Goal: Communication & Community: Answer question/provide support

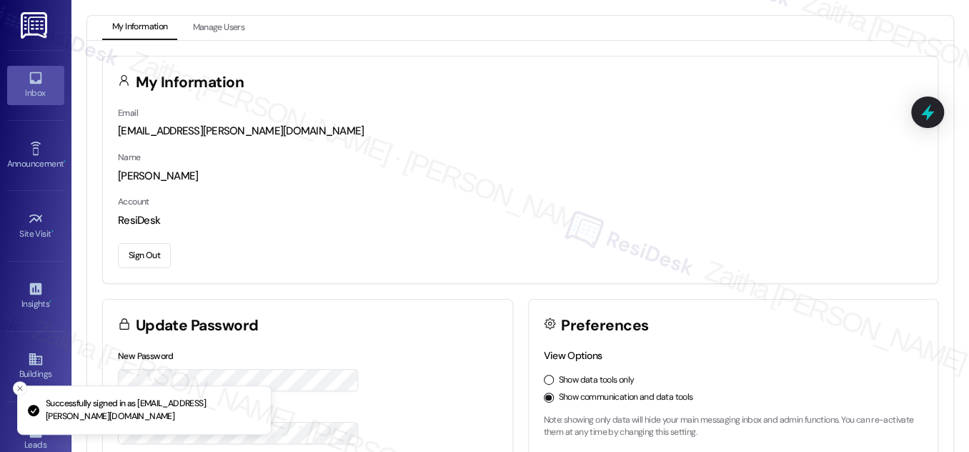
click at [19, 87] on div "Inbox" at bounding box center [35, 93] width 71 height 14
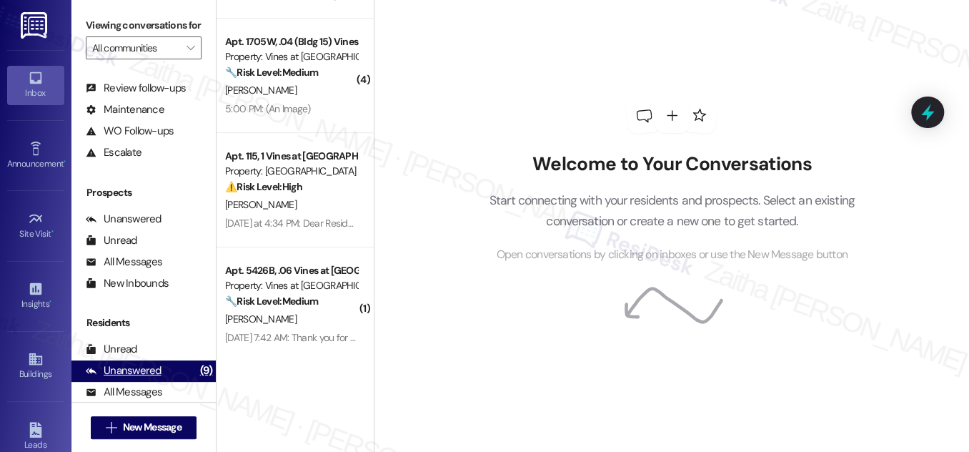
scroll to position [189, 0]
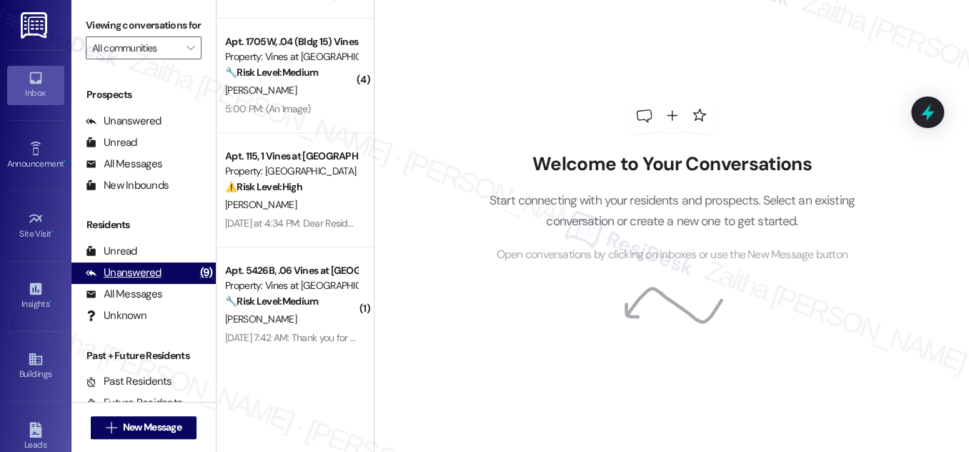
click at [138, 280] on div "Unanswered" at bounding box center [124, 272] width 76 height 15
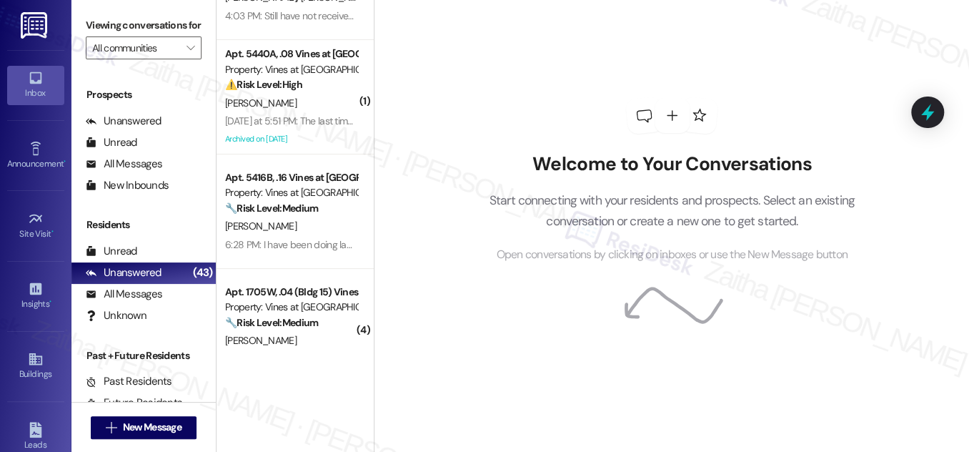
scroll to position [129, 0]
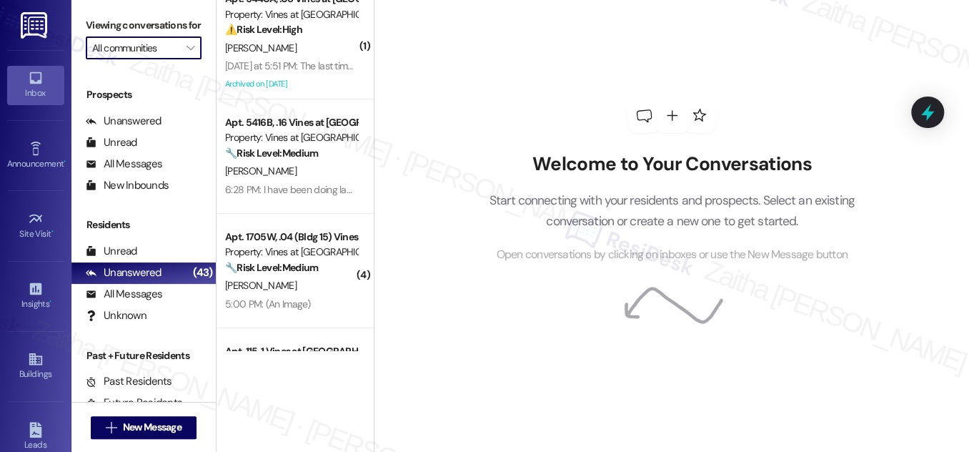
click at [176, 59] on input "All communities" at bounding box center [135, 47] width 87 height 23
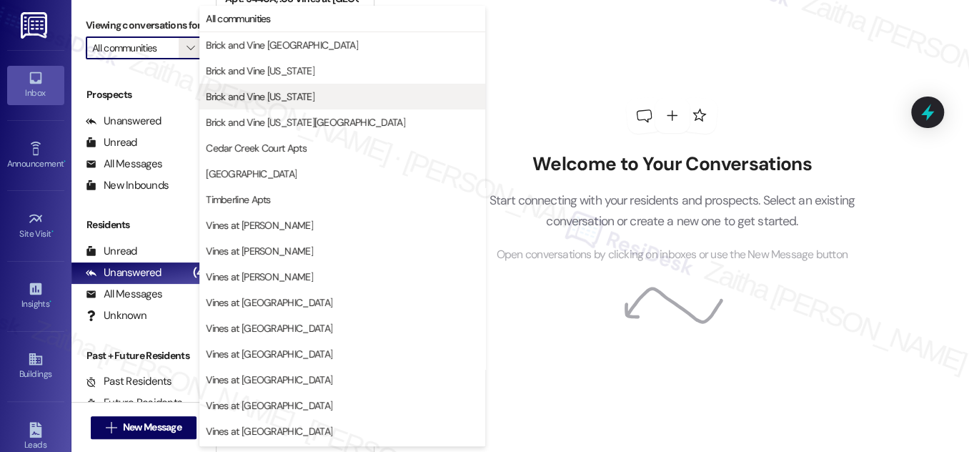
scroll to position [0, 0]
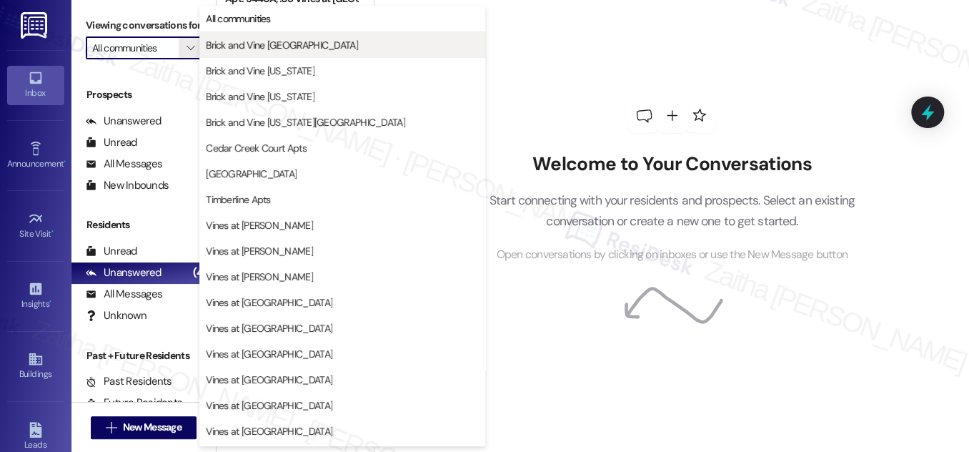
click at [265, 41] on span "Brick and Vine Birmingham" at bounding box center [282, 45] width 152 height 14
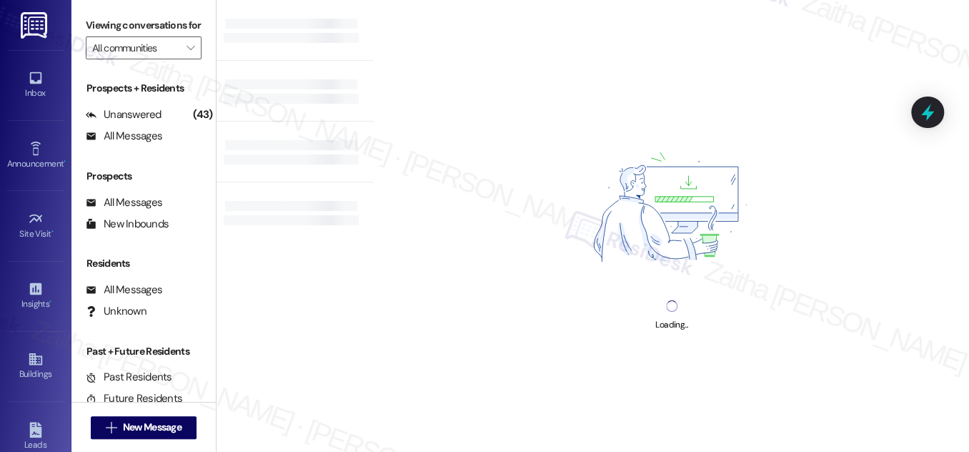
type input "Brick and Vine Birmingham"
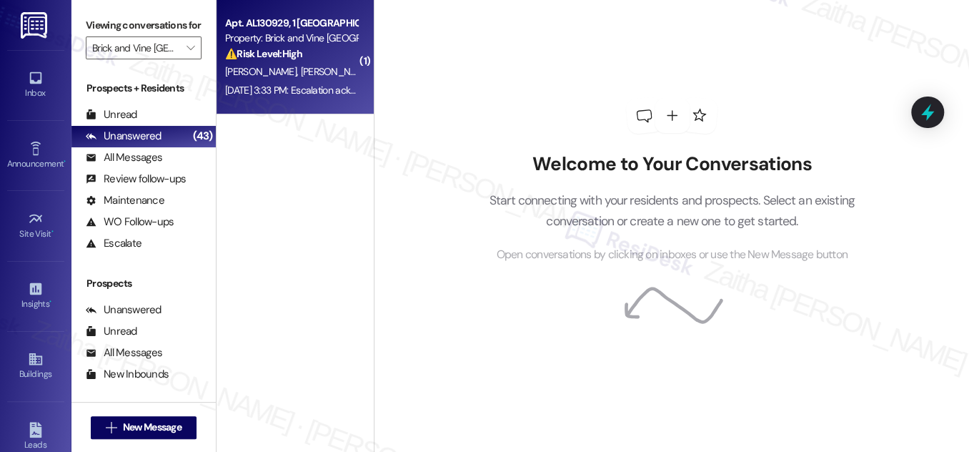
click at [334, 70] on div "L. Kinyua P. Waters" at bounding box center [291, 72] width 135 height 18
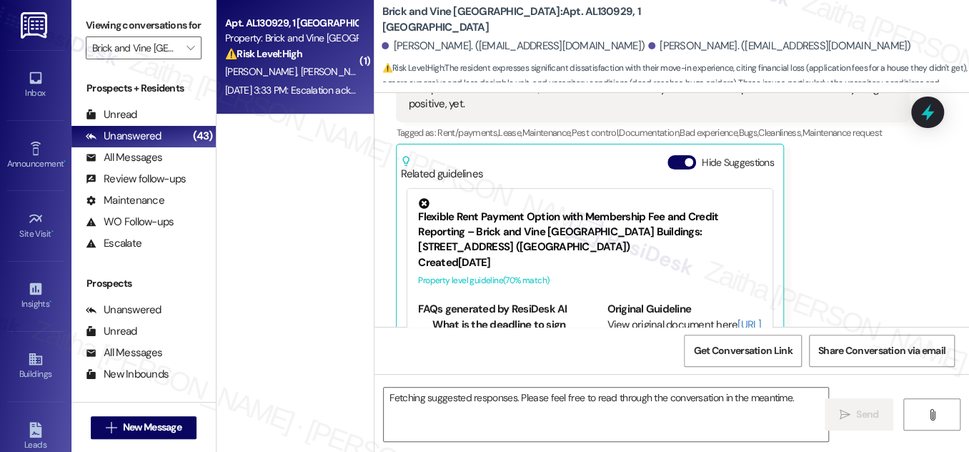
scroll to position [463, 0]
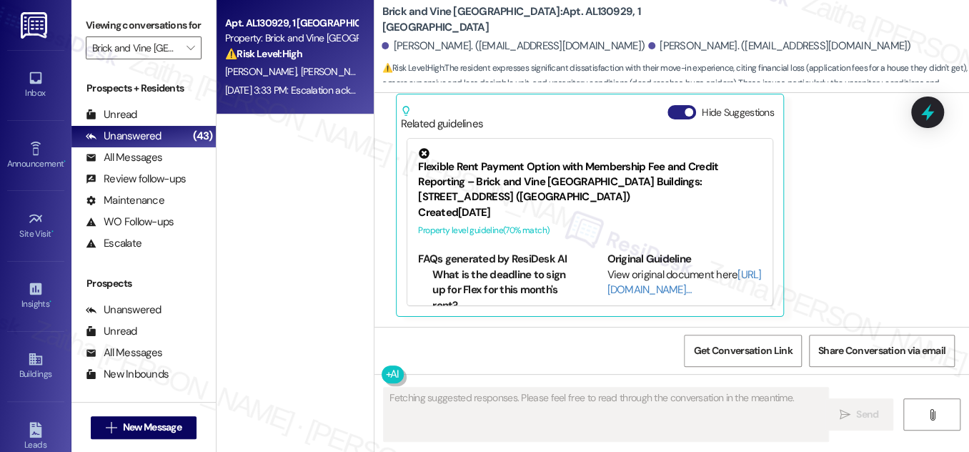
click at [669, 112] on button "Hide Suggestions" at bounding box center [682, 112] width 29 height 14
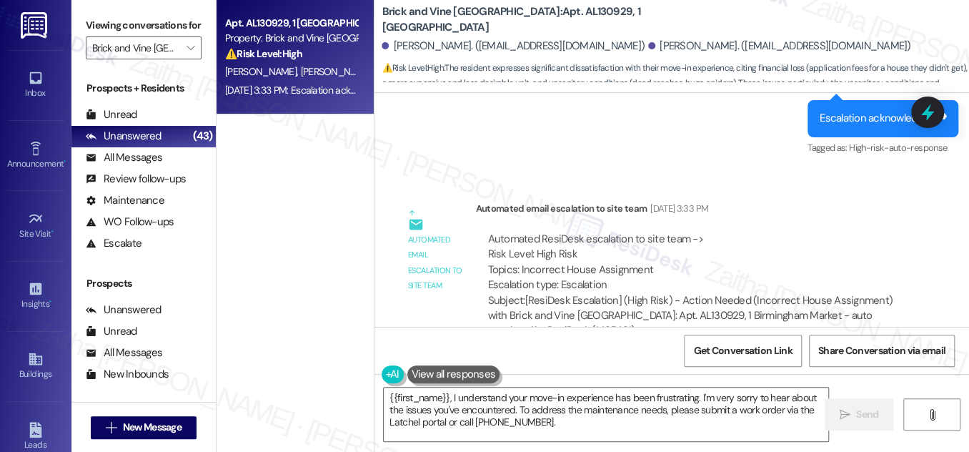
scroll to position [596, 0]
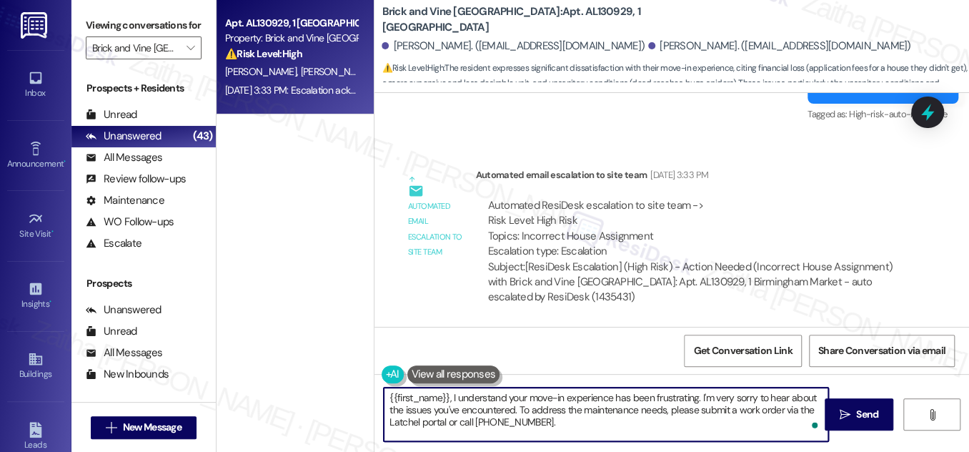
drag, startPoint x: 516, startPoint y: 408, endPoint x: 549, endPoint y: 423, distance: 36.2
click at [549, 423] on textarea "{{first_name}}, I understand your move-in experience has been frustrating. I'm …" at bounding box center [606, 415] width 445 height 54
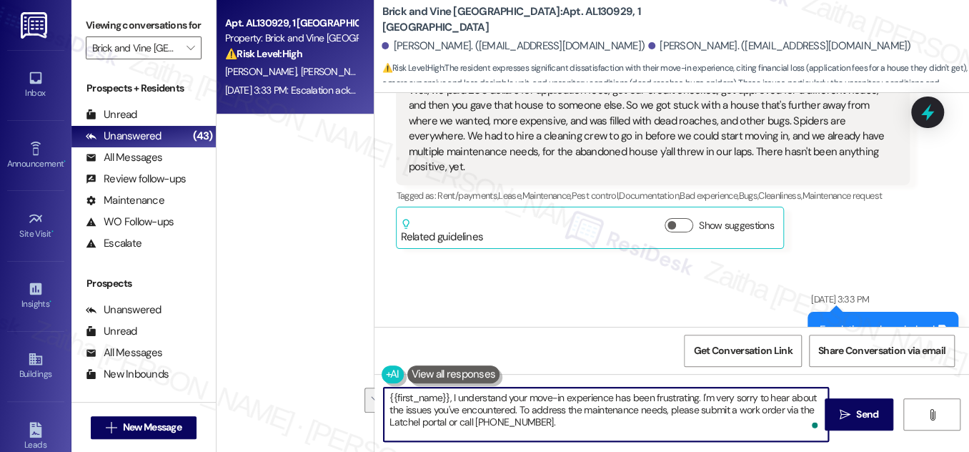
scroll to position [335, 0]
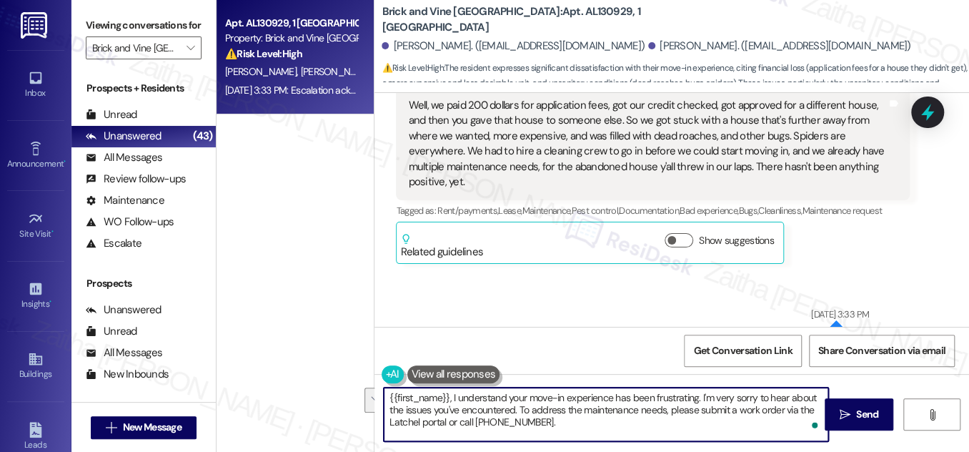
click at [562, 423] on textarea "{{first_name}}, I understand your move-in experience has been frustrating. I'm …" at bounding box center [606, 415] width 445 height 54
click at [518, 408] on textarea "{{first_name}}, I understand your move-in experience has been frustrating. I'm …" at bounding box center [606, 415] width 445 height 54
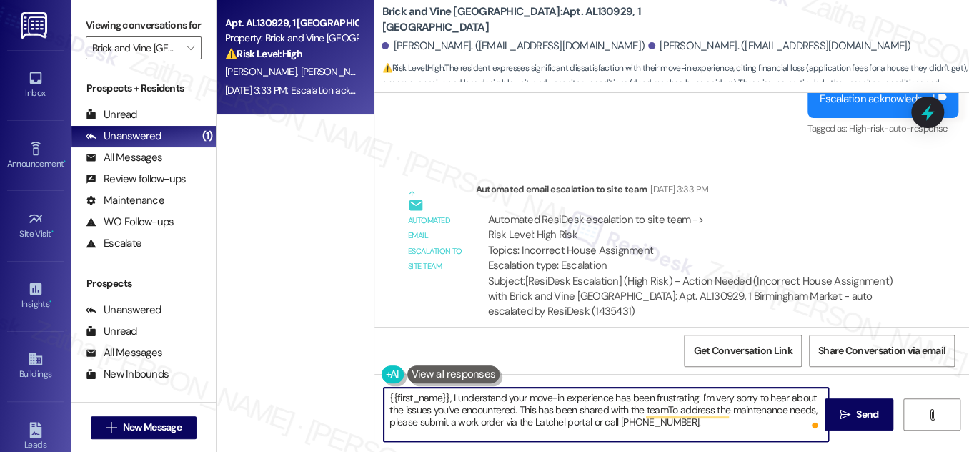
scroll to position [596, 0]
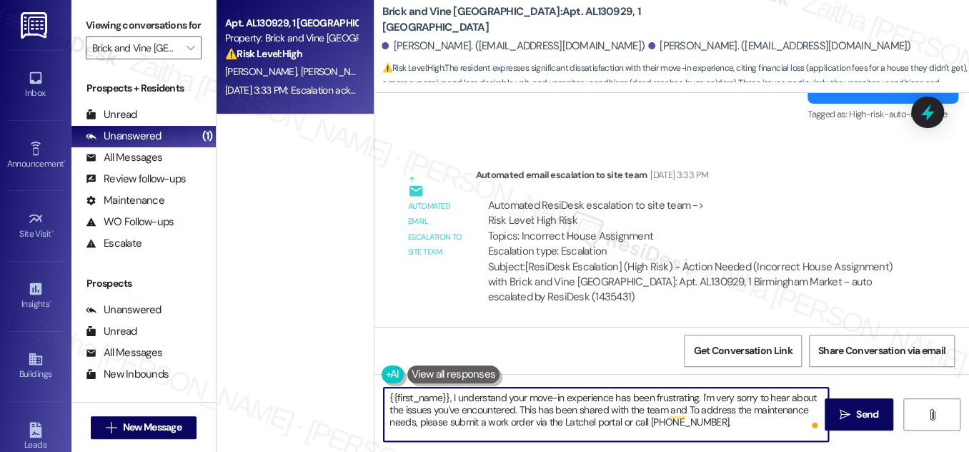
type textarea "{{first_name}}, I understand your move-in experience has been frustrating. I'm …"
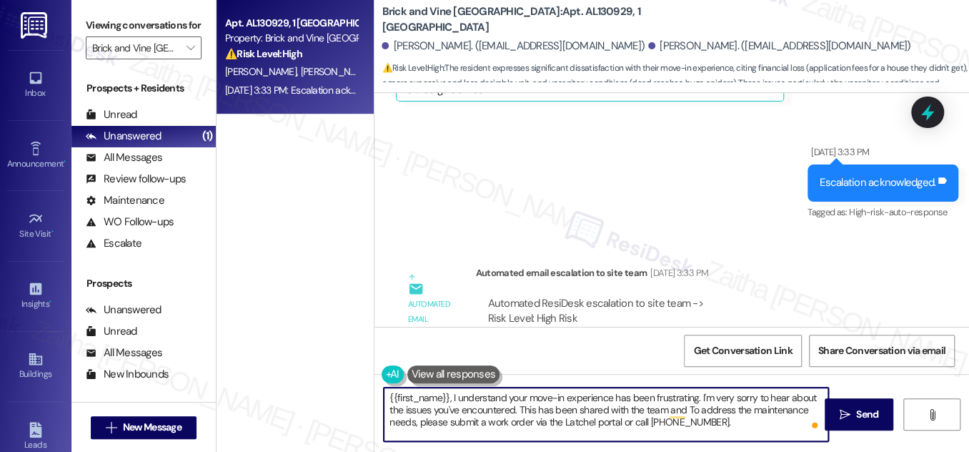
scroll to position [465, 0]
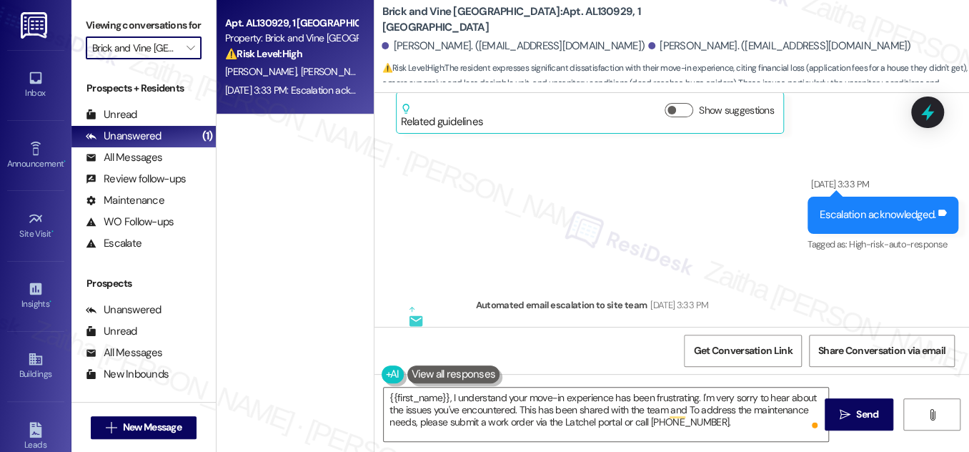
click at [157, 59] on input "Brick and Vine [GEOGRAPHIC_DATA]" at bounding box center [135, 47] width 87 height 23
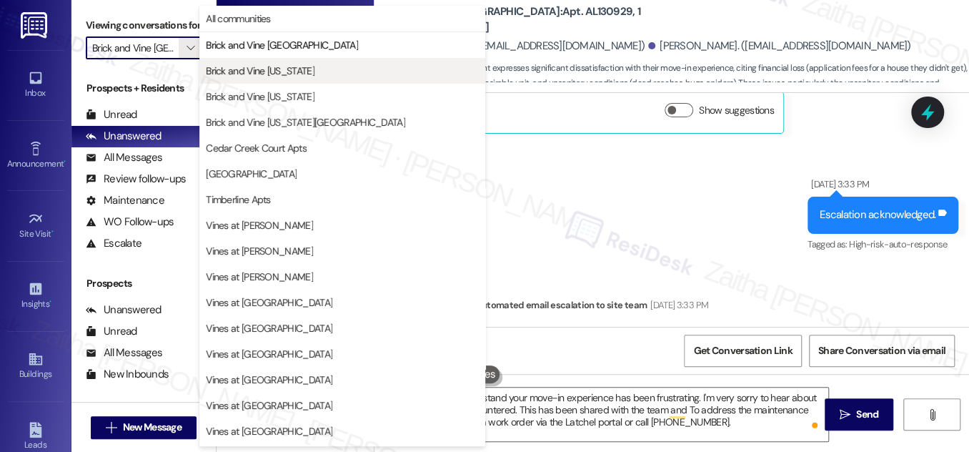
click at [263, 70] on span "Brick and Vine [US_STATE]" at bounding box center [260, 71] width 109 height 14
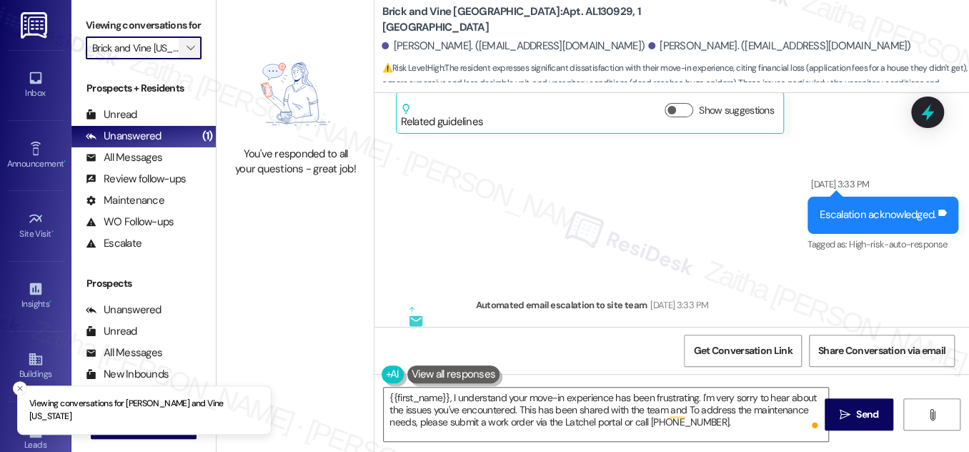
click at [184, 59] on span "" at bounding box center [191, 47] width 14 height 23
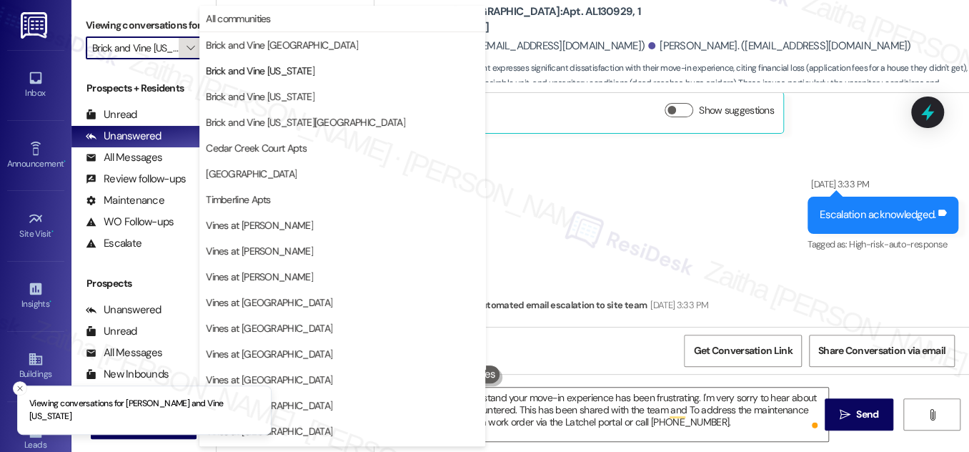
scroll to position [0, 15]
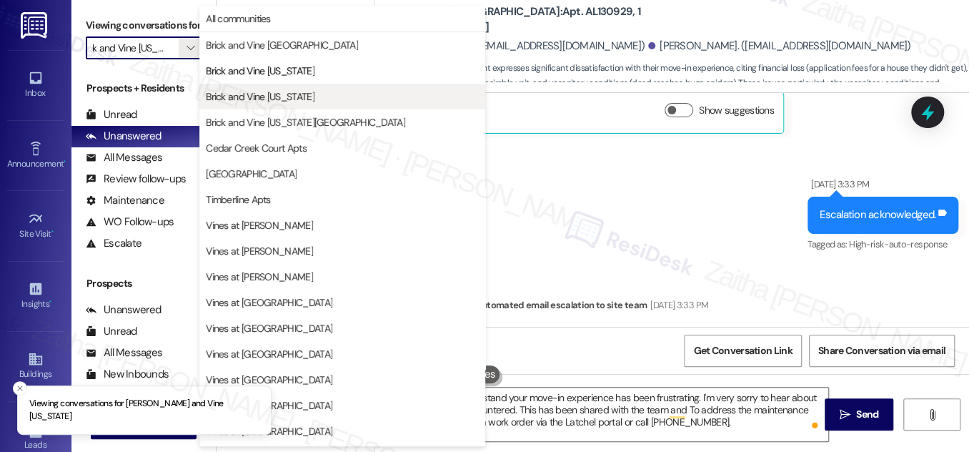
click at [240, 93] on span "Brick and Vine [US_STATE]" at bounding box center [260, 96] width 109 height 14
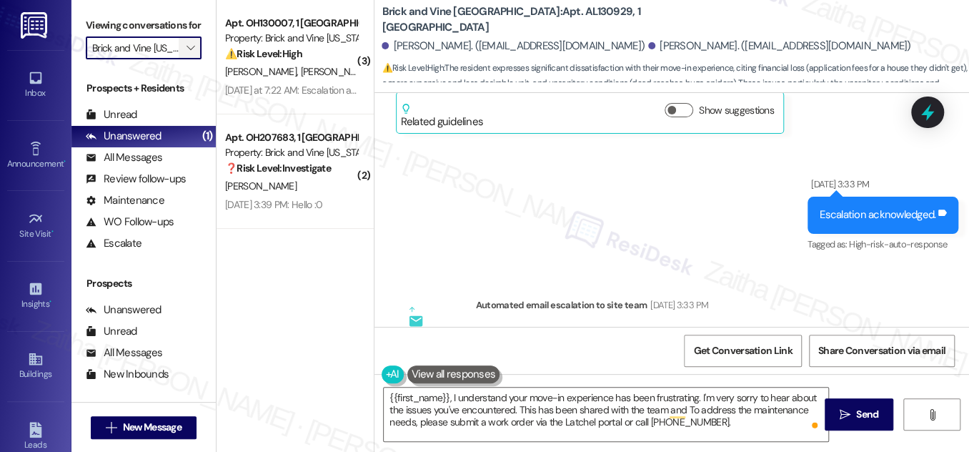
click at [187, 54] on icon "" at bounding box center [191, 47] width 8 height 11
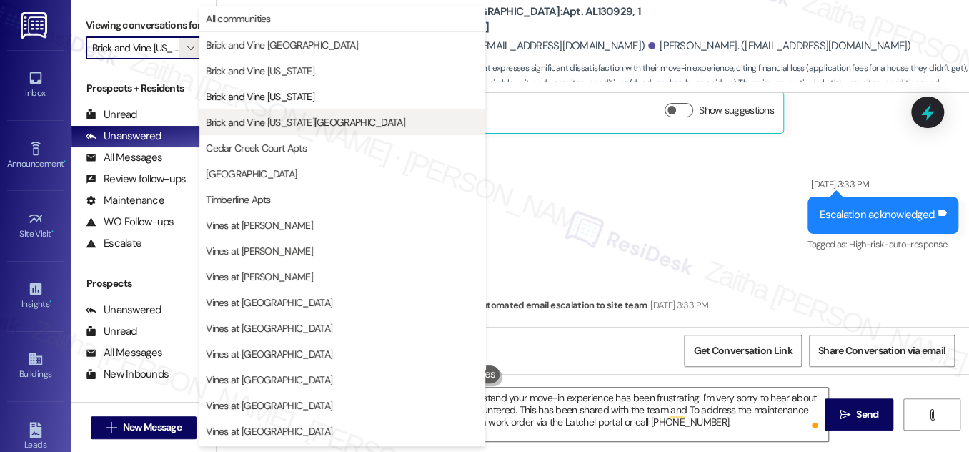
click at [284, 123] on span "Brick and Vine [US_STATE][GEOGRAPHIC_DATA]" at bounding box center [305, 122] width 199 height 14
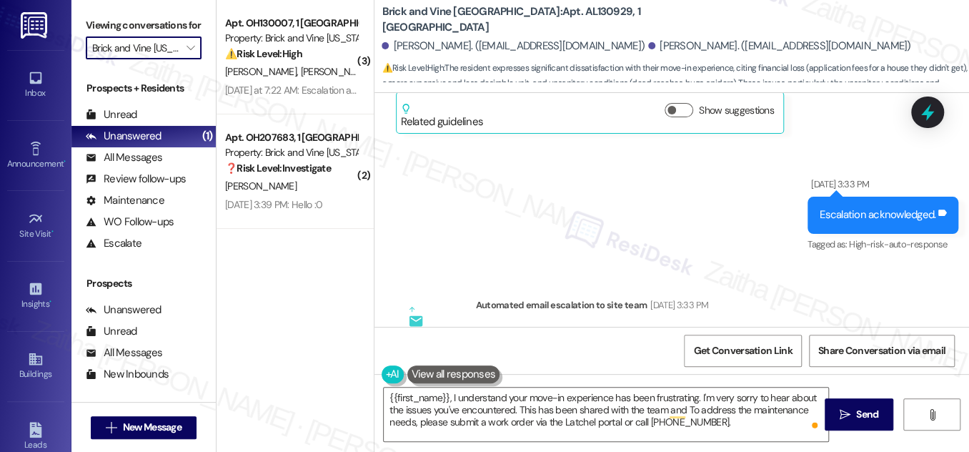
type input "Brick and Vine [US_STATE][GEOGRAPHIC_DATA]"
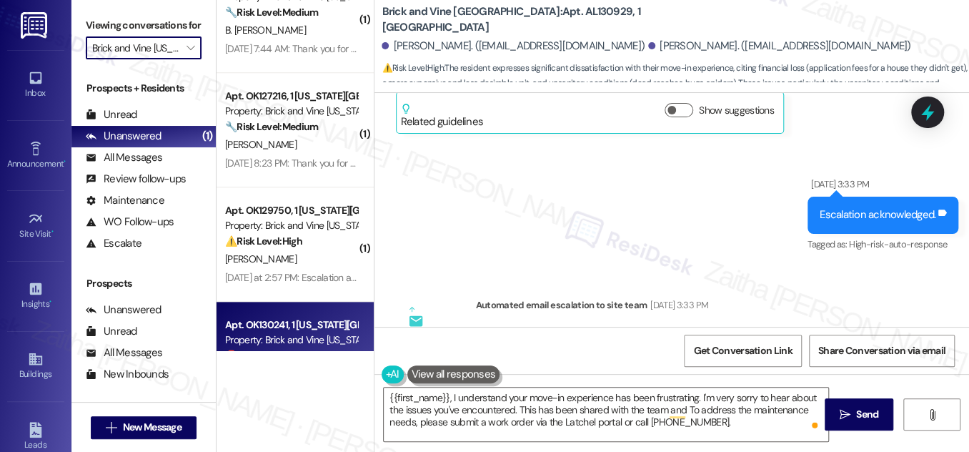
scroll to position [549, 0]
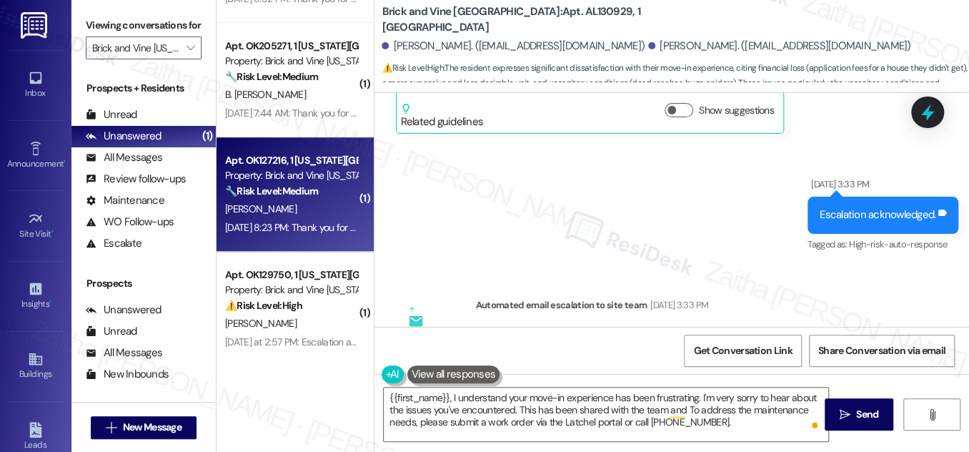
click at [295, 212] on div "N. Flannery" at bounding box center [291, 209] width 135 height 18
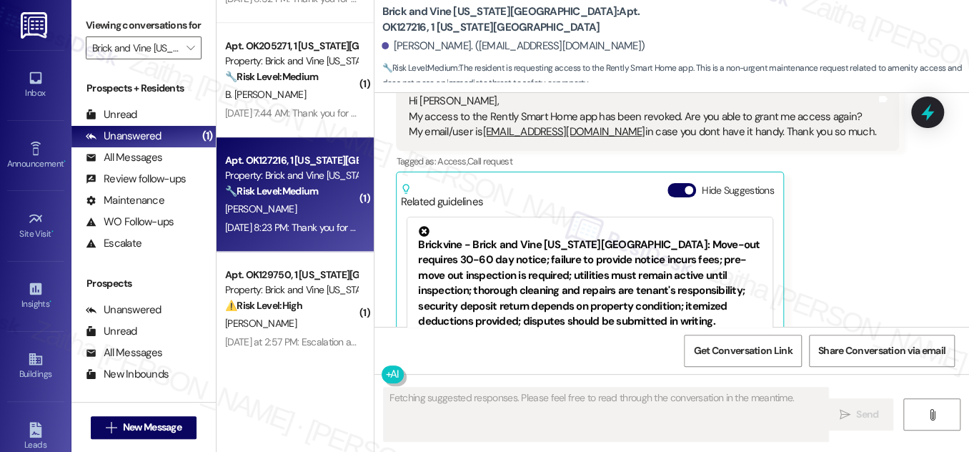
scroll to position [463, 0]
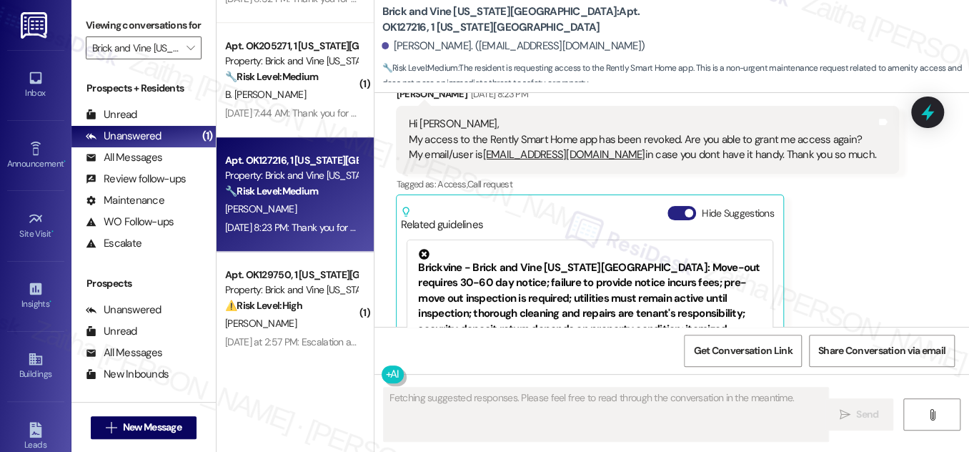
click at [673, 206] on button "Hide Suggestions" at bounding box center [682, 213] width 29 height 14
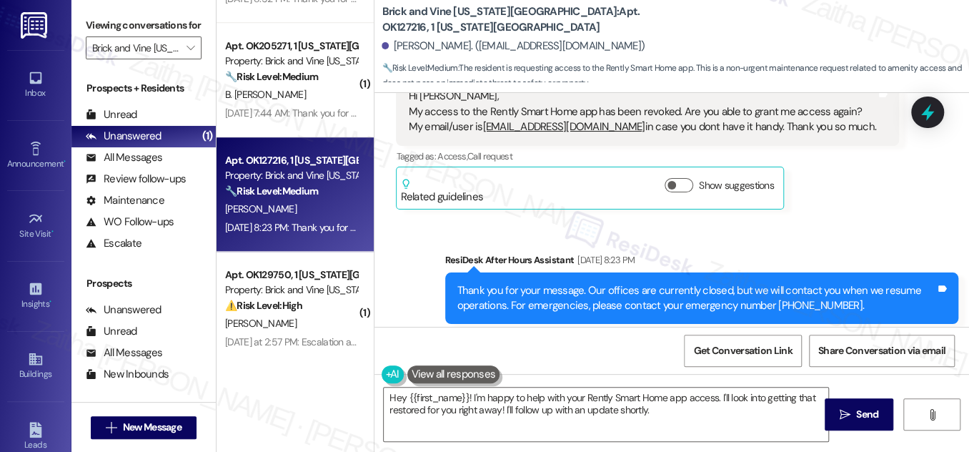
scroll to position [505, 0]
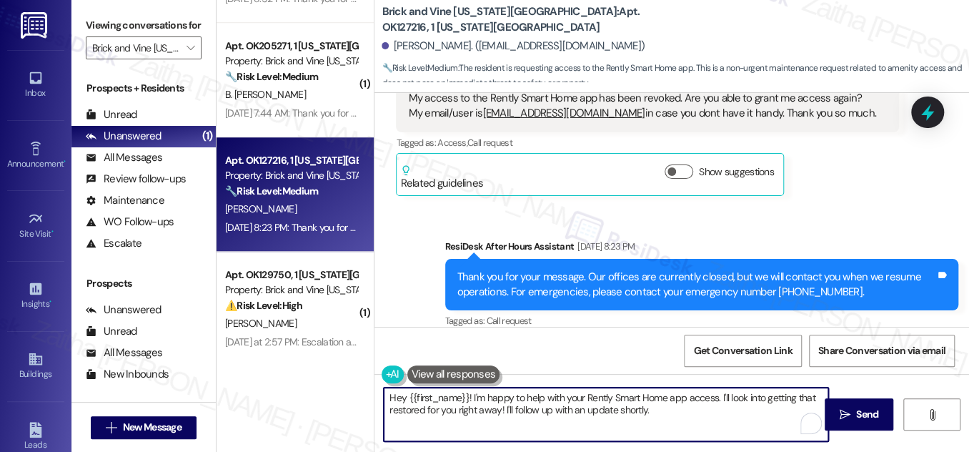
click at [403, 398] on textarea "Hey {{first_name}}! I'm happy to help with your Rently Smart Home app access. I…" at bounding box center [606, 415] width 445 height 54
click at [679, 164] on button "Show suggestions" at bounding box center [679, 171] width 29 height 14
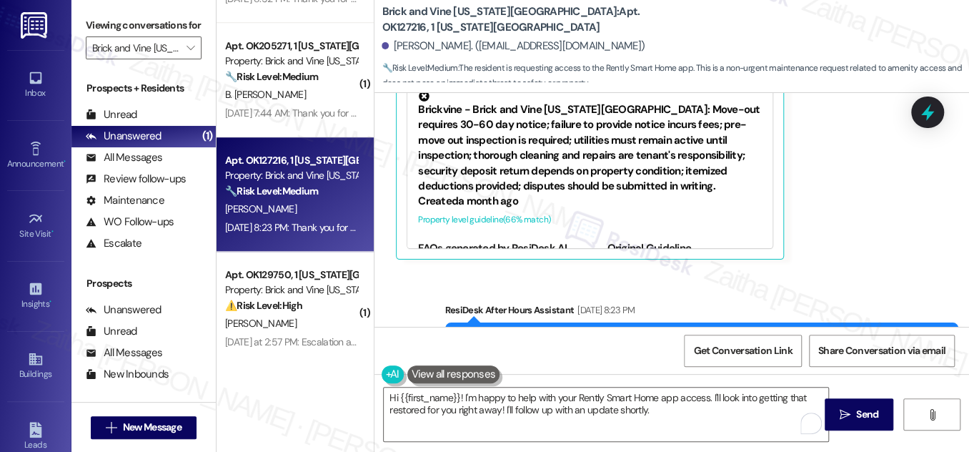
scroll to position [556, 0]
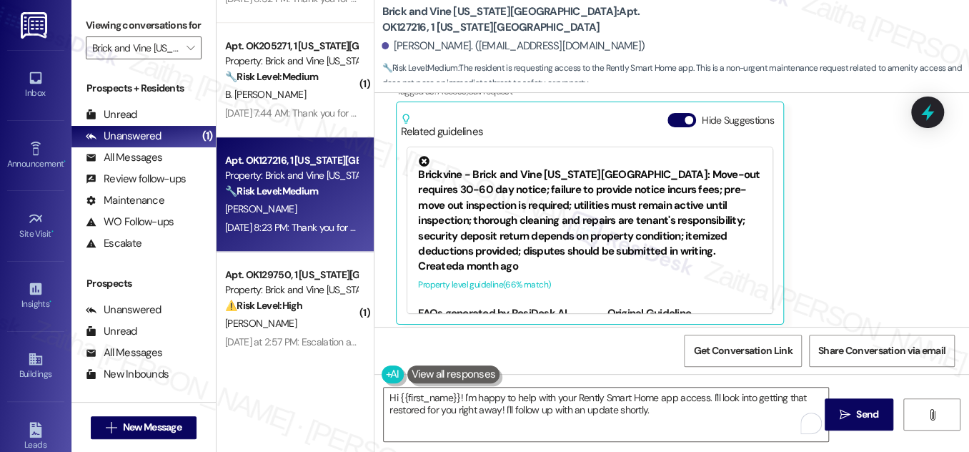
click at [672, 113] on button "Hide Suggestions" at bounding box center [682, 120] width 29 height 14
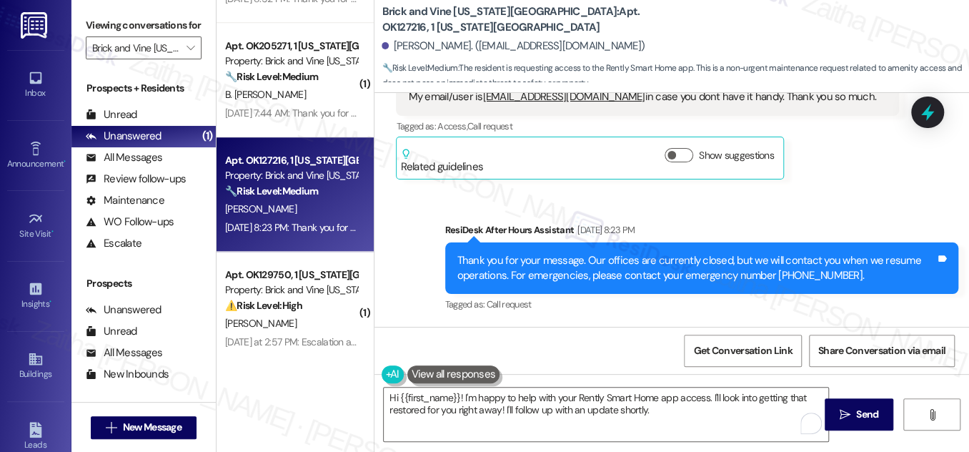
scroll to position [505, 0]
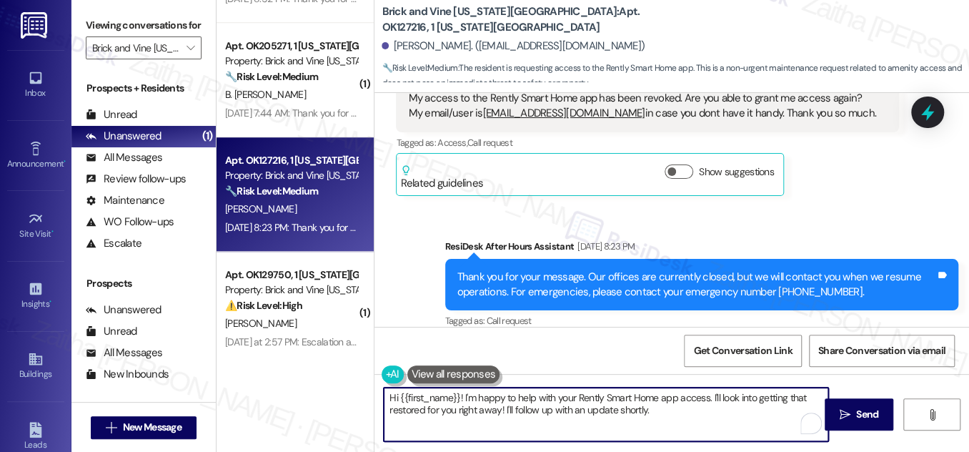
click at [461, 399] on textarea "Hi {{first_name}}! I'm happy to help with your Rently Smart Home app access. I'…" at bounding box center [606, 415] width 445 height 54
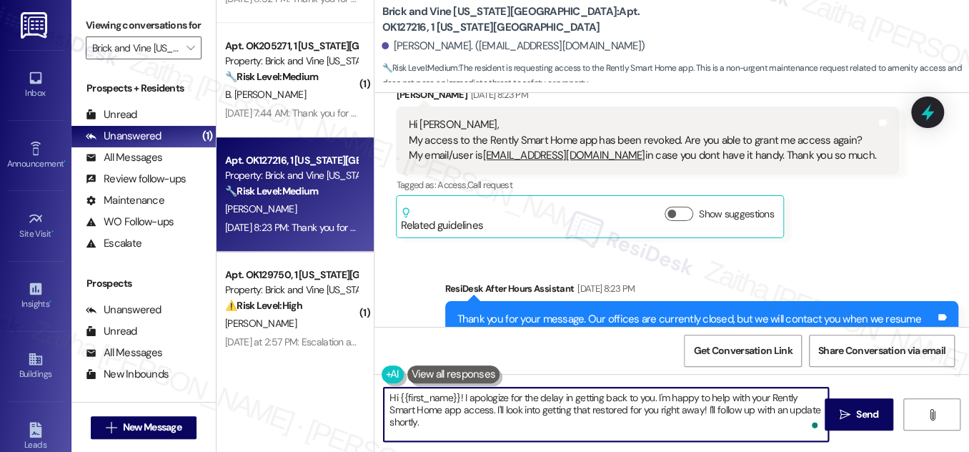
scroll to position [440, 0]
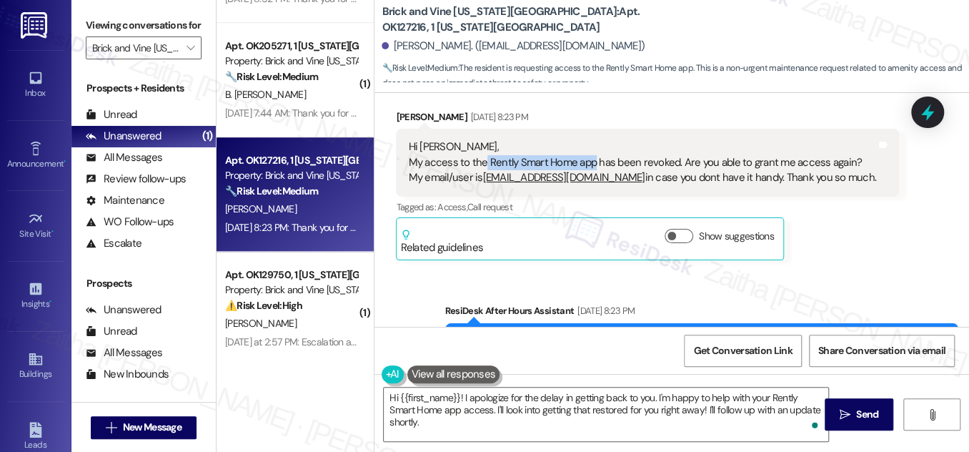
drag, startPoint x: 483, startPoint y: 146, endPoint x: 589, endPoint y: 142, distance: 105.9
click at [589, 142] on div "Hi Sarah, My access to the Rently Smart Home app has been revoked. Are you able…" at bounding box center [642, 162] width 468 height 46
copy div "Rently Smart Home app"
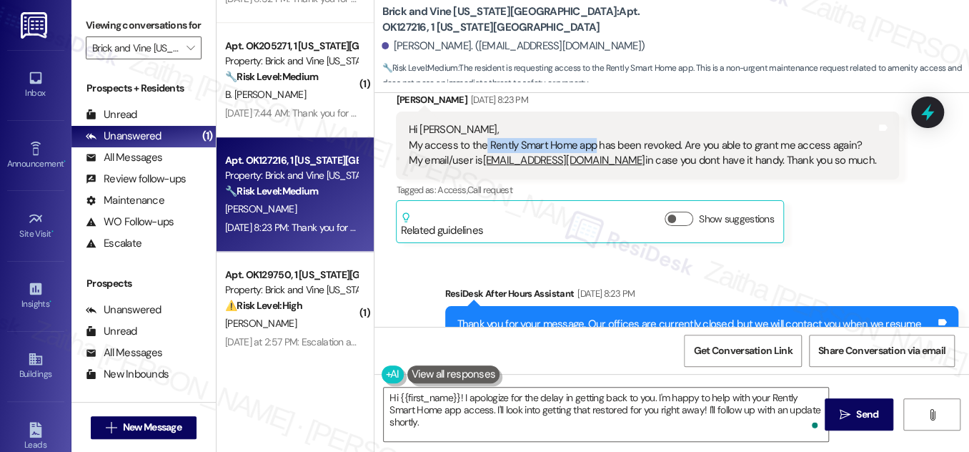
scroll to position [505, 0]
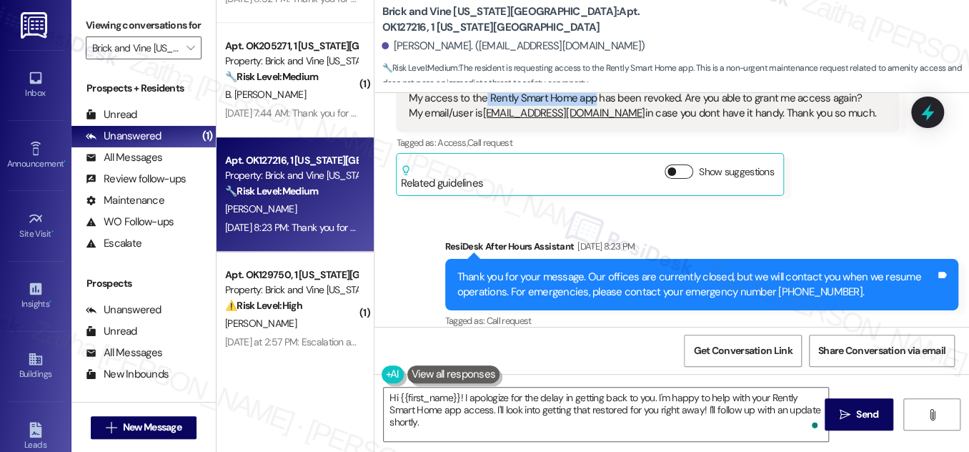
click at [684, 164] on button "Show suggestions" at bounding box center [679, 171] width 29 height 14
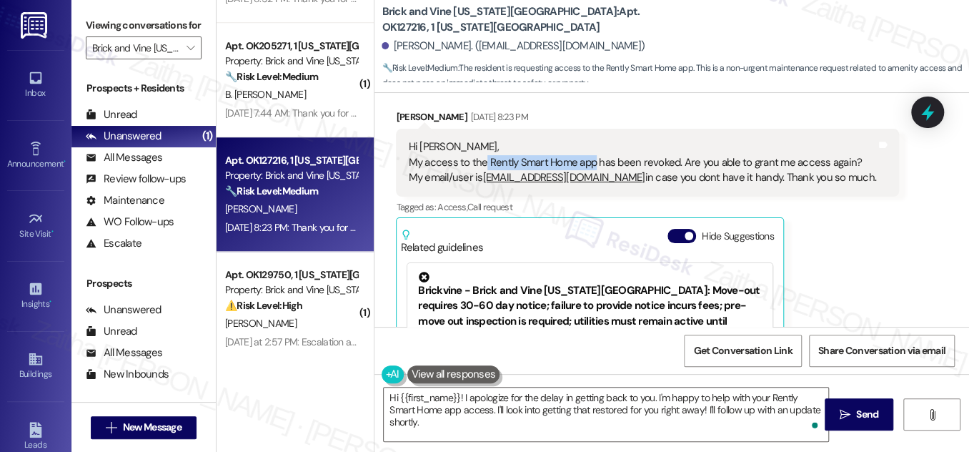
scroll to position [375, 0]
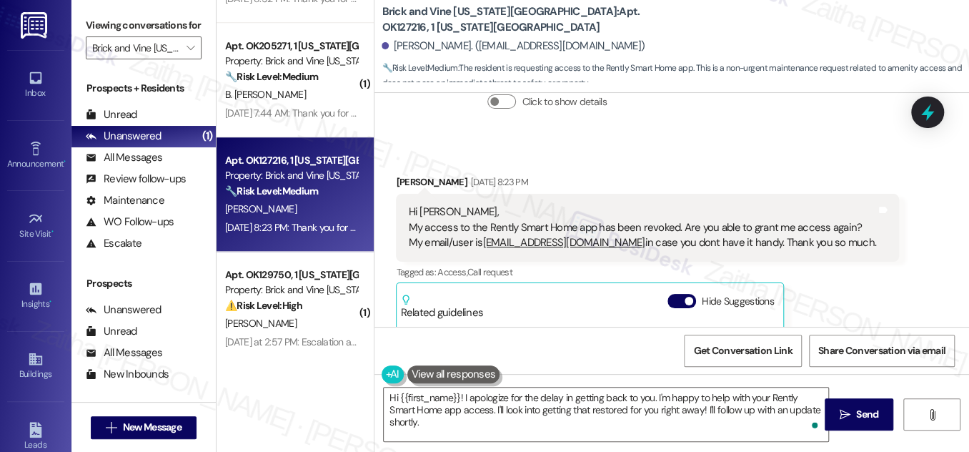
click at [732, 125] on div "Collections Status Jul 31, 2025 at 10:03 AM Nathan Flannery has an outstanding …" at bounding box center [652, 78] width 535 height 125
click at [636, 114] on div "Nathan Flannery has an outstanding balance of $-2265 for Brick and Vine Oklahom…" at bounding box center [692, 89] width 434 height 84
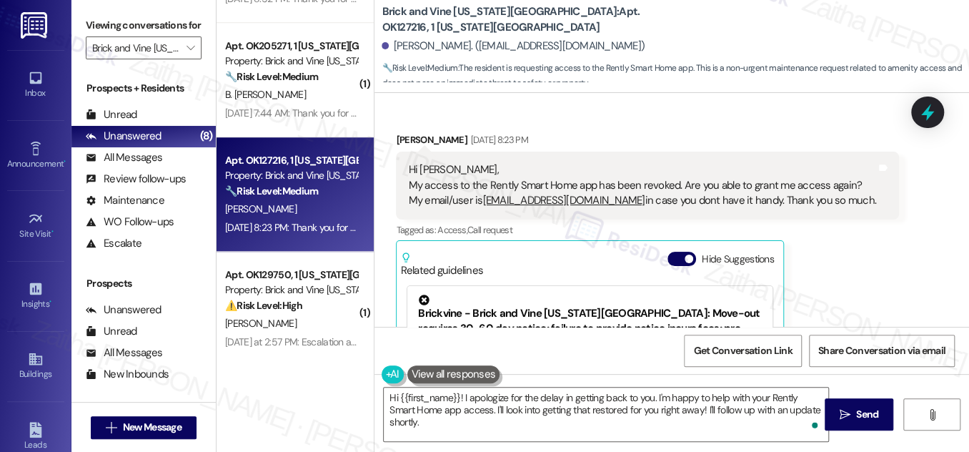
scroll to position [505, 0]
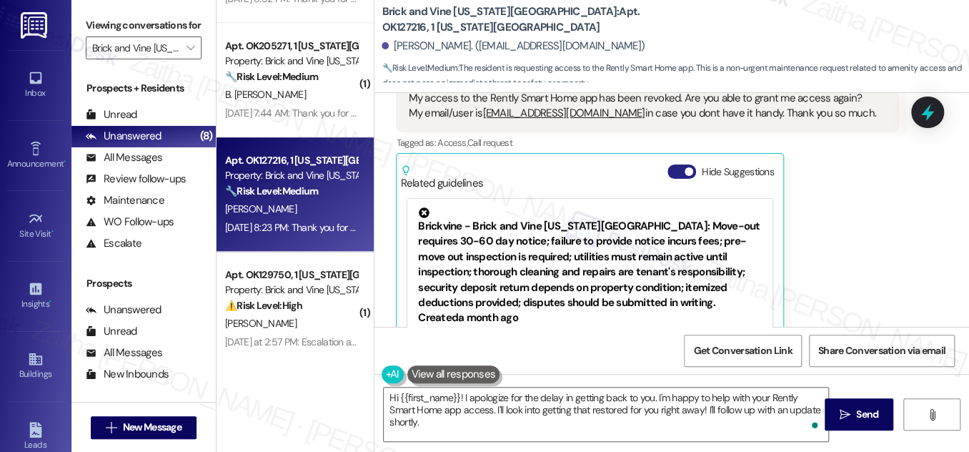
click at [671, 164] on button "Hide Suggestions" at bounding box center [682, 171] width 29 height 14
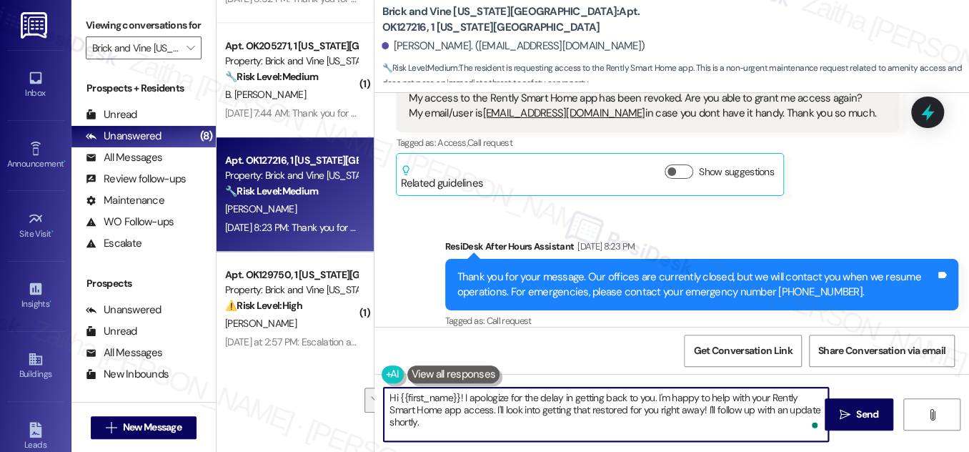
drag, startPoint x: 653, startPoint y: 396, endPoint x: 818, endPoint y: 413, distance: 165.3
click at [818, 413] on textarea "Hi {{first_name}}! I apologize for the delay in getting back to you. I'm happy …" at bounding box center [606, 415] width 445 height 54
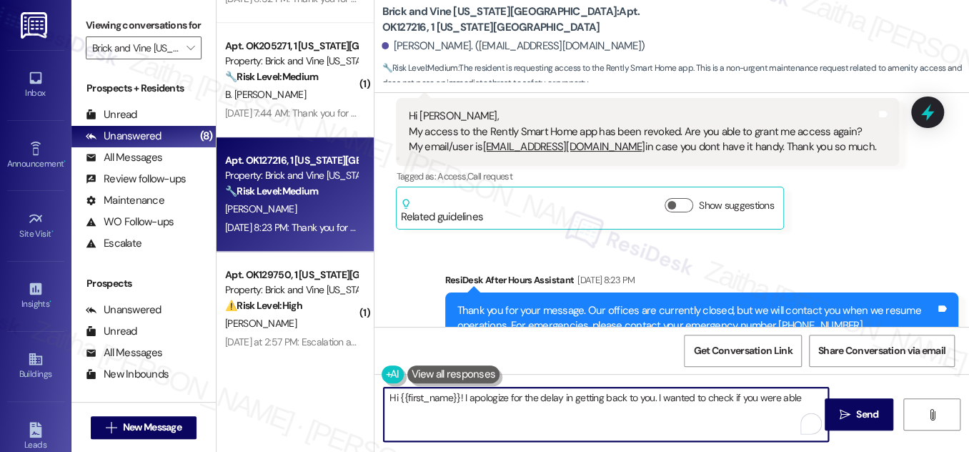
scroll to position [440, 0]
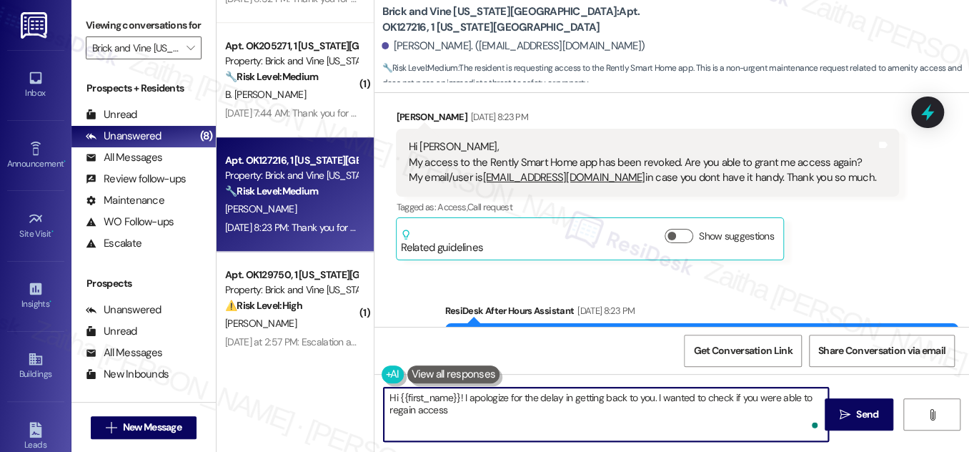
click at [469, 405] on textarea "Hi {{first_name}}! I apologize for the delay in getting back to you. I wanted t…" at bounding box center [606, 415] width 445 height 54
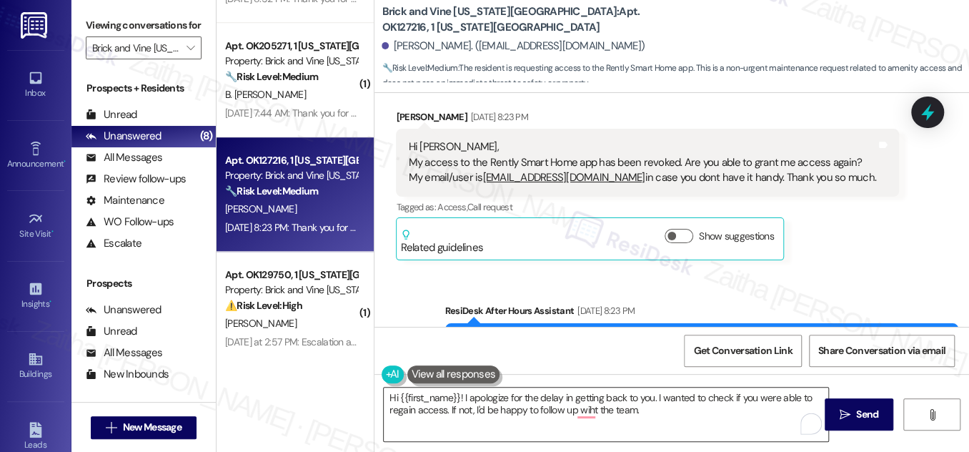
drag, startPoint x: 380, startPoint y: 398, endPoint x: 653, endPoint y: 391, distance: 273.2
click at [653, 405] on div "Hi {{first_name}}! I apologize for the delay in getting back to you. I wanted t…" at bounding box center [606, 414] width 446 height 55
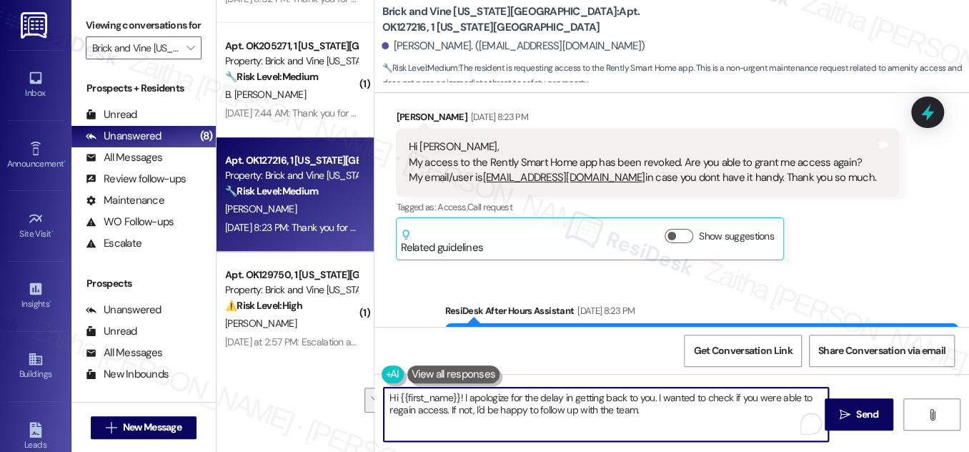
drag, startPoint x: 649, startPoint y: 408, endPoint x: 384, endPoint y: 396, distance: 265.5
click at [384, 396] on textarea "Hi {{first_name}}! I apologize for the delay in getting back to you. I wanted t…" at bounding box center [606, 415] width 445 height 54
type textarea "Hi {{first_name}}! I apologize for the delay in getting back to you. I wanted t…"
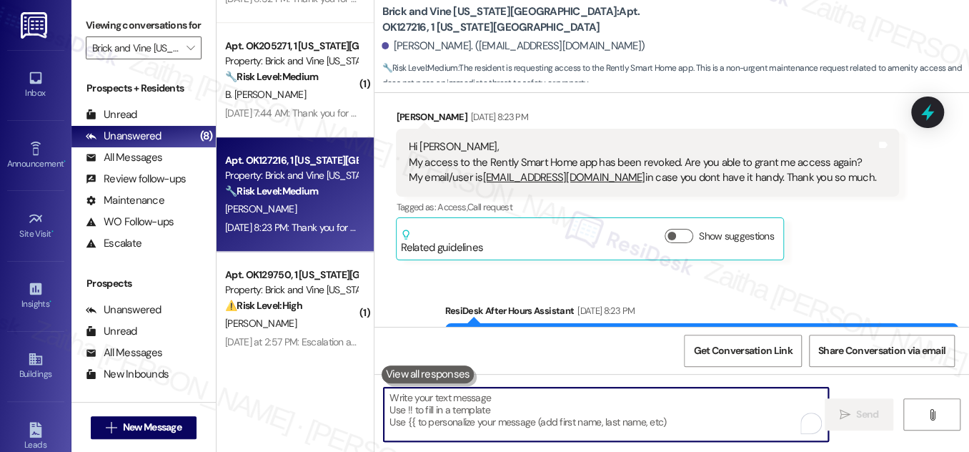
paste textarea "Hi {{first_name}}! I apologize for the delay in getting back to you. I just wan…"
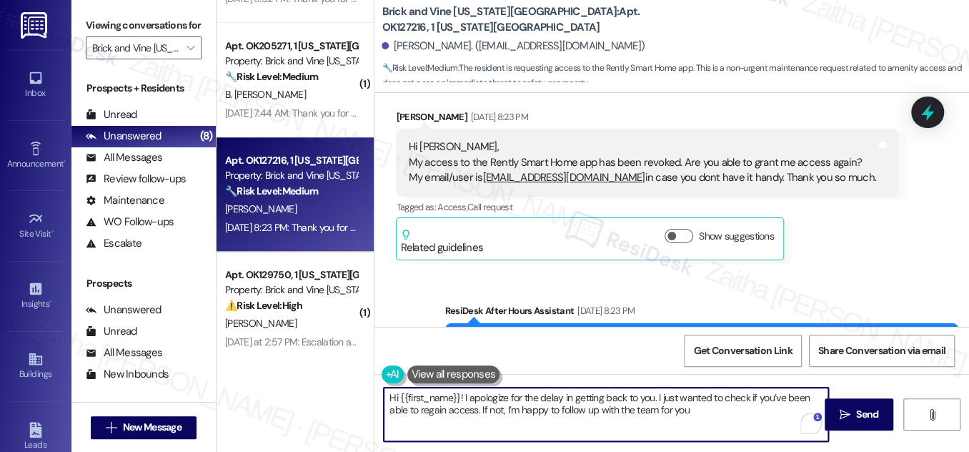
type textarea "Hi {{first_name}}! I apologize for the delay in getting back to you. I just wan…"
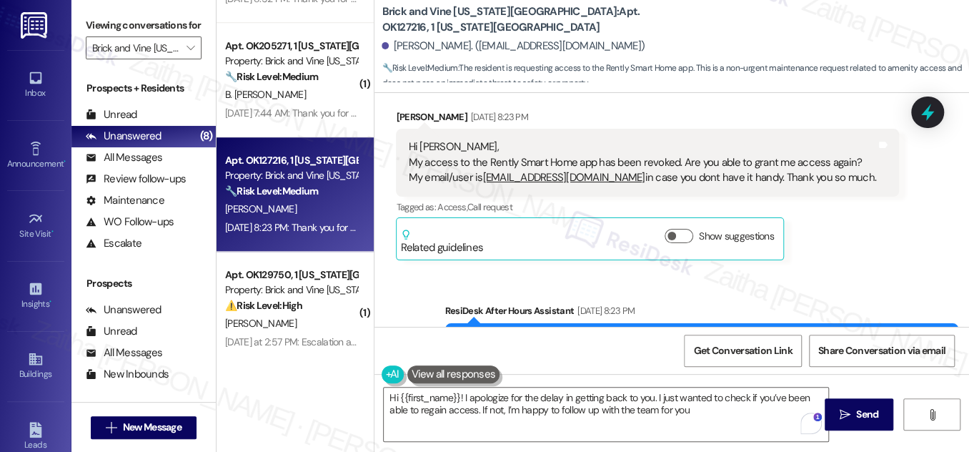
click at [438, 375] on button at bounding box center [454, 374] width 93 height 18
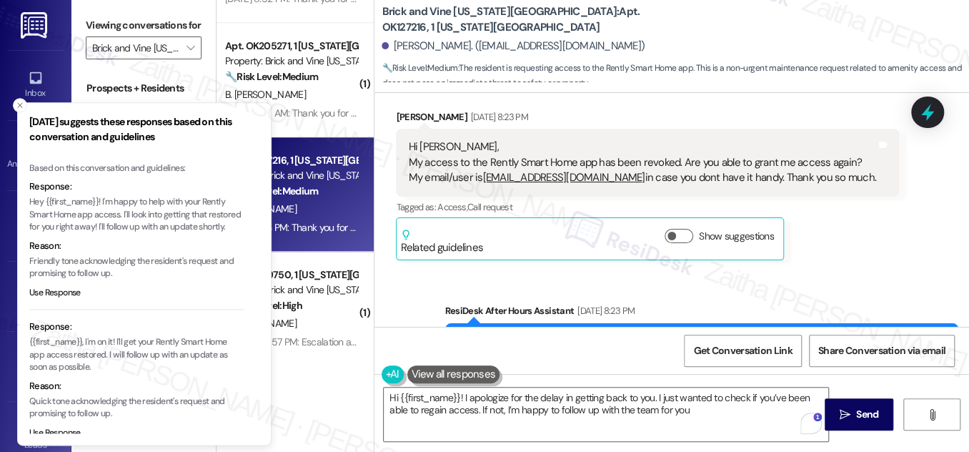
drag, startPoint x: 207, startPoint y: 189, endPoint x: 196, endPoint y: 187, distance: 10.8
click at [193, 197] on p "Hey {{first_name}}! I'm happy to help with your Rently Smart Home app access. I…" at bounding box center [136, 216] width 214 height 38
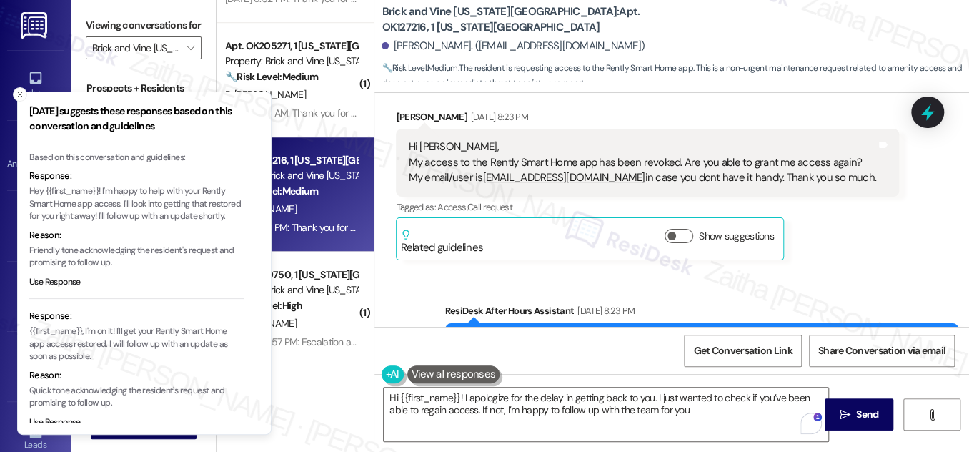
click at [206, 188] on p "Hey {{first_name}}! I'm happy to help with your Rently Smart Home app access. I…" at bounding box center [136, 204] width 214 height 38
drag, startPoint x: 206, startPoint y: 188, endPoint x: 89, endPoint y: 202, distance: 117.3
click at [89, 202] on p "Hey {{first_name}}! I'm happy to help with your Rently Smart Home app access. I…" at bounding box center [136, 204] width 214 height 38
copy p "Rently Smart Home app"
click at [22, 97] on icon "Close toast" at bounding box center [20, 94] width 9 height 9
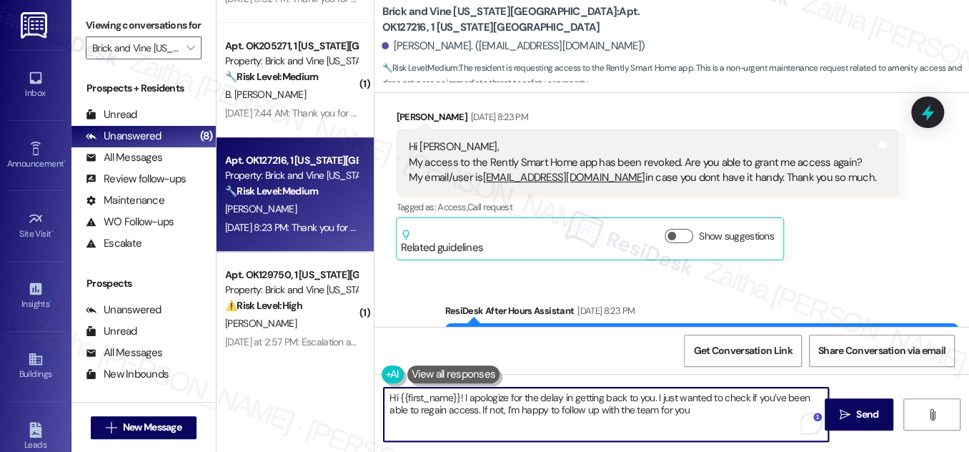
click at [473, 408] on textarea "Hi {{first_name}}! I apologize for the delay in getting back to you. I just wan…" at bounding box center [606, 415] width 445 height 54
paste textarea "Rently Smart Home app"
click at [595, 409] on textarea "Hi {{first_name}}! I apologize for the delay in getting back to you. I just wan…" at bounding box center [606, 415] width 445 height 54
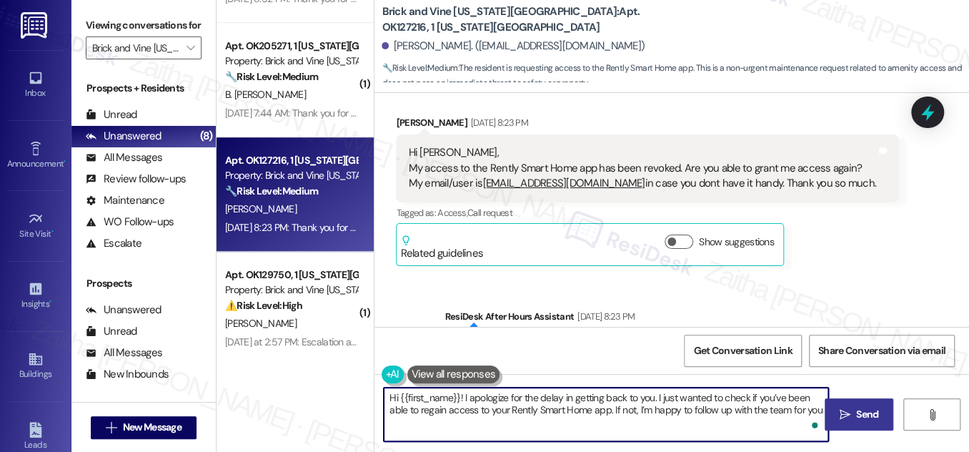
scroll to position [505, 0]
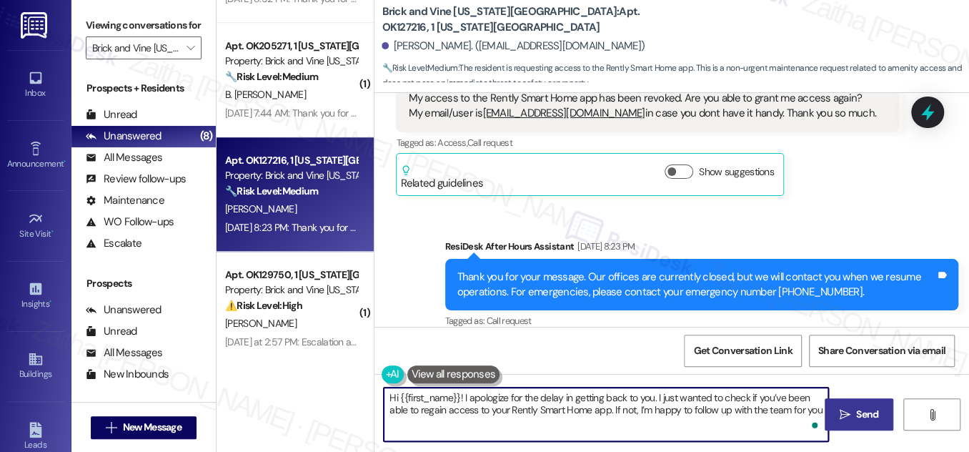
type textarea "Hi {{first_name}}! I apologize for the delay in getting back to you. I just wan…"
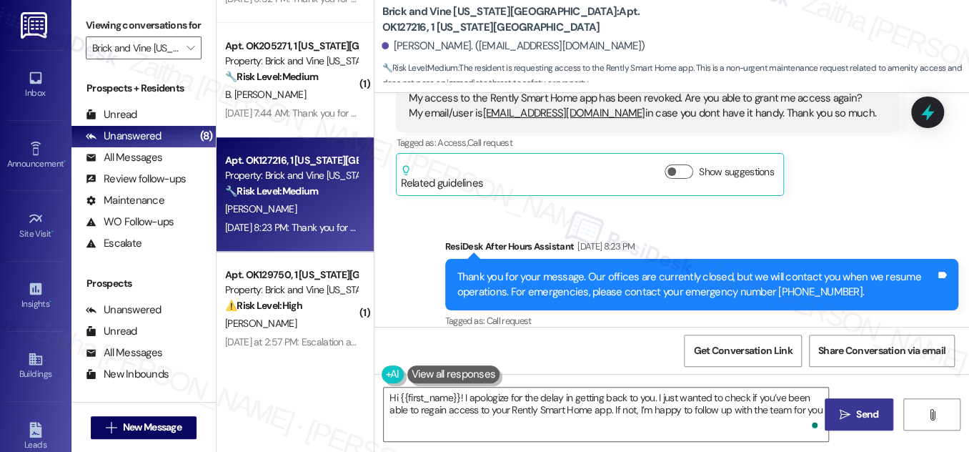
click at [859, 423] on button " Send" at bounding box center [859, 414] width 69 height 32
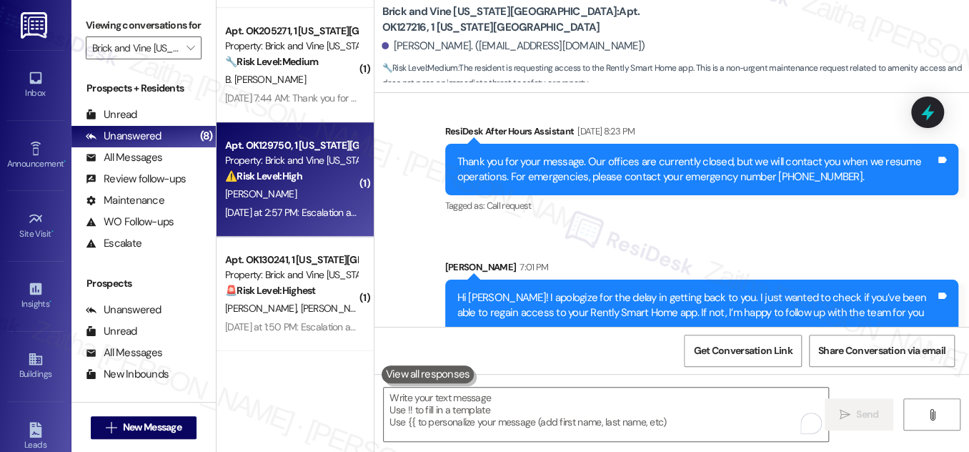
scroll to position [499, 0]
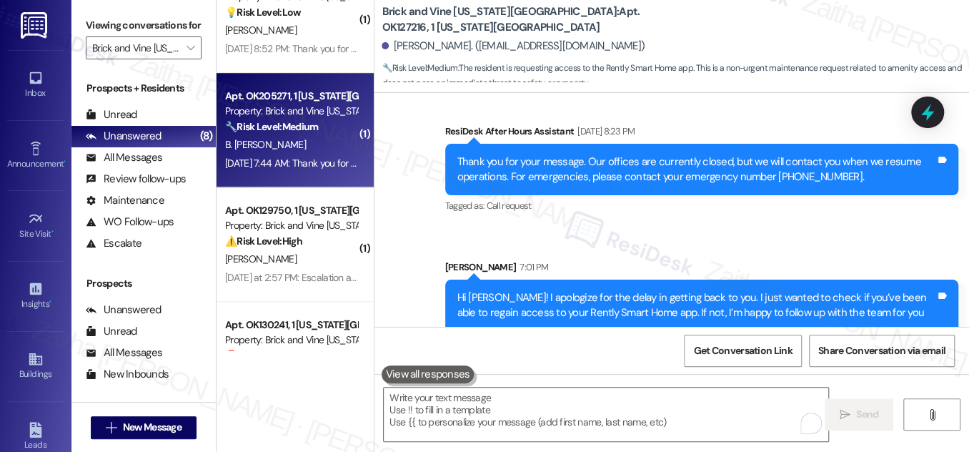
click at [307, 147] on div "B. Andrew" at bounding box center [291, 145] width 135 height 18
type textarea "Fetching suggested responses. Please feel free to read through the conversation…"
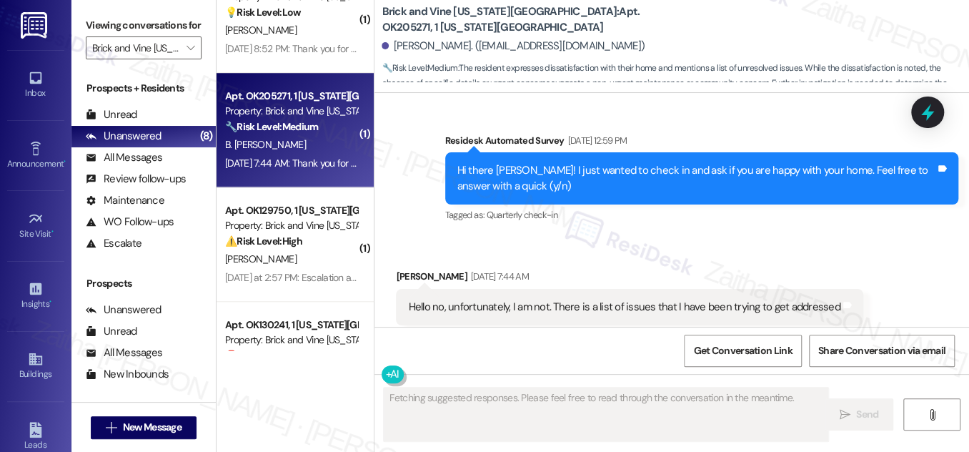
scroll to position [432, 0]
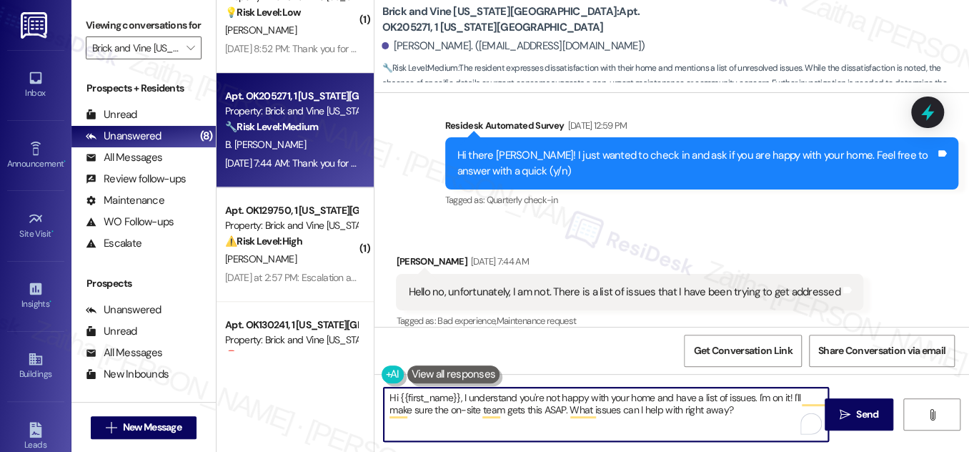
drag, startPoint x: 751, startPoint y: 395, endPoint x: 548, endPoint y: 364, distance: 205.5
click at [564, 405] on textarea "Hi {{first_name}}, I understand you're not happy with your home and have a list…" at bounding box center [606, 415] width 445 height 54
click at [731, 422] on textarea "Hi {{first_name}}, I understand you're not happy with your home and have a list…" at bounding box center [606, 415] width 445 height 54
drag, startPoint x: 759, startPoint y: 406, endPoint x: 761, endPoint y: 415, distance: 9.7
click at [761, 415] on textarea "Hi {{first_name}}, I understand you're not happy with your home and have a list…" at bounding box center [606, 415] width 445 height 54
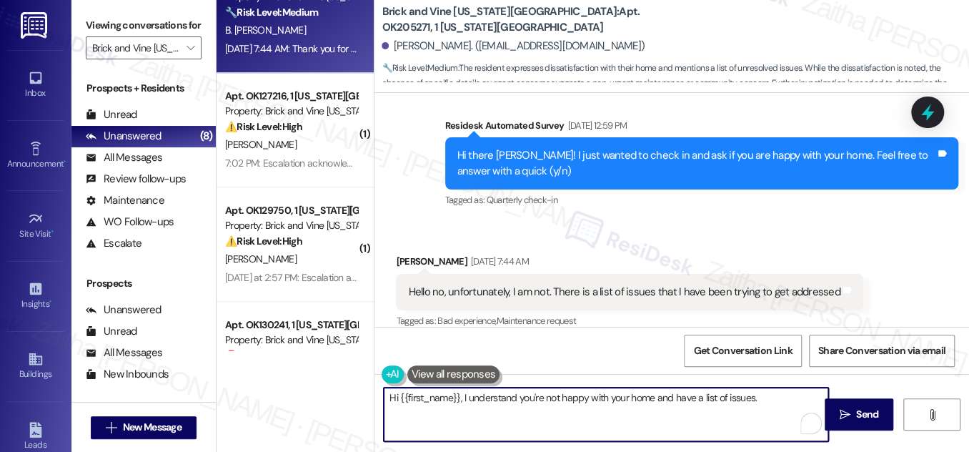
paste textarea "I'd like to understand why, so we can find a way to improve your experience. Ca…"
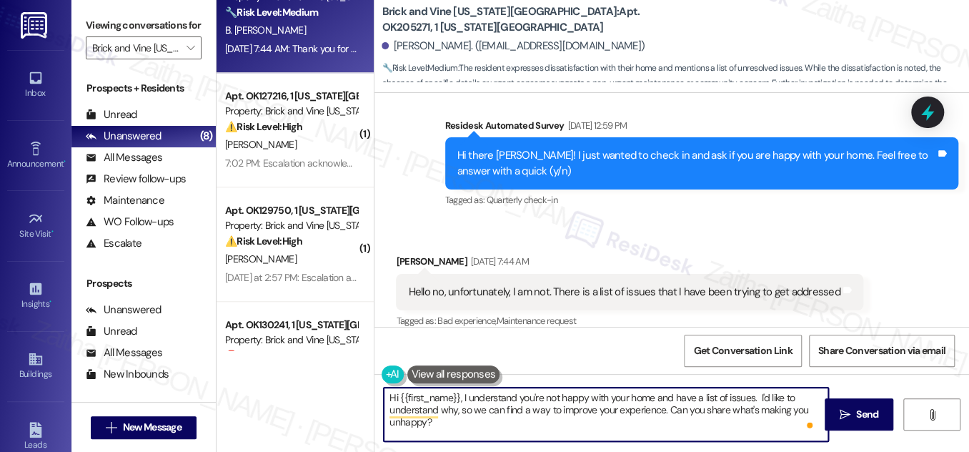
click at [755, 394] on textarea "Hi {{first_name}}, I understand you're not happy with your home and have a list…" at bounding box center [606, 415] width 445 height 54
type textarea "Hi {{first_name}}, I understand you're not happy with your home and have a list…"
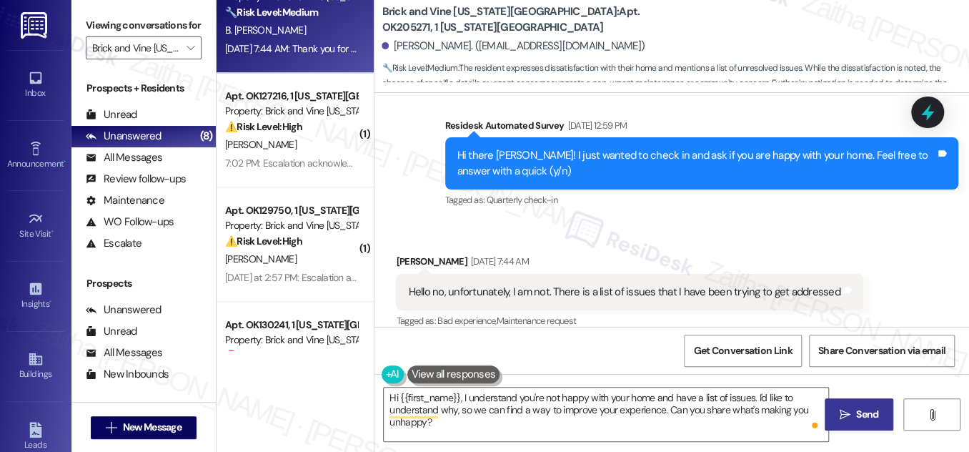
click at [854, 415] on span "Send" at bounding box center [868, 414] width 28 height 15
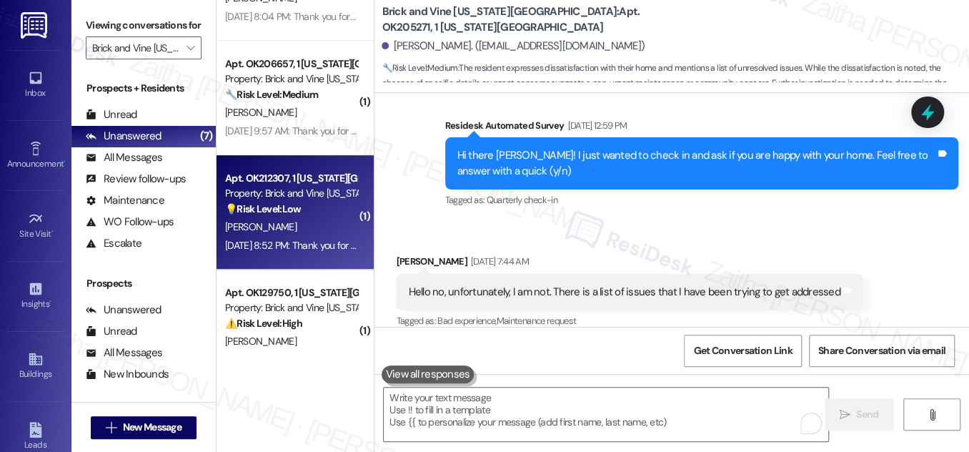
scroll to position [325, 0]
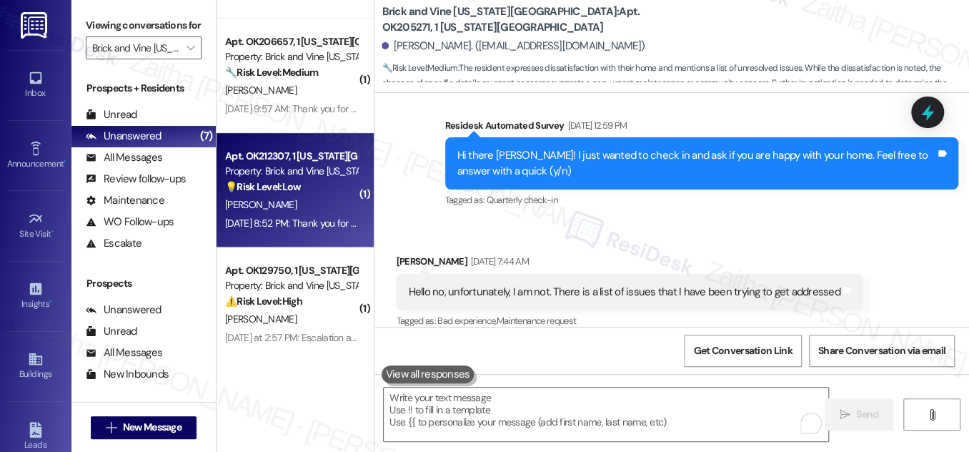
click at [320, 198] on div "C. Romine" at bounding box center [291, 205] width 135 height 18
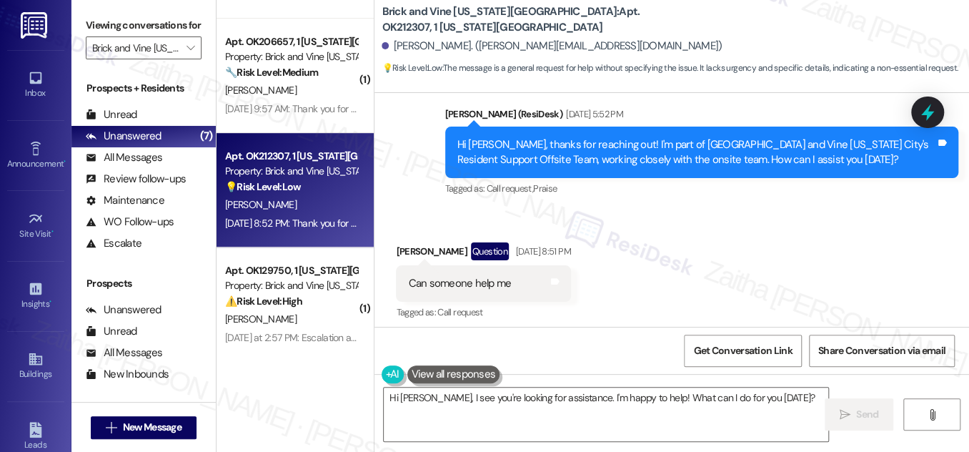
scroll to position [245, 0]
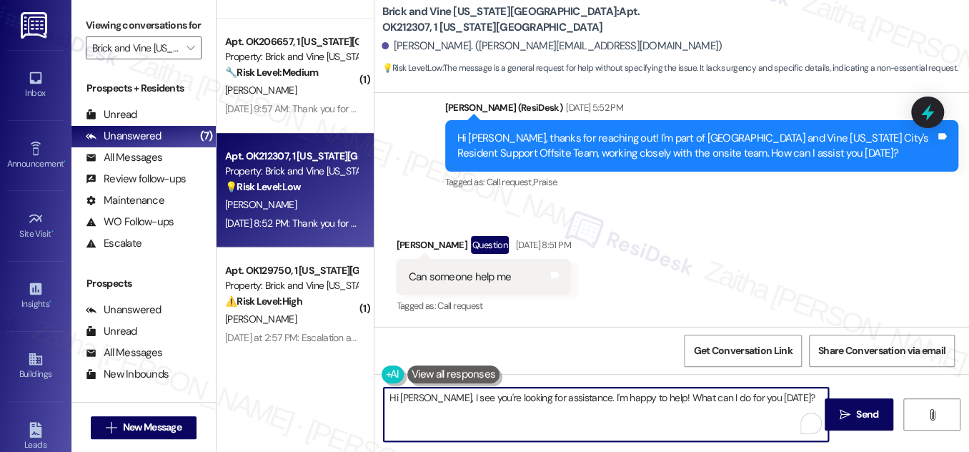
click at [428, 396] on textarea "Hi Chase, I see you're looking for assistance. I'm happy to help! What can I do…" at bounding box center [606, 415] width 445 height 54
click at [509, 394] on textarea "Hi Chase, I'm sorry for the delayed response. I see you're looking for assistan…" at bounding box center [606, 415] width 445 height 54
drag, startPoint x: 385, startPoint y: 400, endPoint x: 533, endPoint y: 410, distance: 148.3
click at [533, 410] on textarea "Hi Chase, I'm sorry for the delayed response. I see you're looking for assistan…" at bounding box center [606, 415] width 445 height 54
click at [510, 411] on textarea "Hi Chase, I'm sorry for the delayed response. I see you're looking for assistan…" at bounding box center [606, 415] width 445 height 54
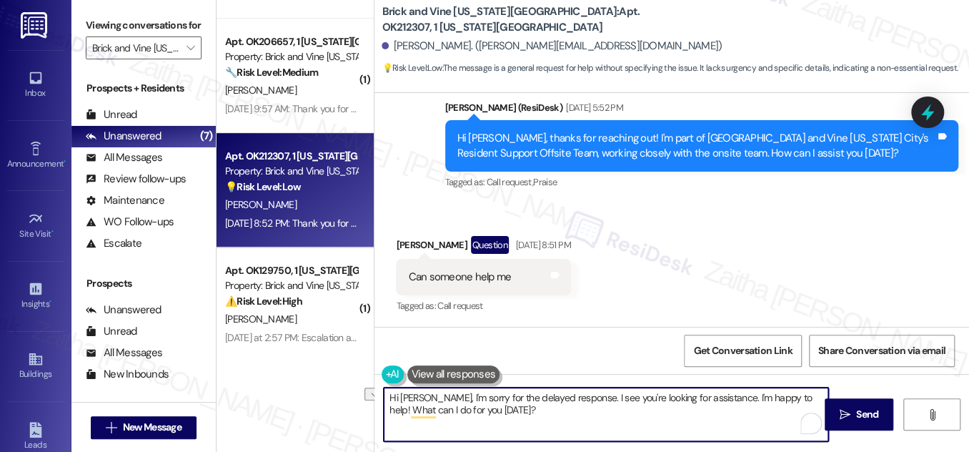
drag, startPoint x: 711, startPoint y: 396, endPoint x: 786, endPoint y: 388, distance: 75.5
click at [786, 388] on textarea "Hi Chase, I'm sorry for the delayed response. I see you're looking for assistan…" at bounding box center [606, 415] width 445 height 54
click at [400, 408] on textarea "Hi Chase, I'm sorry for the delayed response. I see you're looking for assistan…" at bounding box center [606, 415] width 445 height 54
type textarea "Hi Chase, I'm sorry for the delayed response. I see you're looking for assistan…"
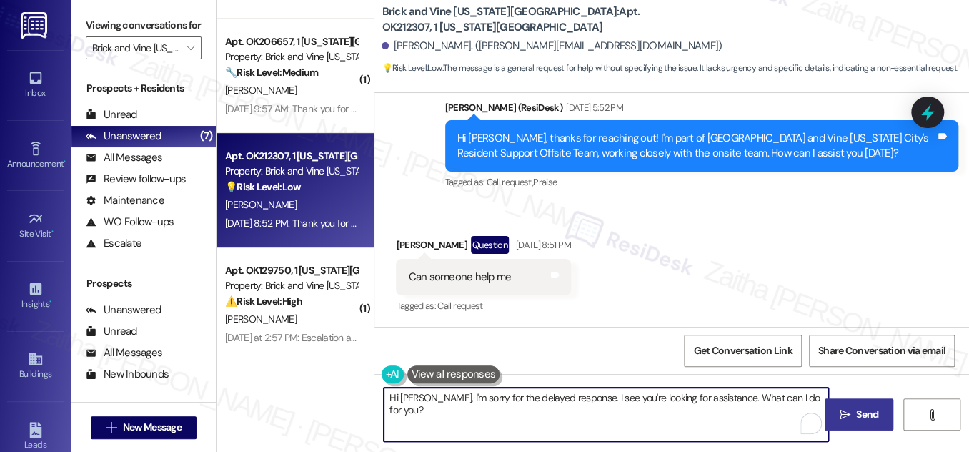
click at [854, 414] on span "Send" at bounding box center [868, 414] width 28 height 15
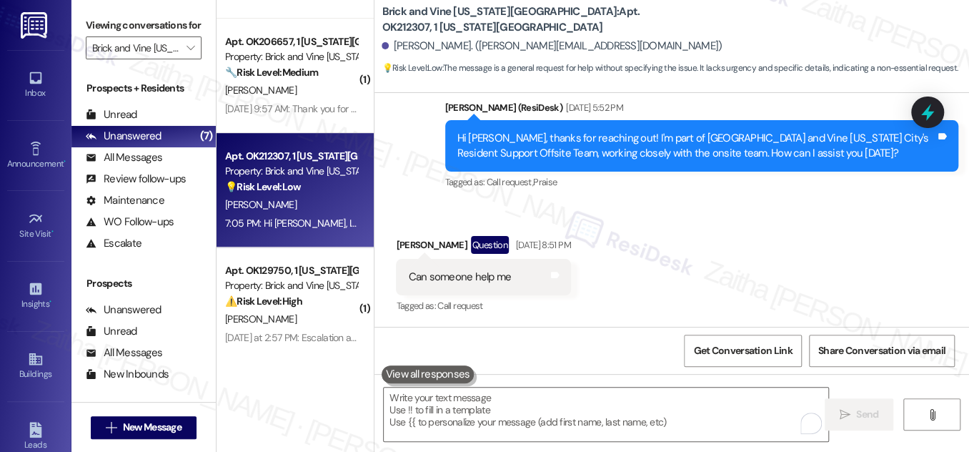
scroll to position [450, 0]
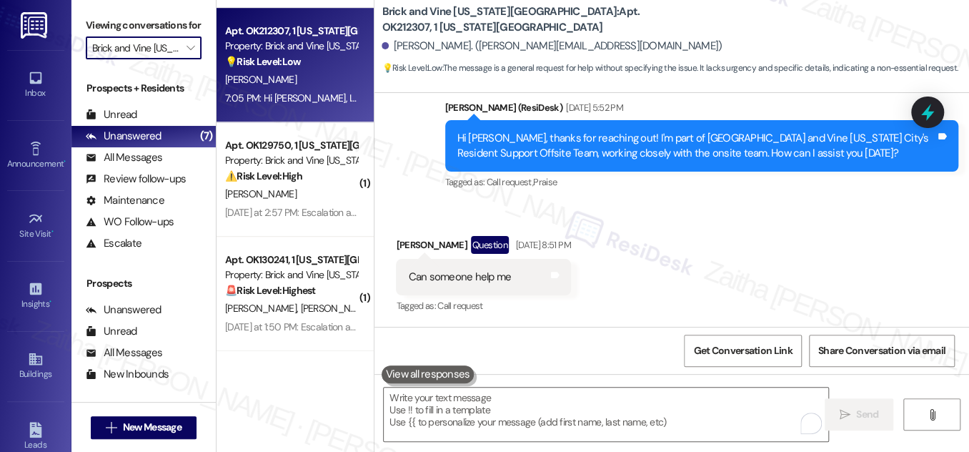
click at [161, 59] on input "Brick and Vine [US_STATE][GEOGRAPHIC_DATA]" at bounding box center [135, 47] width 87 height 23
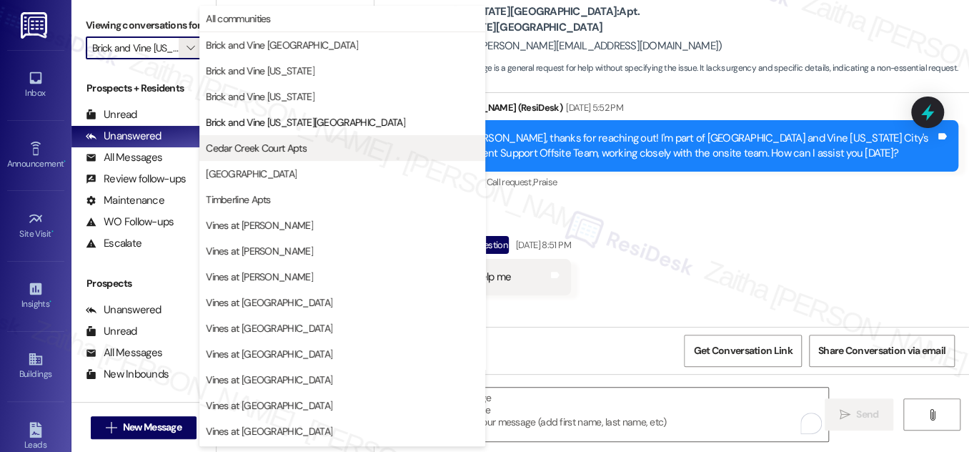
click at [276, 147] on span "Cedar Creek Court Apts" at bounding box center [256, 148] width 101 height 14
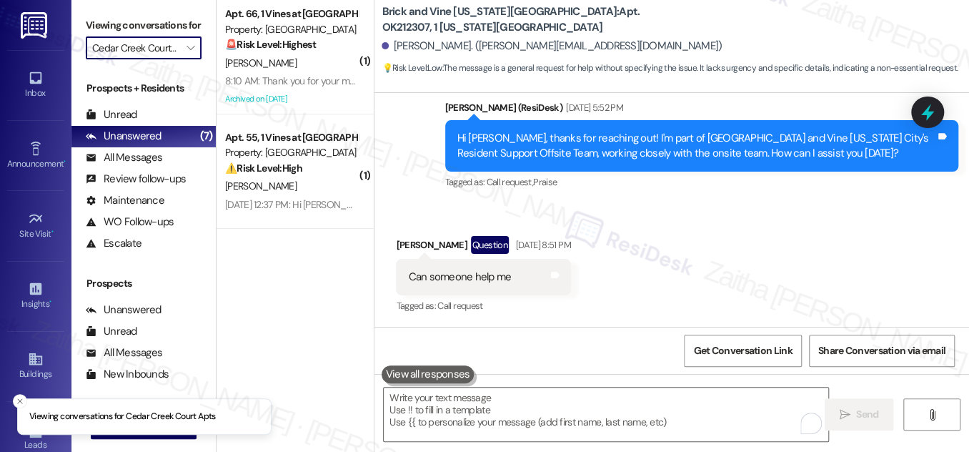
click at [164, 59] on input "Cedar Creek Court Apts" at bounding box center [135, 47] width 87 height 23
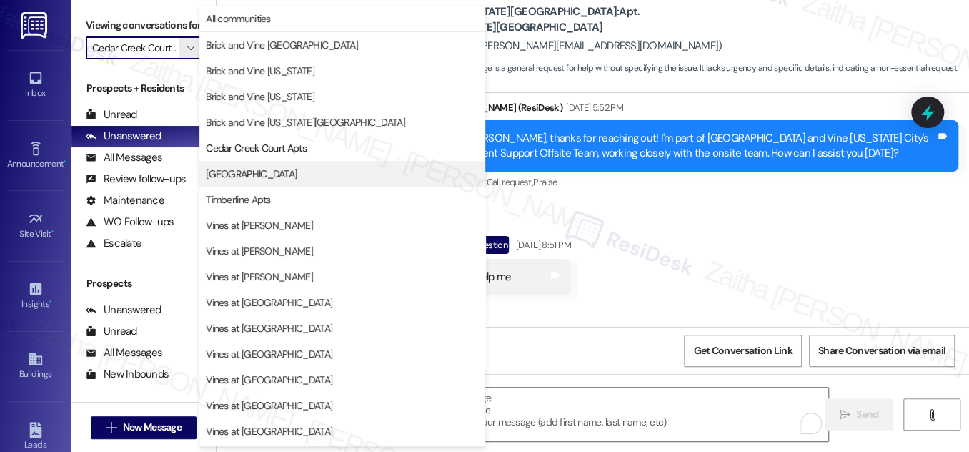
click at [270, 169] on span "[GEOGRAPHIC_DATA]" at bounding box center [251, 174] width 91 height 14
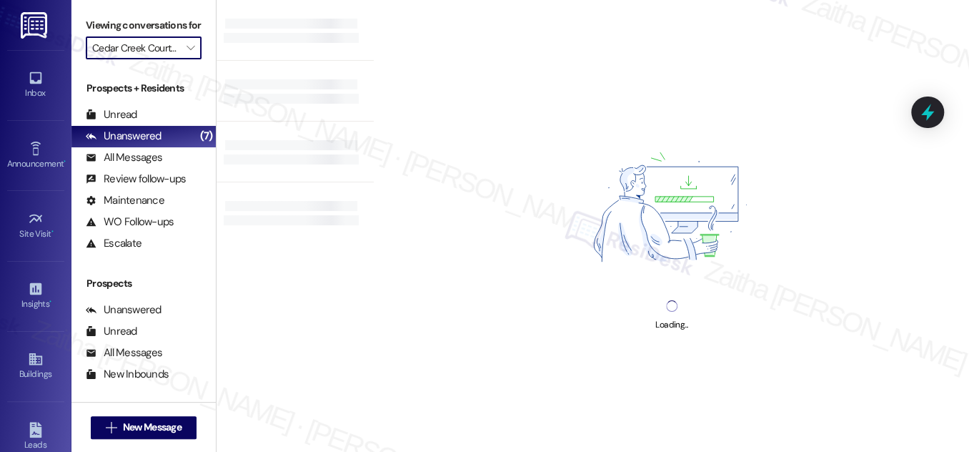
type input "[GEOGRAPHIC_DATA]"
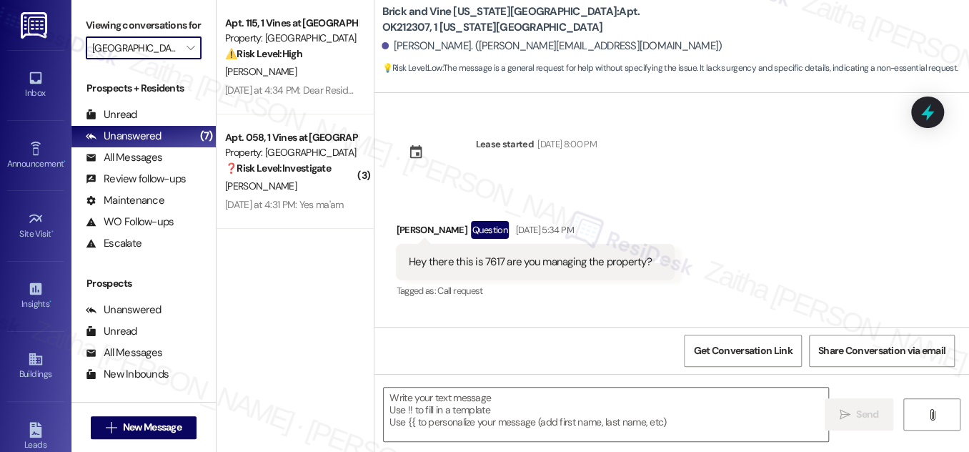
scroll to position [245, 0]
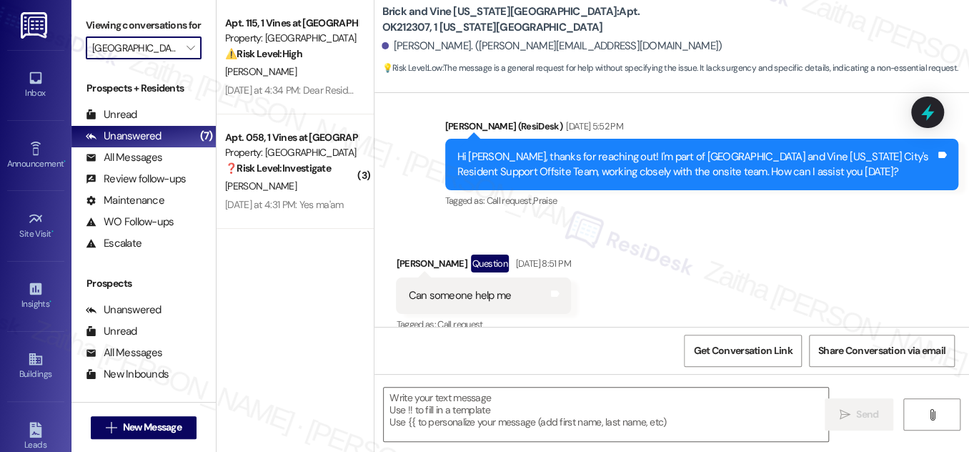
type textarea "Fetching suggested responses. Please feel free to read through the conversation…"
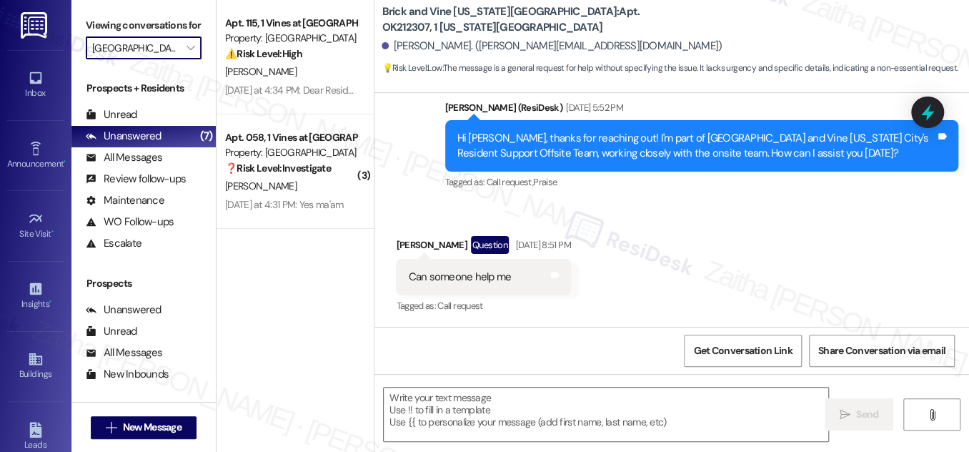
click at [150, 59] on input "[GEOGRAPHIC_DATA]" at bounding box center [135, 47] width 87 height 23
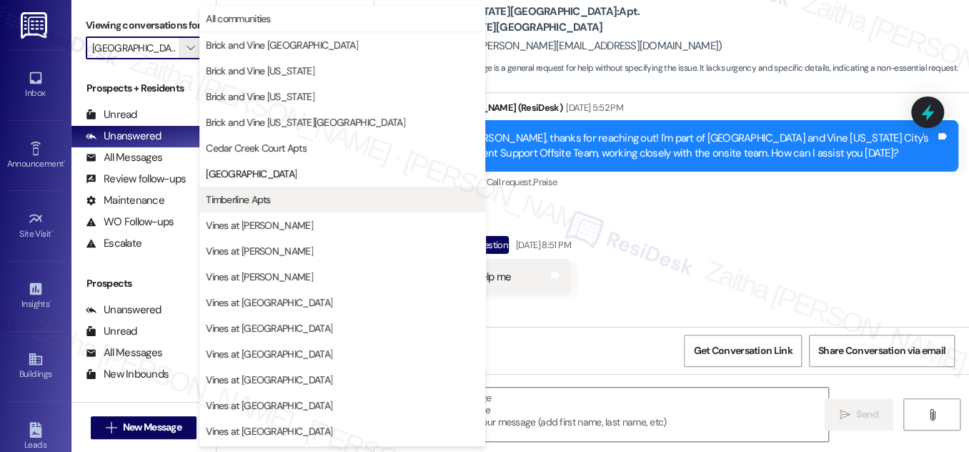
click at [253, 202] on span "Timberline Apts" at bounding box center [238, 199] width 65 height 14
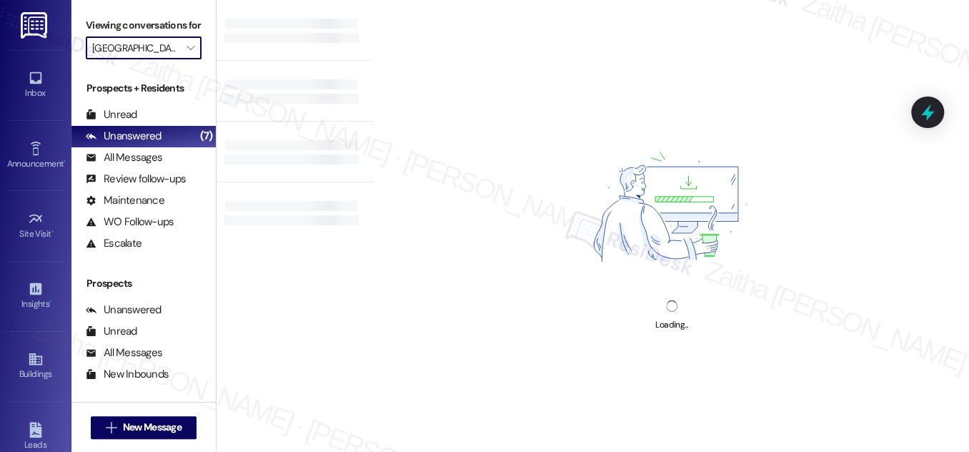
type input "Timberline Apts"
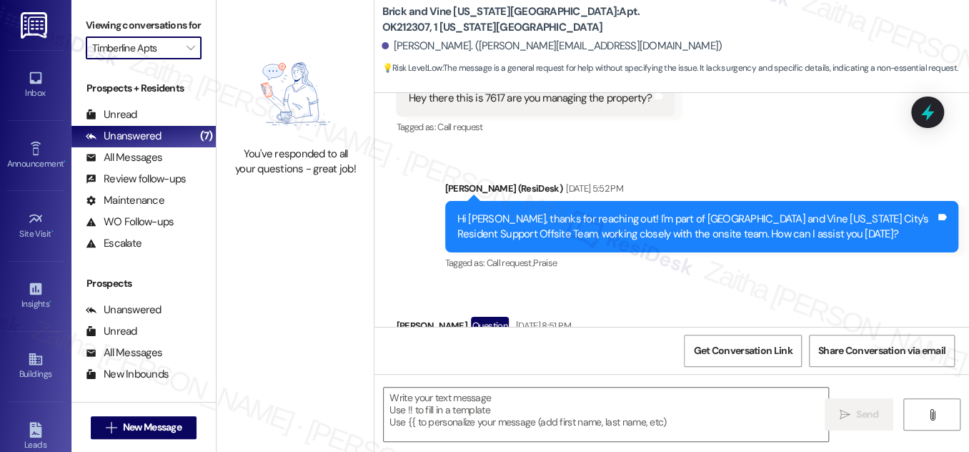
type textarea "Fetching suggested responses. Please feel free to read through the conversation…"
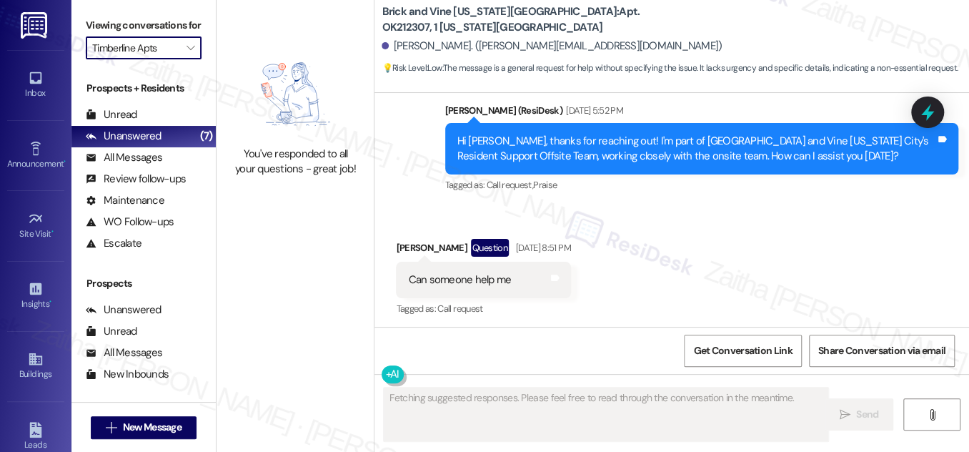
scroll to position [245, 0]
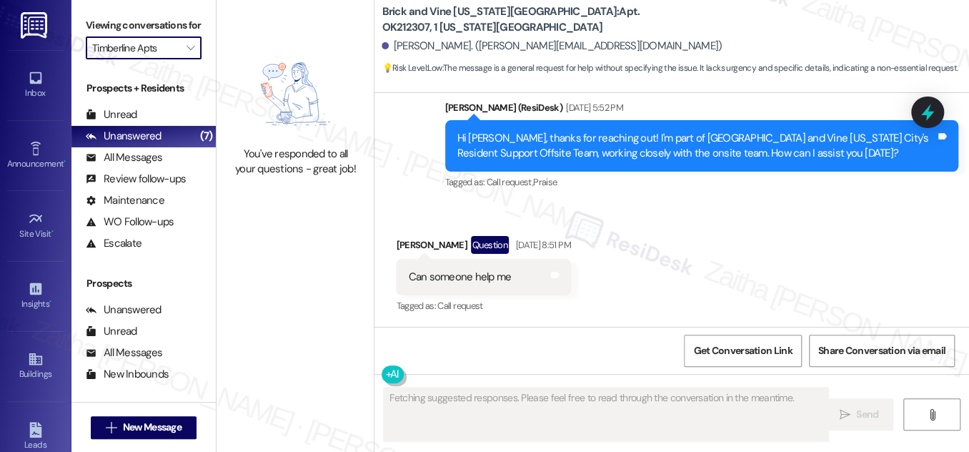
click at [164, 59] on input "Timberline Apts" at bounding box center [135, 47] width 87 height 23
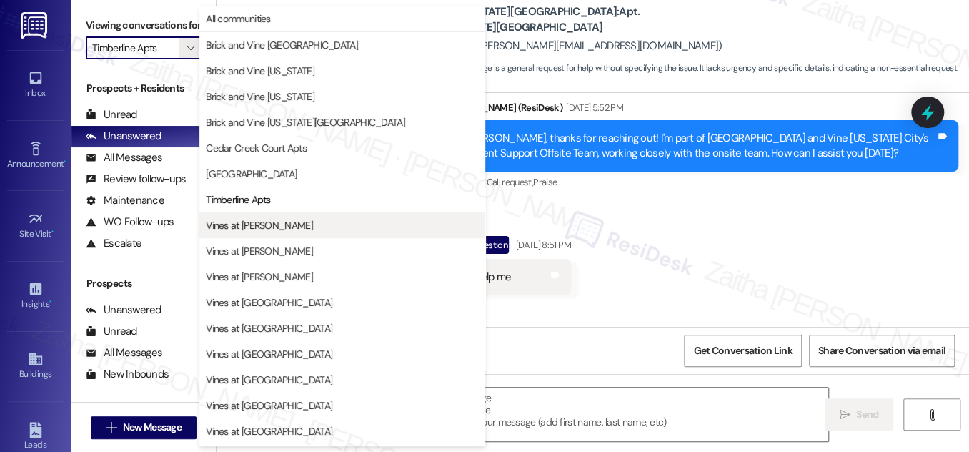
click at [250, 224] on span "Vines at [PERSON_NAME]" at bounding box center [259, 225] width 107 height 14
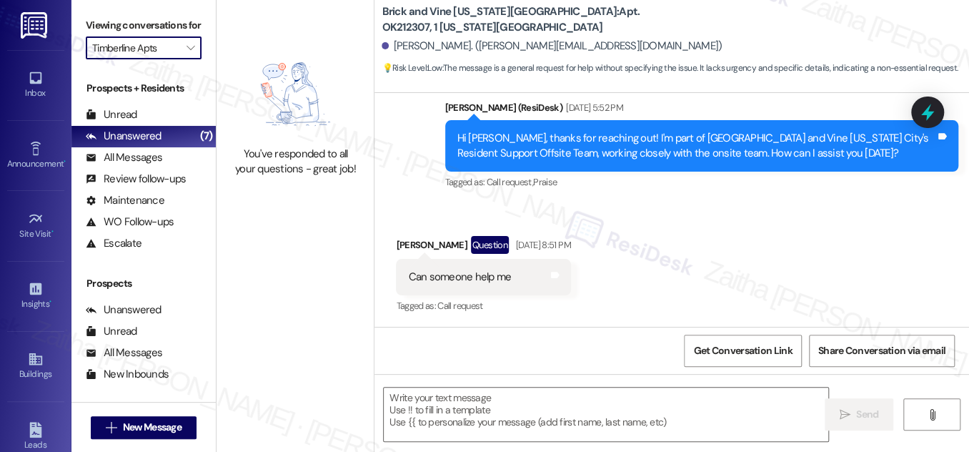
type input "Vines at [PERSON_NAME]"
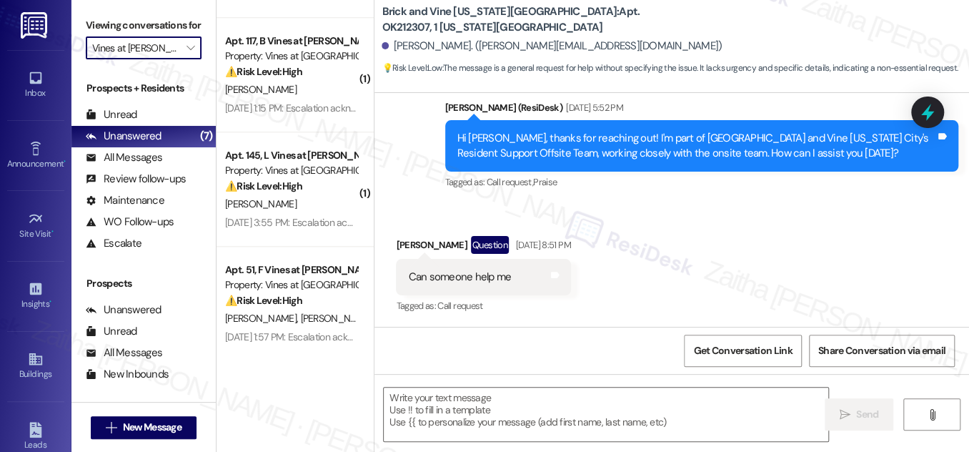
scroll to position [678, 0]
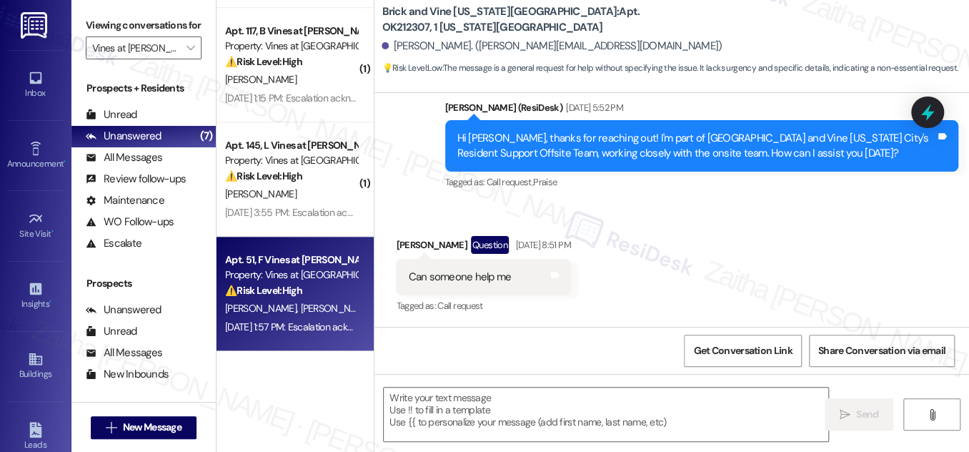
click at [334, 295] on div "⚠️ Risk Level: High The resident indicates they will be late on rent payment. T…" at bounding box center [291, 290] width 132 height 15
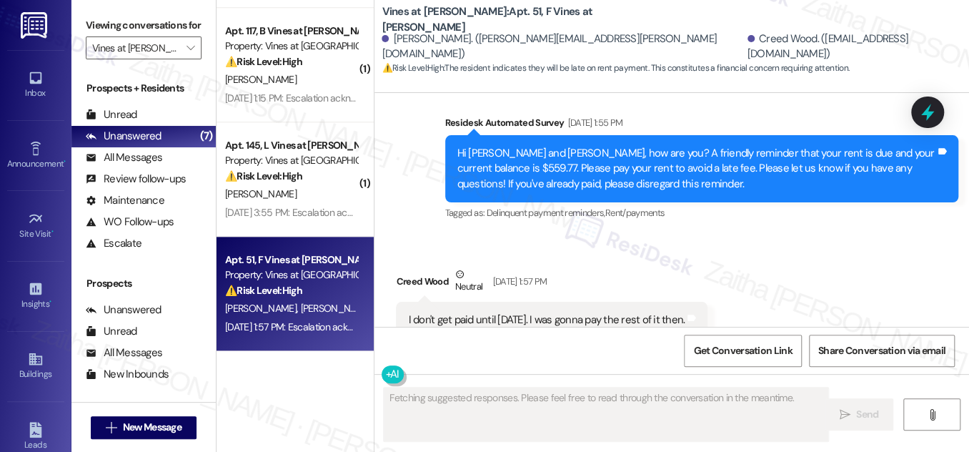
scroll to position [1599, 0]
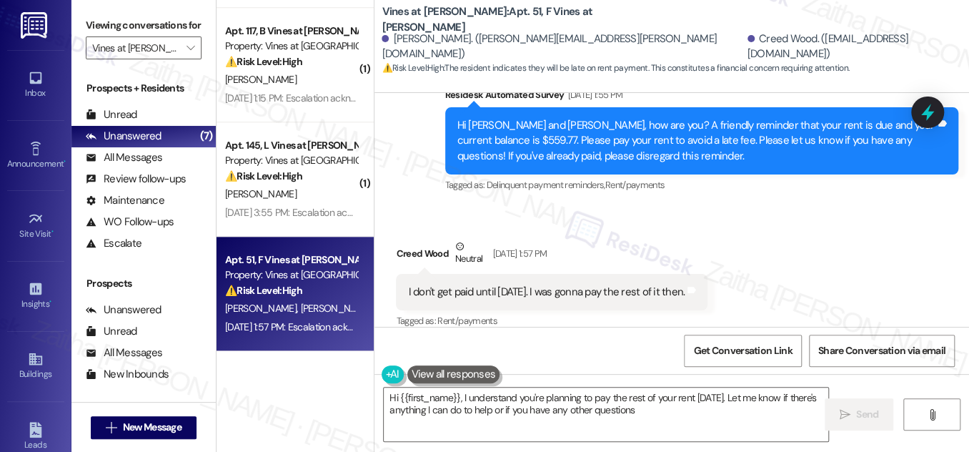
type textarea "Hi {{first_name}}, I understand you're planning to pay the rest of your rent on…"
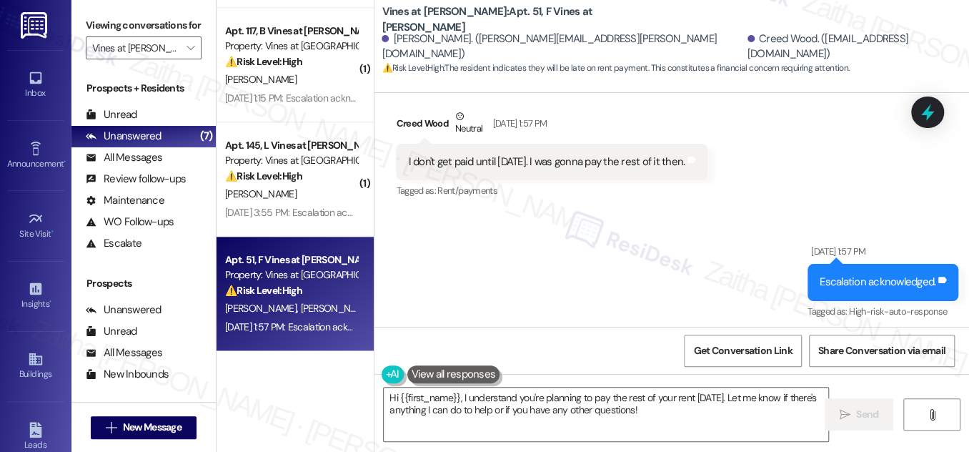
scroll to position [1832, 0]
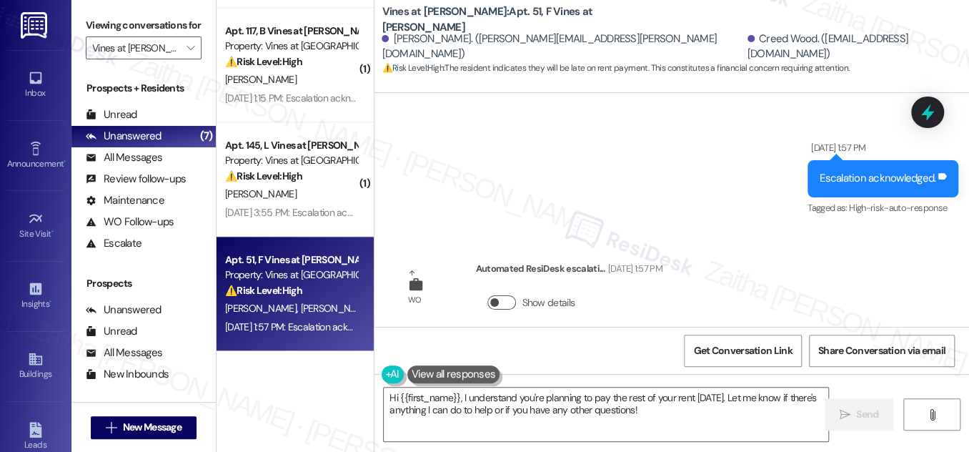
click at [506, 295] on button "Show details" at bounding box center [502, 302] width 29 height 14
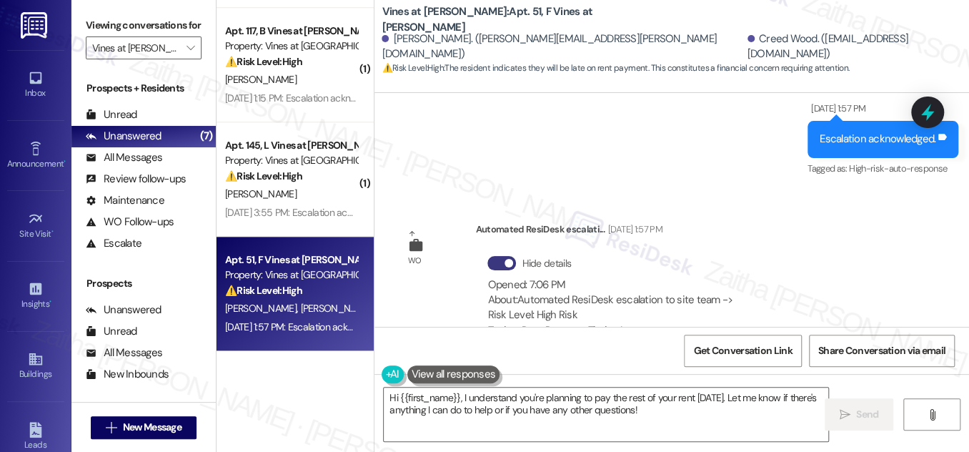
scroll to position [1909, 0]
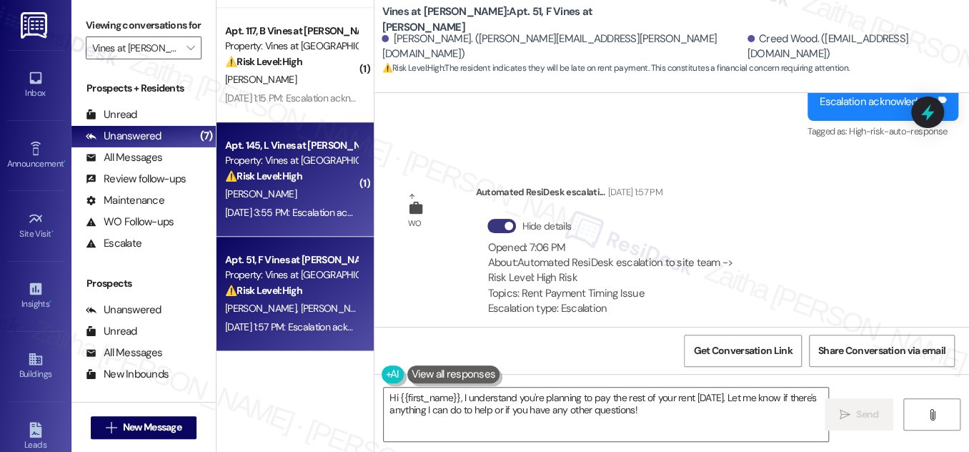
click at [307, 189] on div "M. Taylor" at bounding box center [291, 194] width 135 height 18
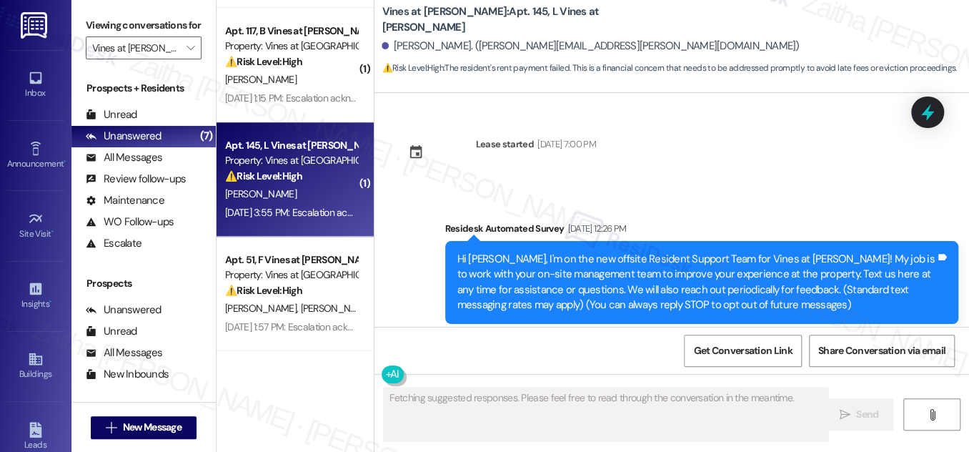
scroll to position [32037, 0]
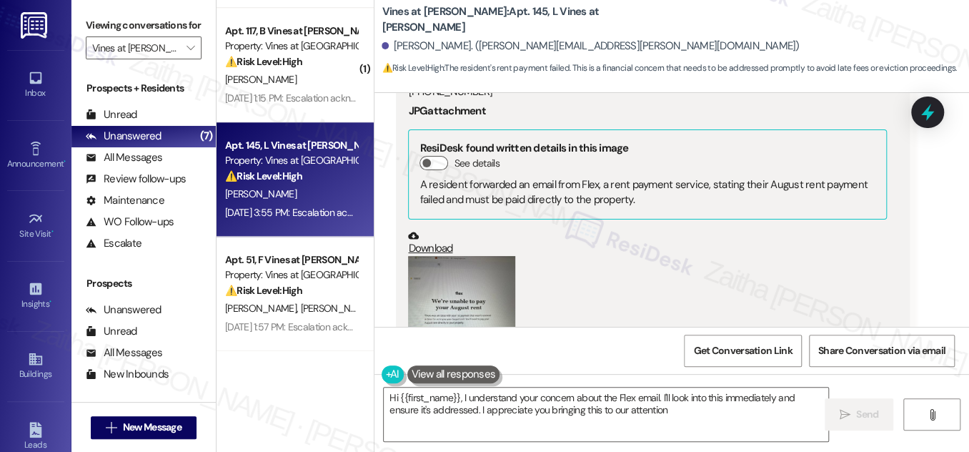
type textarea "Hi {{first_name}}, I understand your concern about the Flex email. I'll look in…"
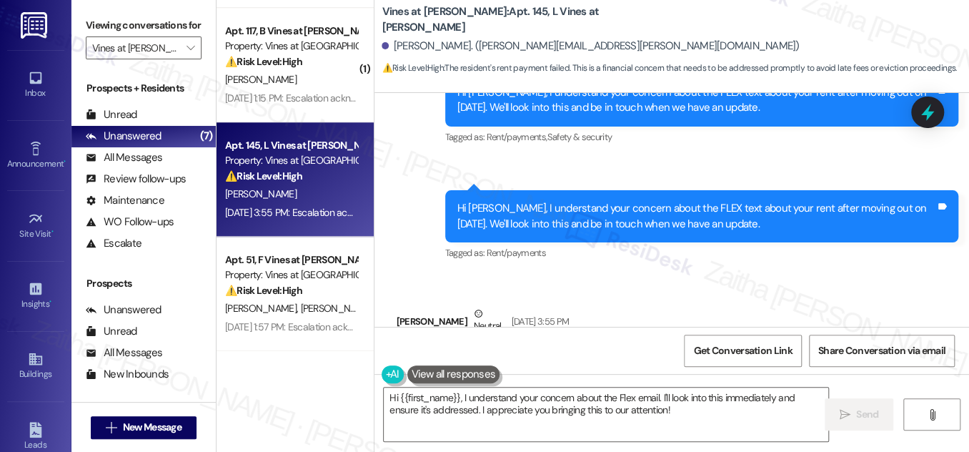
scroll to position [31712, 0]
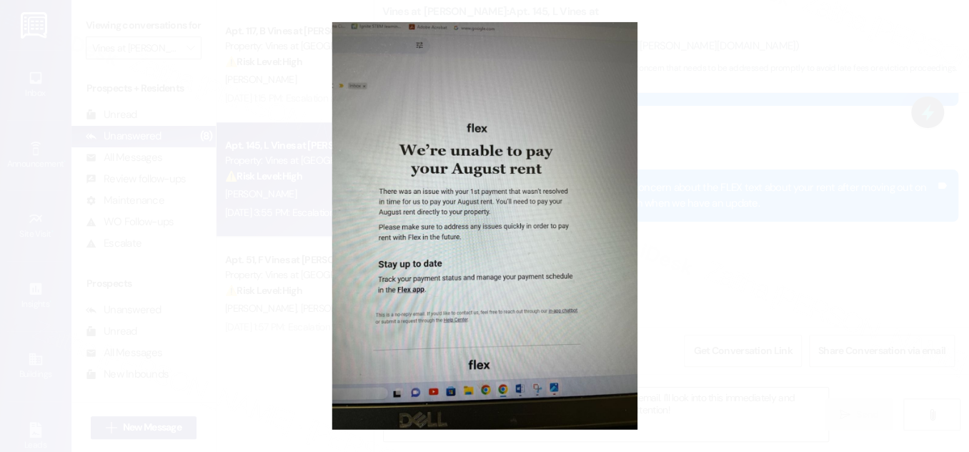
click at [791, 239] on button "Unzoom image" at bounding box center [484, 226] width 969 height 452
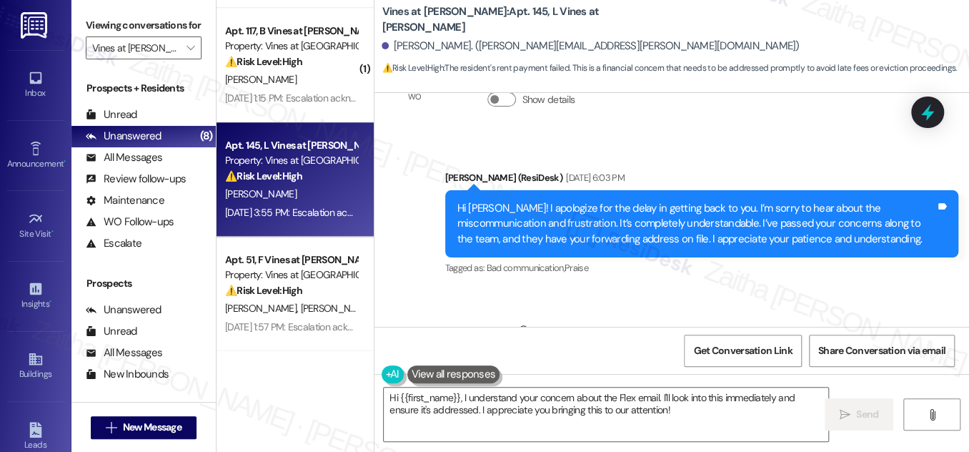
scroll to position [31062, 0]
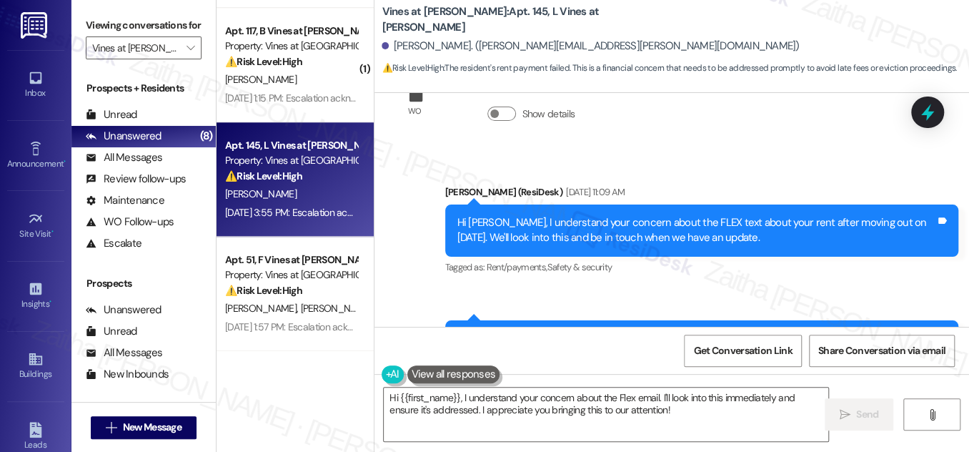
scroll to position [31518, 0]
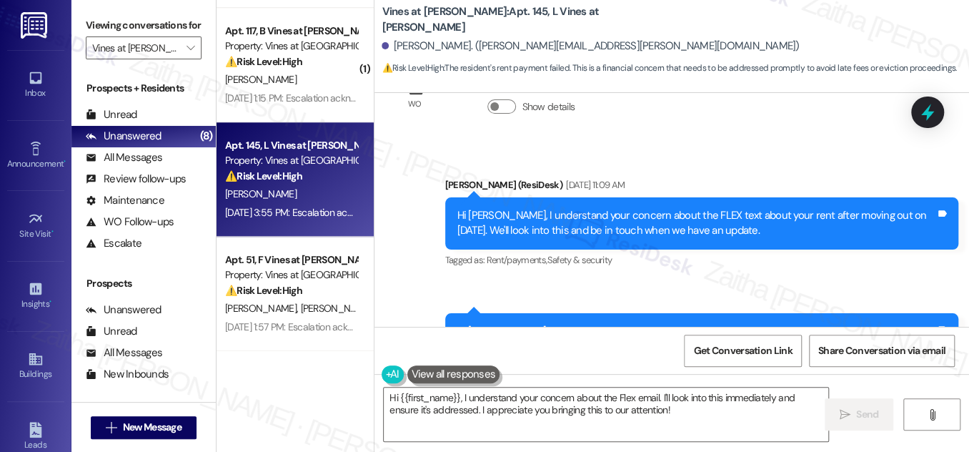
scroll to position [31583, 0]
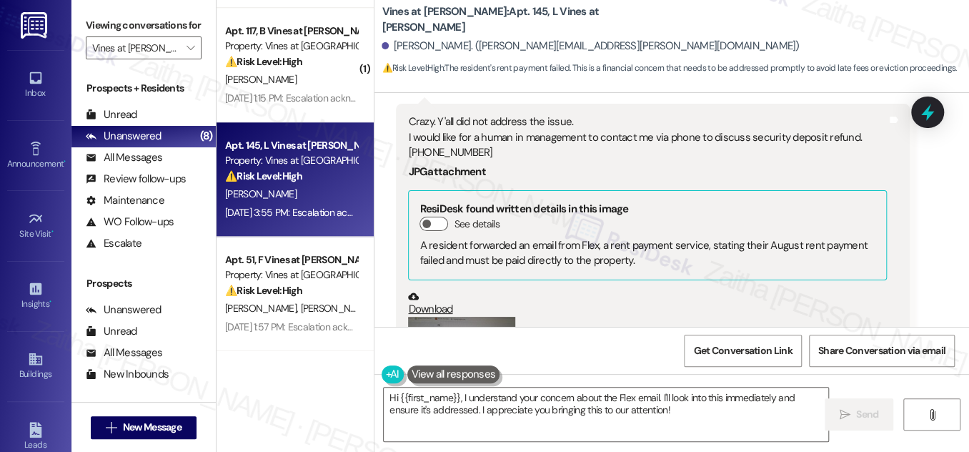
scroll to position [32037, 0]
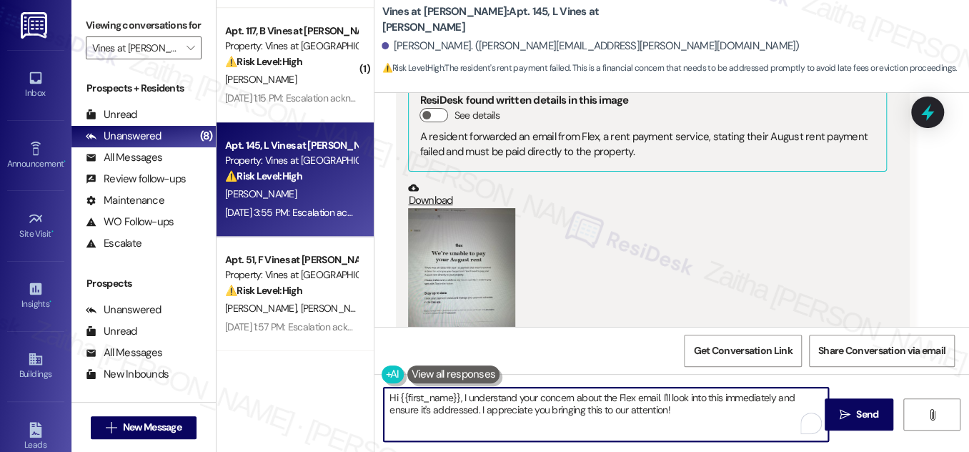
drag, startPoint x: 660, startPoint y: 398, endPoint x: 686, endPoint y: 414, distance: 30.8
click at [686, 414] on textarea "Hi {{first_name}}, I understand your concern about the Flex email. I'll look in…" at bounding box center [606, 415] width 445 height 54
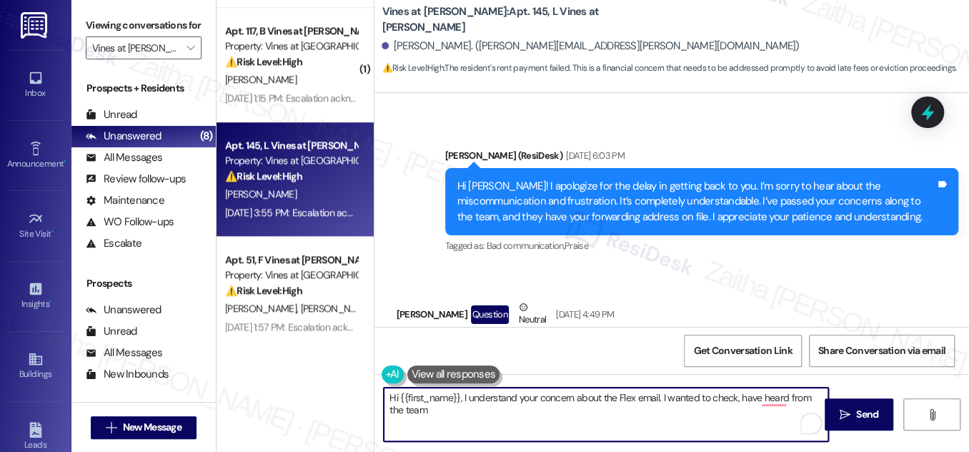
scroll to position [31127, 0]
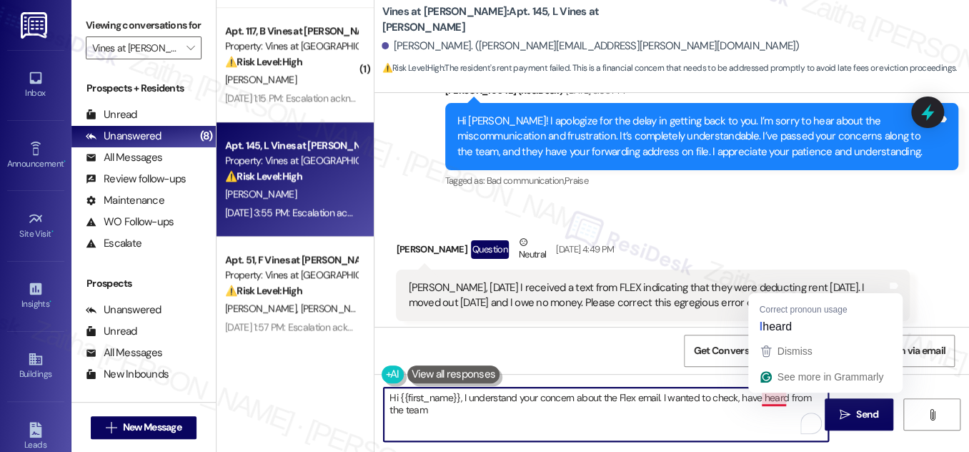
click at [756, 394] on textarea "Hi {{first_name}}, I understand your concern about the Flex email. I wanted to …" at bounding box center [606, 415] width 445 height 54
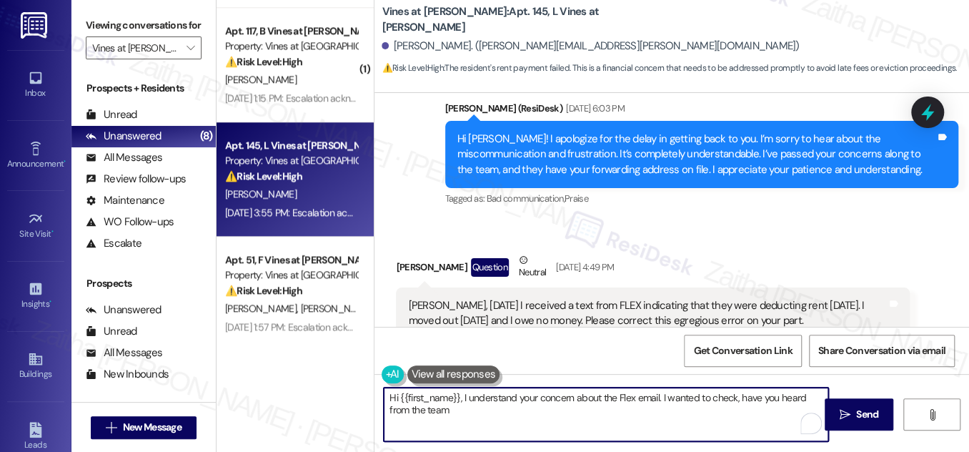
scroll to position [31062, 0]
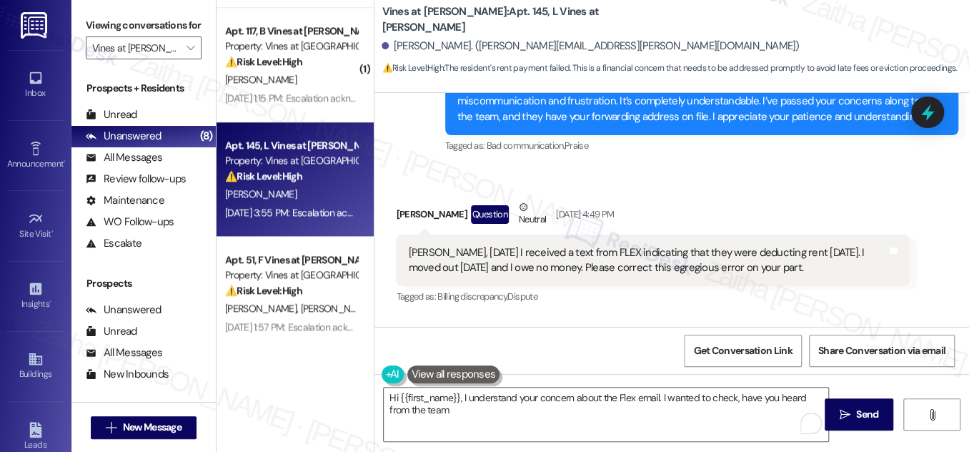
scroll to position [31192, 0]
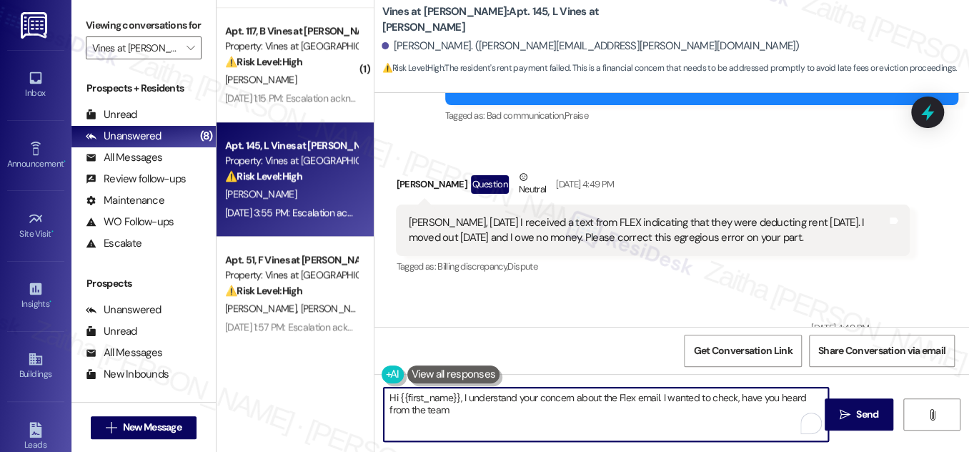
click at [480, 410] on textarea "Hi {{first_name}}, I understand your concern about the Flex email. I wanted to …" at bounding box center [606, 415] width 445 height 54
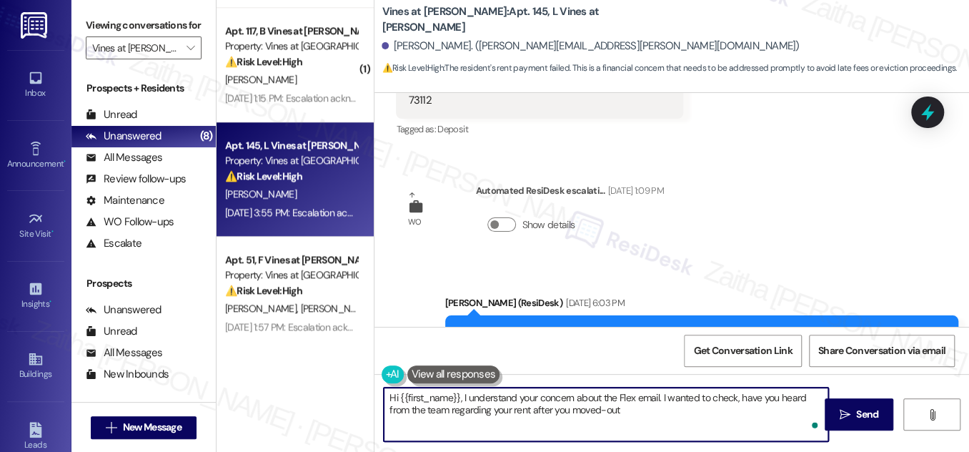
scroll to position [30867, 0]
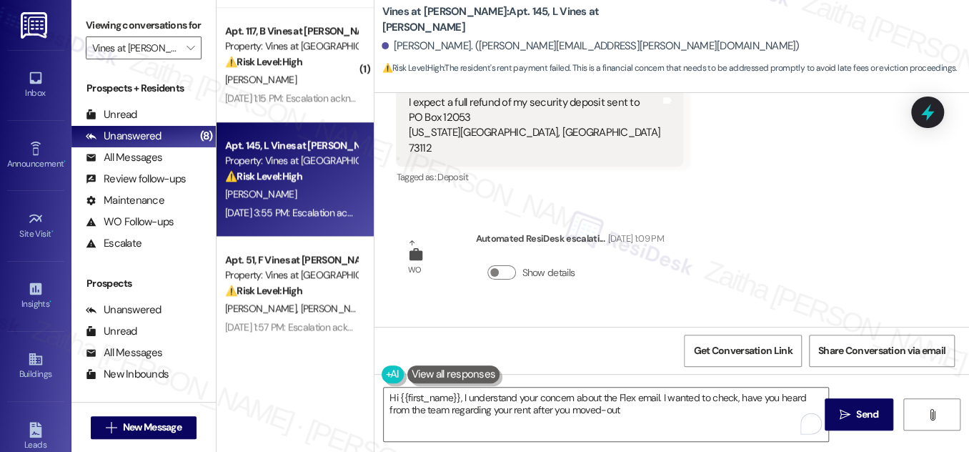
drag, startPoint x: 393, startPoint y: 143, endPoint x: 759, endPoint y: 169, distance: 367.0
copy div "Sarah, today I received a text from FLEX indicating that they were deducting re…"
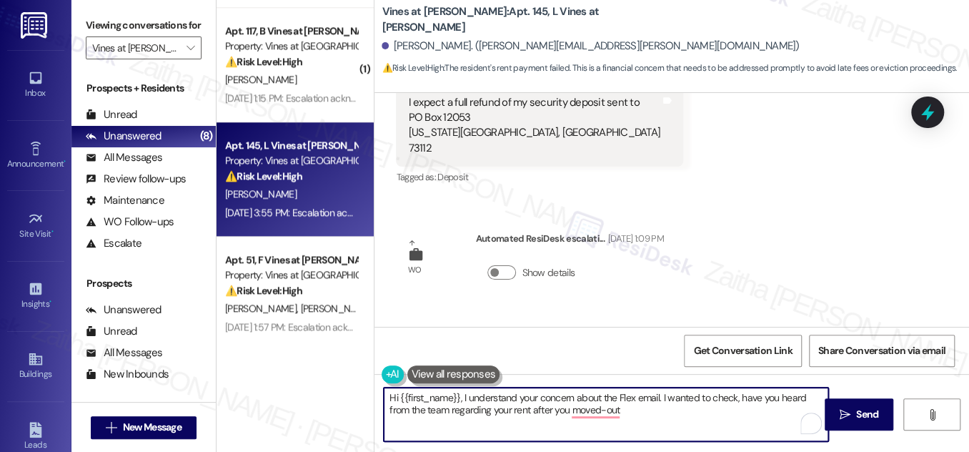
click at [495, 411] on textarea "Hi {{first_name}}, I understand your concern about the Flex email. I wanted to …" at bounding box center [606, 415] width 445 height 54
click at [496, 411] on textarea "Hi {{first_name}}, I understand your concern about the Flex email. I wanted to …" at bounding box center [606, 415] width 445 height 54
drag, startPoint x: 505, startPoint y: 410, endPoint x: 622, endPoint y: 418, distance: 117.5
click at [622, 418] on textarea "Hi {{first_name}}, I understand your concern about the Flex email. I wanted to …" at bounding box center [606, 415] width 445 height 54
type textarea "Hi {{first_name}}, I understand your concern about the Flex email. I wanted to …"
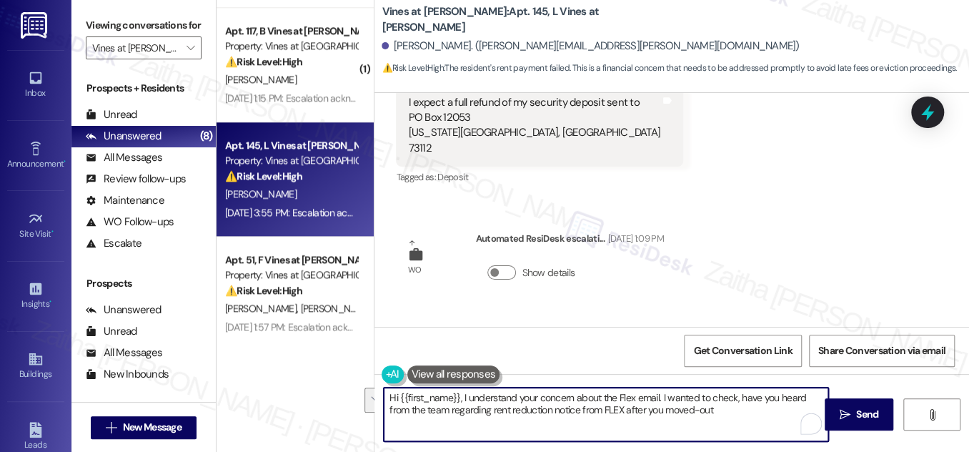
drag, startPoint x: 385, startPoint y: 399, endPoint x: 734, endPoint y: 416, distance: 349.3
click at [734, 416] on textarea "Hi {{first_name}}, I understand your concern about the Flex email. I wanted to …" at bounding box center [606, 415] width 445 height 54
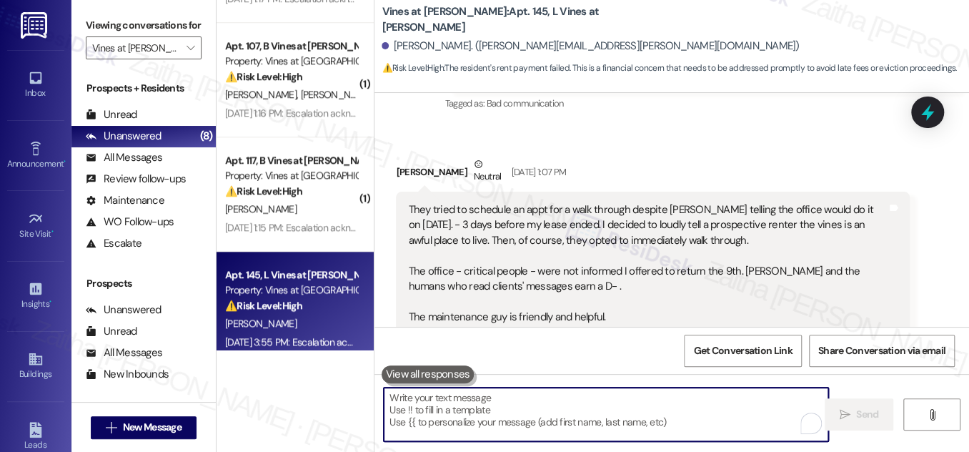
scroll to position [30359, 0]
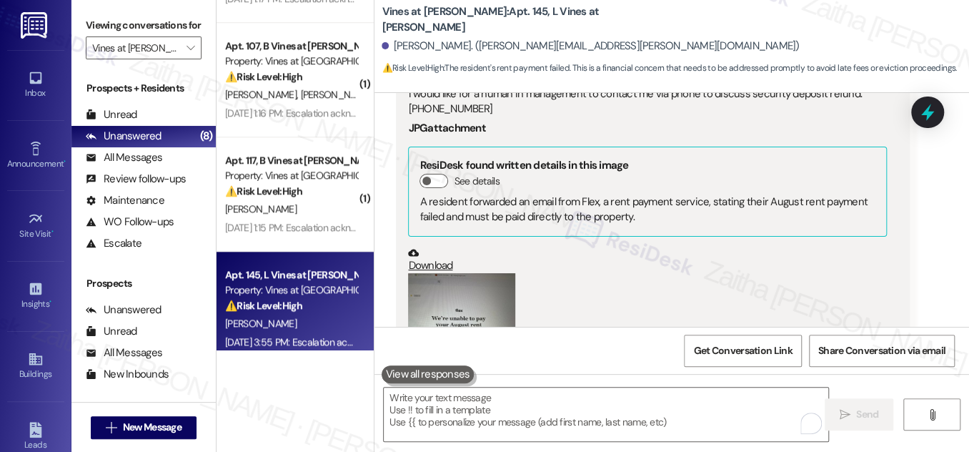
scroll to position [32114, 0]
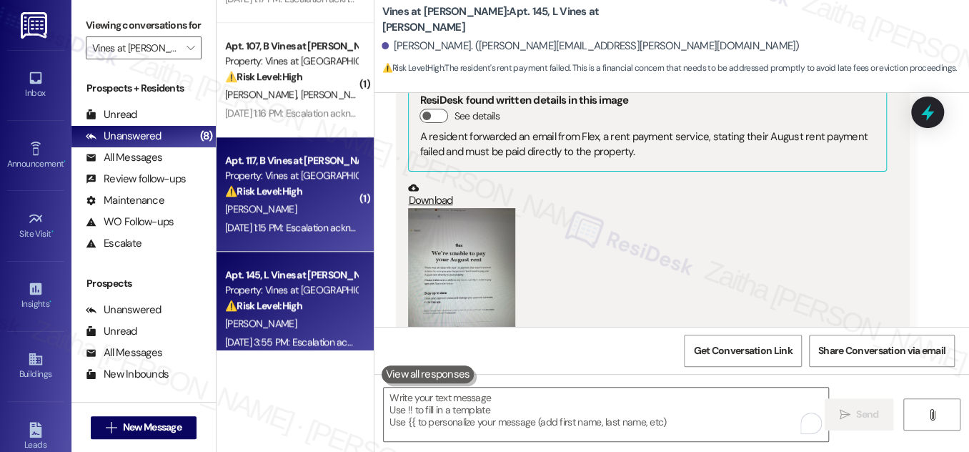
click at [312, 208] on div "D. Heath" at bounding box center [291, 209] width 135 height 18
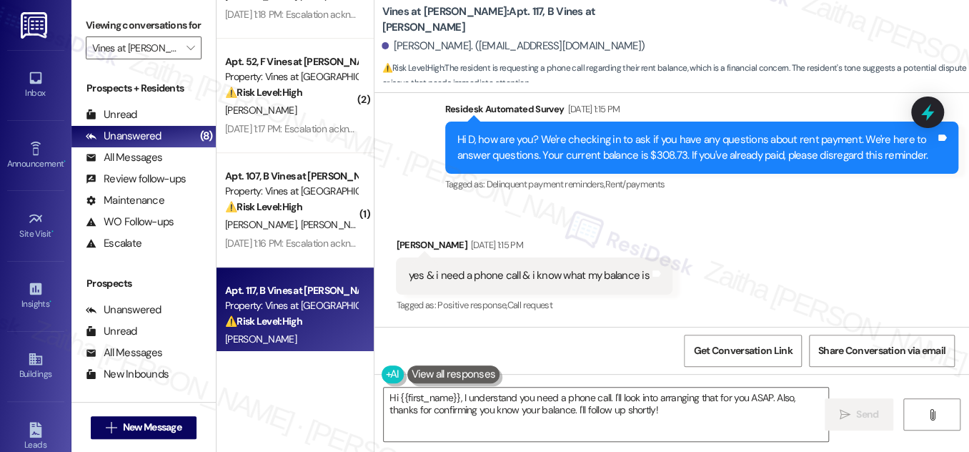
scroll to position [27991, 0]
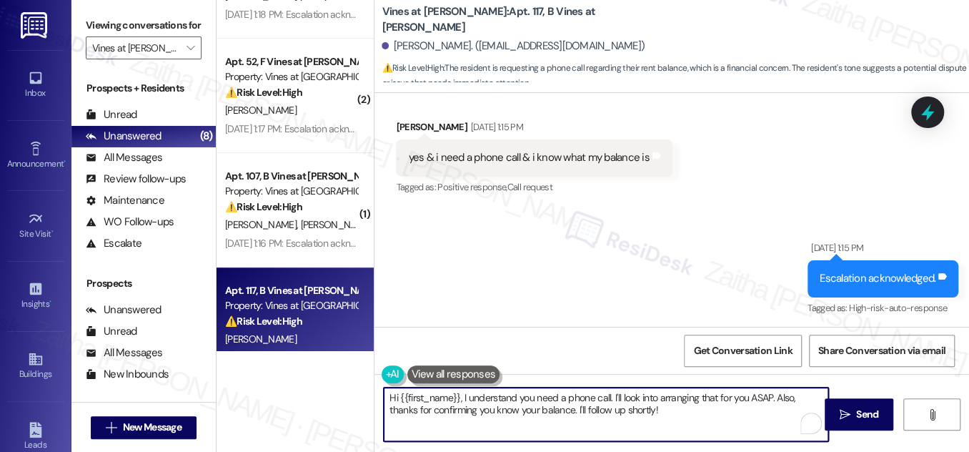
drag, startPoint x: 459, startPoint y: 398, endPoint x: 625, endPoint y: 414, distance: 166.7
click at [623, 414] on textarea "Hi {{first_name}}, I understand you need a phone call. I'll look into arranging…" at bounding box center [606, 415] width 445 height 54
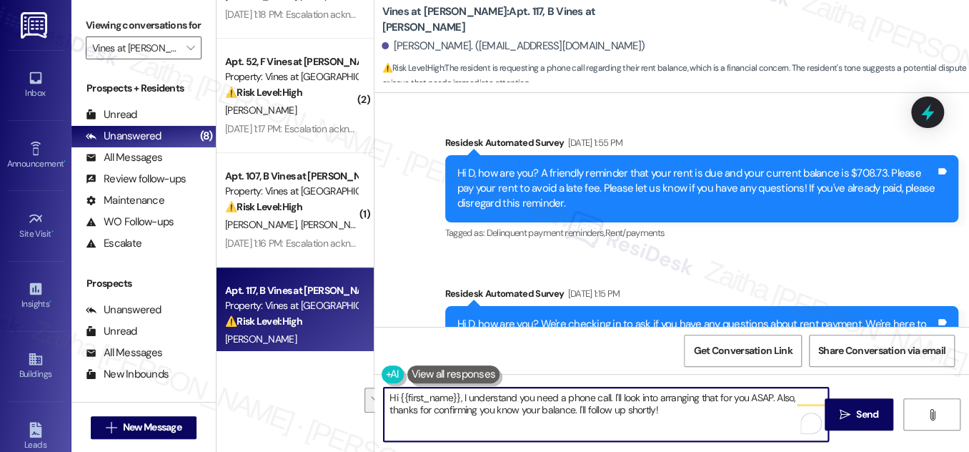
scroll to position [27732, 0]
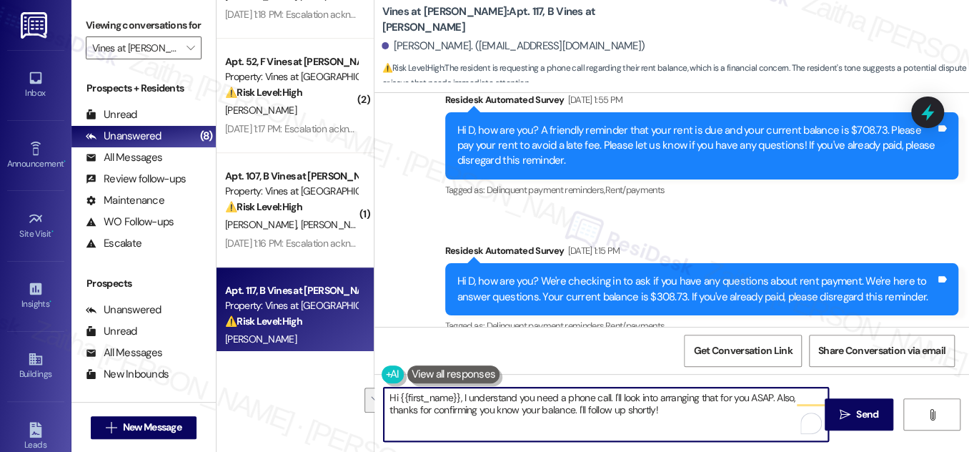
click at [467, 399] on textarea "Hi {{first_name}}, I understand you need a phone call. I'll look into arranging…" at bounding box center [606, 415] width 445 height 54
drag, startPoint x: 460, startPoint y: 395, endPoint x: 640, endPoint y: 419, distance: 181.0
click at [640, 419] on textarea "Hi {{first_name}}, I understand you need a phone call. I'll look into arranging…" at bounding box center [606, 415] width 445 height 54
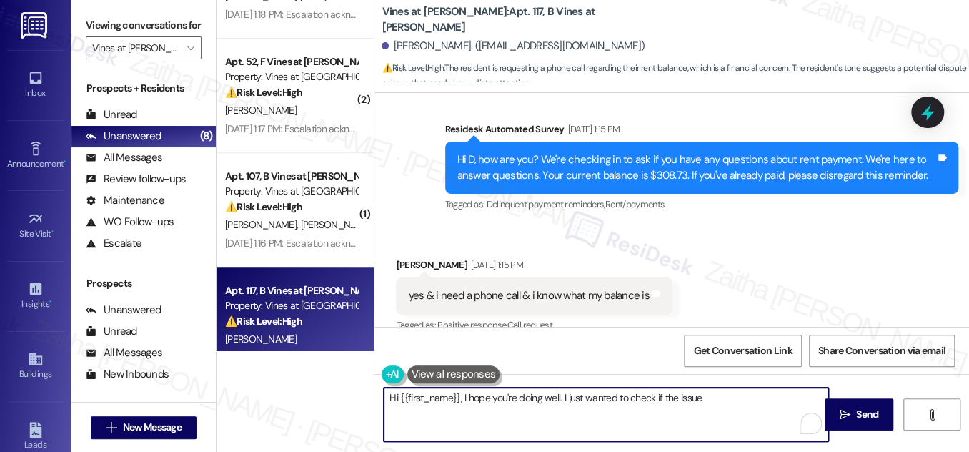
scroll to position [27862, 0]
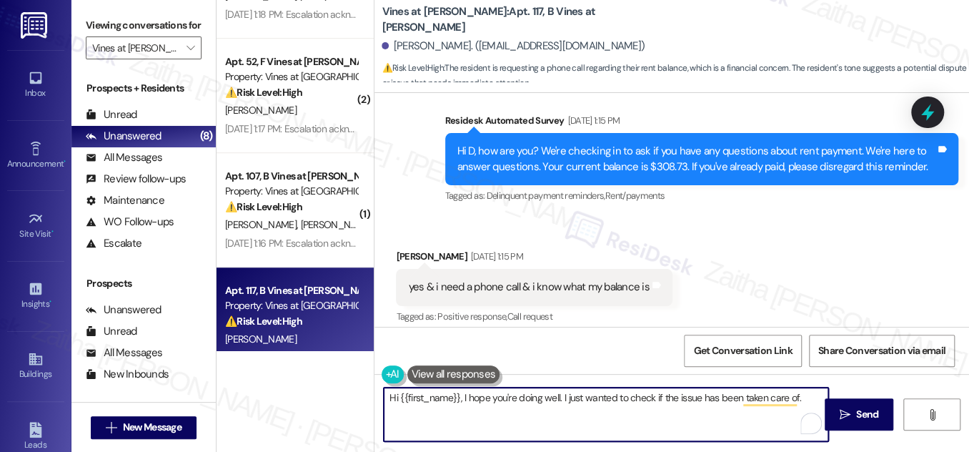
type textarea "Hi {{first_name}}, I hope you're doing well. I just wanted to check if the issu…"
click at [802, 420] on html "Inbox Go to Inbox Announcement • Send A Text Announcement Site Visit • Go to Si…" at bounding box center [484, 226] width 969 height 452
click at [519, 409] on textarea "Hi {{first_name}}, I hope you're doing well. I just wanted to check if the issu…" at bounding box center [606, 415] width 445 height 54
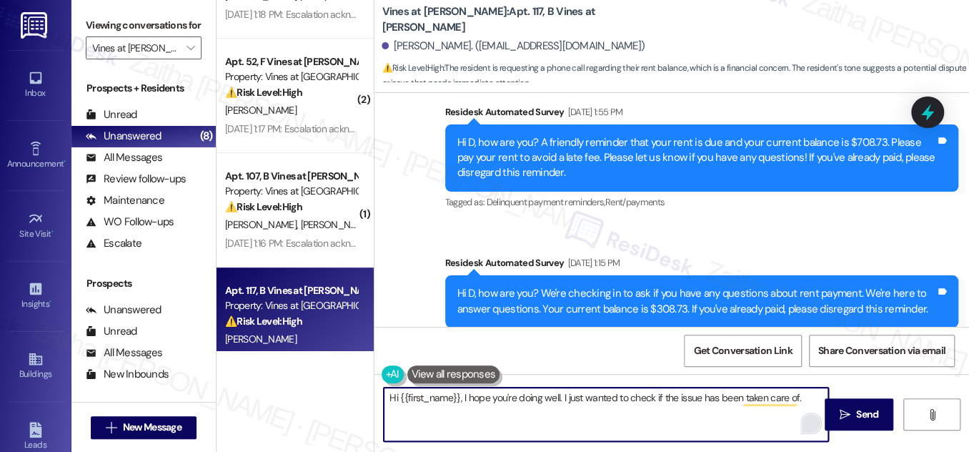
scroll to position [27732, 0]
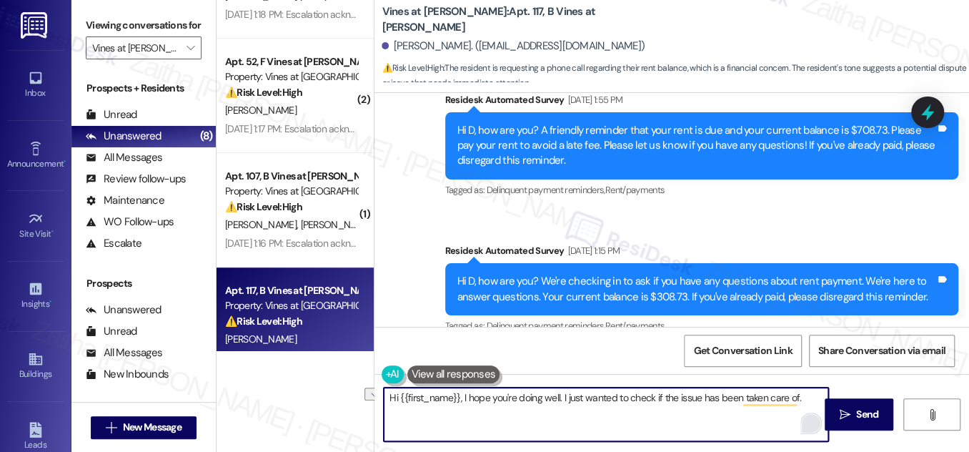
drag, startPoint x: 382, startPoint y: 393, endPoint x: 806, endPoint y: 404, distance: 424.1
click at [806, 404] on textarea "Hi {{first_name}}, I hope you're doing well. I just wanted to check if the issu…" at bounding box center [606, 415] width 445 height 54
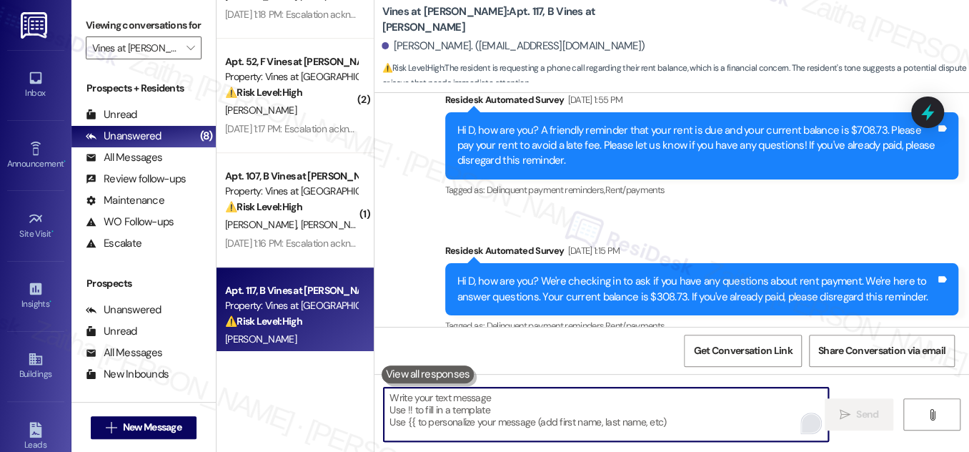
paste textarea "Hi {{first_name}}, I hope you’re doing well. I just wanted to check in to see i…"
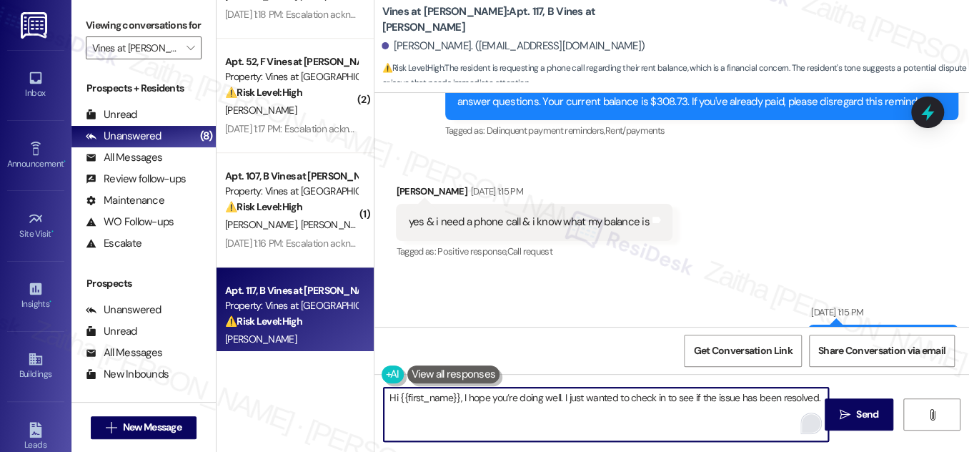
scroll to position [27991, 0]
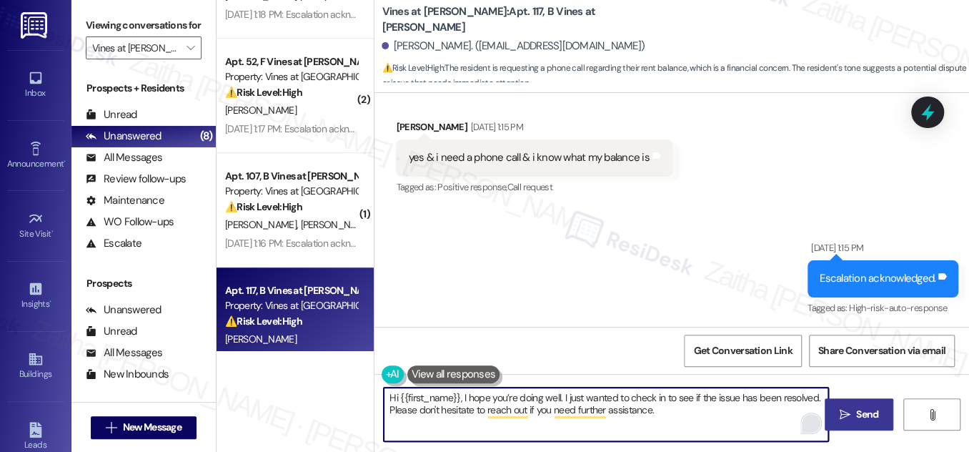
type textarea "Hi {{first_name}}, I hope you’re doing well. I just wanted to check in to see i…"
drag, startPoint x: 844, startPoint y: 411, endPoint x: 819, endPoint y: 373, distance: 45.4
click at [844, 411] on icon "" at bounding box center [845, 414] width 11 height 11
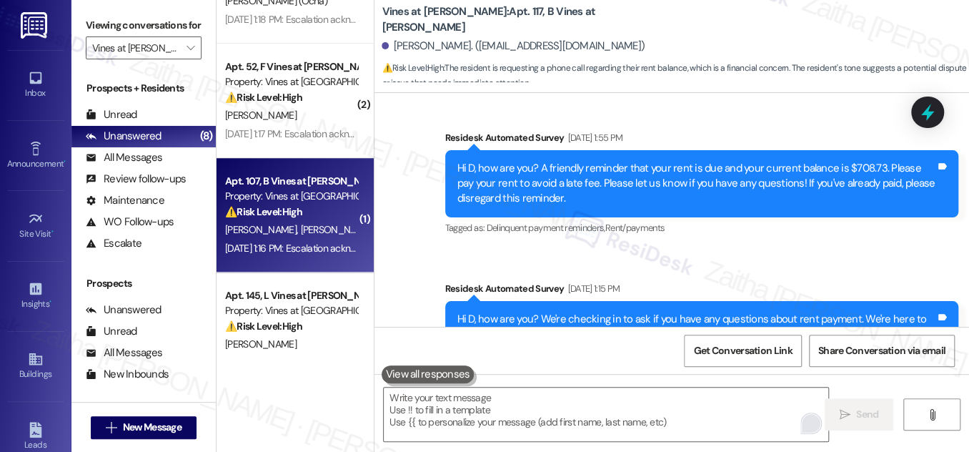
scroll to position [678, 0]
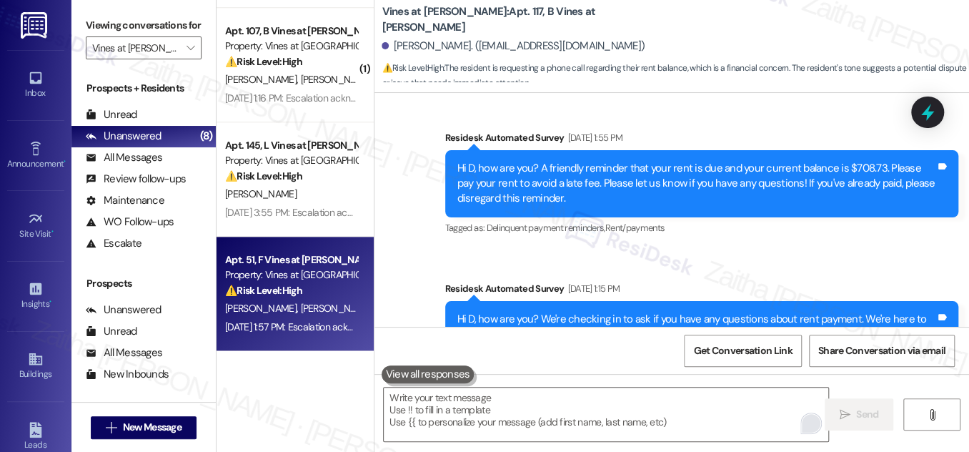
click at [337, 302] on div "C. Wood N. Fuston" at bounding box center [291, 309] width 135 height 18
type textarea "Fetching suggested responses. Please feel free to read through the conversation…"
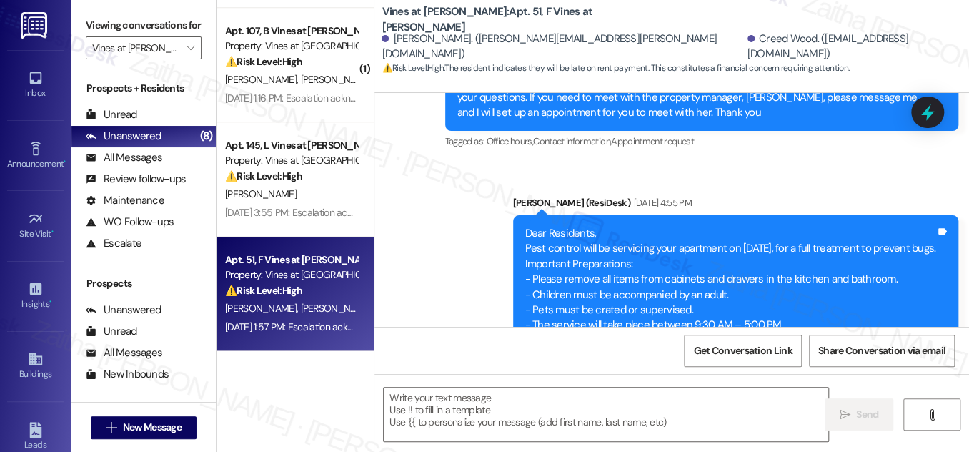
type textarea "Fetching suggested responses. Please feel free to read through the conversation…"
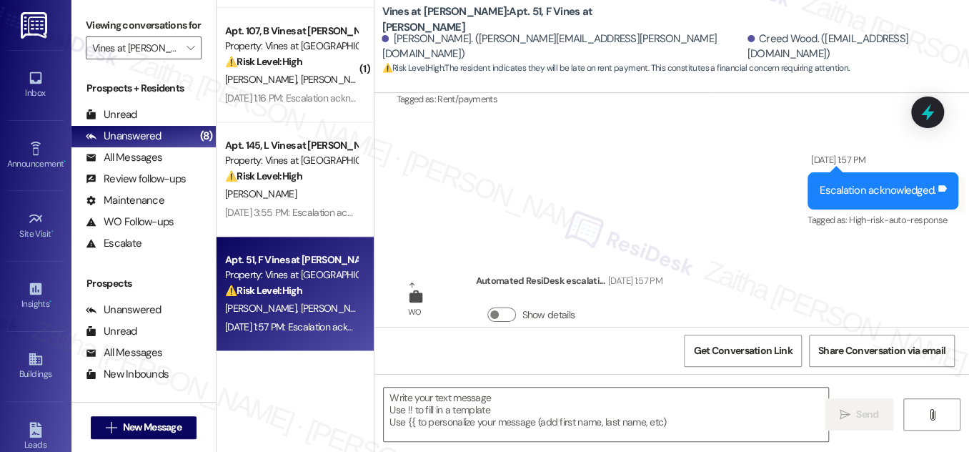
scroll to position [1832, 0]
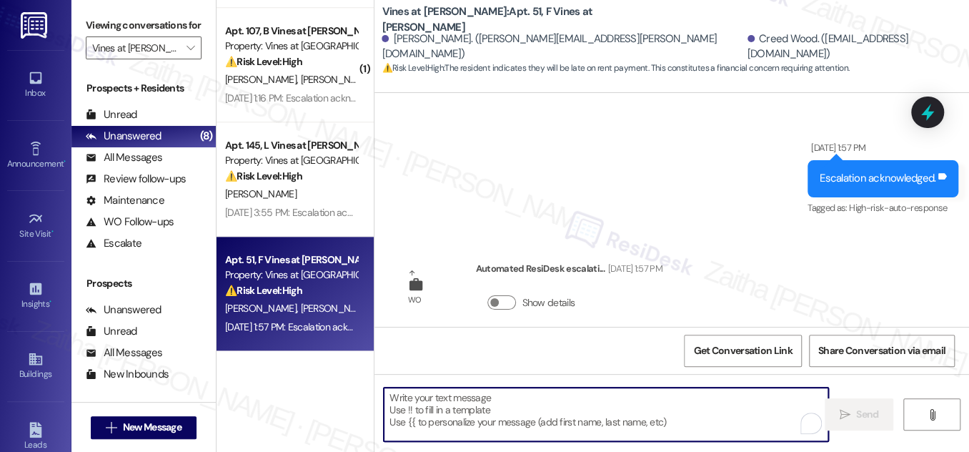
click at [453, 423] on textarea "To enrich screen reader interactions, please activate Accessibility in Grammarl…" at bounding box center [606, 415] width 445 height 54
paste textarea "i {{first_name}}, I hope you’re doing well. I just wanted to check in to see if"
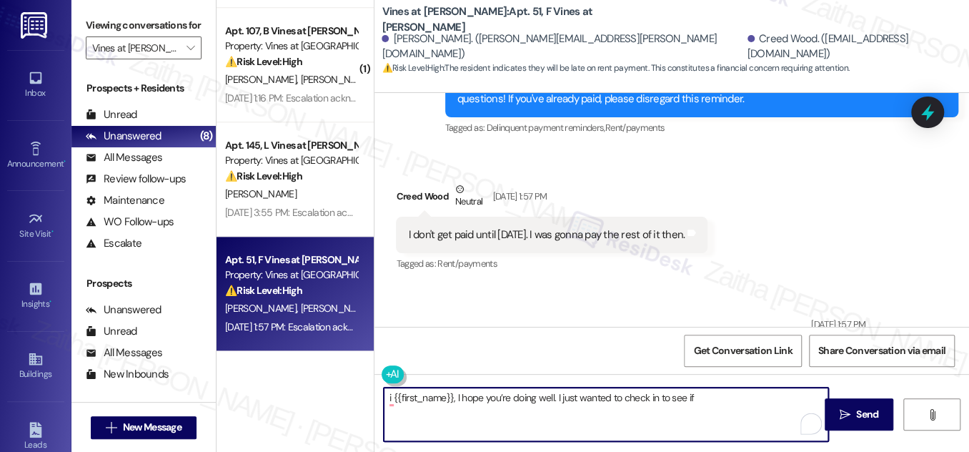
scroll to position [1637, 0]
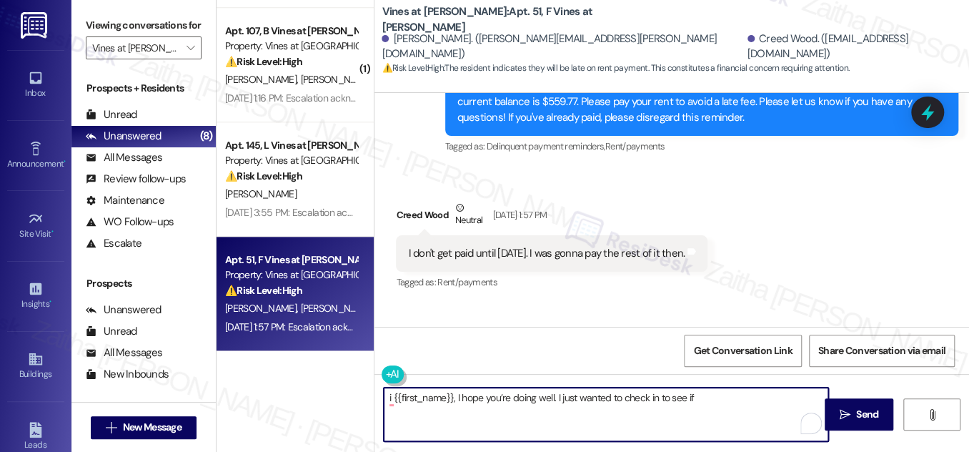
type textarea "i {{first_name}}, I hope you’re doing well. I just wanted to check in to see if"
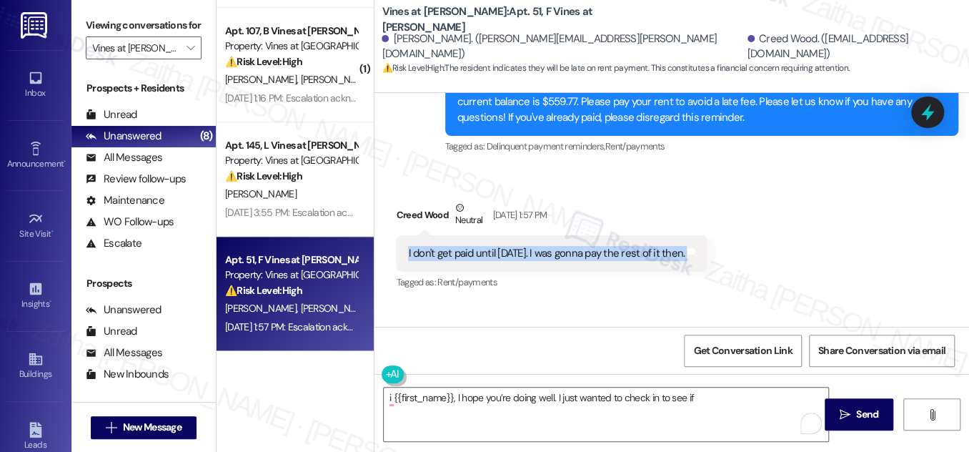
drag, startPoint x: 400, startPoint y: 237, endPoint x: 715, endPoint y: 245, distance: 314.7
click at [715, 245] on div "Received via SMS Creed Wood Neutral Aug 05, 2025 at 1:57 PM I don't get paid un…" at bounding box center [551, 246] width 333 height 114
copy div "I don't get paid until Thursday. I was gonna pay the rest of it then. Tags and …"
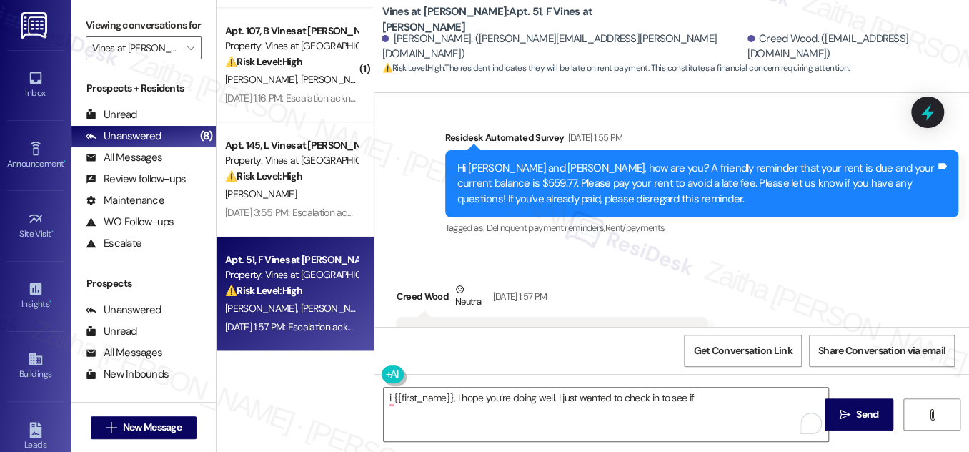
scroll to position [1832, 0]
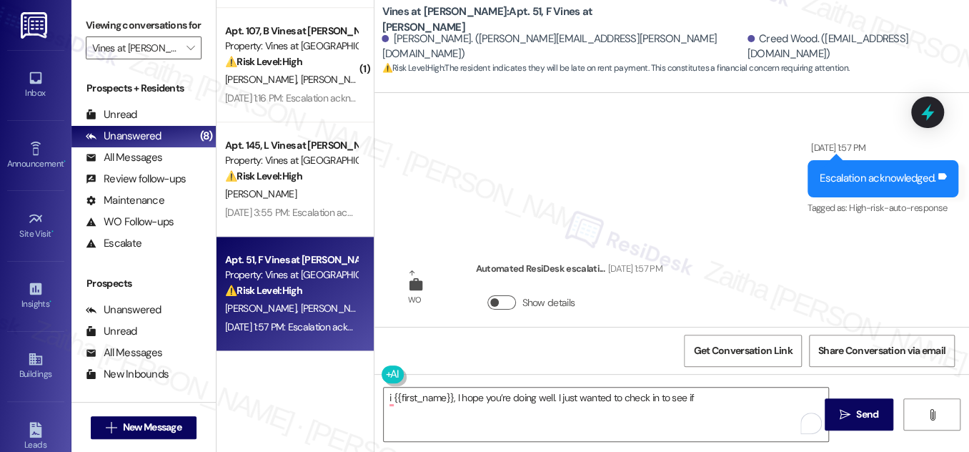
click at [508, 295] on button "Show details" at bounding box center [502, 302] width 29 height 14
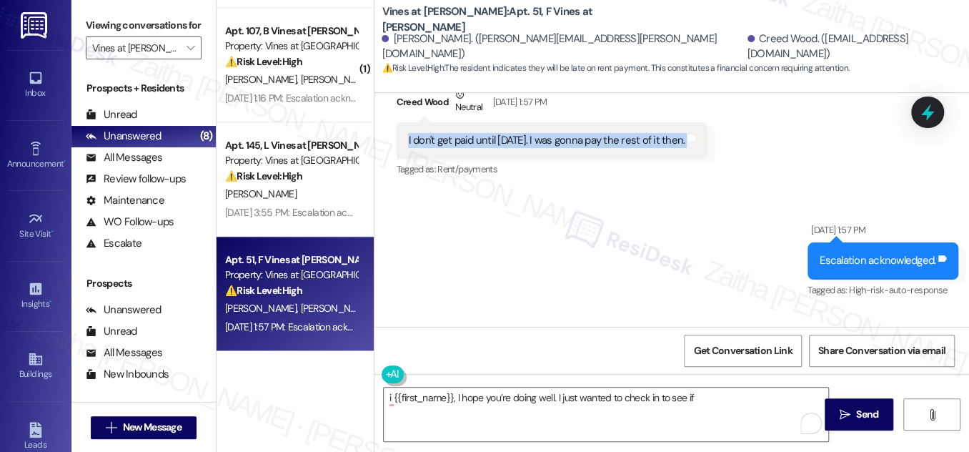
scroll to position [1714, 0]
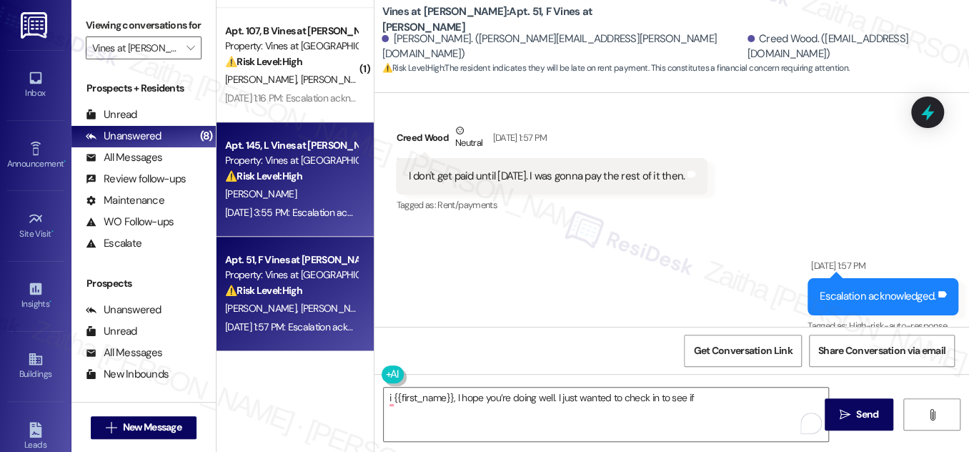
click at [330, 174] on div "⚠️ Risk Level: High The resident's rent payment failed. This is a financial con…" at bounding box center [291, 176] width 132 height 15
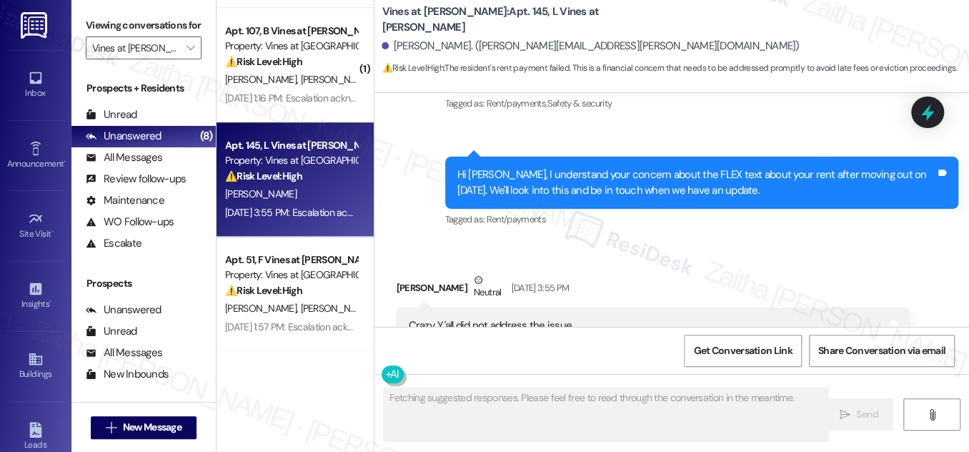
scroll to position [32037, 0]
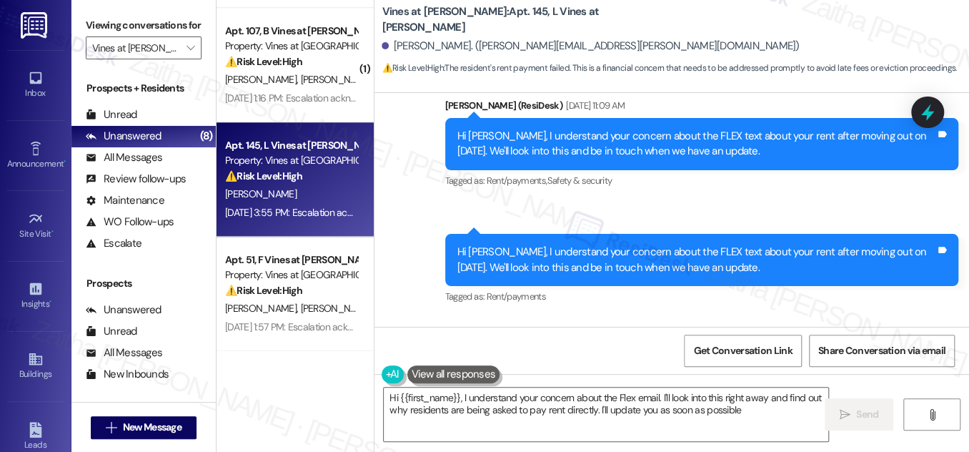
type textarea "Hi {{first_name}}, I understand your concern about the Flex email. I'll look in…"
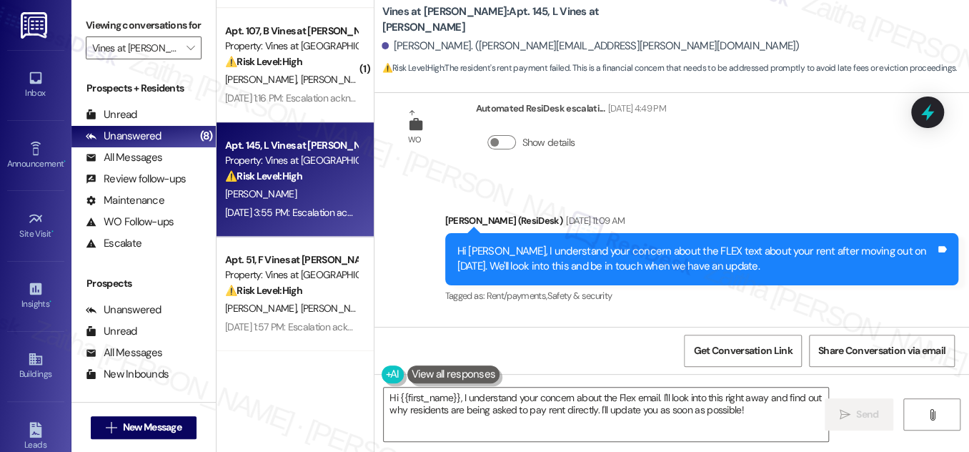
scroll to position [31518, 0]
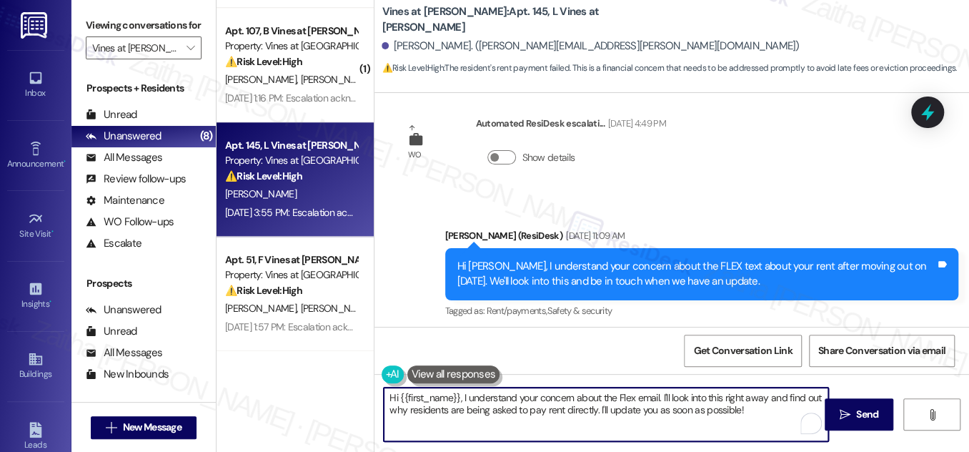
drag, startPoint x: 388, startPoint y: 400, endPoint x: 769, endPoint y: 419, distance: 380.8
click at [769, 419] on textarea "Hi {{first_name}}, I understand your concern about the Flex email. I'll look in…" at bounding box center [606, 415] width 445 height 54
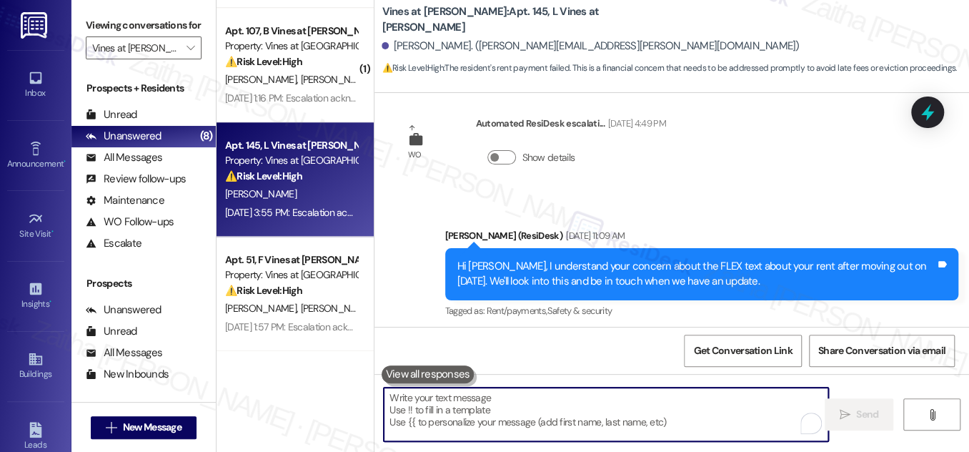
paste textarea "Hi {{first_name}}, I hope you’re doing well. I just wanted to check in to see i…"
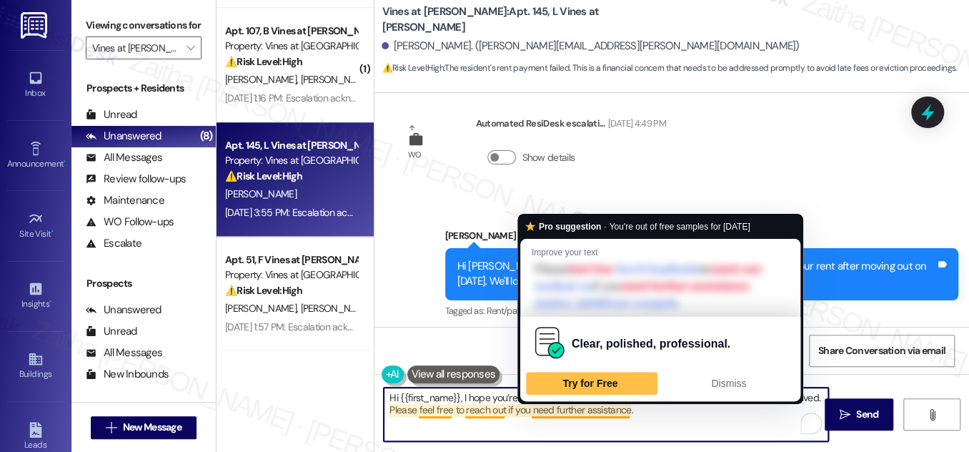
click at [531, 415] on textarea "Hi {{first_name}}, I hope you’re doing well. I just wanted to check in to see i…" at bounding box center [606, 415] width 445 height 54
click at [578, 409] on textarea "Hi {{first_name}}, I hope you’re doing well. I just wanted to check in to see i…" at bounding box center [606, 415] width 445 height 54
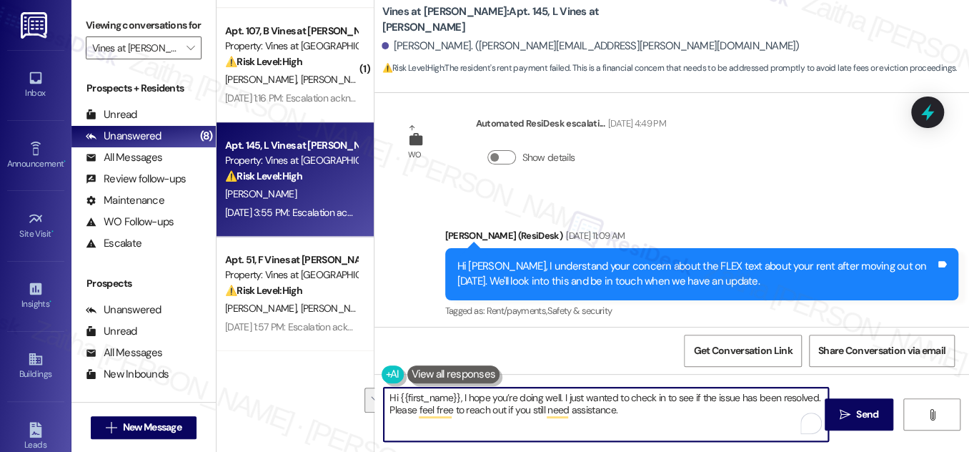
drag, startPoint x: 387, startPoint y: 401, endPoint x: 619, endPoint y: 413, distance: 232.7
click at [619, 413] on textarea "Hi {{first_name}}, I hope you’re doing well. I just wanted to check in to see i…" at bounding box center [606, 415] width 445 height 54
type textarea "Hi {{first_name}}, I hope you’re doing well. I just wanted to check in to see i…"
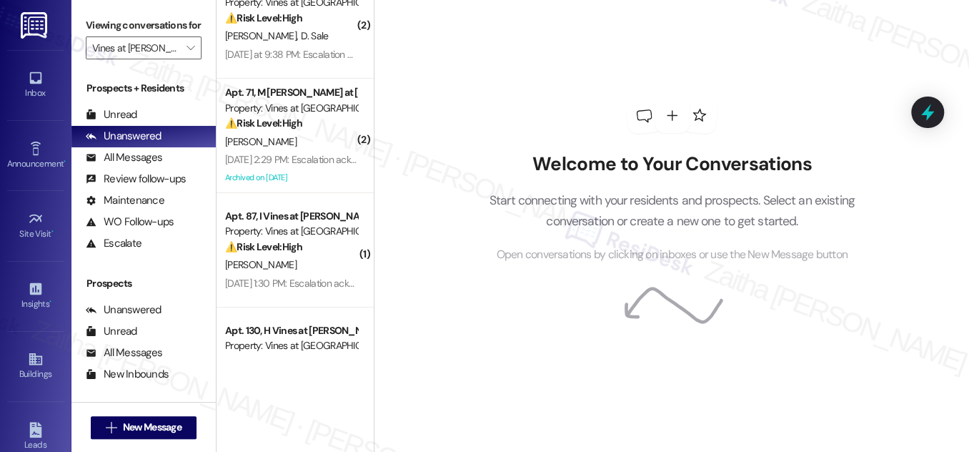
scroll to position [64, 0]
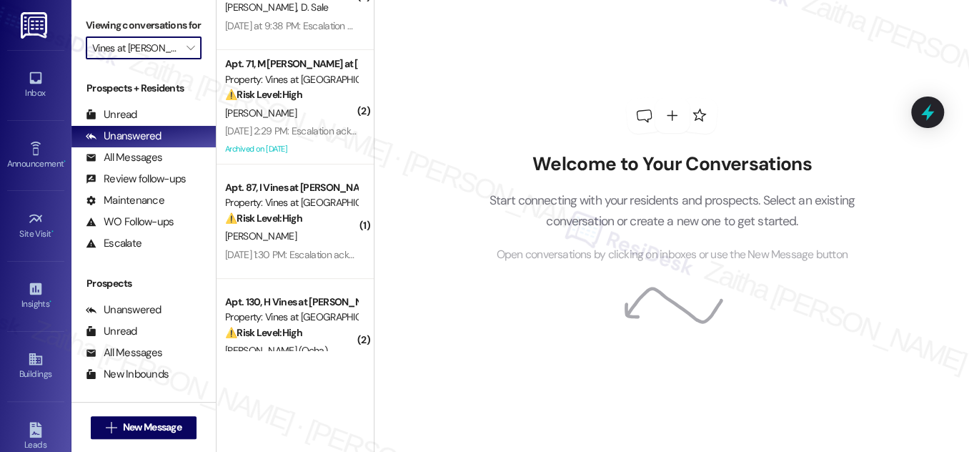
click at [167, 59] on input "Vines at [PERSON_NAME]" at bounding box center [135, 47] width 87 height 23
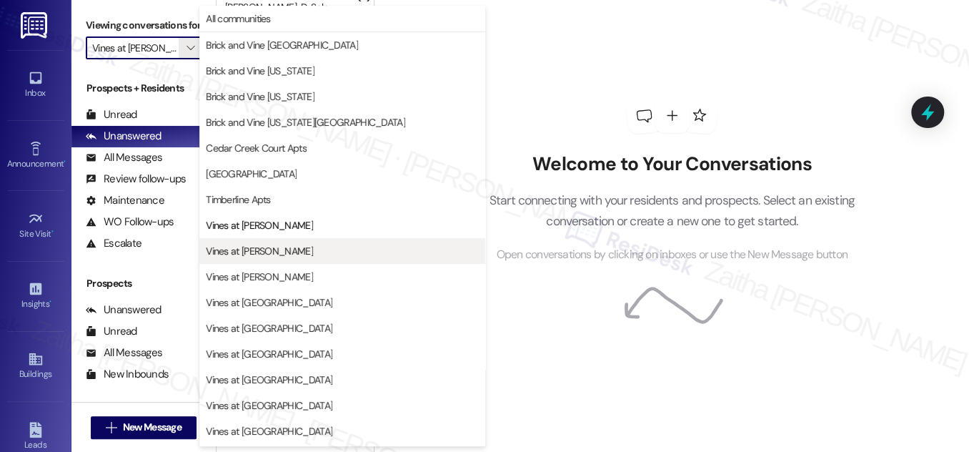
click at [245, 252] on span "Vines at [PERSON_NAME]" at bounding box center [259, 251] width 107 height 14
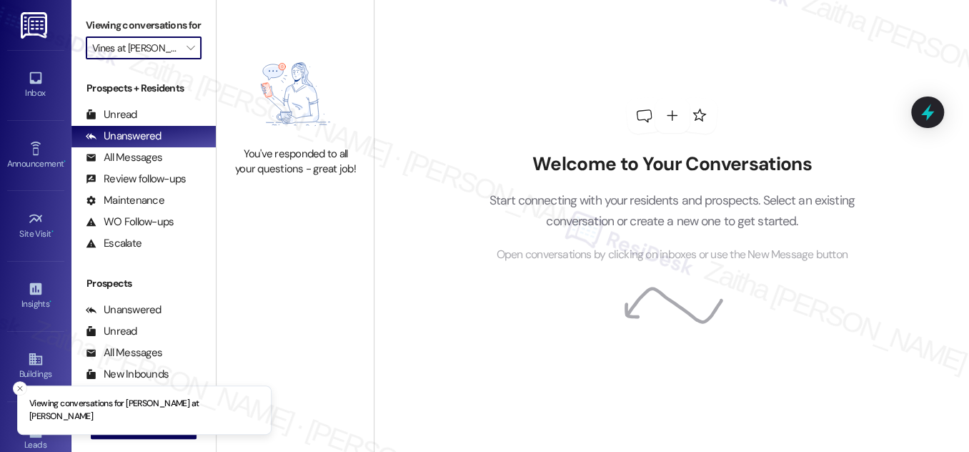
click at [169, 59] on input "Vines at [PERSON_NAME]" at bounding box center [135, 47] width 87 height 23
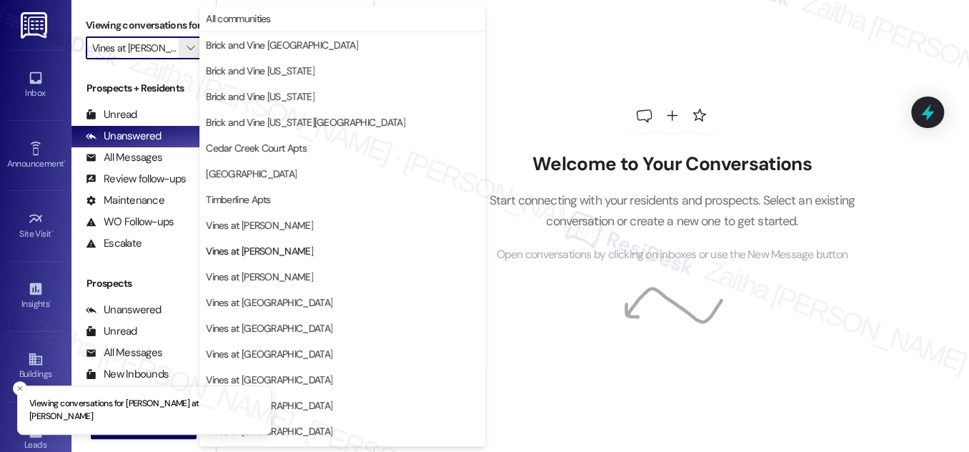
scroll to position [23, 0]
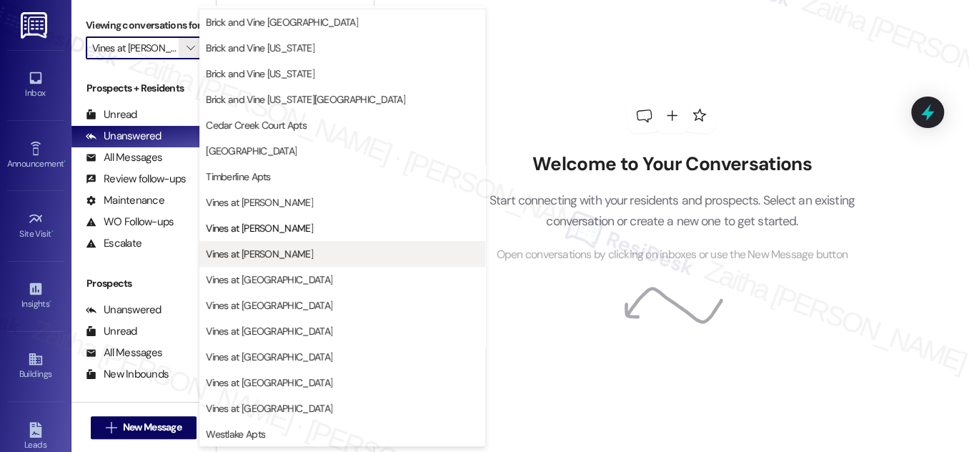
click at [265, 255] on span "Vines at [PERSON_NAME]" at bounding box center [259, 254] width 107 height 14
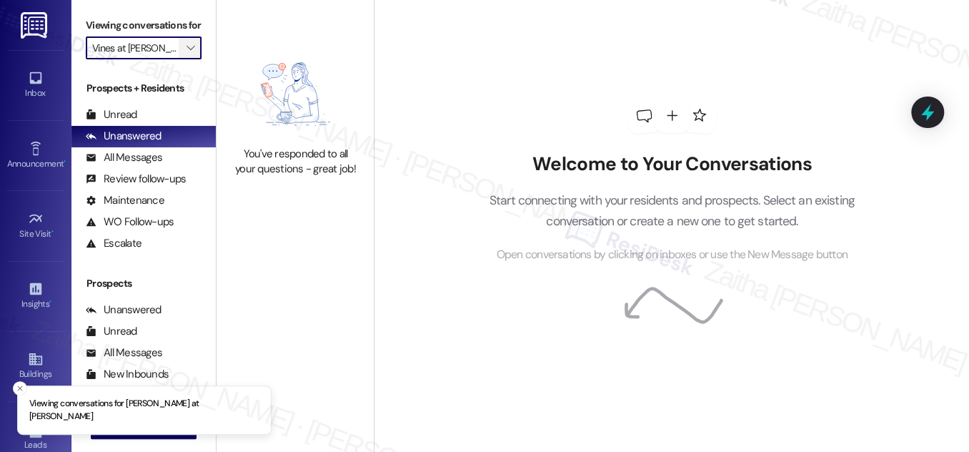
click at [179, 59] on button "" at bounding box center [190, 47] width 23 height 23
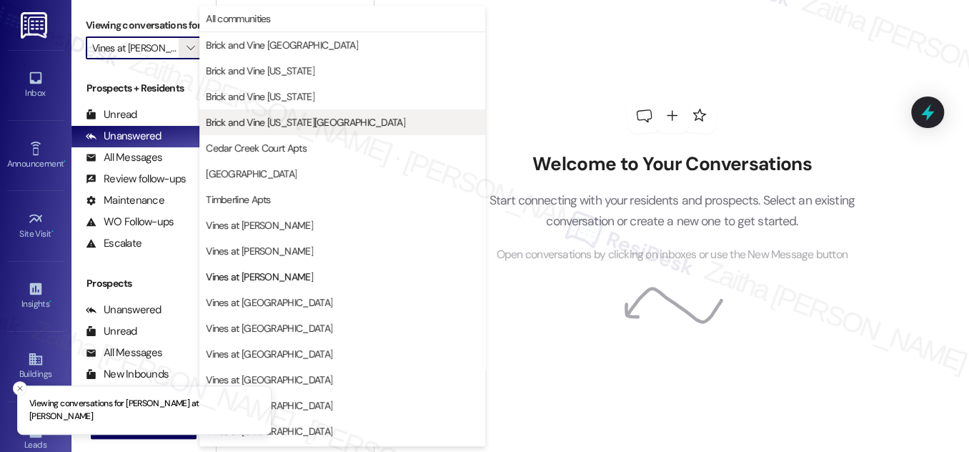
scroll to position [23, 0]
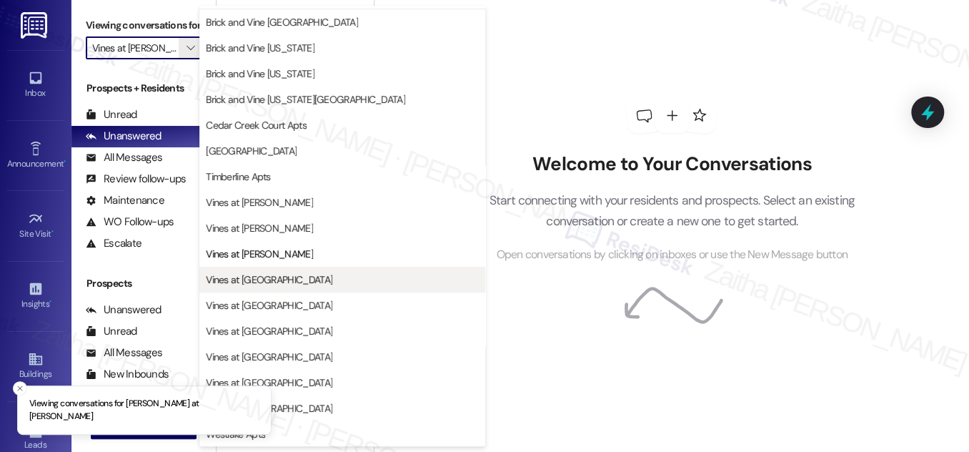
click at [275, 280] on span "Vines at [GEOGRAPHIC_DATA]" at bounding box center [342, 279] width 273 height 14
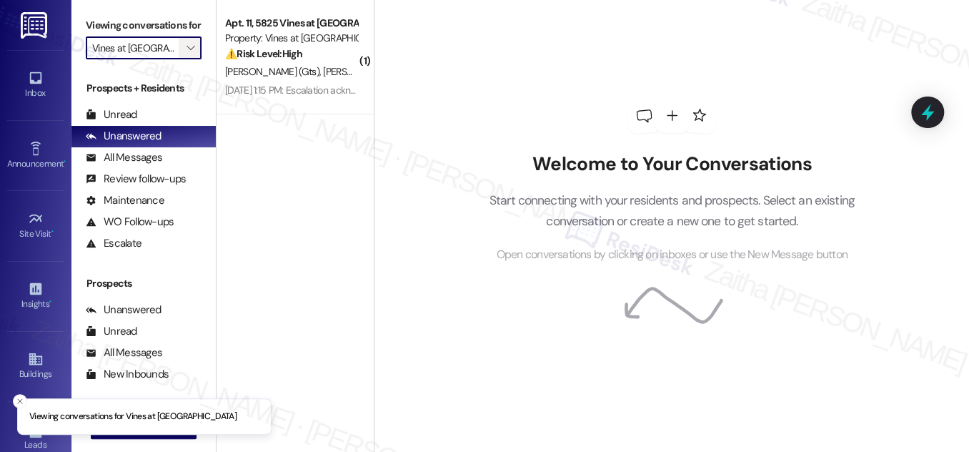
click at [180, 59] on button "" at bounding box center [190, 47] width 23 height 23
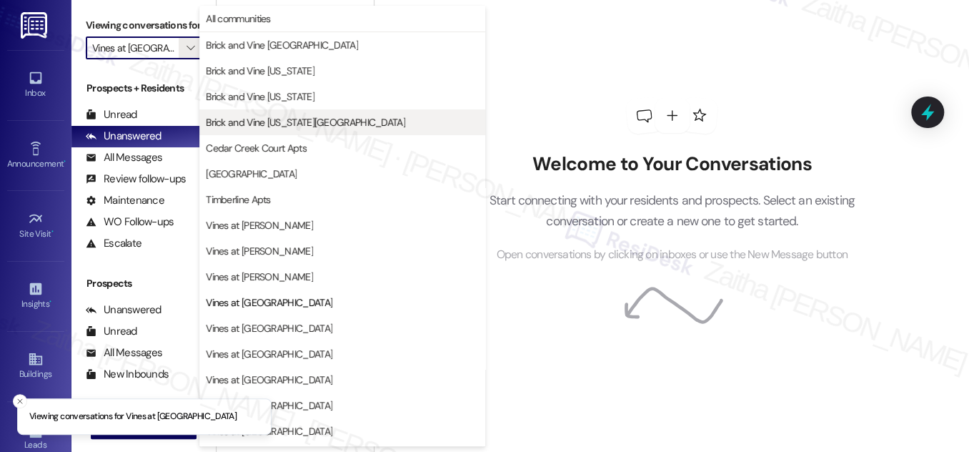
scroll to position [23, 0]
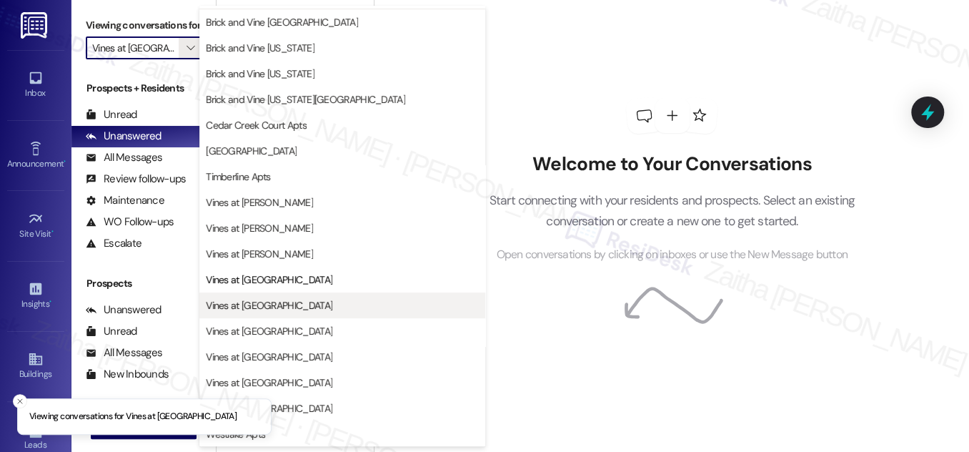
click at [277, 298] on span "Vines at [GEOGRAPHIC_DATA]" at bounding box center [269, 305] width 127 height 14
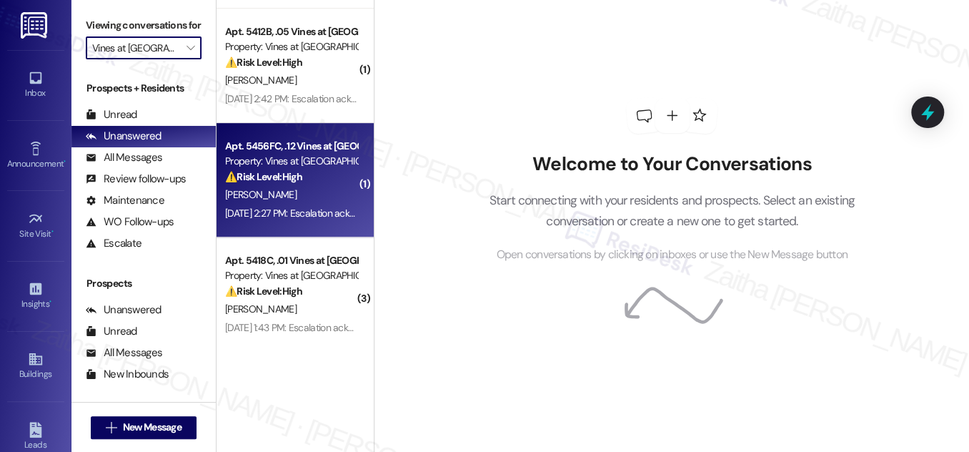
scroll to position [335, 0]
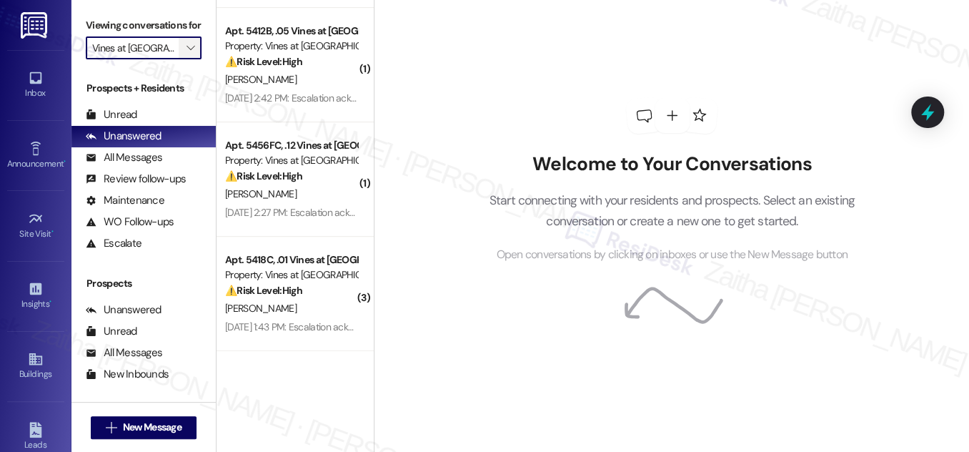
click at [179, 59] on button "" at bounding box center [190, 47] width 23 height 23
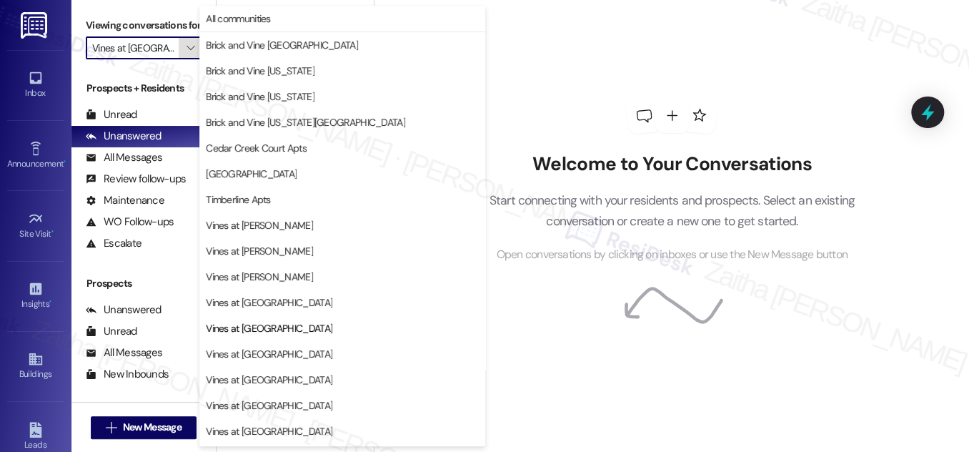
scroll to position [23, 0]
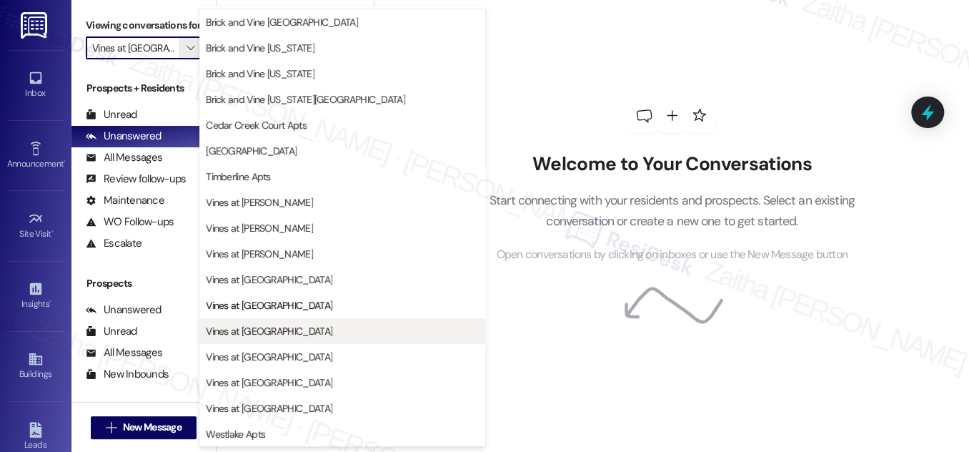
click at [282, 325] on span "Vines at [GEOGRAPHIC_DATA]" at bounding box center [269, 331] width 127 height 14
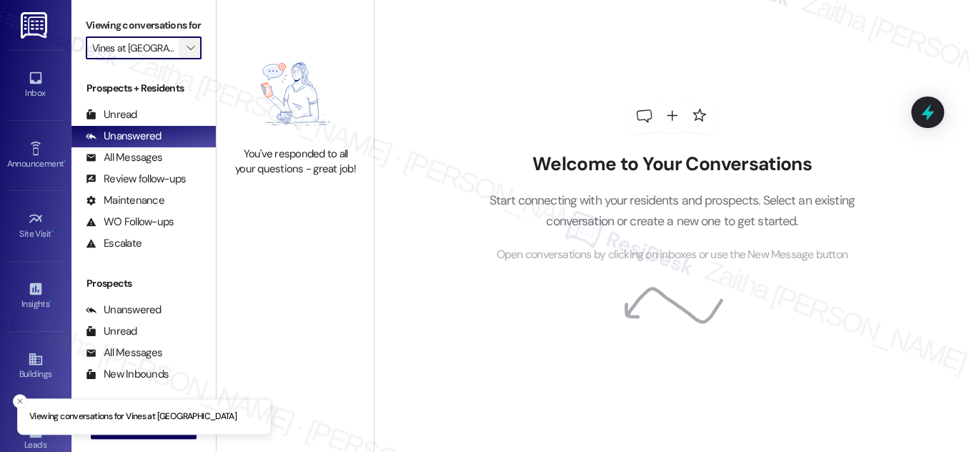
click at [184, 59] on span "" at bounding box center [191, 47] width 14 height 23
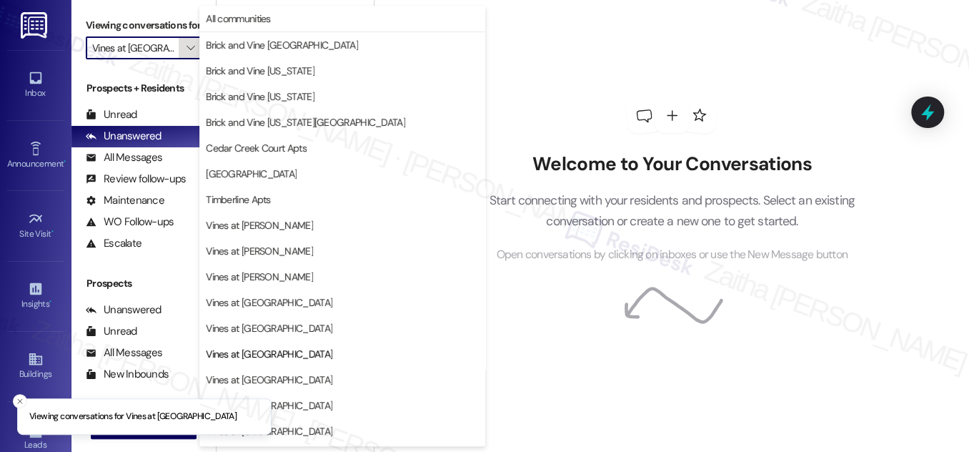
scroll to position [23, 0]
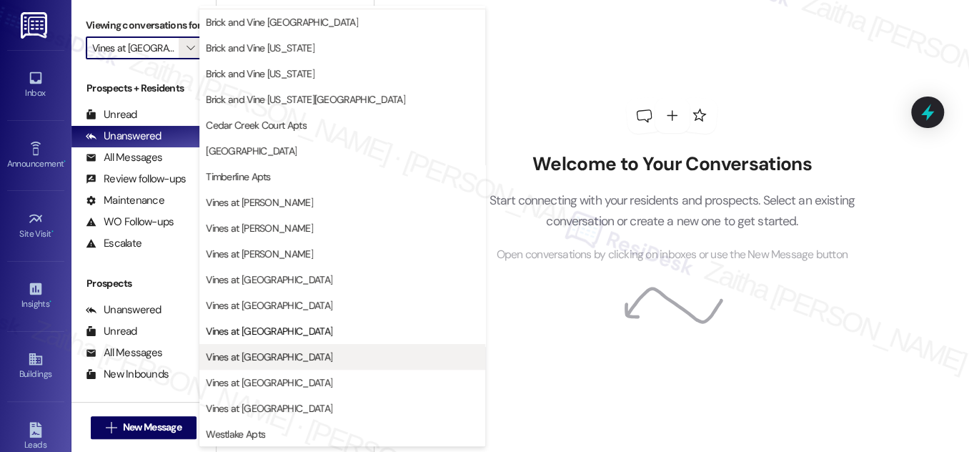
click at [287, 352] on span "Vines at [GEOGRAPHIC_DATA]" at bounding box center [342, 357] width 273 height 14
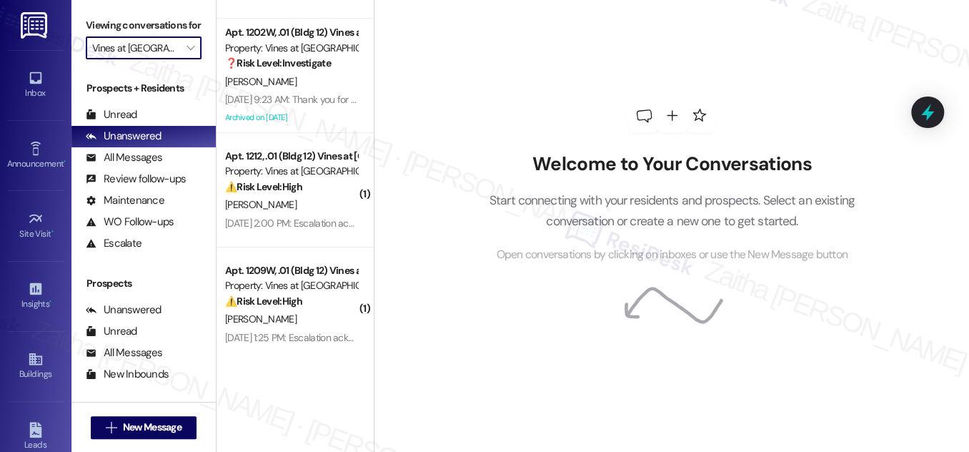
scroll to position [450, 0]
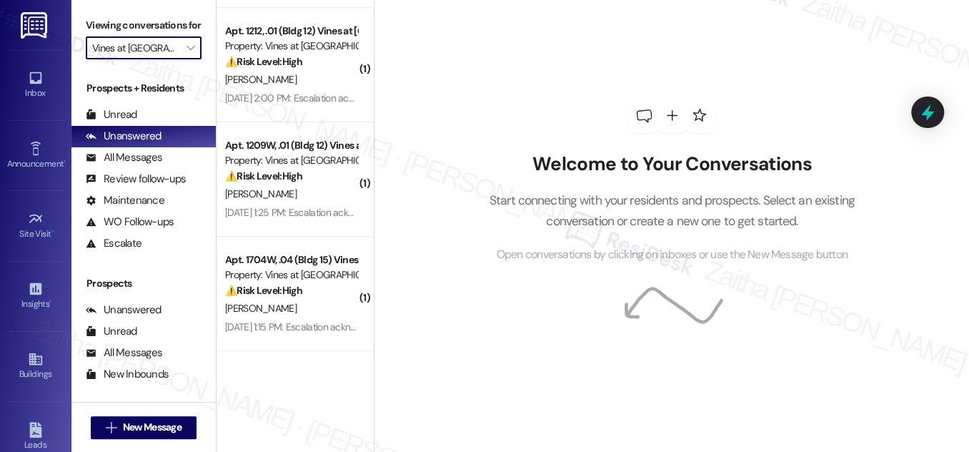
click at [175, 59] on input "Vines at [GEOGRAPHIC_DATA]" at bounding box center [135, 47] width 87 height 23
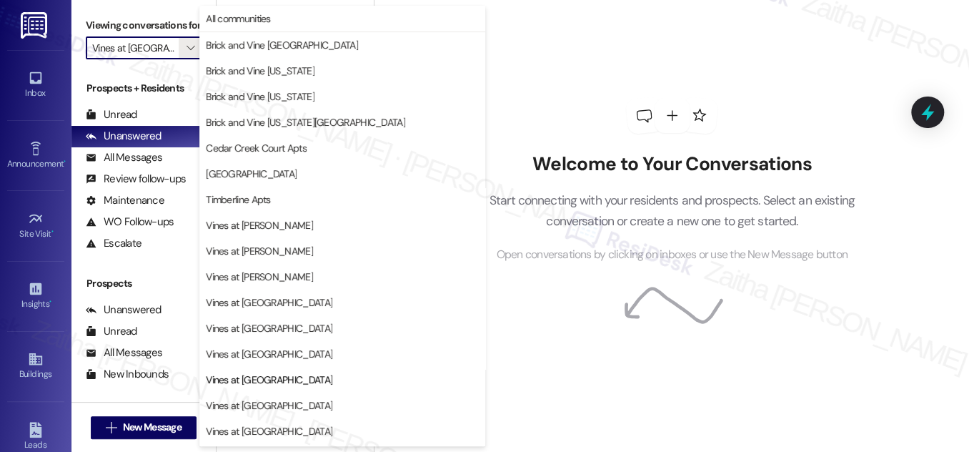
scroll to position [23, 0]
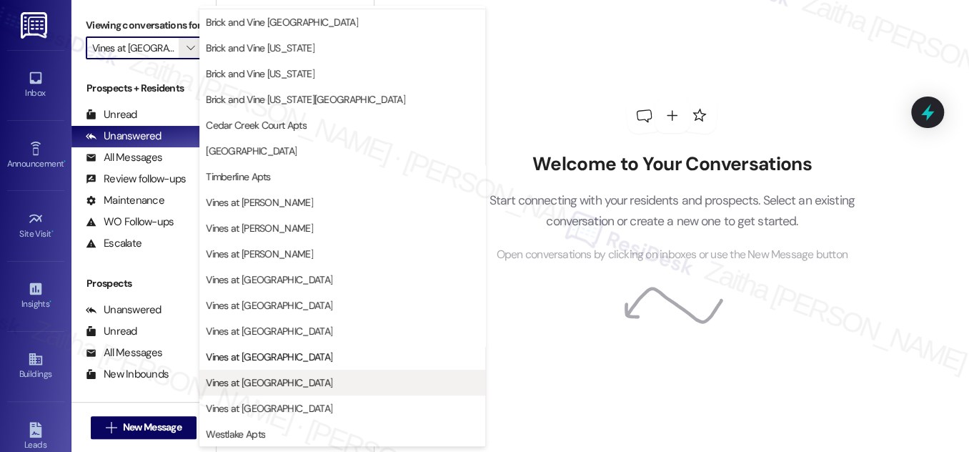
click at [279, 378] on span "Vines at [GEOGRAPHIC_DATA]" at bounding box center [269, 382] width 127 height 14
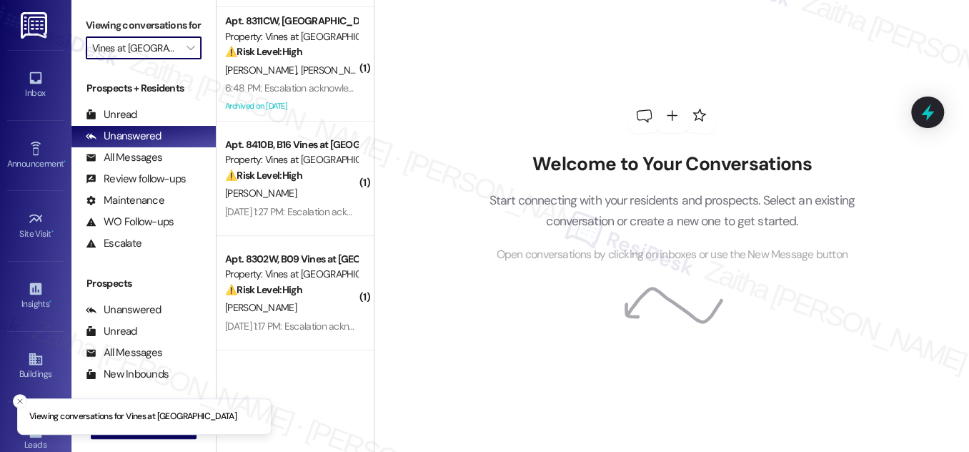
scroll to position [107, 0]
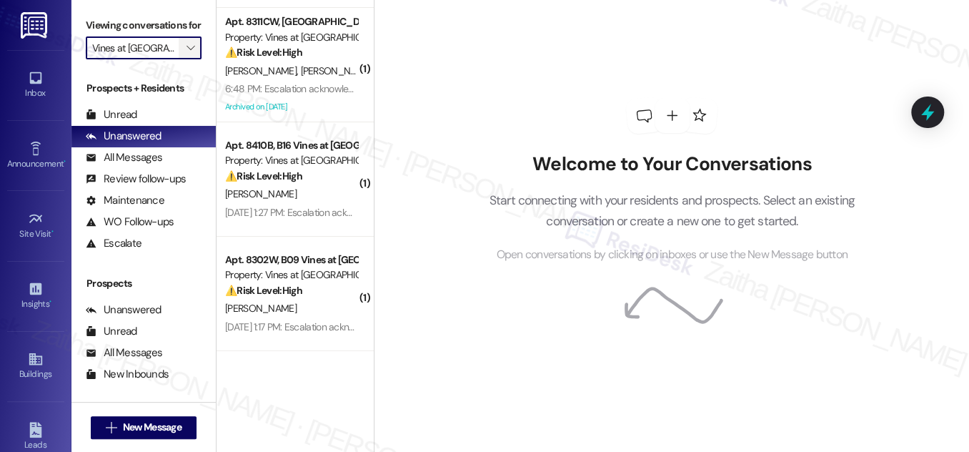
click at [187, 54] on icon "" at bounding box center [191, 47] width 8 height 11
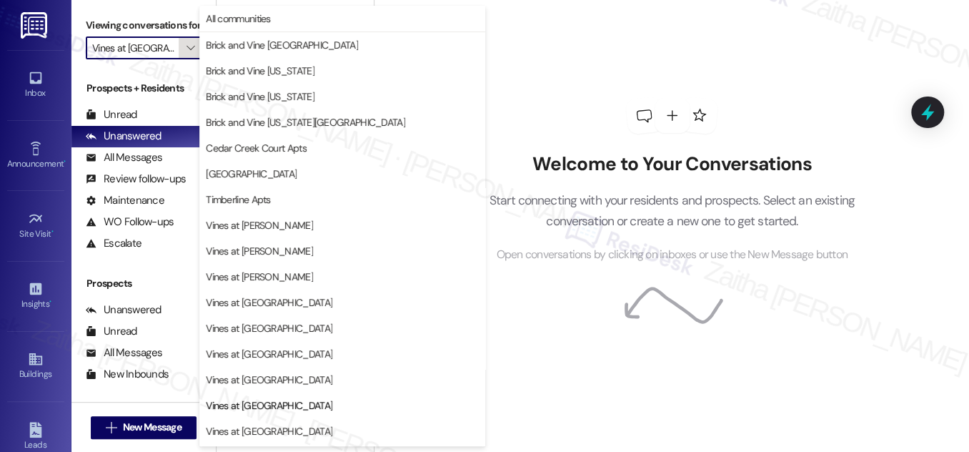
scroll to position [23, 0]
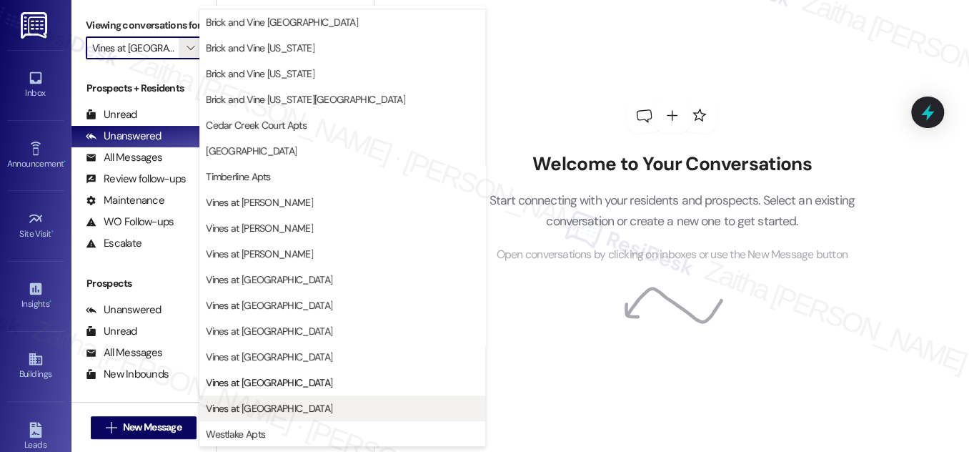
click at [287, 408] on span "Vines at [GEOGRAPHIC_DATA]" at bounding box center [269, 408] width 127 height 14
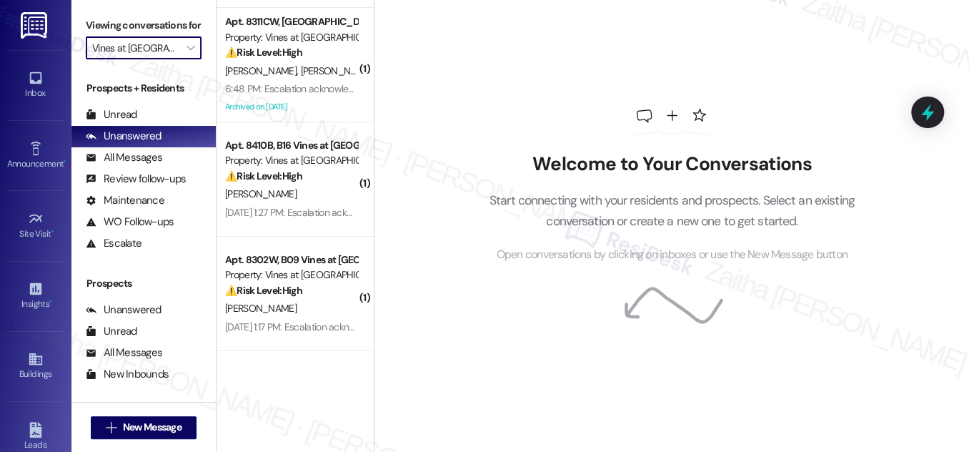
type input "Vines at [GEOGRAPHIC_DATA]"
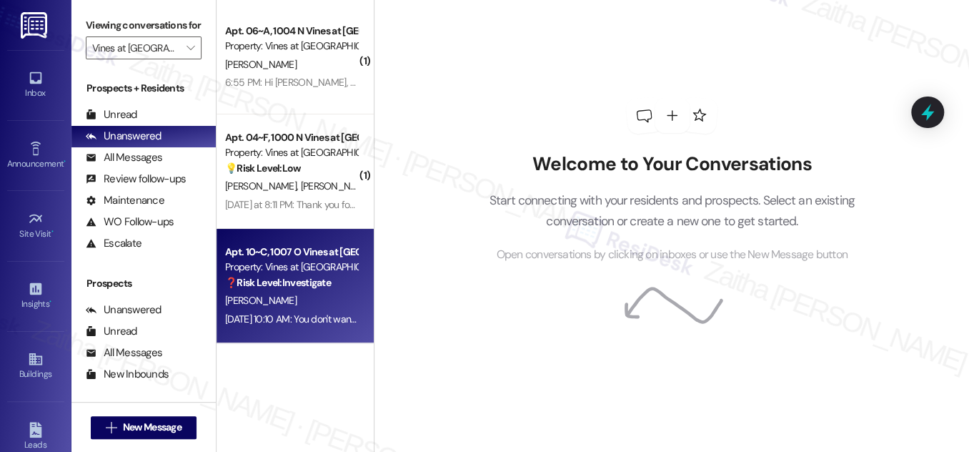
click at [317, 297] on div "[PERSON_NAME]" at bounding box center [291, 301] width 135 height 18
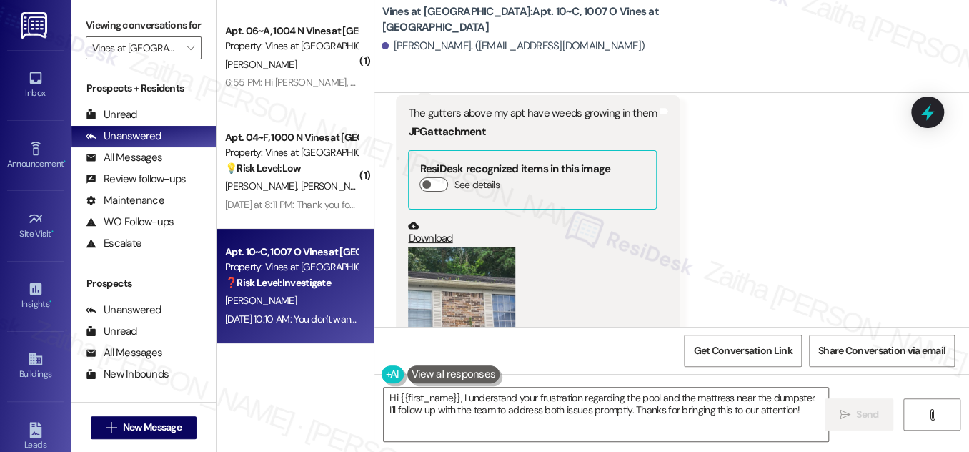
scroll to position [4427, 0]
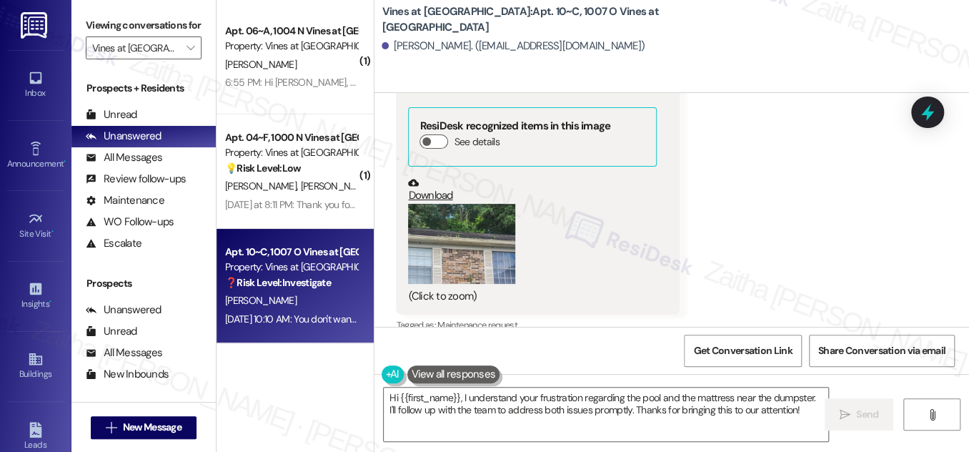
click at [470, 217] on button "Zoom image" at bounding box center [461, 244] width 107 height 81
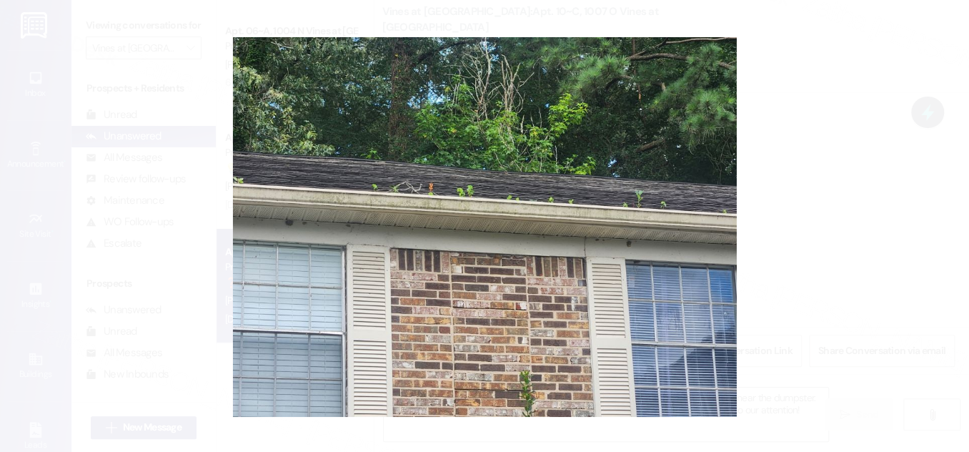
click at [821, 162] on button "Unzoom image" at bounding box center [484, 226] width 969 height 452
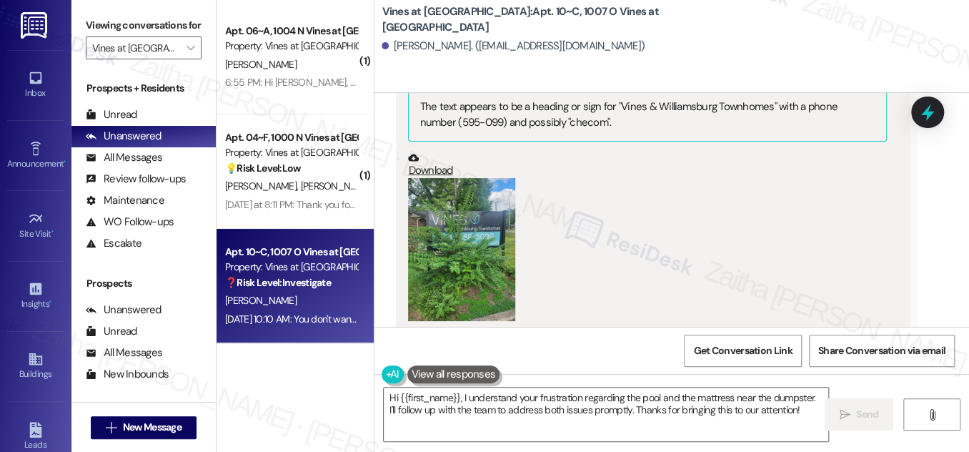
scroll to position [4882, 0]
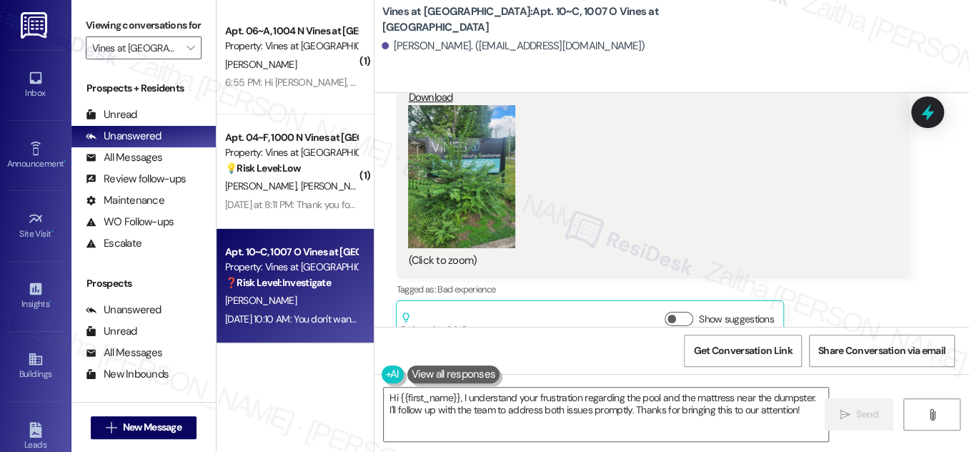
click at [458, 165] on button "Zoom image" at bounding box center [461, 176] width 107 height 143
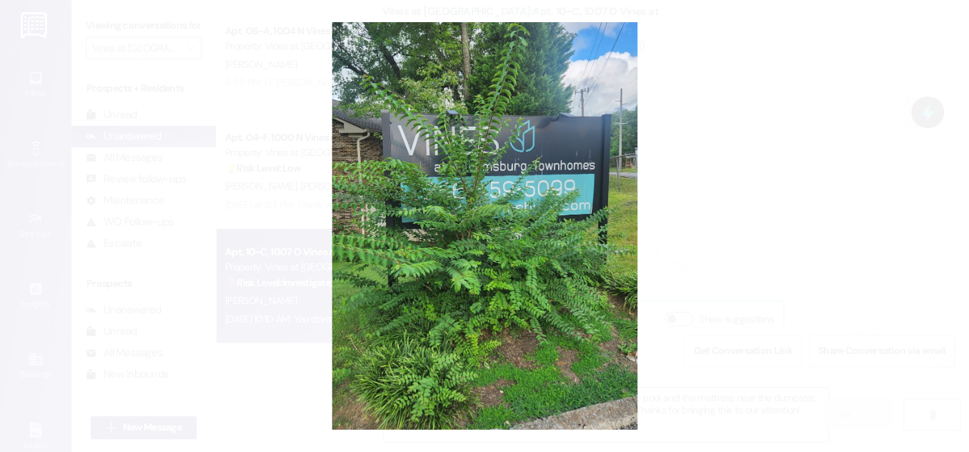
click at [811, 158] on button "Unzoom image" at bounding box center [484, 226] width 969 height 452
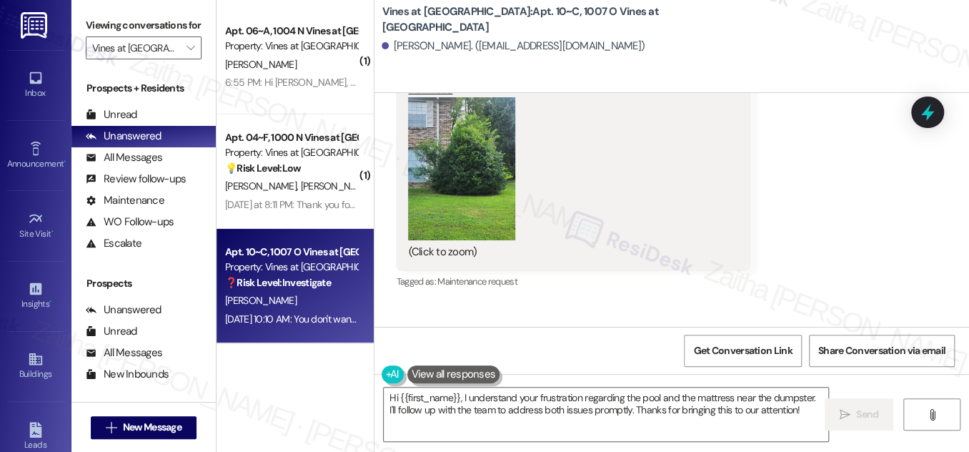
scroll to position [5273, 0]
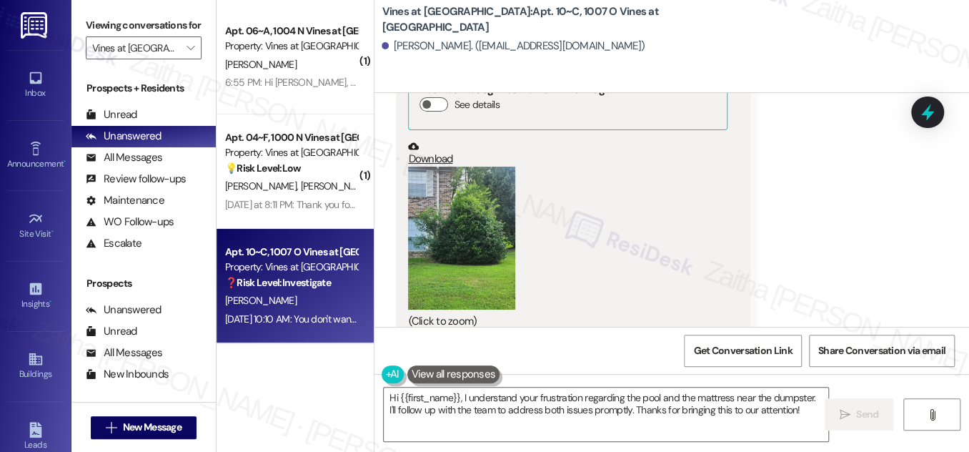
click at [470, 229] on button "Zoom image" at bounding box center [461, 238] width 107 height 143
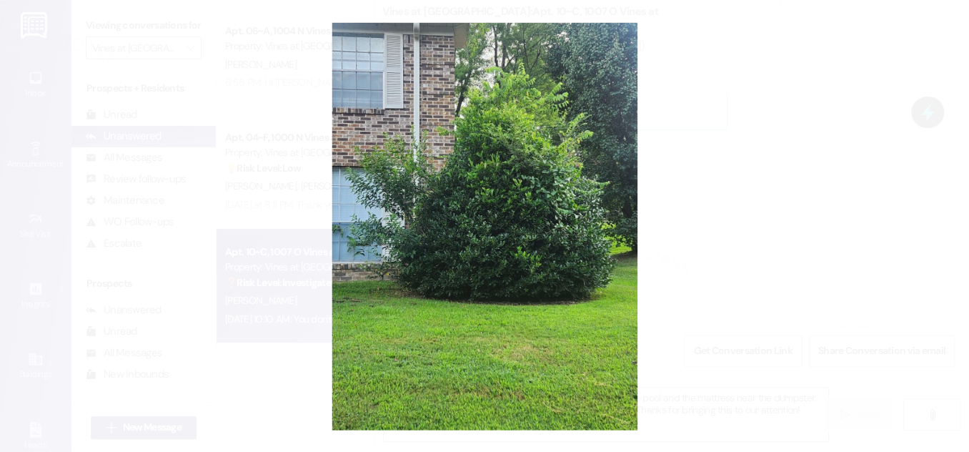
click at [787, 212] on button "Unzoom image" at bounding box center [484, 226] width 969 height 452
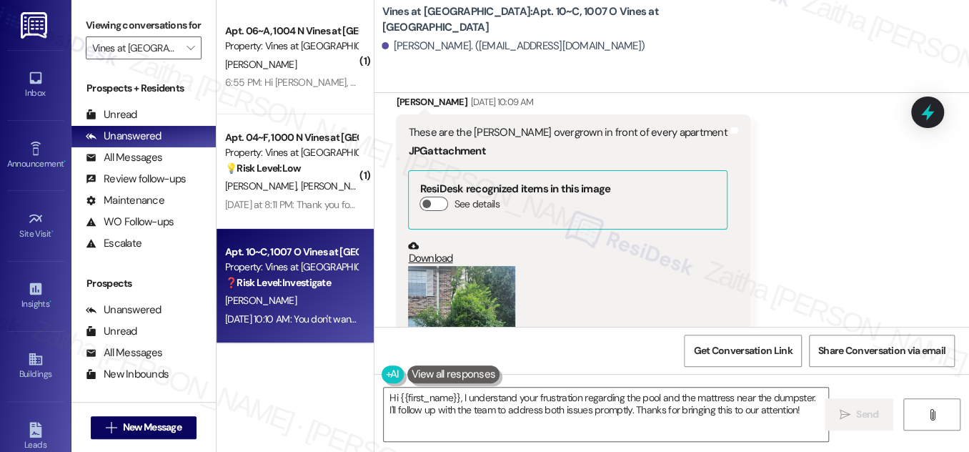
scroll to position [5142, 0]
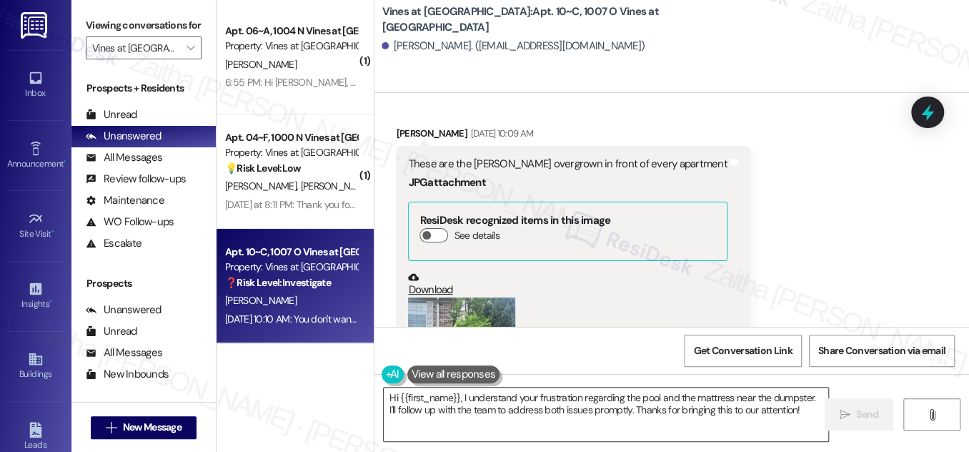
click at [658, 395] on textarea "Hi {{first_name}}, I understand your frustration regarding the pool and the mat…" at bounding box center [606, 415] width 445 height 54
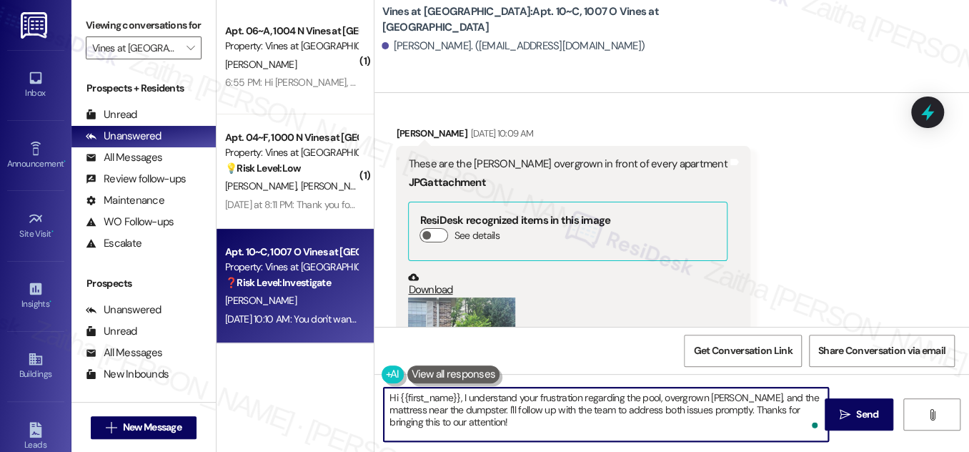
click at [629, 409] on textarea "Hi {{first_name}}, I understand your frustration regarding the pool, overgrown …" at bounding box center [606, 415] width 445 height 54
click at [689, 412] on textarea "Hi {{first_name}}, I understand your frustration regarding the pool, overgrown …" at bounding box center [606, 415] width 445 height 54
click at [789, 410] on textarea "Hi {{first_name}}, I understand your frustration regarding the pool, overgrown …" at bounding box center [606, 415] width 445 height 54
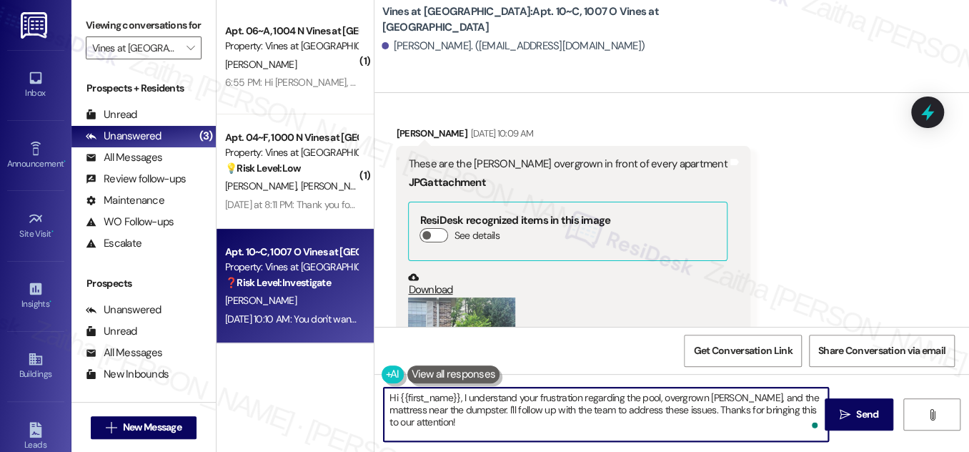
click at [789, 410] on textarea "Hi {{first_name}}, I understand your frustration regarding the pool, overgrown …" at bounding box center [606, 415] width 445 height 54
click at [436, 423] on textarea "Hi {{first_name}}, I understand your frustration regarding the pool, overgrown …" at bounding box center [606, 415] width 445 height 54
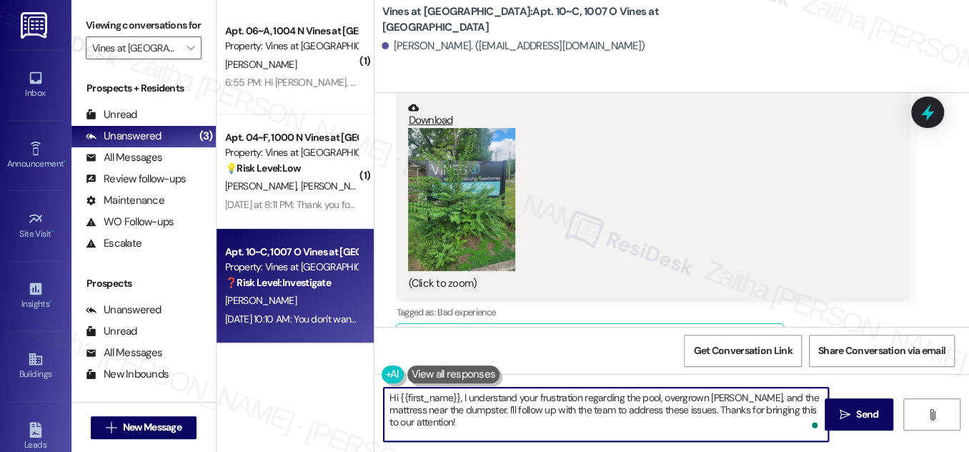
scroll to position [5012, 0]
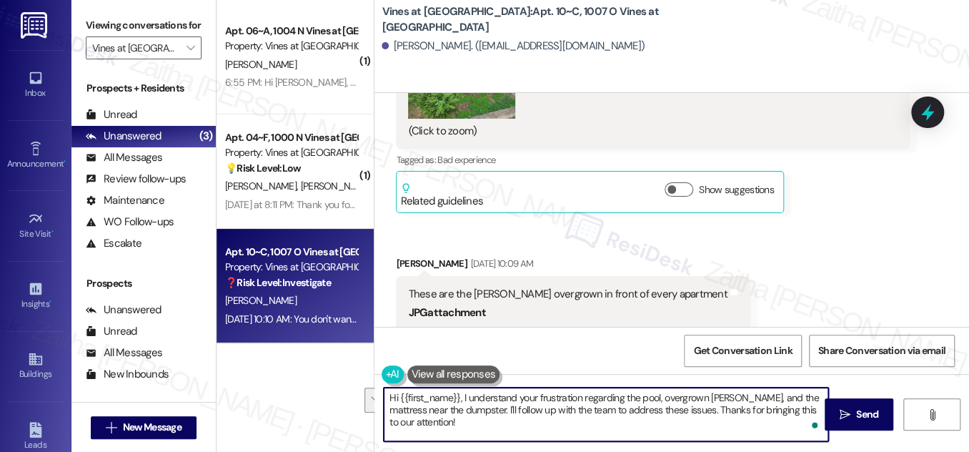
drag, startPoint x: 678, startPoint y: 409, endPoint x: 686, endPoint y: 420, distance: 13.3
click at [686, 420] on textarea "Hi {{first_name}}, I understand your frustration regarding the pool, overgrown …" at bounding box center [606, 415] width 445 height 54
drag, startPoint x: 385, startPoint y: 398, endPoint x: 468, endPoint y: 426, distance: 87.7
click at [468, 426] on textarea "Hi {{first_name}}, I understand your frustration regarding the pool, overgrown …" at bounding box center [606, 415] width 445 height 54
click at [467, 423] on textarea "Hi {{first_name}}, I understand your frustration regarding the pool, overgrown …" at bounding box center [606, 415] width 445 height 54
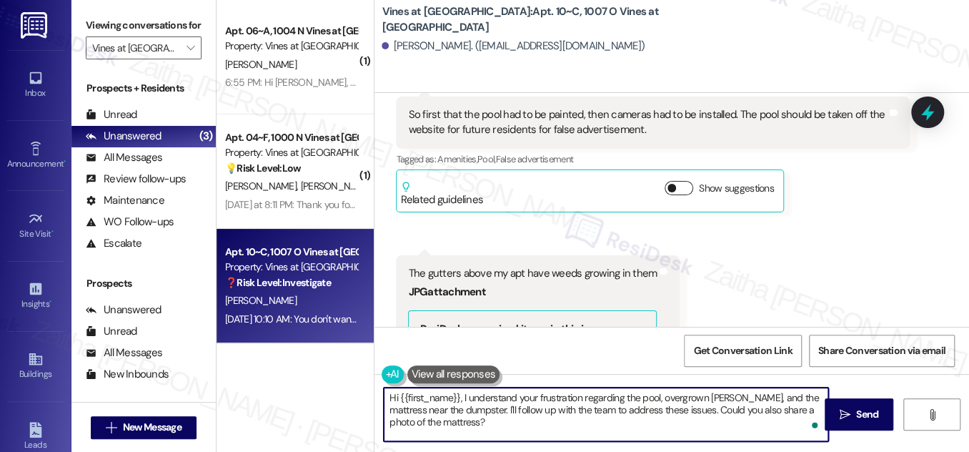
scroll to position [4557, 0]
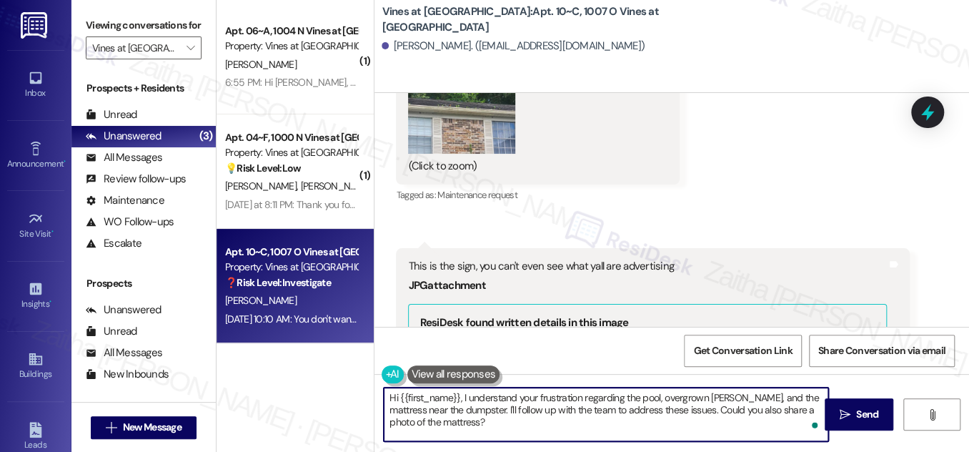
click at [461, 393] on textarea "Hi {{first_name}}, I understand your frustration regarding the pool, overgrown …" at bounding box center [606, 415] width 445 height 54
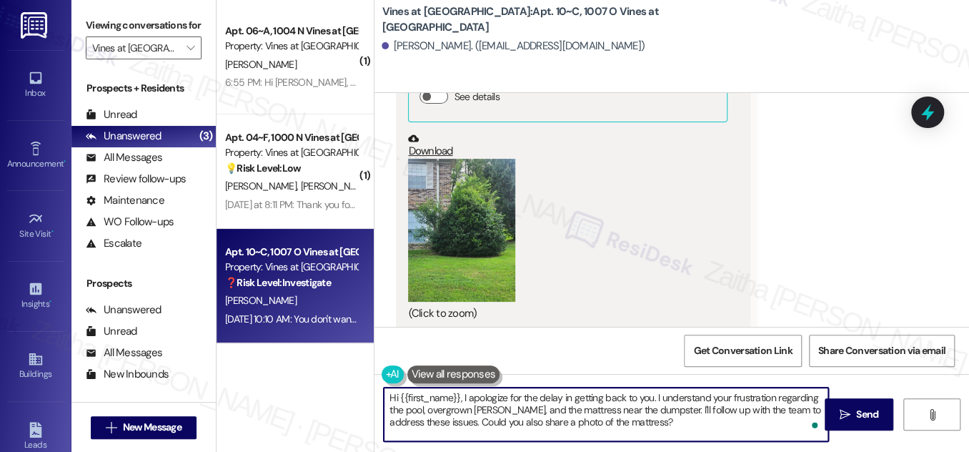
scroll to position [5272, 0]
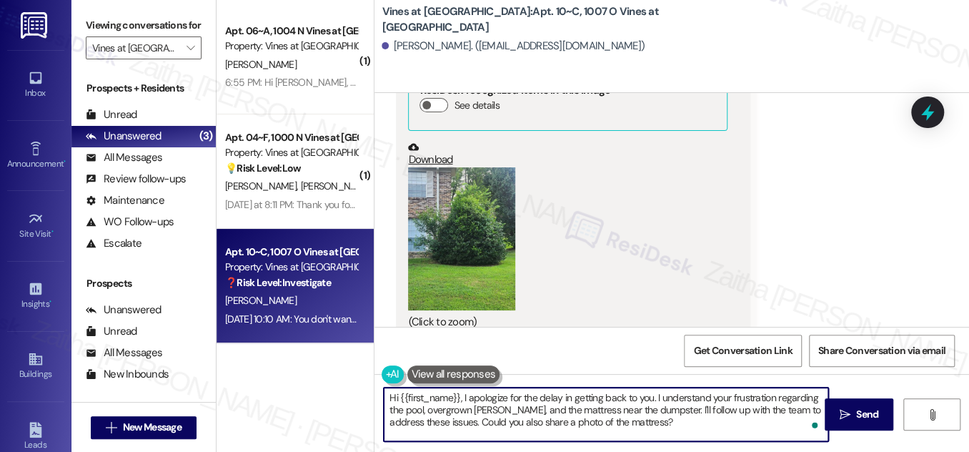
click at [463, 259] on button "Zoom image" at bounding box center [461, 238] width 107 height 143
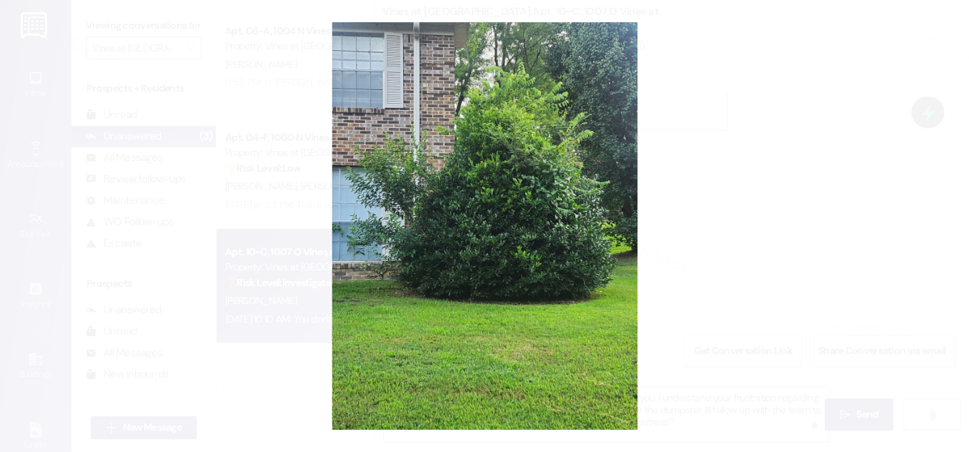
click at [463, 259] on button "Unzoom image" at bounding box center [484, 226] width 969 height 452
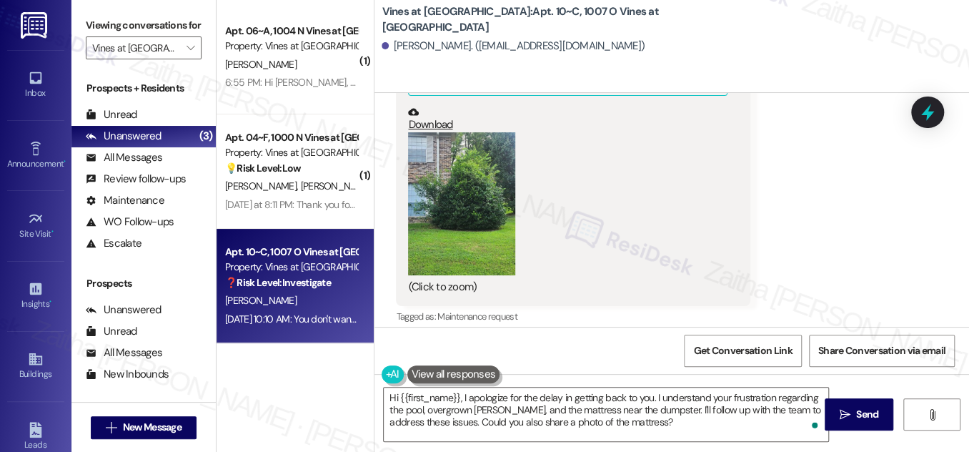
scroll to position [5402, 0]
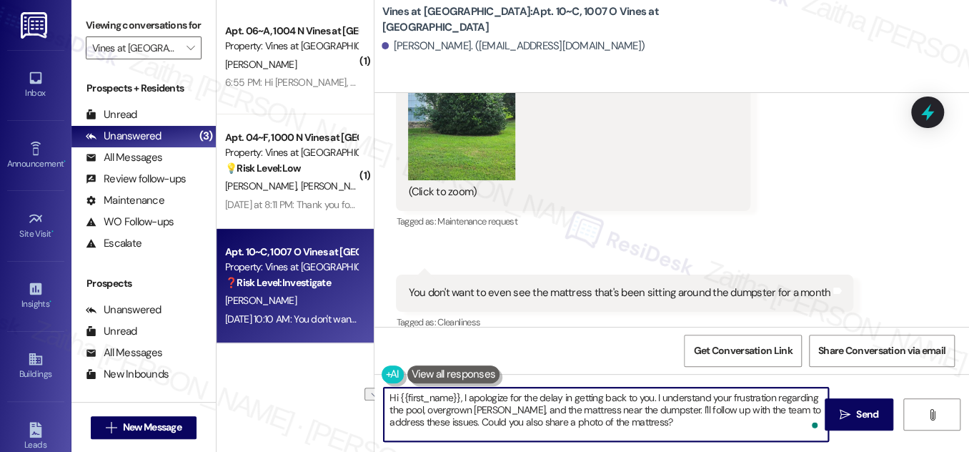
drag, startPoint x: 443, startPoint y: 420, endPoint x: 666, endPoint y: 423, distance: 223.1
click at [666, 423] on textarea "Hi {{first_name}}, I apologize for the delay in getting back to you. I understa…" at bounding box center [606, 415] width 445 height 54
type textarea "Hi {{first_name}}, I apologize for the delay in getting back to you. I understa…"
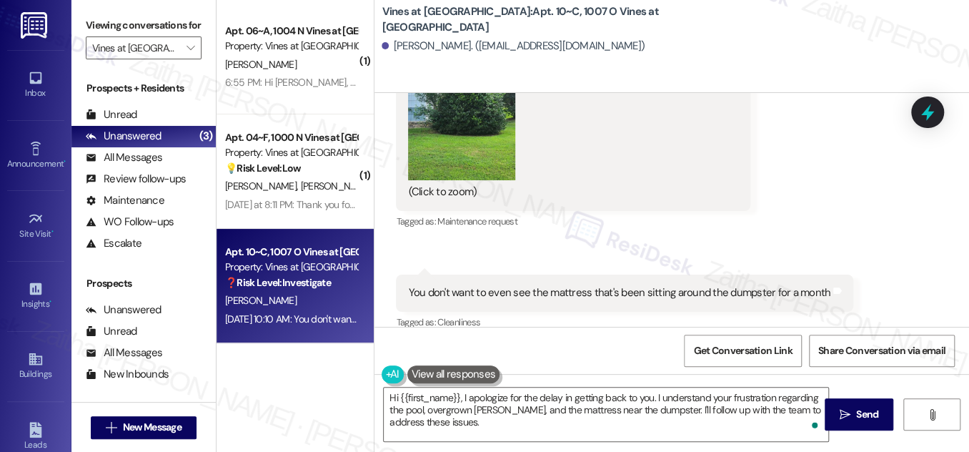
click at [429, 372] on button at bounding box center [454, 374] width 93 height 18
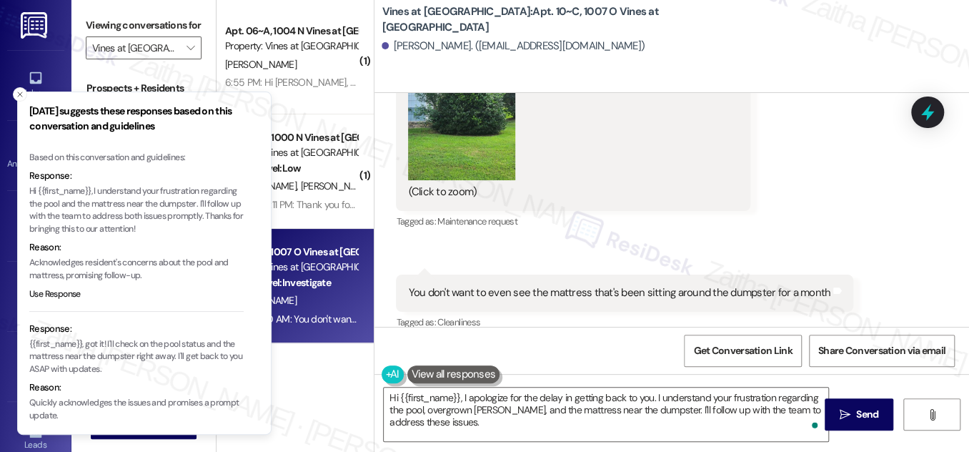
click at [30, 229] on p "Hi {{first_name}}, I understand your frustration regarding the pool and the mat…" at bounding box center [136, 210] width 214 height 50
drag, startPoint x: 30, startPoint y: 229, endPoint x: 187, endPoint y: 225, distance: 156.6
click at [187, 225] on p "Hi {{first_name}}, I understand your frustration regarding the pool and the mat…" at bounding box center [136, 210] width 214 height 50
copy p "Thanks for bringing this to our attention!"
click at [18, 92] on icon "Close toast" at bounding box center [20, 94] width 9 height 9
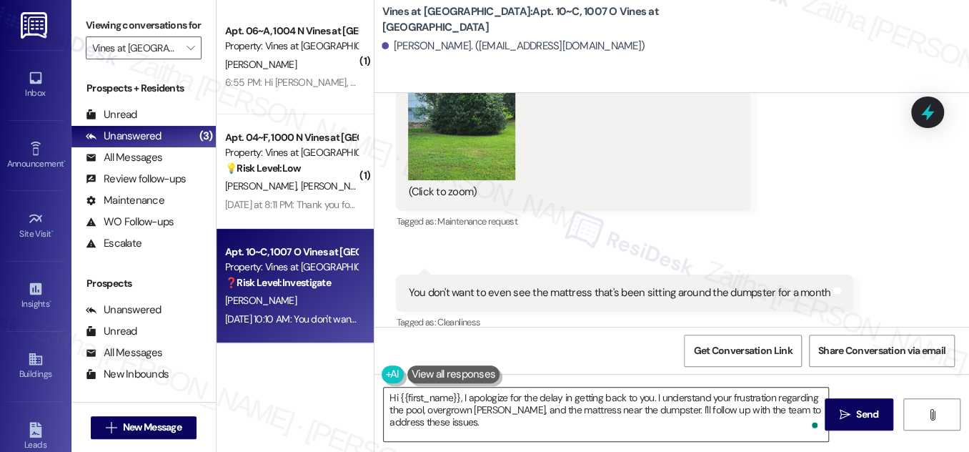
click at [452, 420] on textarea "Hi {{first_name}}, I apologize for the delay in getting back to you. I understa…" at bounding box center [606, 415] width 445 height 54
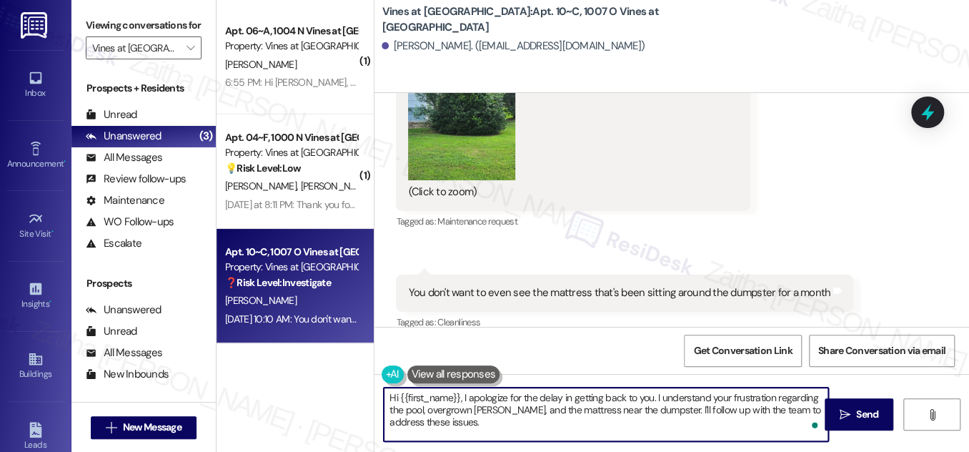
paste textarea "Thanks for bringing this to our attention!"
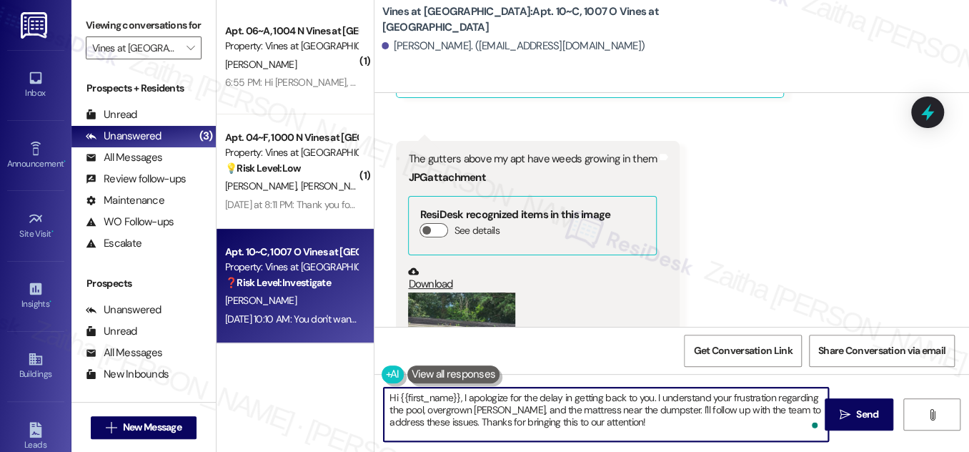
scroll to position [4362, 0]
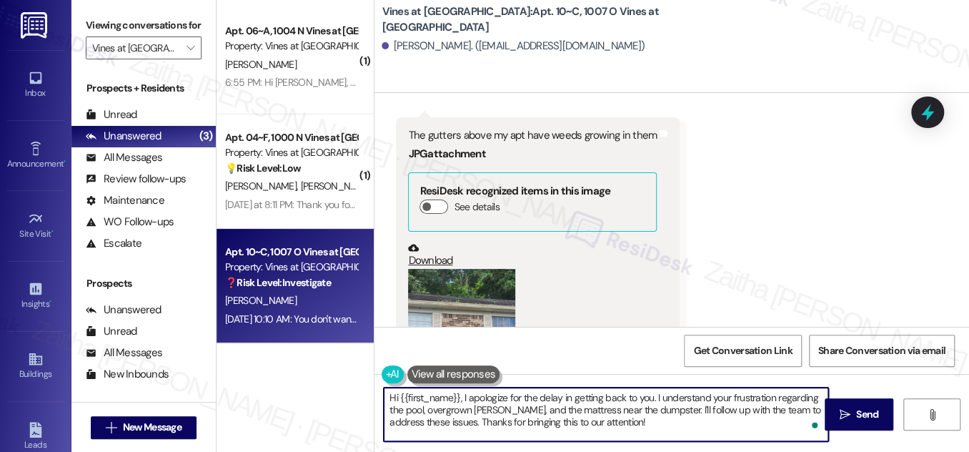
click at [410, 408] on textarea "Hi {{first_name}}, I apologize for the delay in getting back to you. I understa…" at bounding box center [606, 415] width 445 height 54
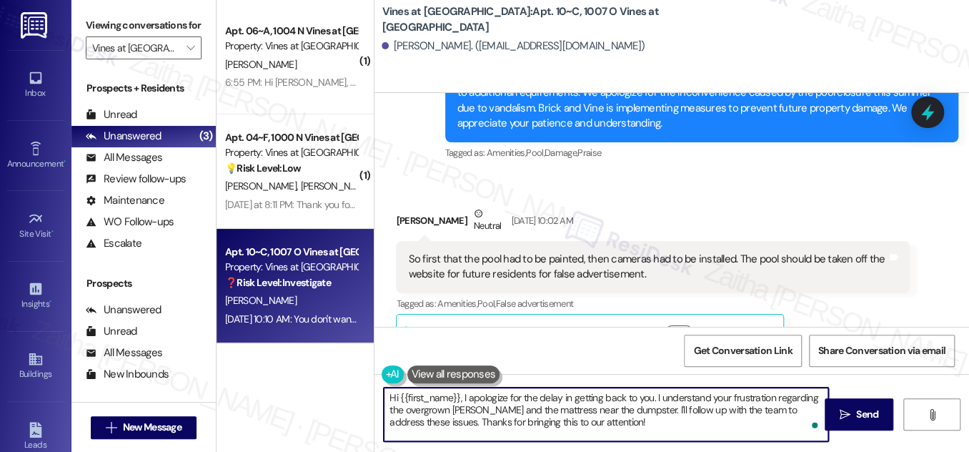
scroll to position [4102, 0]
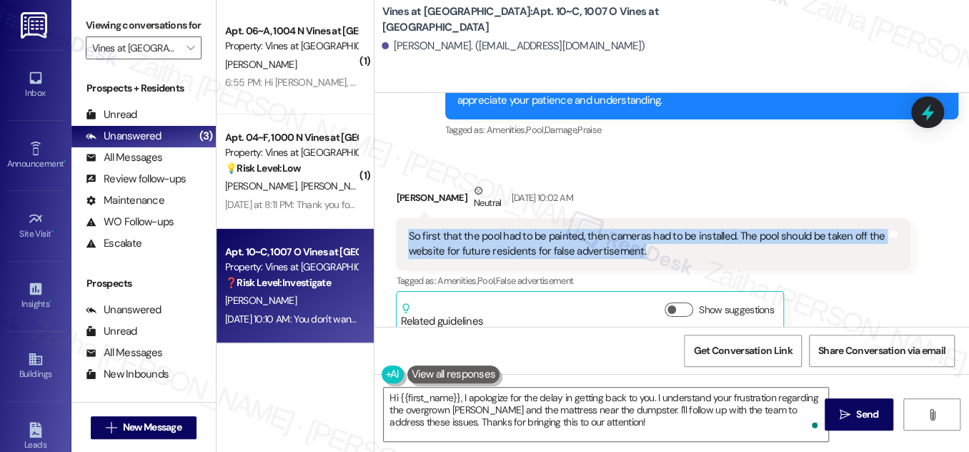
drag, startPoint x: 398, startPoint y: 218, endPoint x: 658, endPoint y: 236, distance: 260.9
click at [658, 236] on div "So first that the pool had to be painted, then cameras had to be installed. The…" at bounding box center [652, 244] width 513 height 52
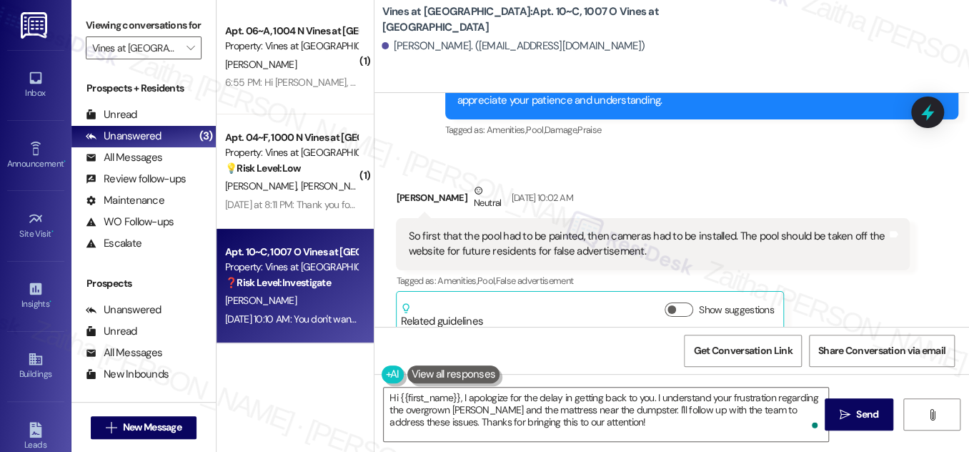
click at [888, 272] on div "Tagged as: Amenities , Click to highlight conversations about Amenities Pool , …" at bounding box center [652, 280] width 513 height 21
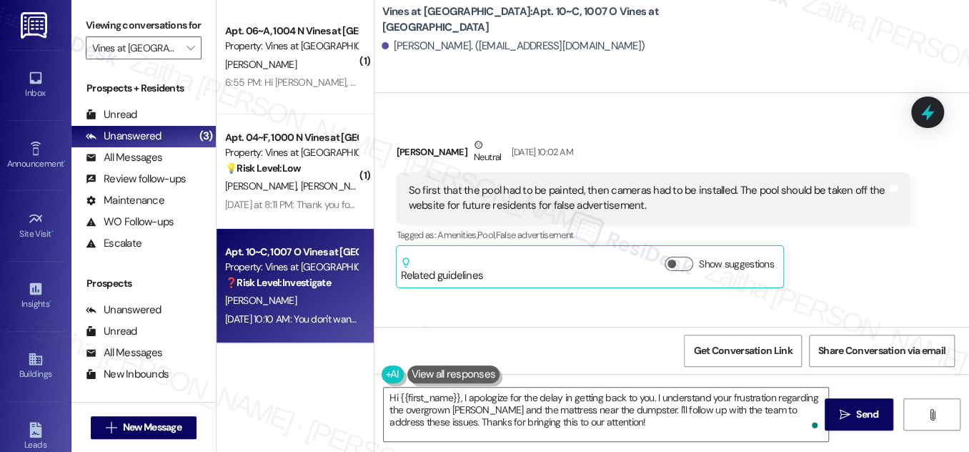
scroll to position [4168, 0]
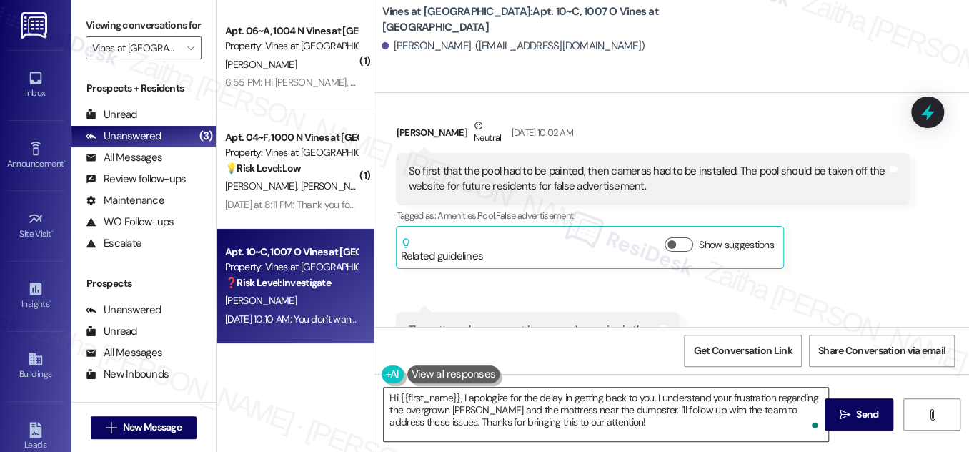
click at [652, 396] on textarea "Hi {{first_name}}, I apologize for the delay in getting back to you. I understa…" at bounding box center [606, 415] width 445 height 54
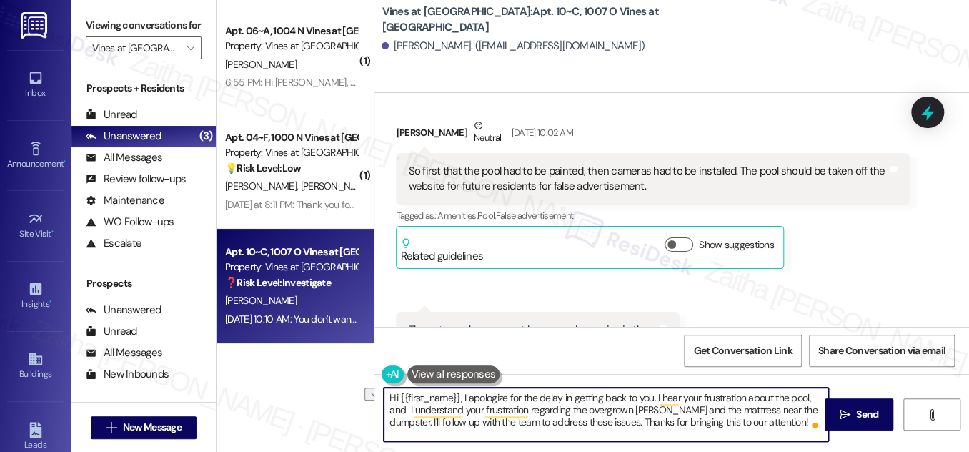
drag, startPoint x: 402, startPoint y: 408, endPoint x: 583, endPoint y: 409, distance: 181.6
click at [583, 409] on textarea "Hi {{first_name}}, I apologize for the delay in getting back to you. I hear you…" at bounding box center [606, 415] width 445 height 54
drag, startPoint x: 388, startPoint y: 398, endPoint x: 757, endPoint y: 436, distance: 370.9
click at [757, 436] on textarea "Hi {{first_name}}, I apologize for the delay in getting back to you. I hear you…" at bounding box center [606, 415] width 445 height 54
type textarea "Hi {{first_name}}, I apologize for the delay in getting back to you. I hear you…"
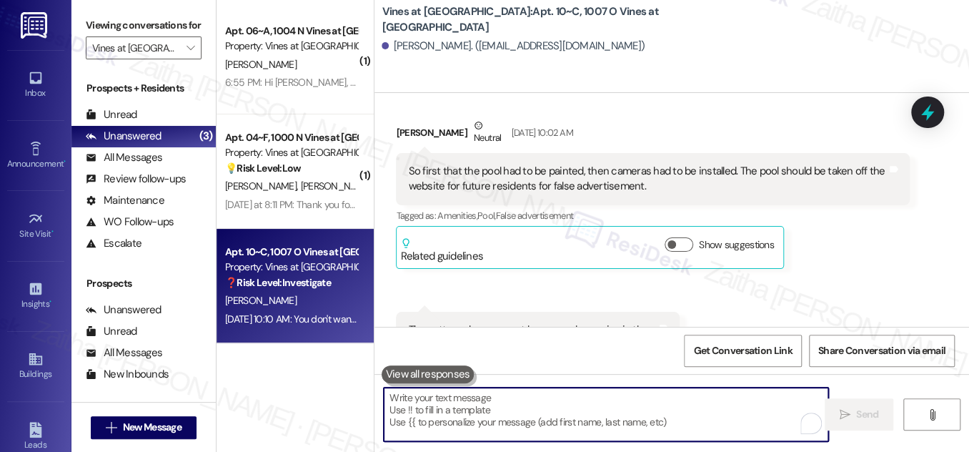
paste textarea "Hi {{first_name}}, I apologize for the delay in getting back to you. I understa…"
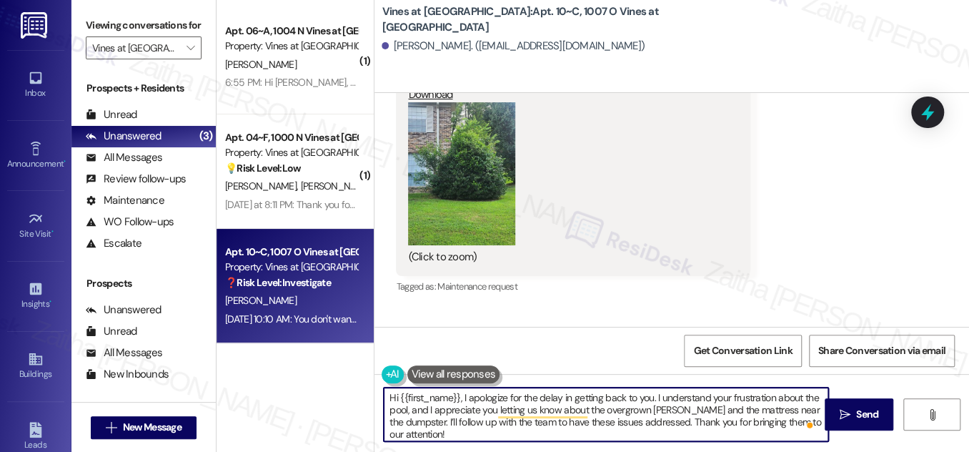
scroll to position [5402, 0]
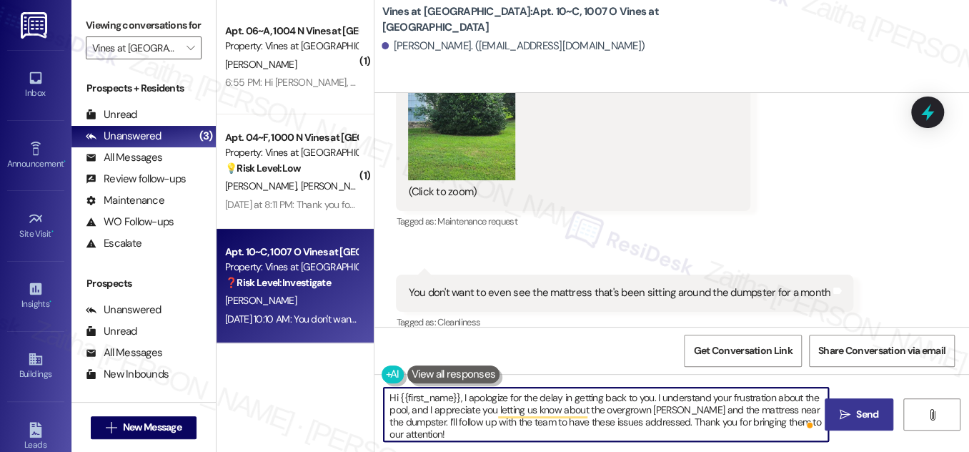
type textarea "Hi {{first_name}}, I apologize for the delay in getting back to you. I understa…"
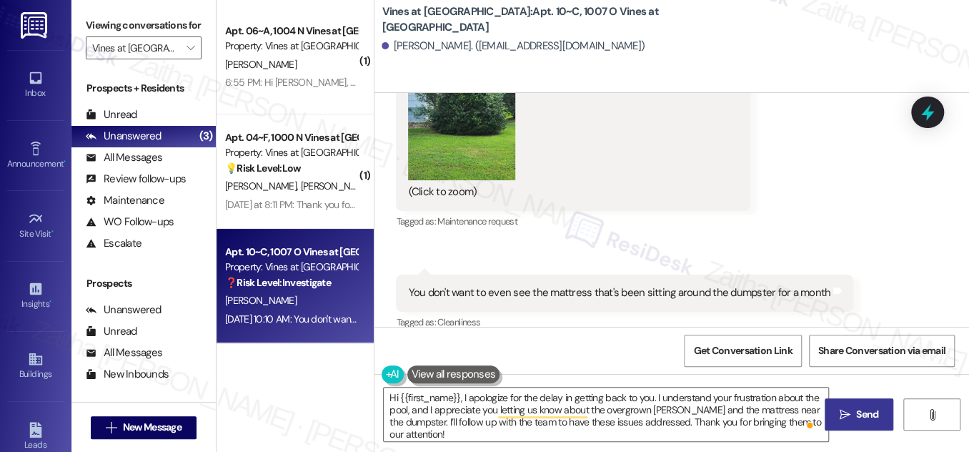
click at [865, 423] on button " Send" at bounding box center [859, 414] width 69 height 32
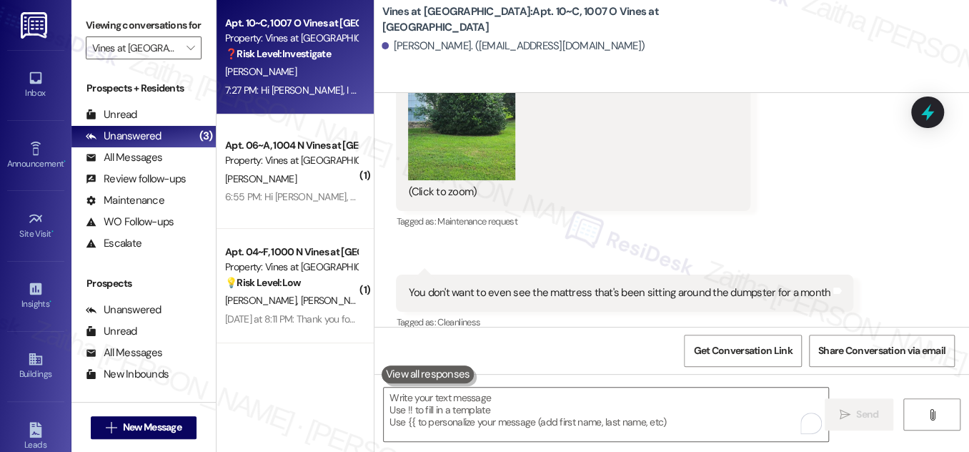
scroll to position [5402, 0]
click at [928, 114] on icon at bounding box center [927, 113] width 17 height 22
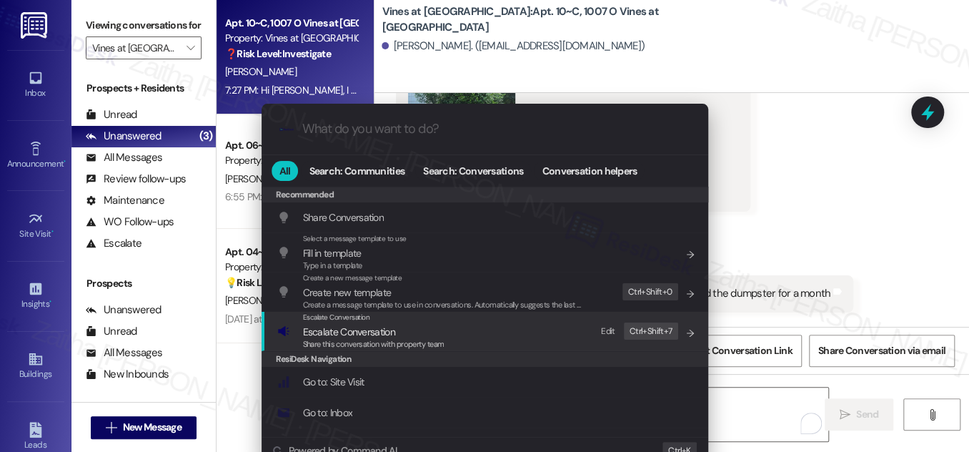
click at [324, 334] on span "Escalate Conversation" at bounding box center [349, 331] width 92 height 13
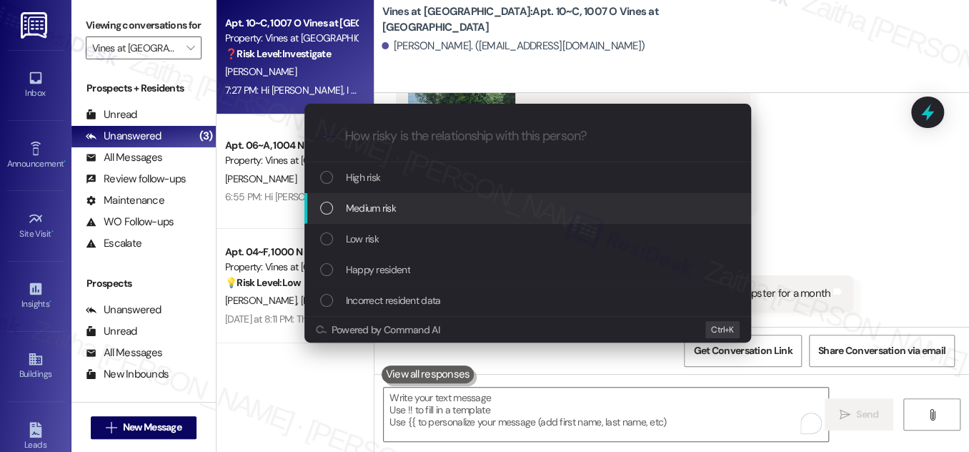
click at [385, 214] on span "Medium risk" at bounding box center [371, 208] width 50 height 16
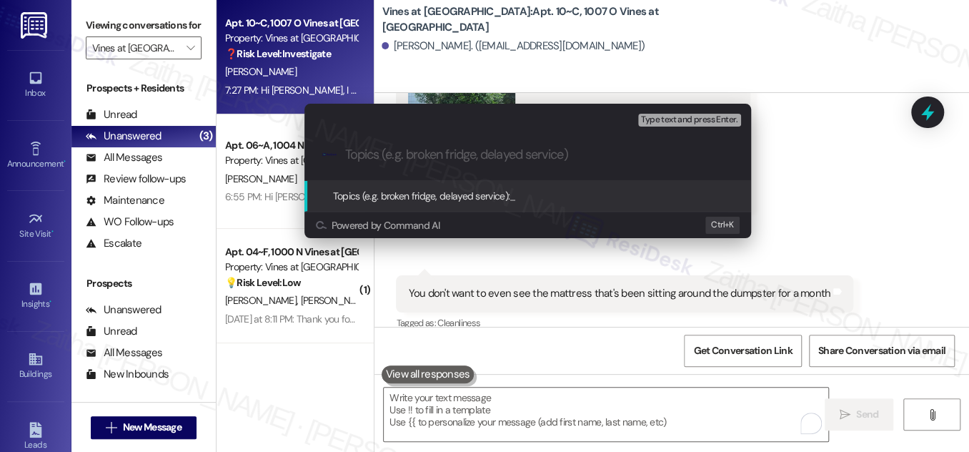
paste input "Concerns About Overgrown Hedges and The Mattress Near the Dumpster"
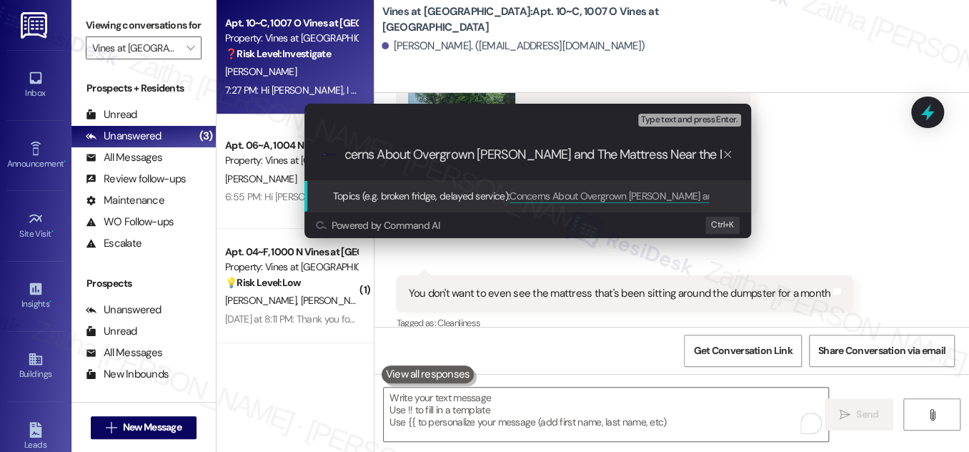
scroll to position [0, 0]
drag, startPoint x: 415, startPoint y: 152, endPoint x: 293, endPoint y: 144, distance: 122.5
click at [293, 144] on div "Escalate Conversation Medium risk Topics (e.g. broken fridge, delayed service) …" at bounding box center [528, 170] width 483 height 163
click at [666, 154] on input "Overgrown Hedges and The Mattress Near the Dumpster" at bounding box center [533, 154] width 377 height 15
type input "Overgrown Hedges and The Mattress Near the Dumpster Concerns"
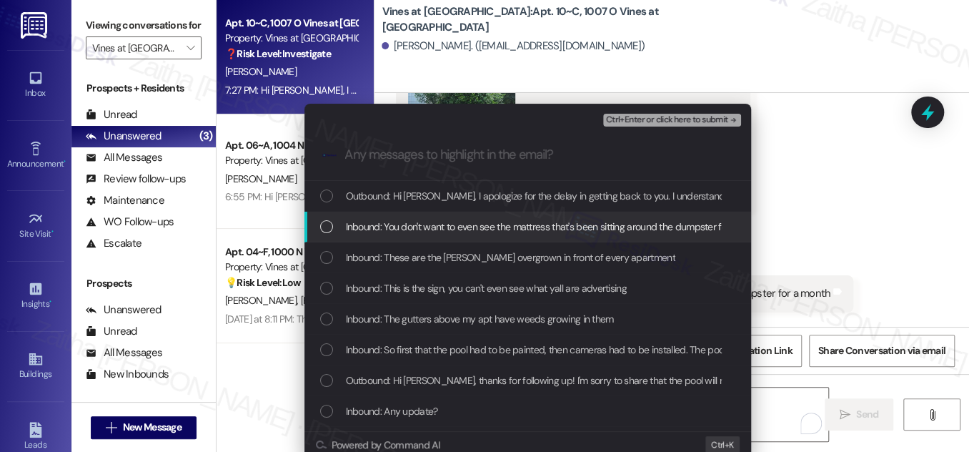
click at [322, 227] on div "List of options" at bounding box center [326, 226] width 13 height 13
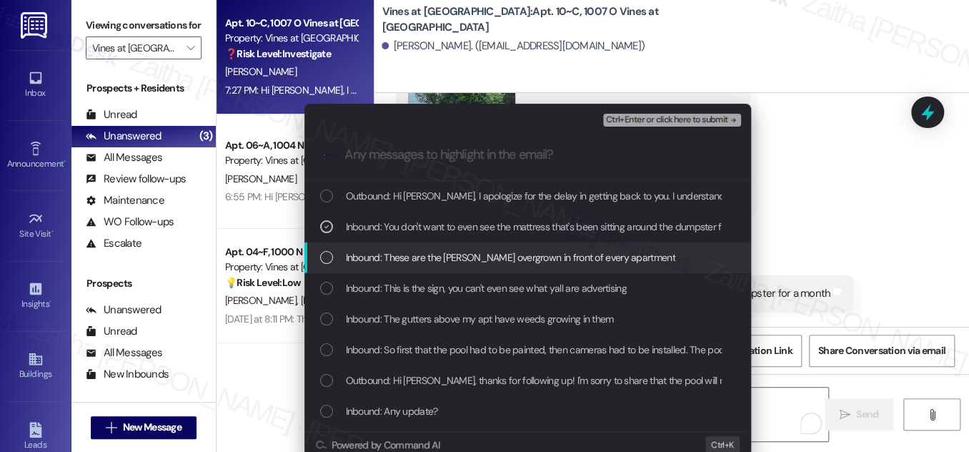
click at [320, 254] on div "List of options" at bounding box center [326, 257] width 13 height 13
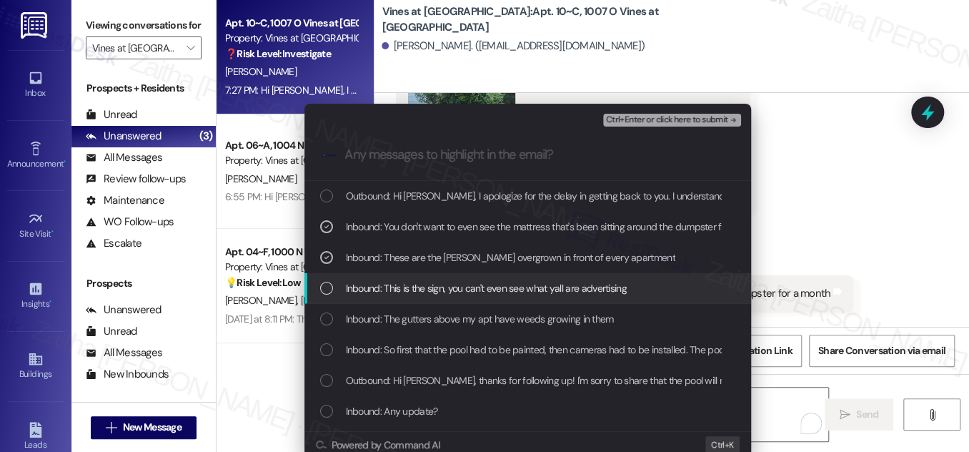
click at [331, 293] on div "Inbound: This is the sign, you can't even see what yall are advertising" at bounding box center [529, 288] width 418 height 16
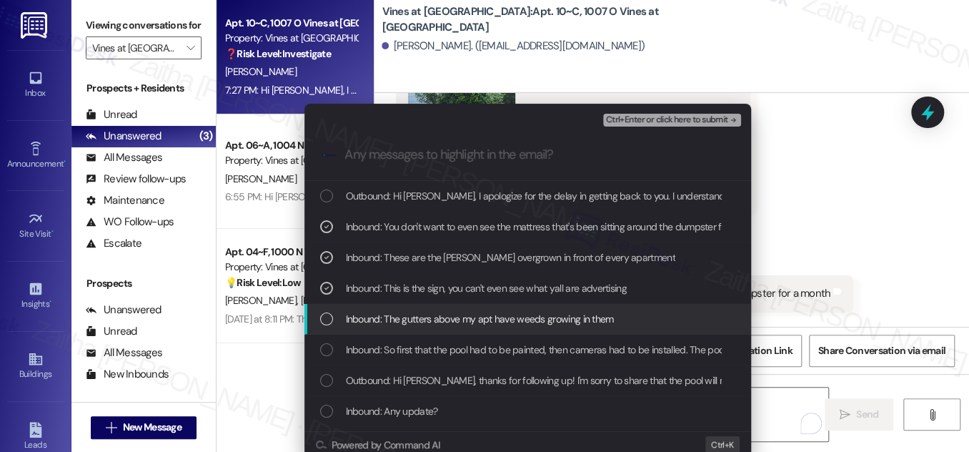
click at [330, 320] on div "Inbound: The gutters above my apt have weeds growing in them" at bounding box center [529, 319] width 418 height 16
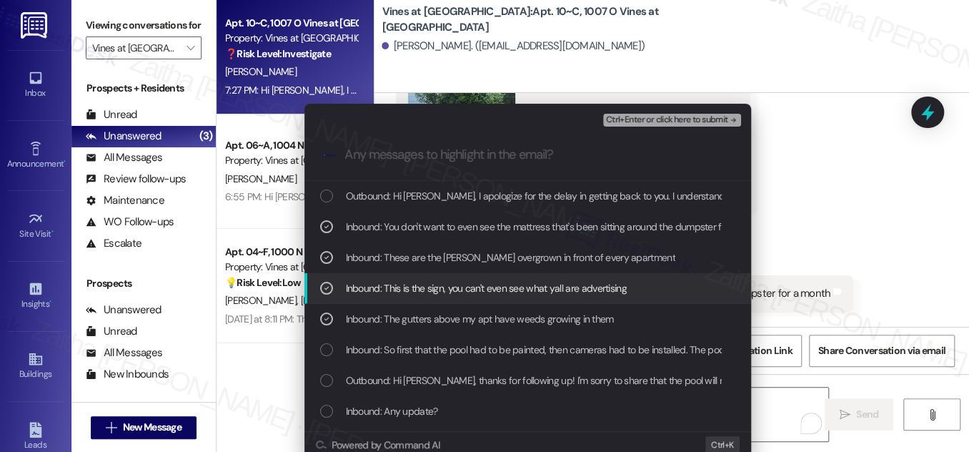
click at [872, 162] on div "Escalate Conversation Medium risk Overgrown Hedges and The Mattress Near the Du…" at bounding box center [484, 226] width 969 height 452
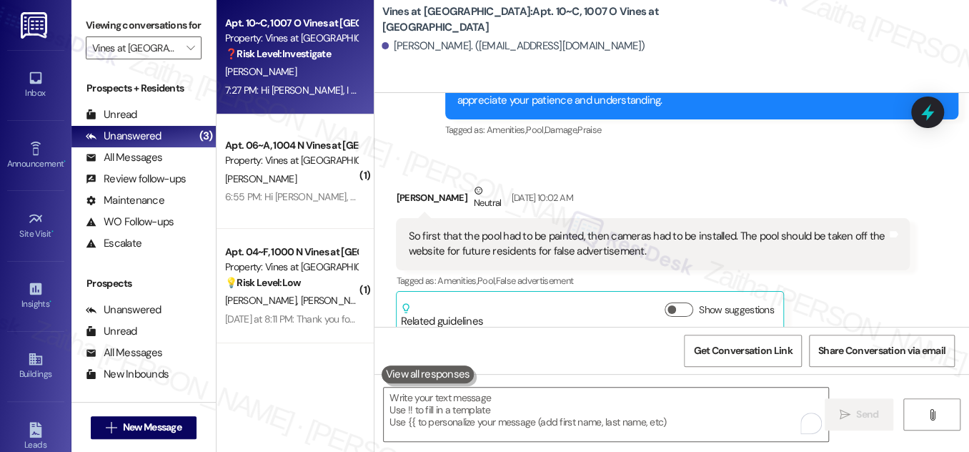
scroll to position [4102, 0]
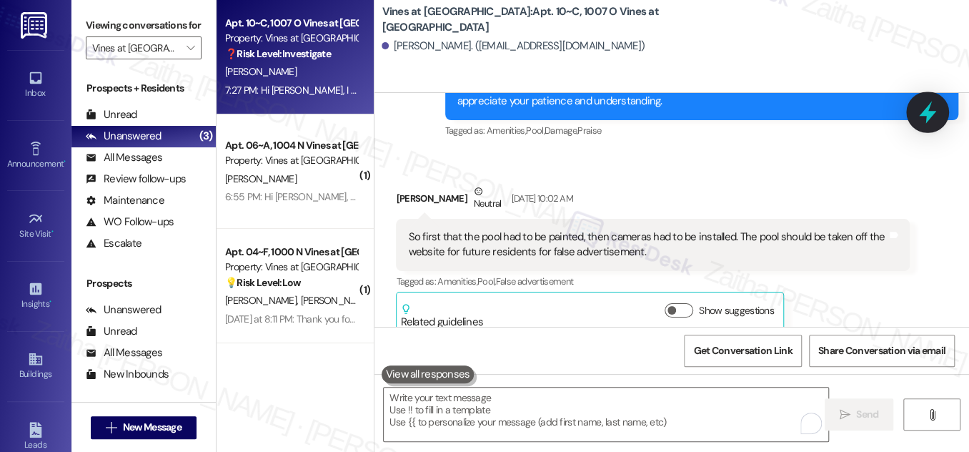
click at [927, 114] on icon at bounding box center [927, 113] width 17 height 22
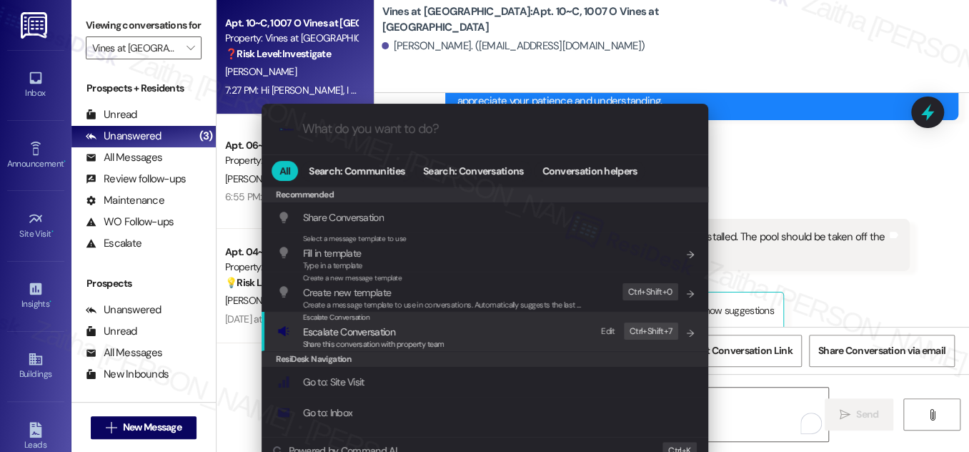
click at [343, 334] on span "Escalate Conversation" at bounding box center [349, 331] width 92 height 13
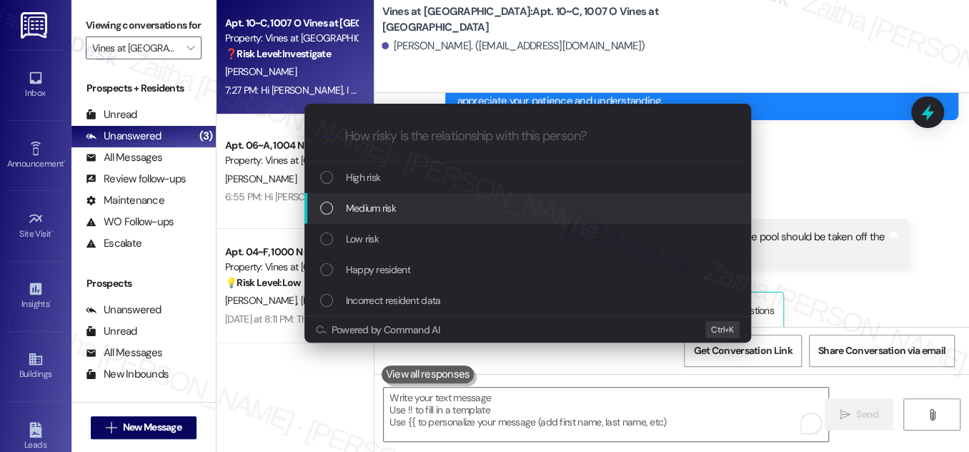
click at [375, 213] on span "Medium risk" at bounding box center [371, 208] width 50 height 16
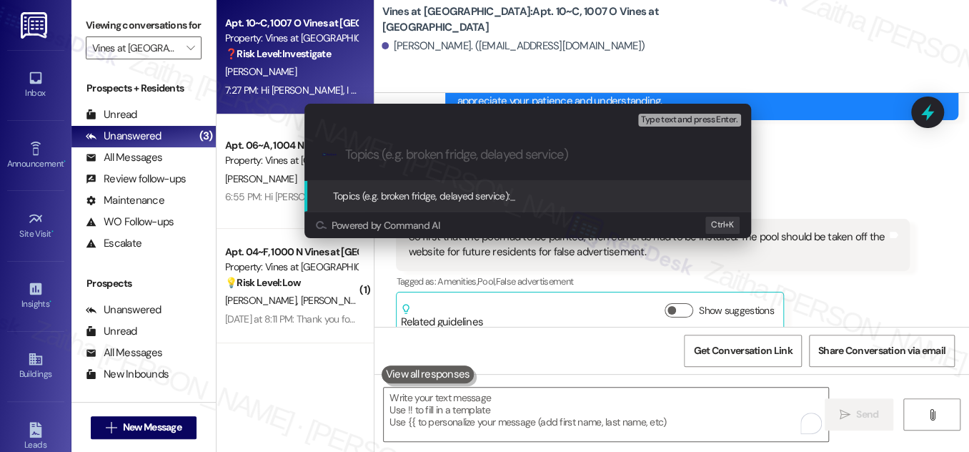
paste input "Overgrown Hedges, and Mattress Near Dumpster"
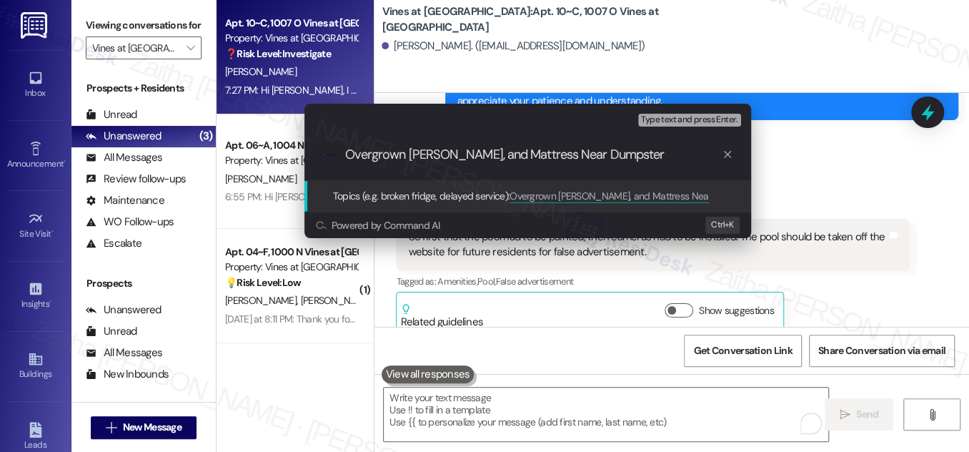
click at [453, 156] on input "Overgrown Hedges, and Mattress Near Dumpster" at bounding box center [533, 154] width 377 height 15
click at [668, 154] on input "Overgrown Hedges, Gutter, and Mattress Near Dumpster" at bounding box center [533, 154] width 377 height 15
type input "Overgrown Hedges, Gutter, and Mattress Near Dumpster concerns"
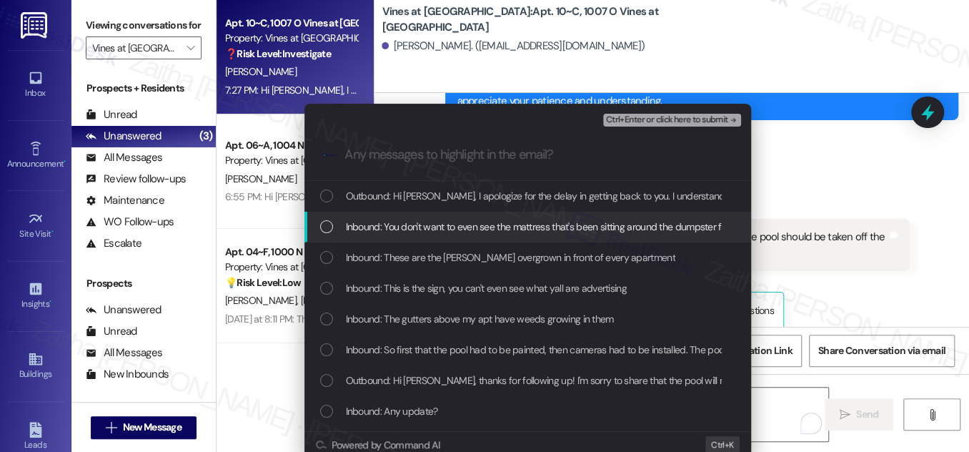
click at [320, 228] on div "List of options" at bounding box center [326, 226] width 13 height 13
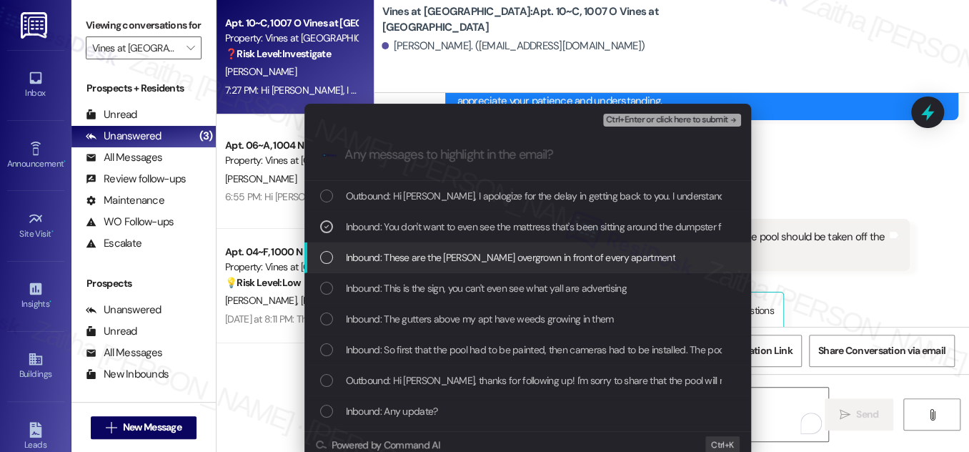
click at [327, 260] on div "List of options" at bounding box center [326, 257] width 13 height 13
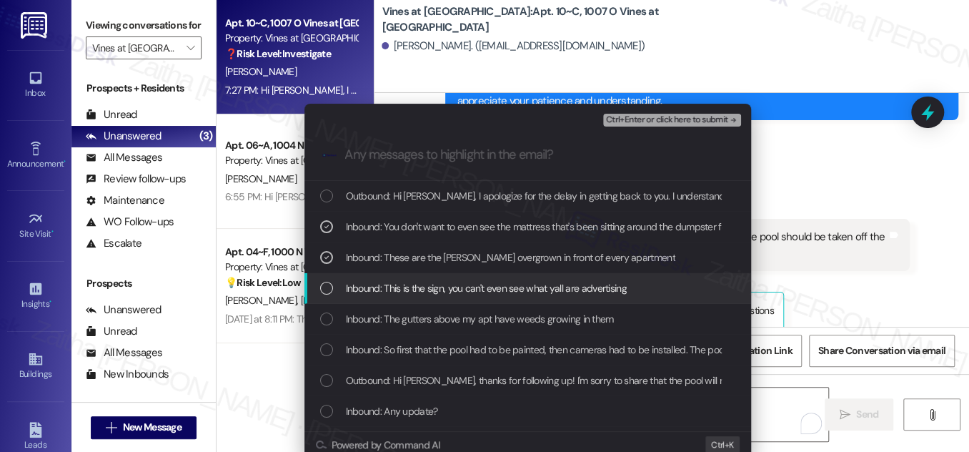
click at [326, 284] on div "List of options" at bounding box center [326, 288] width 13 height 13
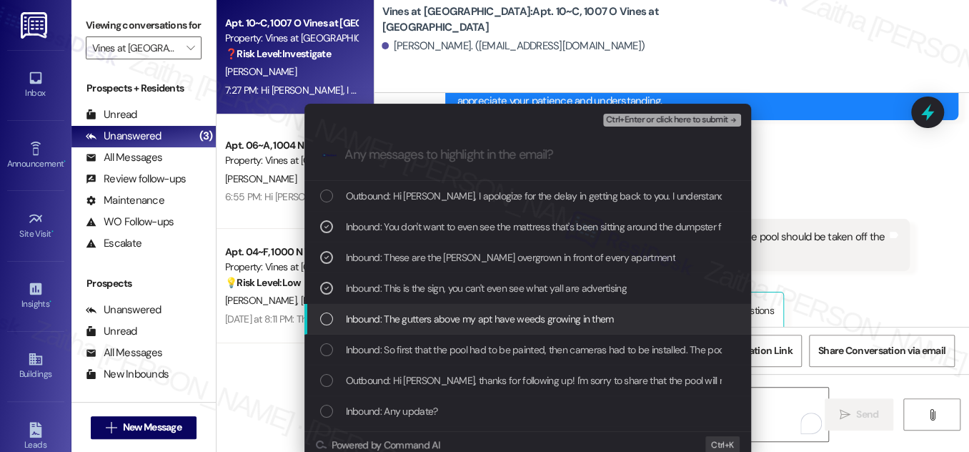
click at [323, 328] on div "Inbound: The gutters above my apt have weeds growing in them" at bounding box center [528, 319] width 447 height 31
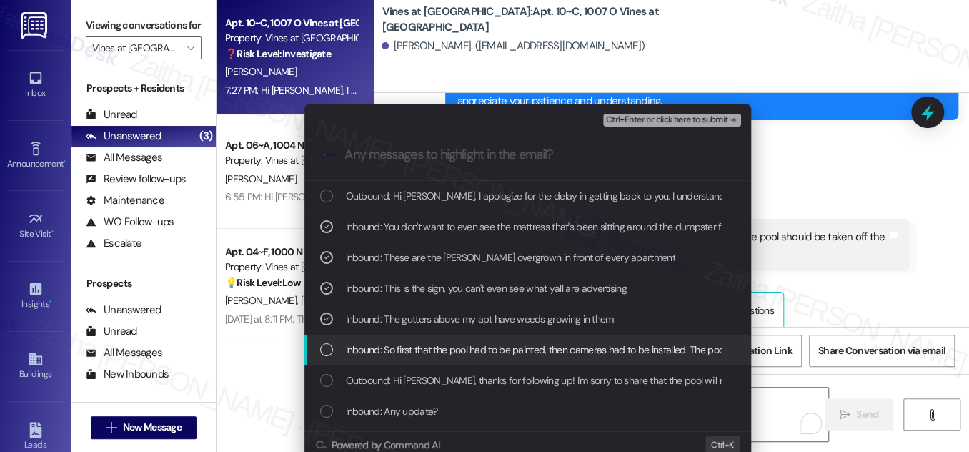
click at [322, 350] on div "List of options" at bounding box center [326, 349] width 13 height 13
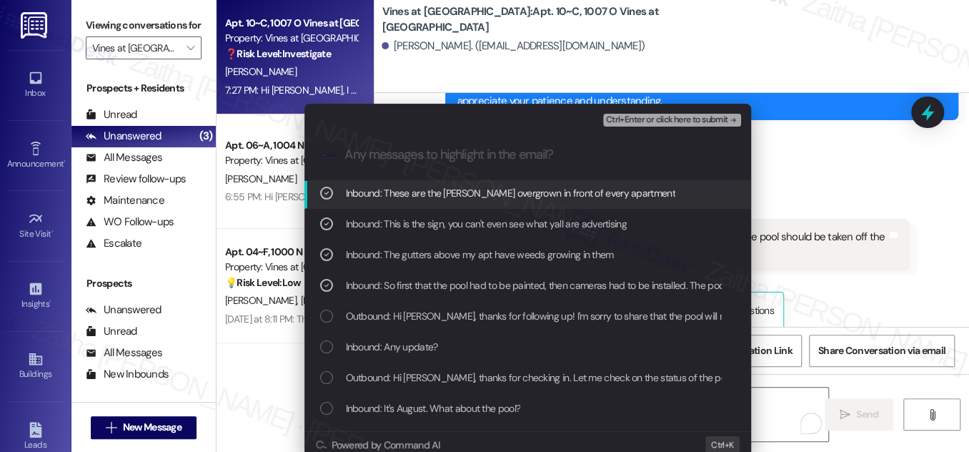
click at [650, 122] on span "Ctrl+Enter or click here to submit" at bounding box center [667, 120] width 122 height 10
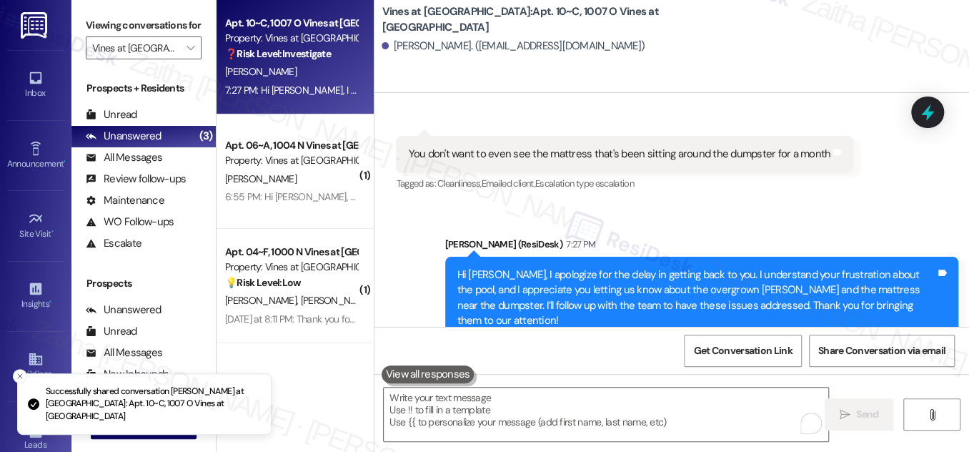
scroll to position [5554, 0]
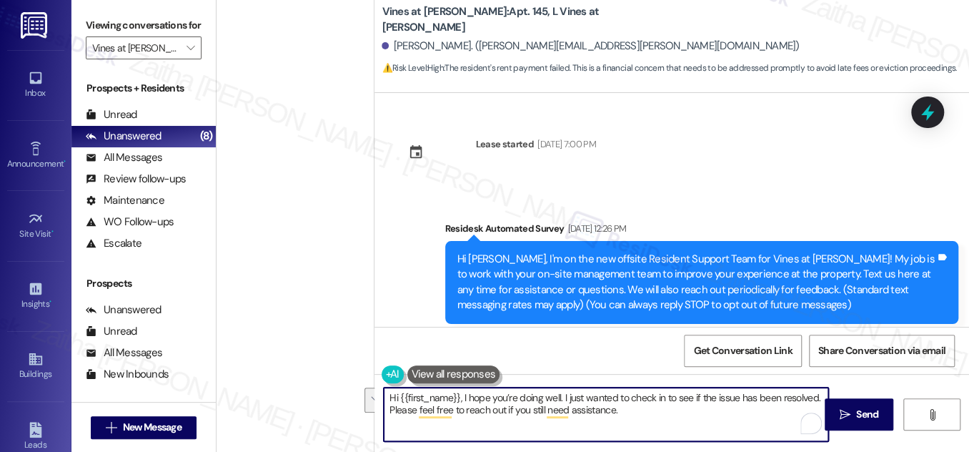
scroll to position [31518, 0]
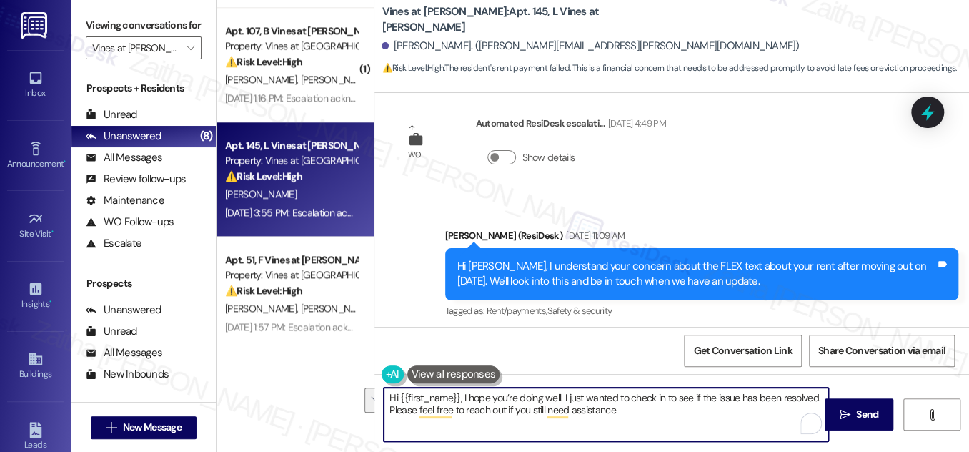
click at [626, 413] on textarea "Hi {{first_name}}, I hope you’re doing well. I just wanted to check in to see i…" at bounding box center [606, 415] width 445 height 54
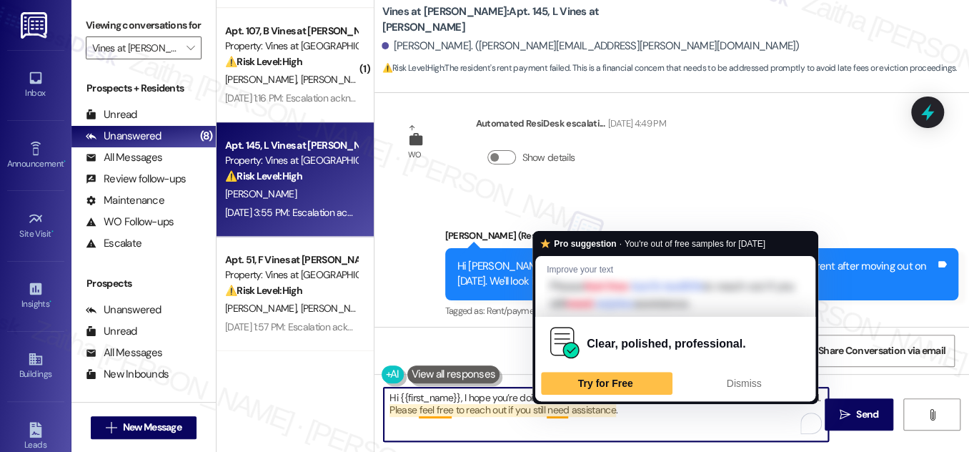
click at [549, 408] on textarea "Hi {{first_name}}, I hope you’re doing well. I just wanted to check in to see i…" at bounding box center [606, 415] width 445 height 54
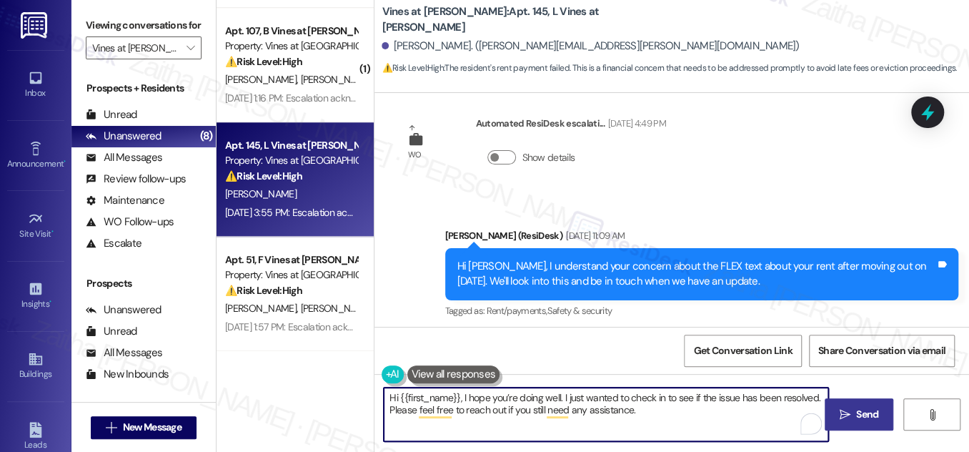
type textarea "Hi {{first_name}}, I hope you’re doing well. I just wanted to check in to see i…"
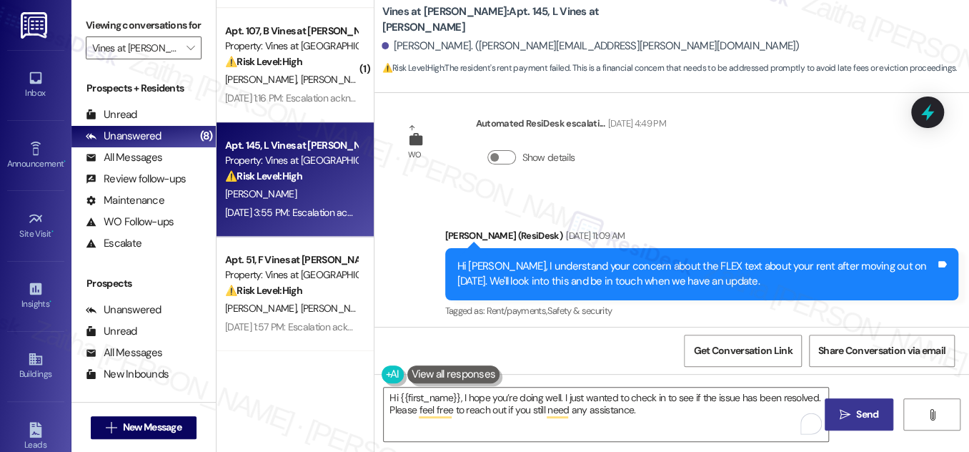
click at [864, 401] on button " Send" at bounding box center [859, 414] width 69 height 32
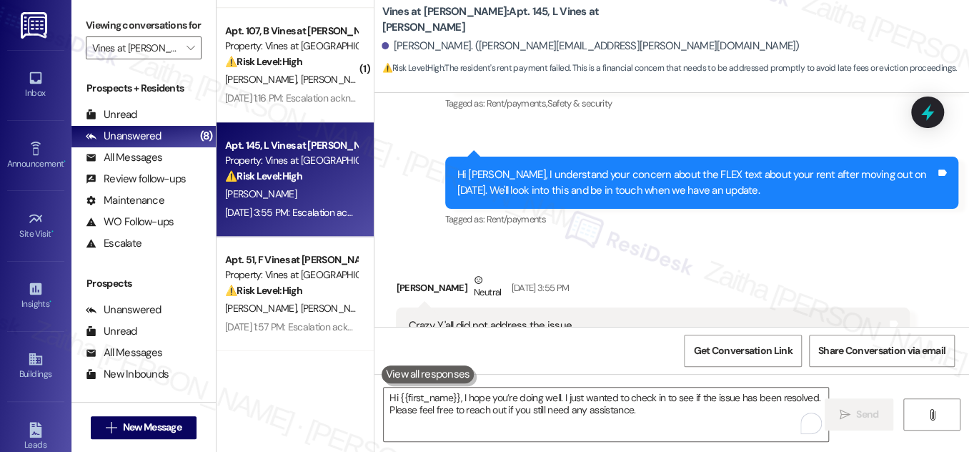
scroll to position [564, 0]
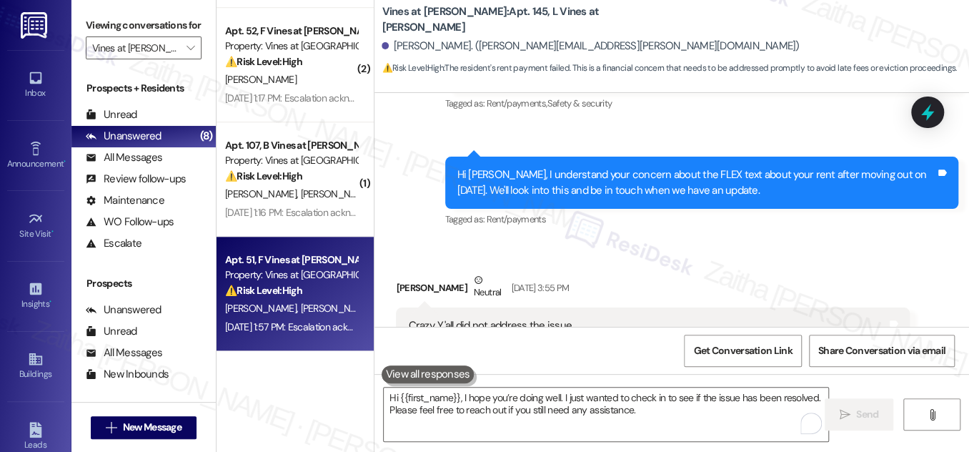
click at [330, 290] on div "⚠️ Risk Level: High The resident indicates they will be late on rent payment. T…" at bounding box center [291, 290] width 132 height 15
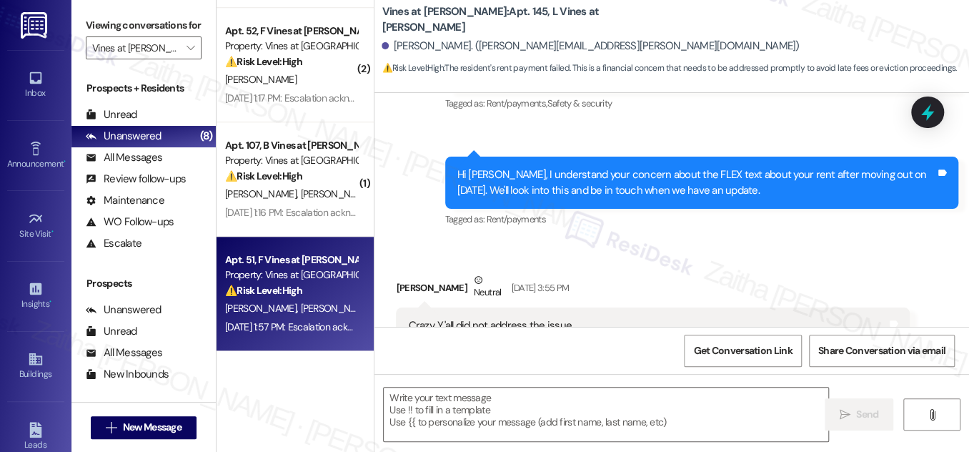
type textarea "Fetching suggested responses. Please feel free to read through the conversation…"
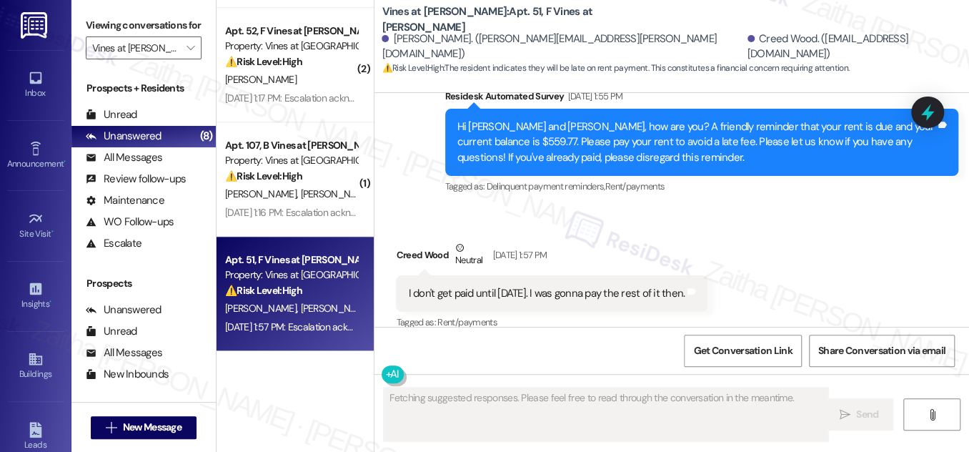
scroll to position [1599, 0]
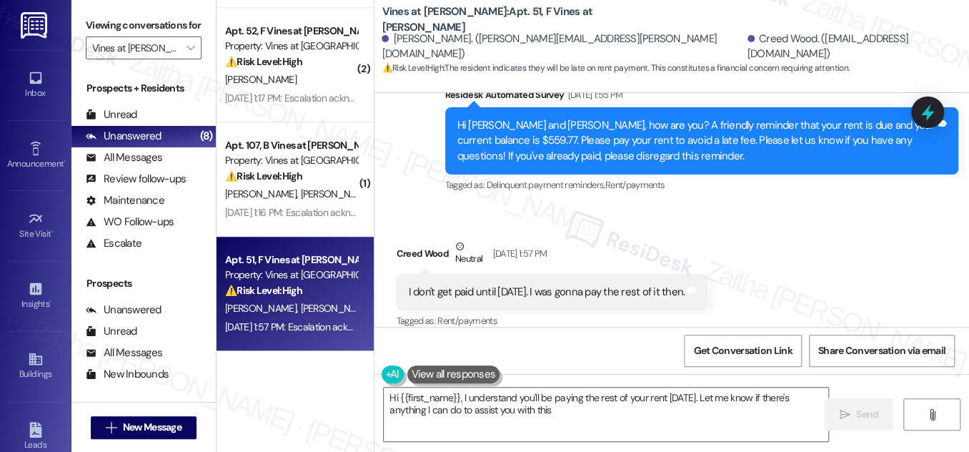
type textarea "Hi {{first_name}}, I understand you'll be paying the rest of your rent on Thurs…"
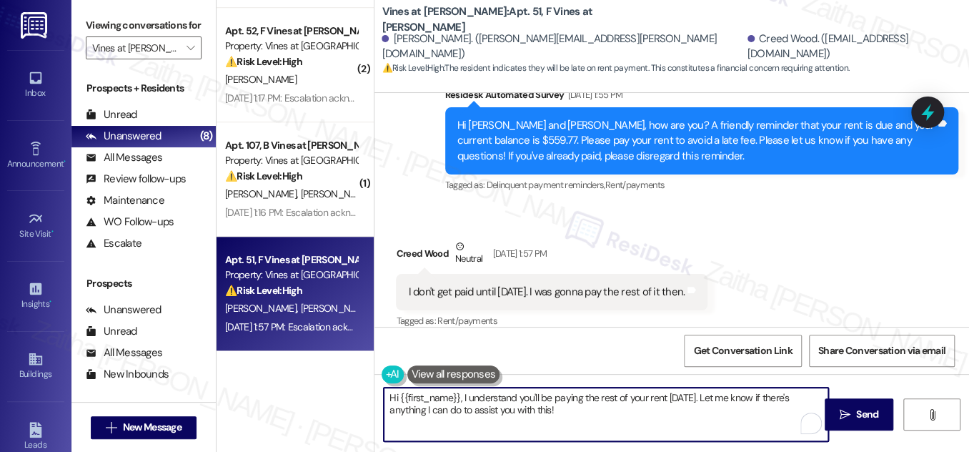
drag, startPoint x: 387, startPoint y: 393, endPoint x: 573, endPoint y: 413, distance: 187.0
click at [573, 413] on textarea "Hi {{first_name}}, I understand you'll be paying the rest of your rent on Thurs…" at bounding box center [606, 415] width 445 height 54
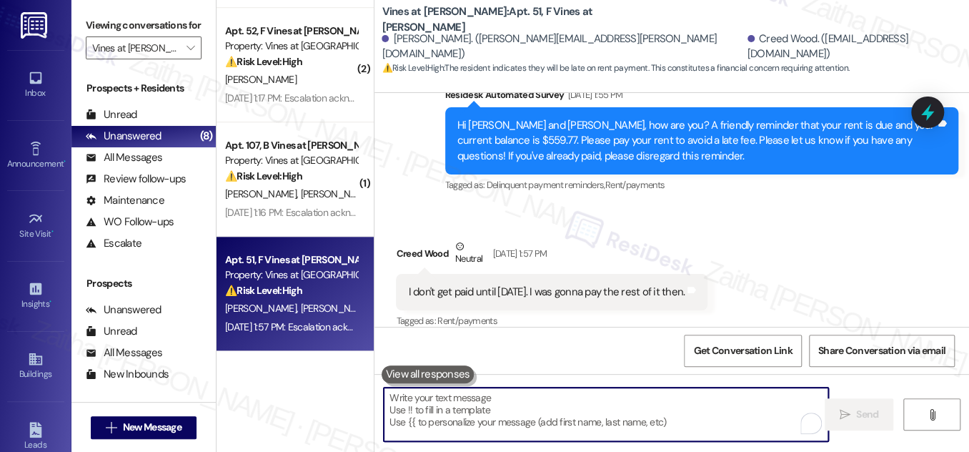
paste textarea "Hi {{first_name}}, just checking in to see how you're doing. Please don't hesit…"
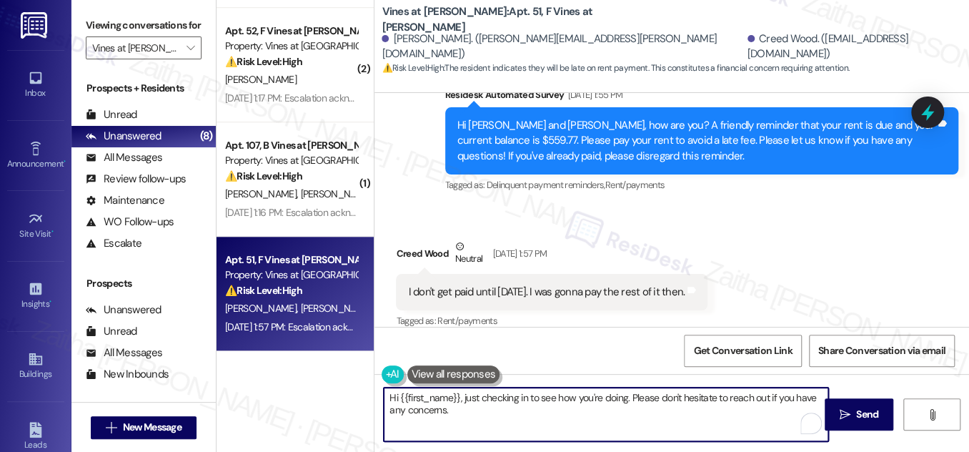
click at [494, 410] on textarea "Hi {{first_name}}, just checking in to see how you're doing. Please don't hesit…" at bounding box center [606, 415] width 445 height 54
click at [459, 411] on textarea "Hi {{first_name}}, just checking in to see how you're doing. Please don't hesit…" at bounding box center [606, 415] width 445 height 54
click at [484, 405] on textarea "Hi {{first_name}}, just checking in to see how you're doing. Please don't hesit…" at bounding box center [606, 415] width 445 height 54
click at [484, 404] on textarea "Hi {{first_name}}, just checking in to see how you're doing. Please don't hesit…" at bounding box center [606, 415] width 445 height 54
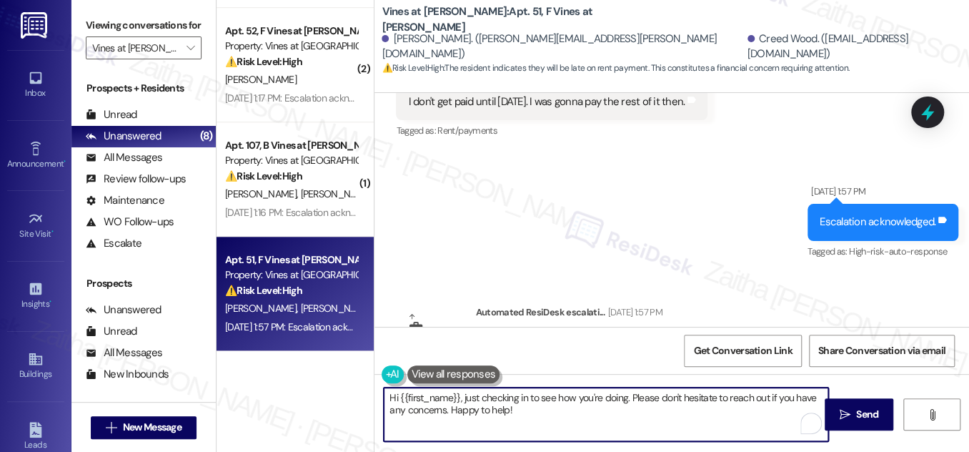
scroll to position [1832, 0]
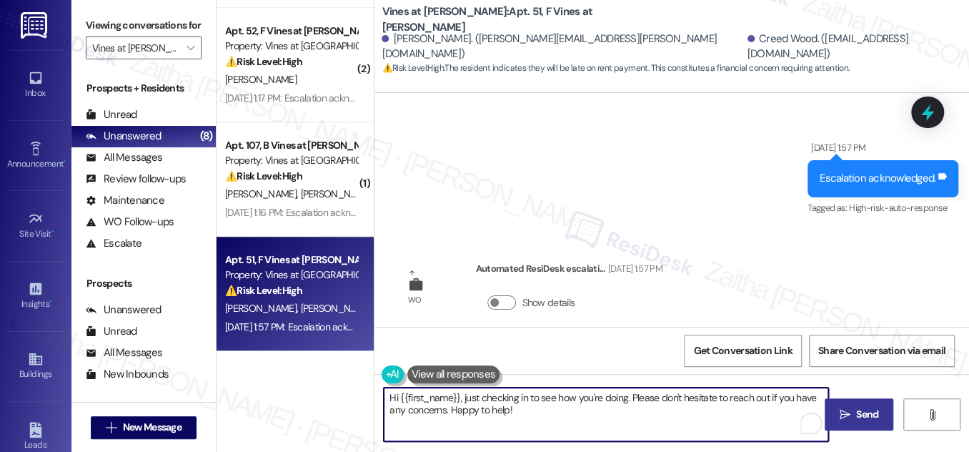
type textarea "Hi {{first_name}}, just checking in to see how you're doing. Please don't hesit…"
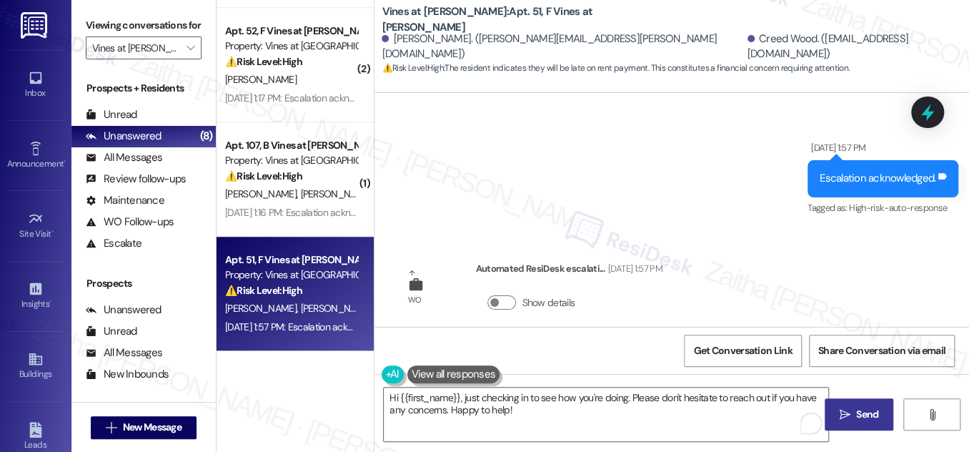
click at [852, 412] on span " Send" at bounding box center [859, 414] width 45 height 15
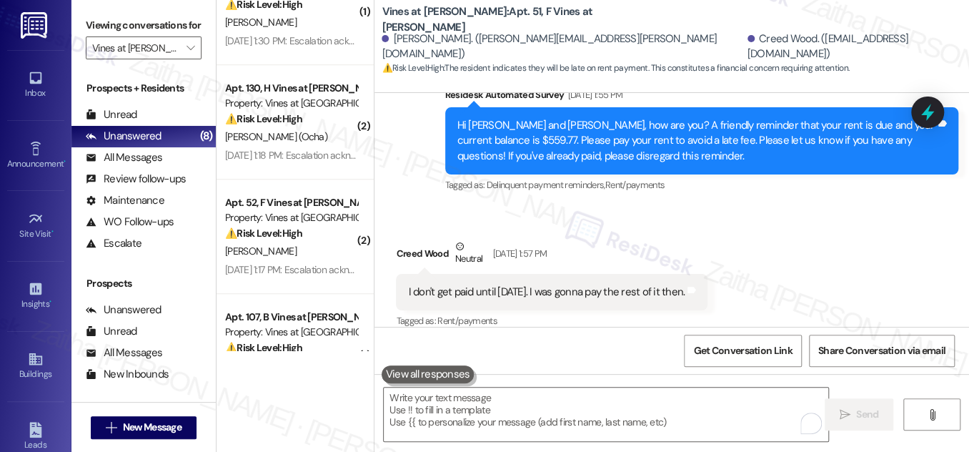
scroll to position [564, 0]
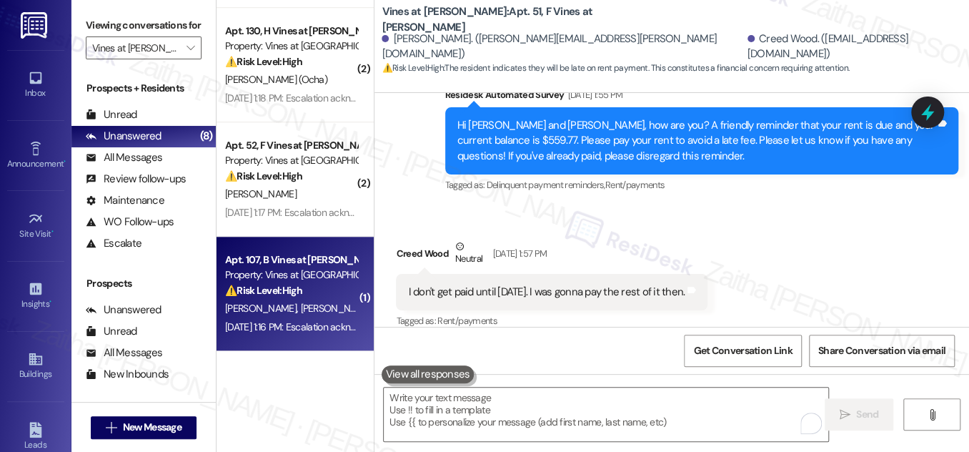
click at [326, 307] on div "I. Braxton N. Braxton" at bounding box center [291, 309] width 135 height 18
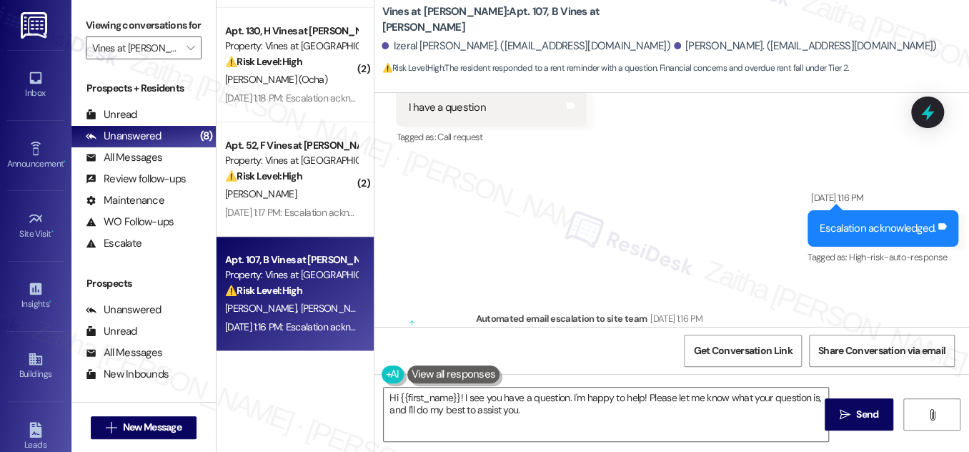
scroll to position [4787, 0]
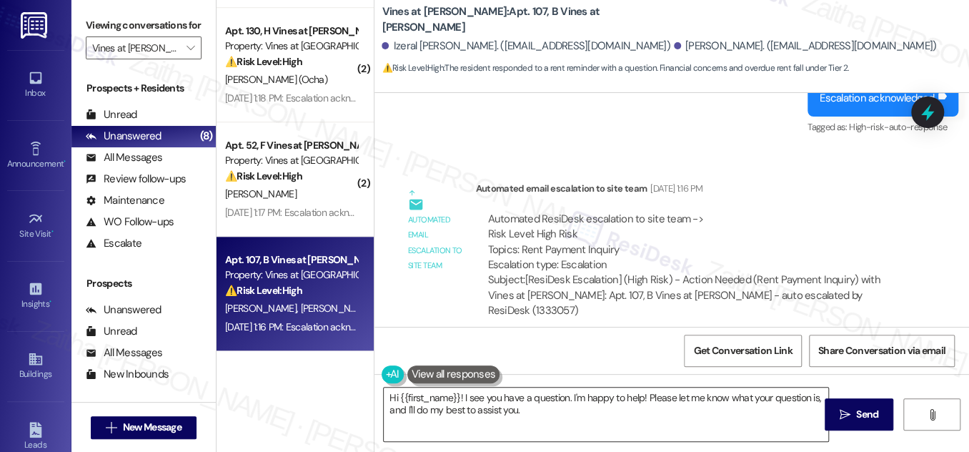
click at [463, 395] on textarea "Hi {{first_name}}! I see you have a question. I'm happy to help! Please let me …" at bounding box center [606, 415] width 445 height 54
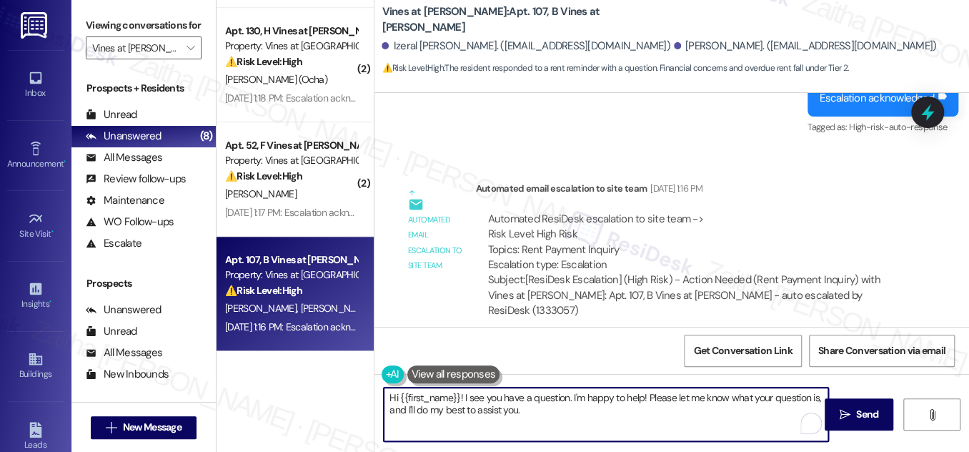
drag, startPoint x: 568, startPoint y: 395, endPoint x: 576, endPoint y: 400, distance: 9.3
click at [568, 395] on textarea "Hi {{first_name}}! I see you have a question. I'm happy to help! Please let me …" at bounding box center [606, 415] width 445 height 54
click at [462, 394] on textarea "Hi {{first_name}}! I see you have a question. I'm happy to help! Please let me …" at bounding box center [606, 415] width 445 height 54
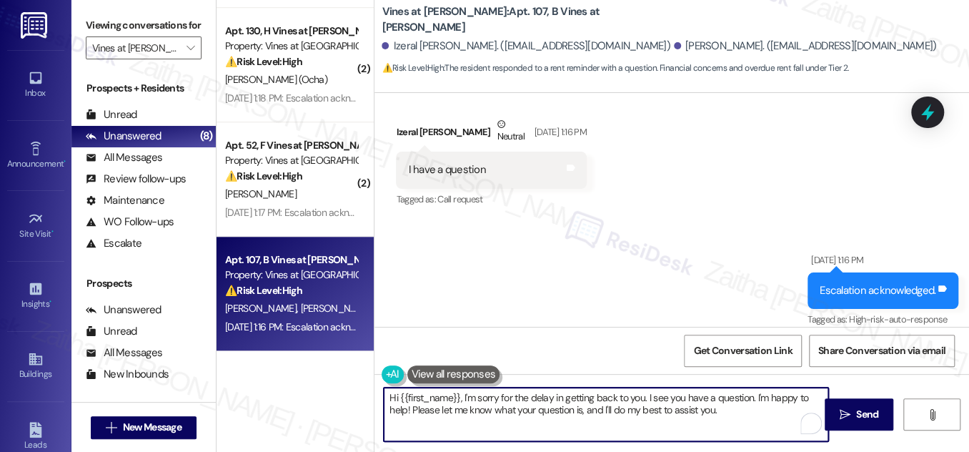
scroll to position [4592, 0]
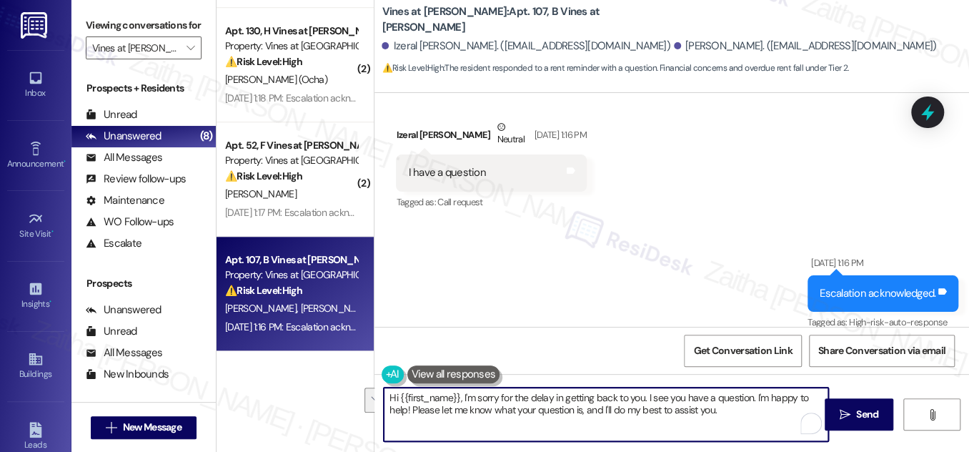
drag, startPoint x: 753, startPoint y: 398, endPoint x: 411, endPoint y: 405, distance: 341.8
click at [411, 405] on textarea "Hi {{first_name}}, I'm sorry for the delay in getting back to you. I see you ha…" at bounding box center [606, 415] width 445 height 54
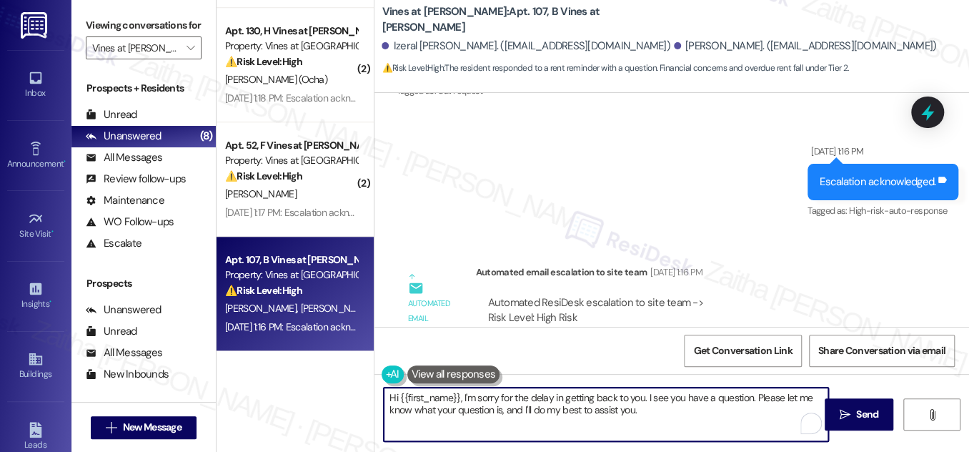
scroll to position [4787, 0]
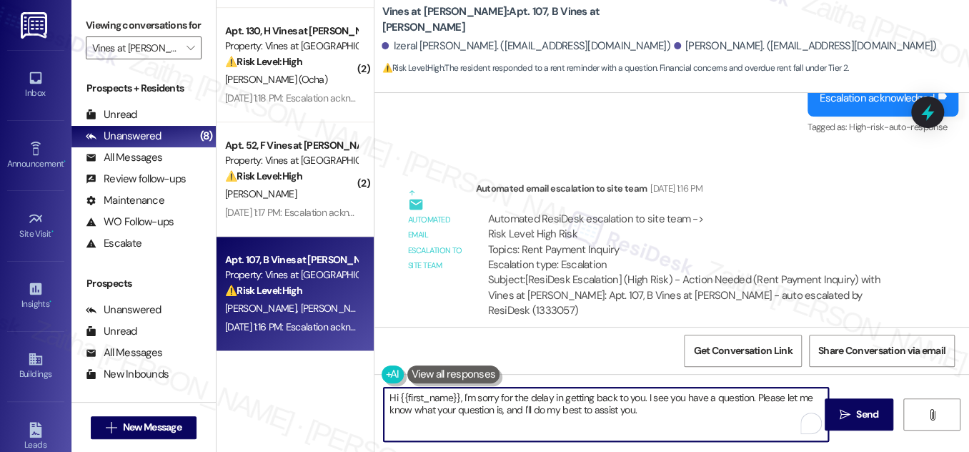
type textarea "Hi {{first_name}}, I'm sorry for the delay in getting back to you. I see you ha…"
drag, startPoint x: 388, startPoint y: 397, endPoint x: 682, endPoint y: 406, distance: 294.7
click at [679, 410] on textarea "Hi {{first_name}}, I'm sorry for the delay in getting back to you. I see you ha…" at bounding box center [606, 415] width 445 height 54
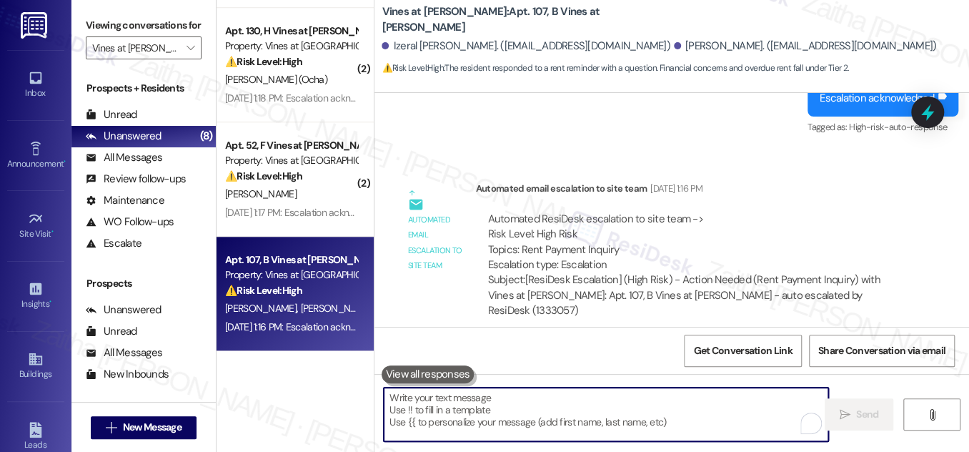
paste textarea "Hi {{first_name}}, I hope you’re doing well. I just wanted to check in to see if"
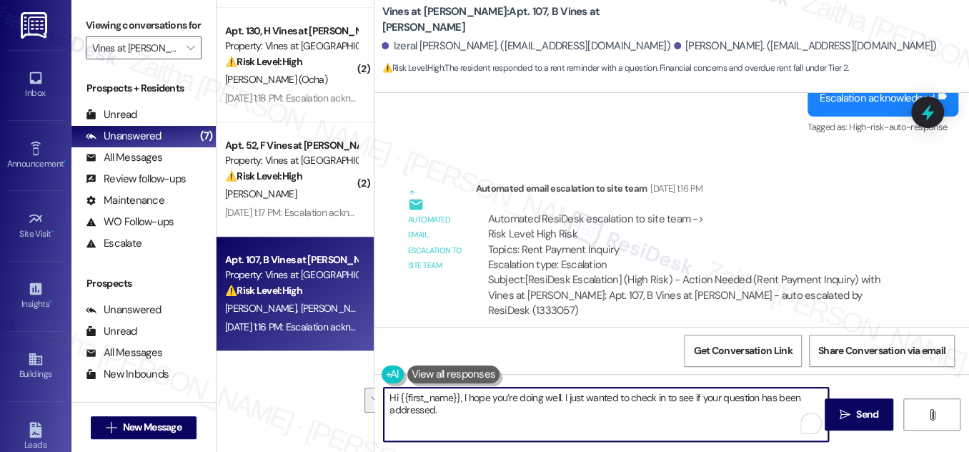
drag, startPoint x: 383, startPoint y: 395, endPoint x: 454, endPoint y: 415, distance: 73.6
click at [454, 415] on textarea "Hi {{first_name}}, I hope you’re doing well. I just wanted to check in to see i…" at bounding box center [606, 415] width 445 height 54
type textarea "Hi {{first_name}}, I hope you’re doing well. I just wanted to check in to see i…"
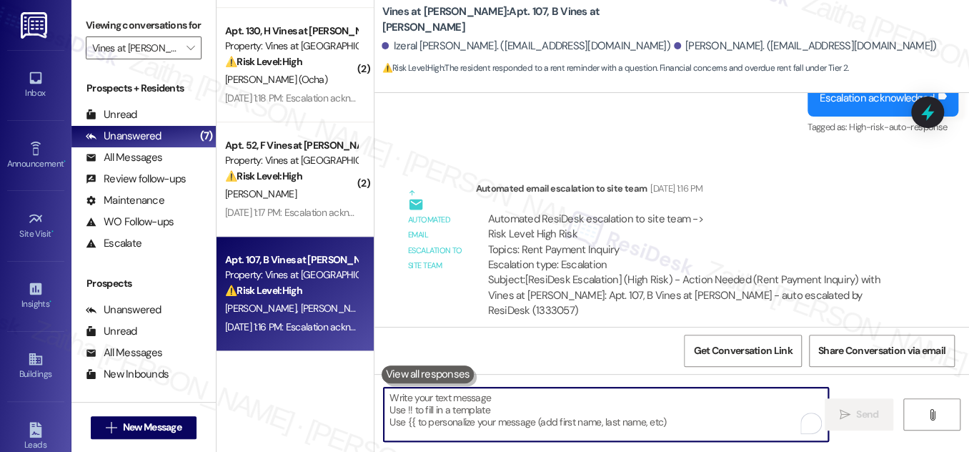
paste textarea "Hi {{first_name}}, I hope you’re doing well. I just wanted to check in to see i…"
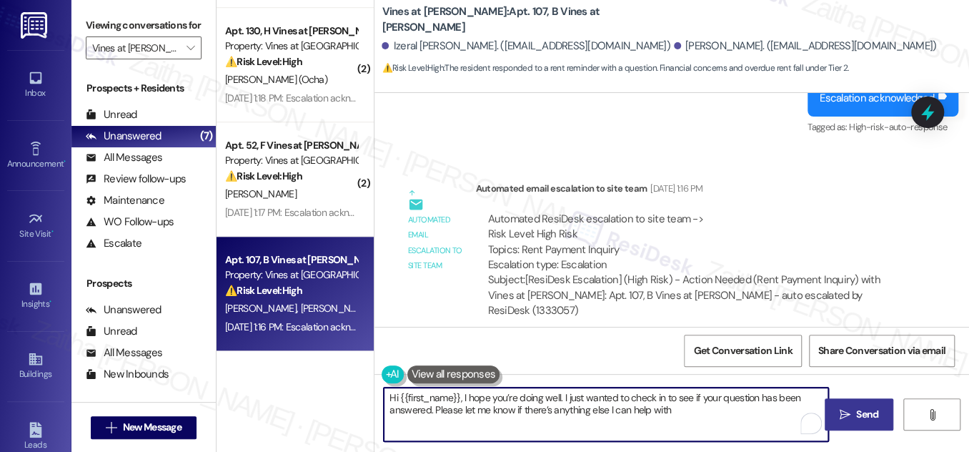
type textarea "Hi {{first_name}}, I hope you’re doing well. I just wanted to check in to see i…"
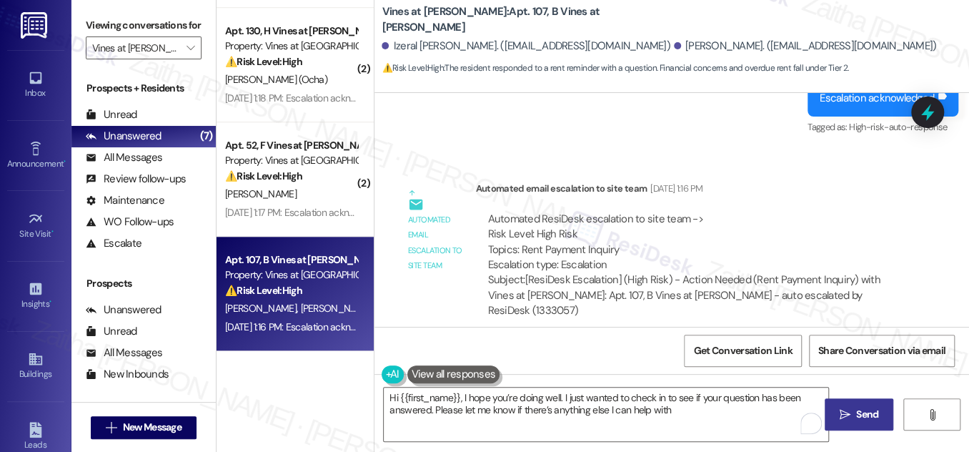
click at [860, 408] on span "Send" at bounding box center [868, 414] width 22 height 15
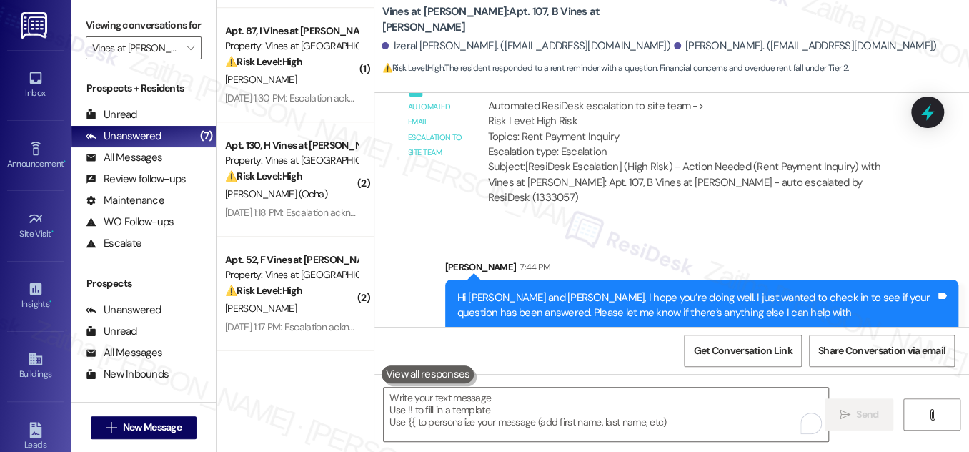
scroll to position [4902, 0]
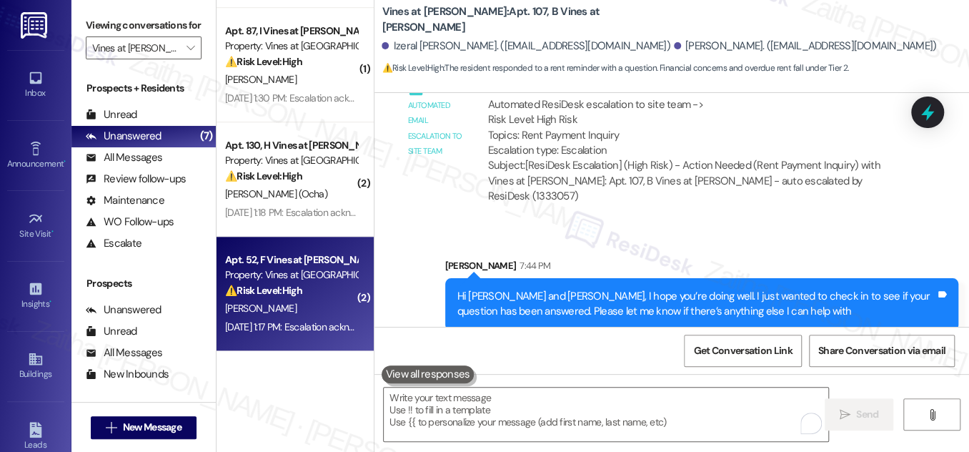
click at [324, 300] on div "[PERSON_NAME]" at bounding box center [291, 309] width 135 height 18
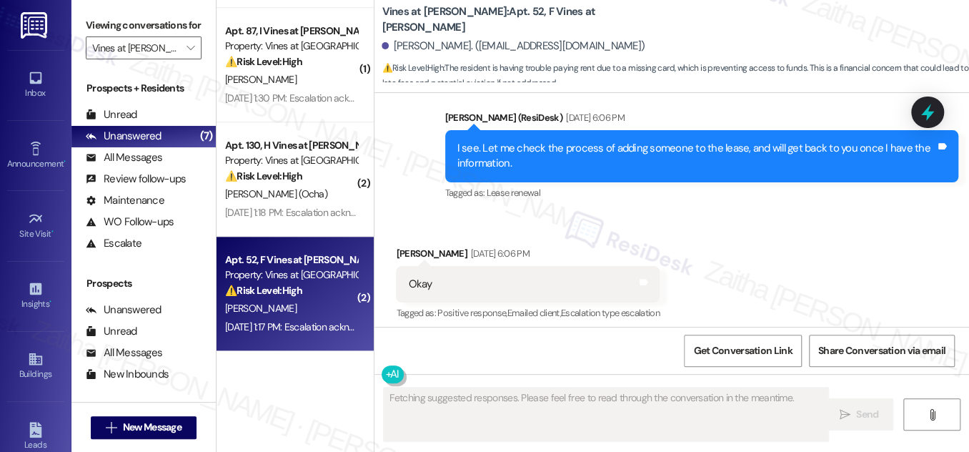
scroll to position [7154, 0]
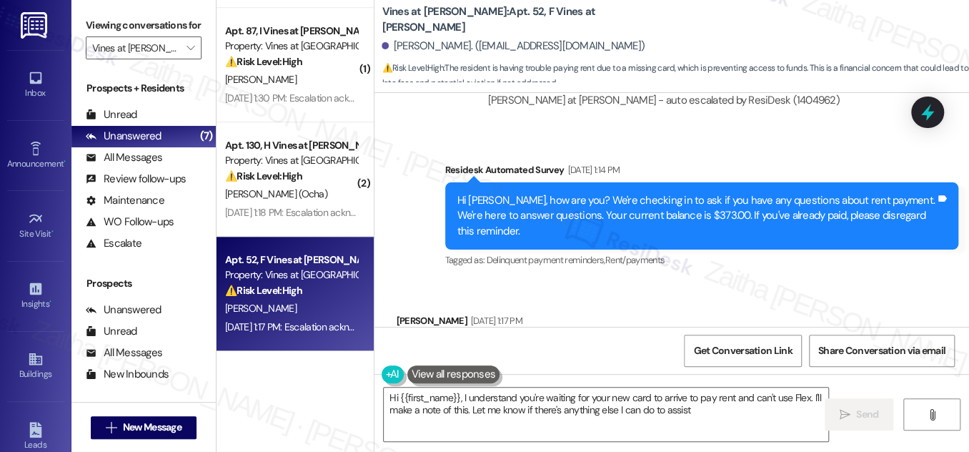
type textarea "Hi {{first_name}}, I understand you're waiting for your new card to arrive to p…"
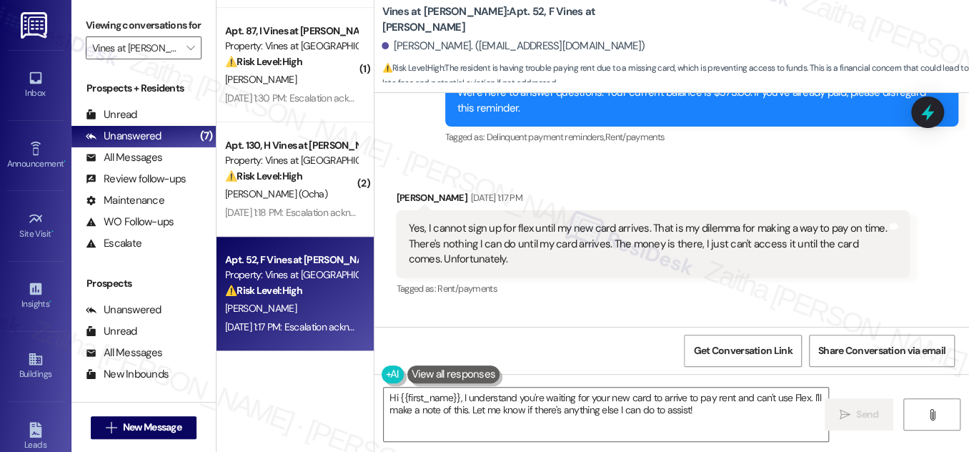
scroll to position [7271, 0]
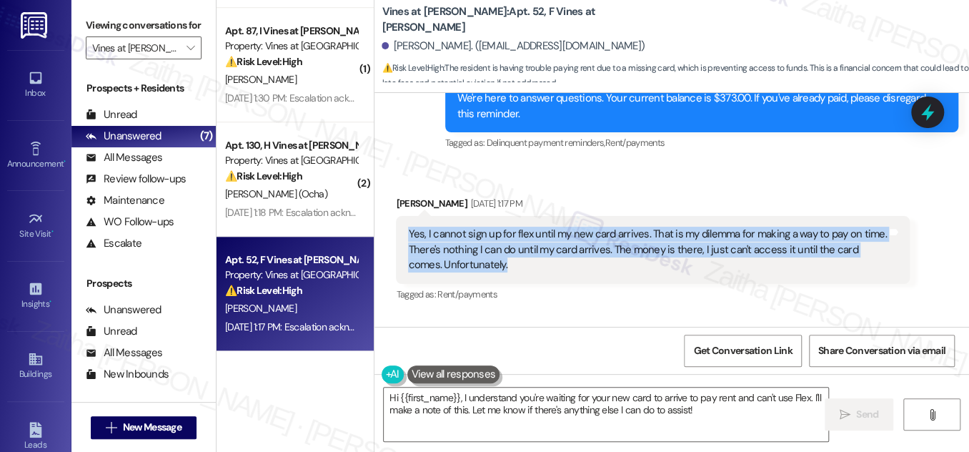
drag, startPoint x: 402, startPoint y: 127, endPoint x: 487, endPoint y: 172, distance: 96.3
click at [487, 216] on div "Yes, I cannot sign up for flex until my new card arrives. That is my dilemma fo…" at bounding box center [652, 249] width 513 height 67
copy div "Yes, I cannot sign up for flex until my new card arrives. That is my dilemma fo…"
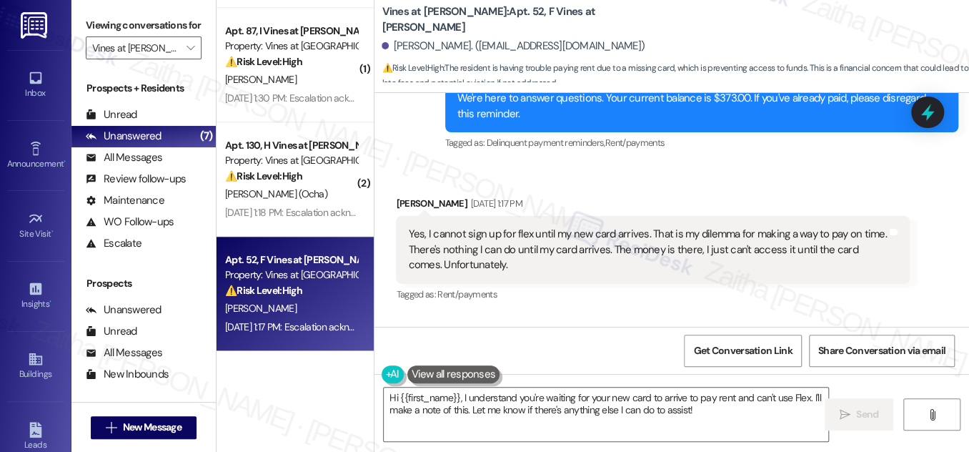
click at [592, 315] on div "Sent via SMS Aug 07, 2025 at 1:17 PM Escalation acknowledged. Tags and notes Ta…" at bounding box center [672, 375] width 595 height 121
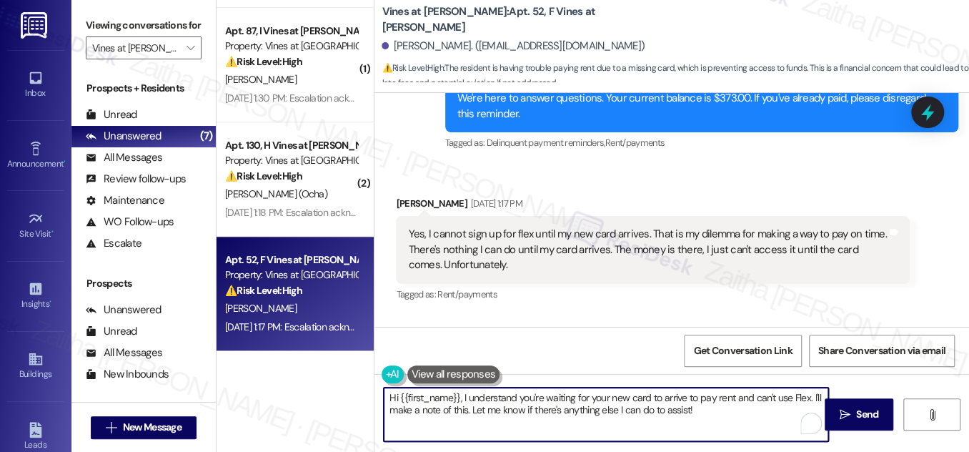
drag, startPoint x: 388, startPoint y: 395, endPoint x: 717, endPoint y: 432, distance: 331.7
click at [717, 432] on textarea "Hi {{first_name}}, I understand you're waiting for your new card to arrive to p…" at bounding box center [606, 415] width 445 height 54
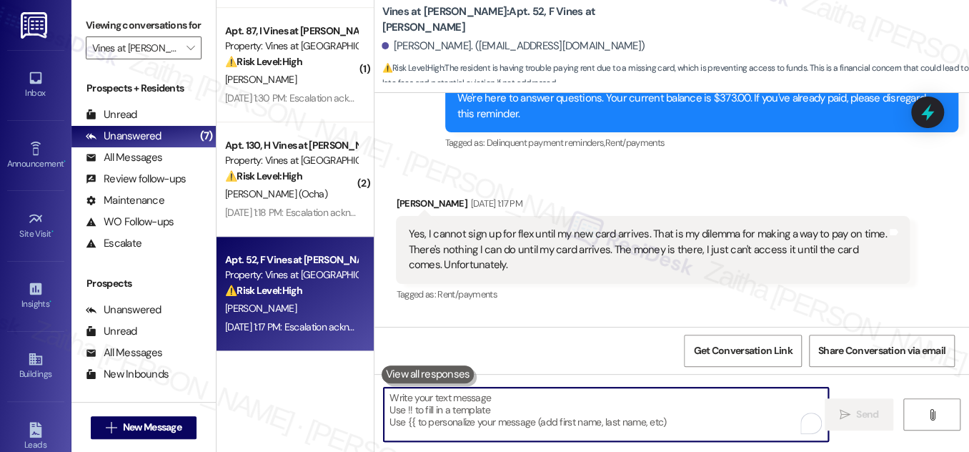
paste textarea "Hi {{first_name}}, I hope you’re doing well. I just wanted to check in to see if"
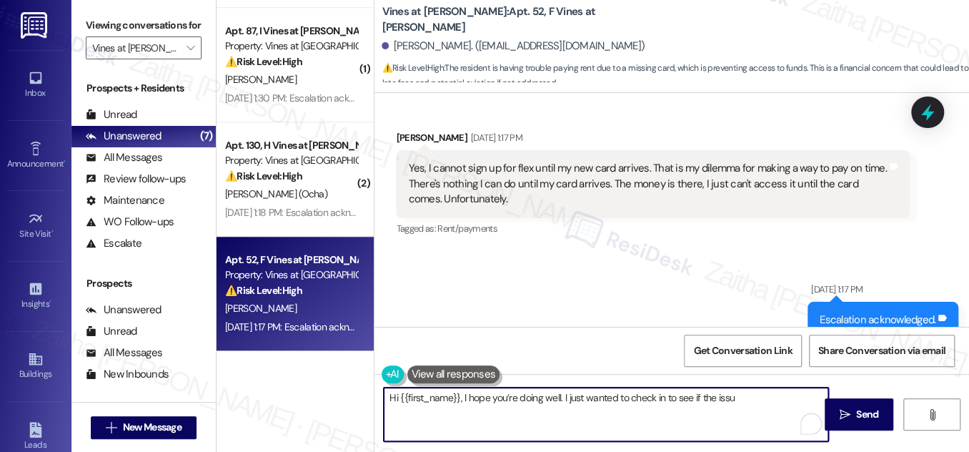
scroll to position [7272, 0]
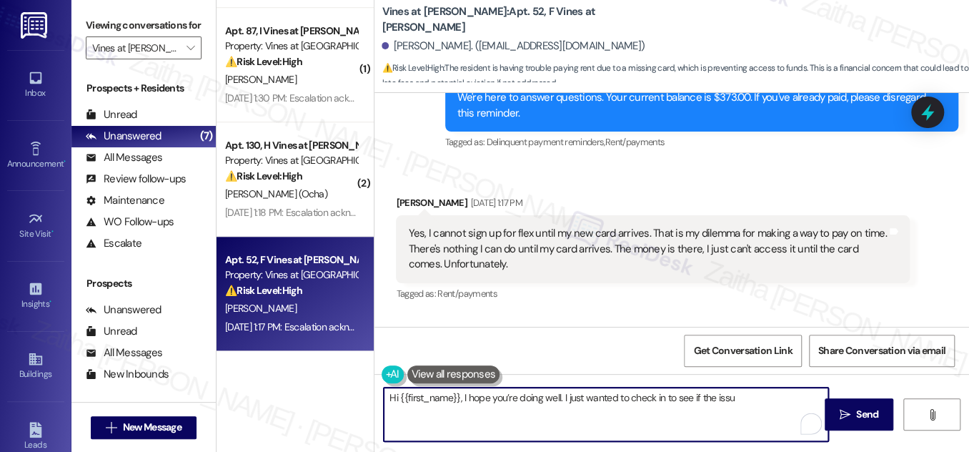
type textarea "Hi {{first_name}}, I hope you’re doing well. I just wanted to check in to see i…"
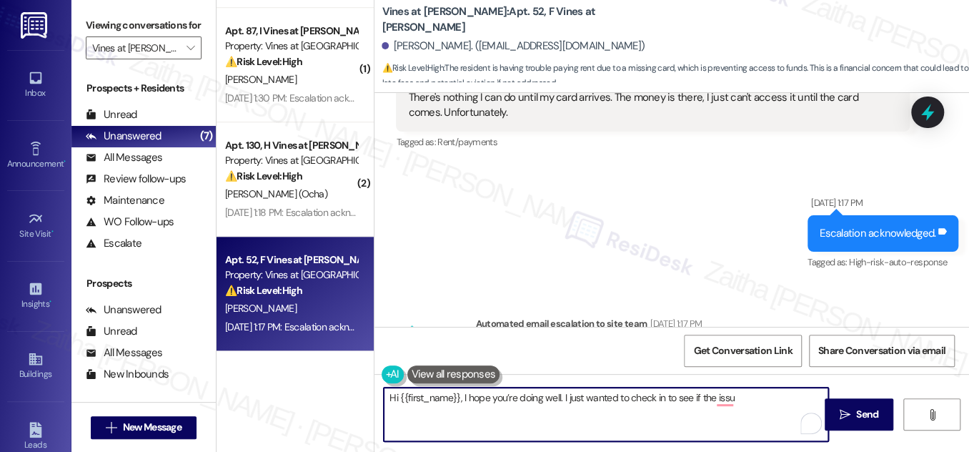
scroll to position [7466, 0]
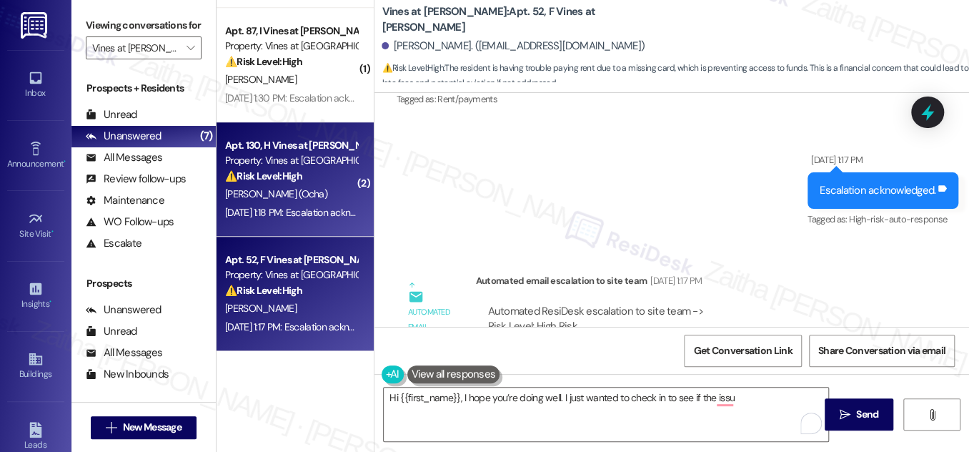
click at [333, 191] on div "[PERSON_NAME] (Ocha)" at bounding box center [291, 194] width 135 height 18
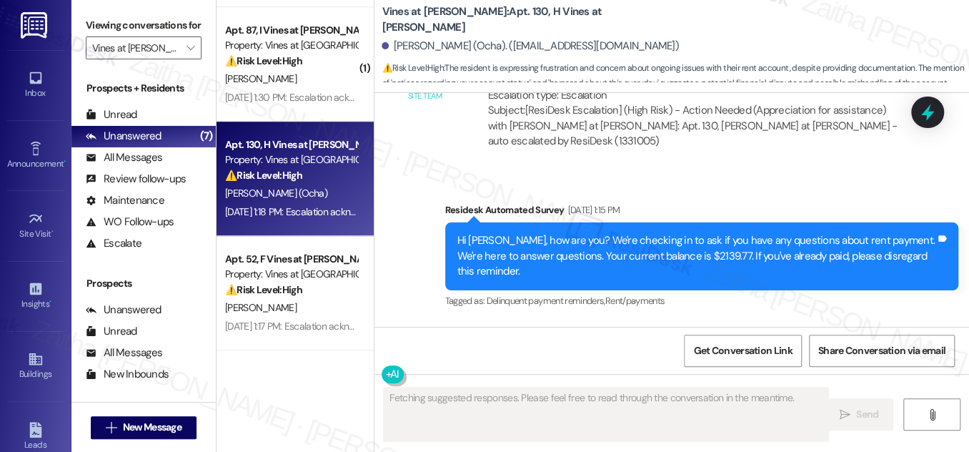
scroll to position [450, 0]
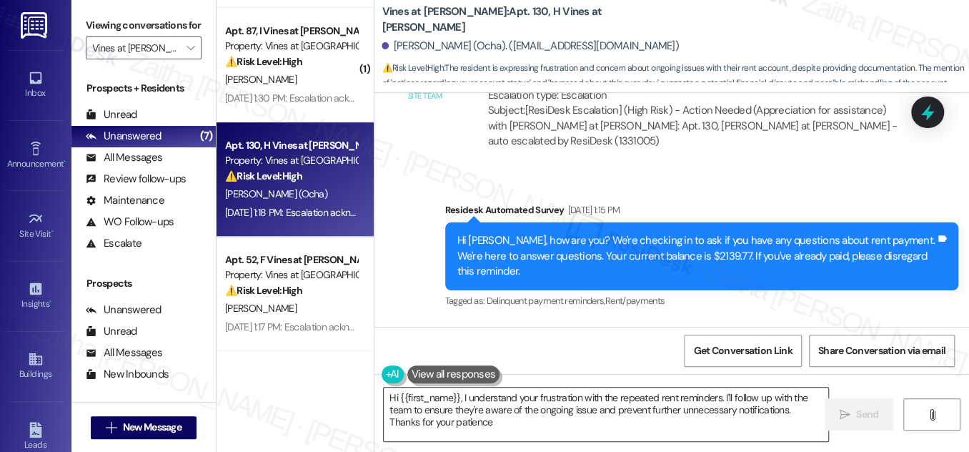
type textarea "Hi {{first_name}}, I understand your frustration with the repeated rent reminde…"
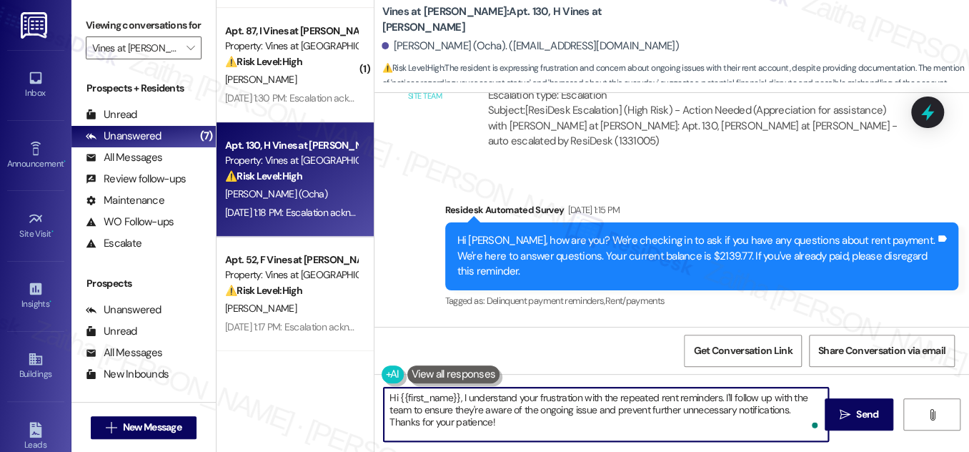
drag, startPoint x: 388, startPoint y: 398, endPoint x: 488, endPoint y: 427, distance: 105.0
click at [486, 428] on textarea "Hi {{first_name}}, I understand your frustration with the repeated rent reminde…" at bounding box center [606, 415] width 445 height 54
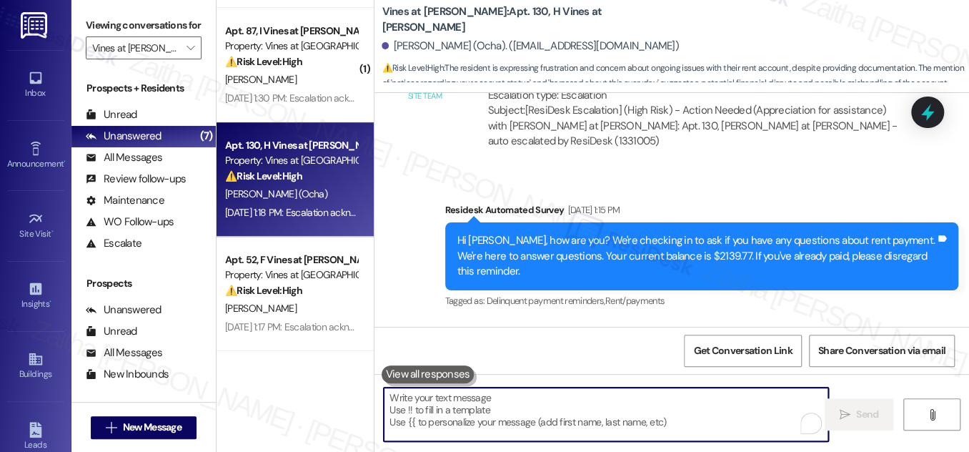
paste textarea "Hi {{first_name}}, I hope you’re doing well. I just wanted to check in to see i…"
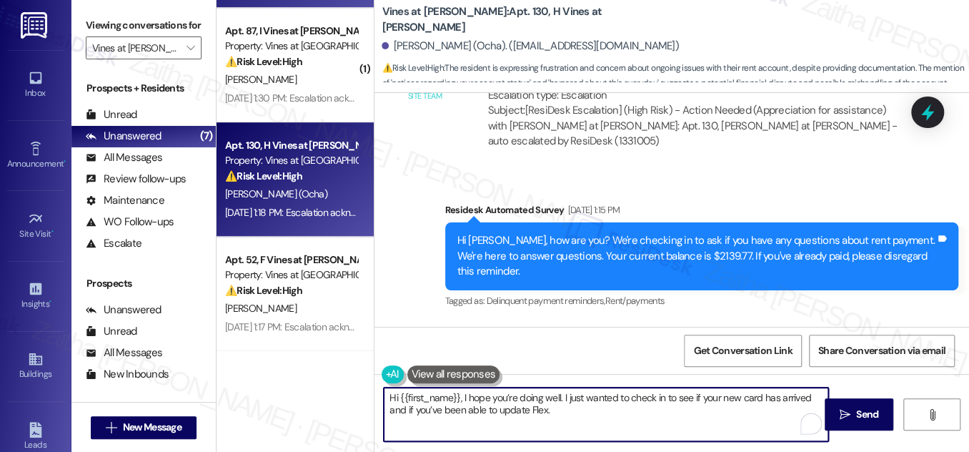
type textarea "Hi {{first_name}}, I hope you’re doing well. I just wanted to check in to see i…"
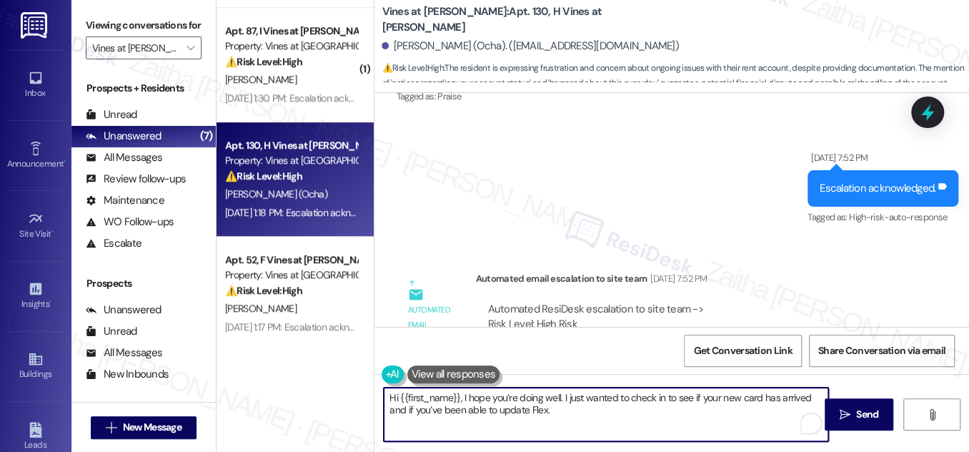
scroll to position [27321, 0]
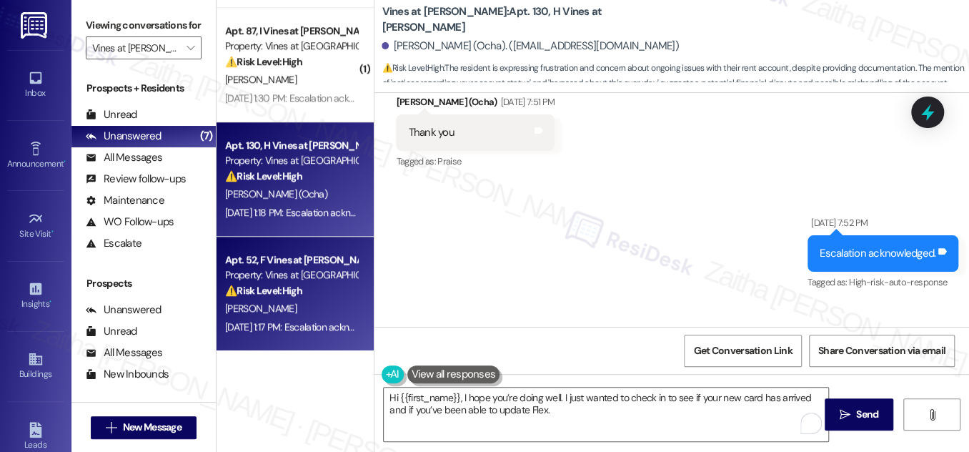
click at [330, 280] on div "Property: Vines at [GEOGRAPHIC_DATA]" at bounding box center [291, 274] width 132 height 15
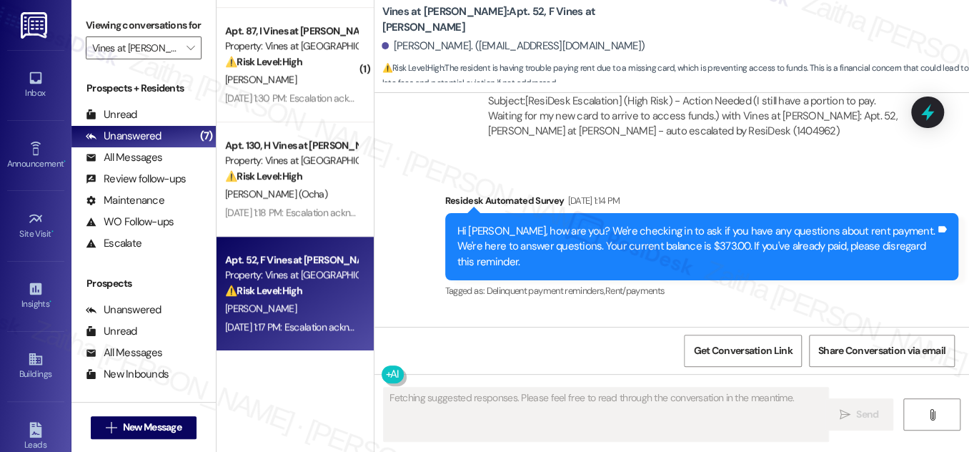
scroll to position [7154, 0]
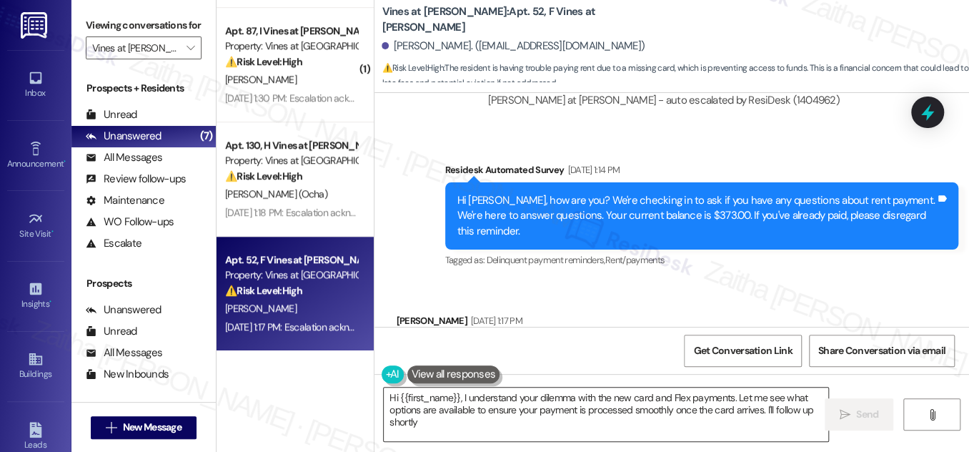
type textarea "Hi {{first_name}}, I understand your dilemma with the new card and Flex payment…"
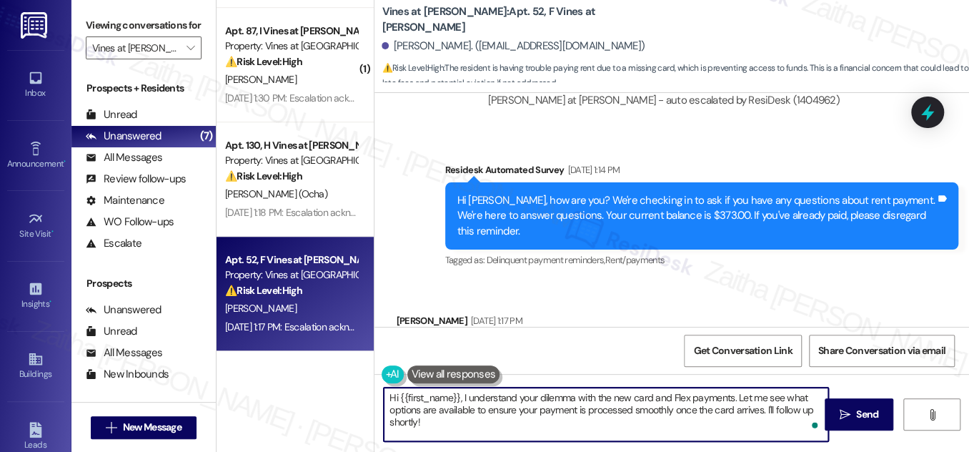
drag, startPoint x: 388, startPoint y: 400, endPoint x: 466, endPoint y: 423, distance: 81.4
click at [453, 438] on textarea "Hi {{first_name}}, I understand your dilemma with the new card and Flex payment…" at bounding box center [606, 415] width 445 height 54
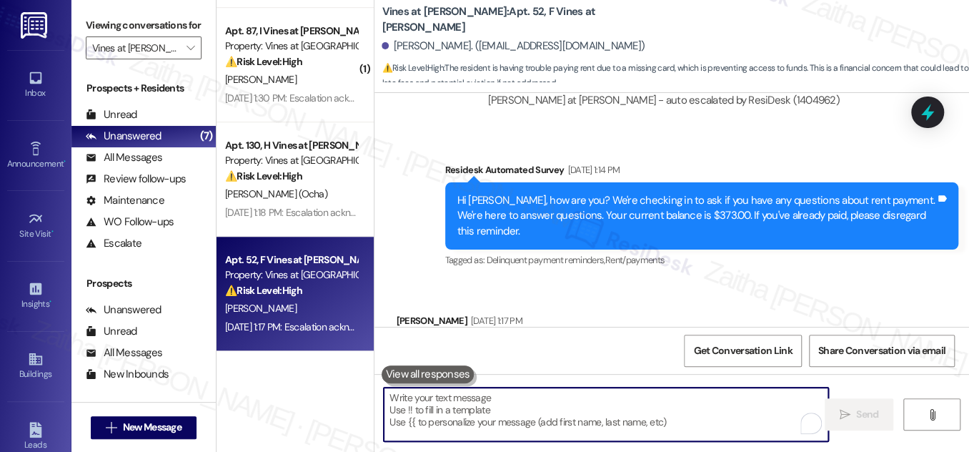
paste textarea "Hi {{first_name}}, I hope you’re doing well. I just wanted to check in to see i…"
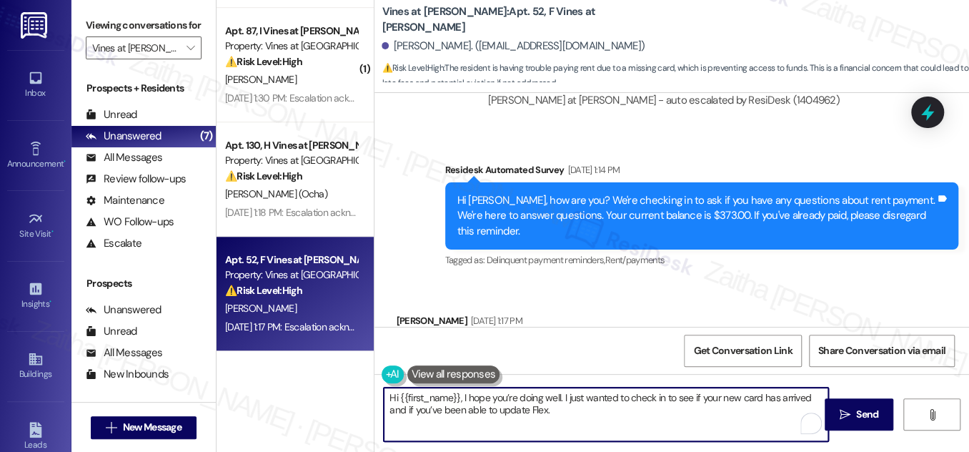
click at [499, 403] on textarea "Hi {{first_name}}, I hope you’re doing well. I just wanted to check in to see i…" at bounding box center [606, 415] width 445 height 54
click at [503, 408] on textarea "Hi {{first_name}}, I hope you’re doing well. I just wanted to check in to see i…" at bounding box center [606, 415] width 445 height 54
click at [578, 405] on textarea "Hi {{first_name}}, I hope you’re doing well. I just wanted to check in to see i…" at bounding box center [606, 415] width 445 height 54
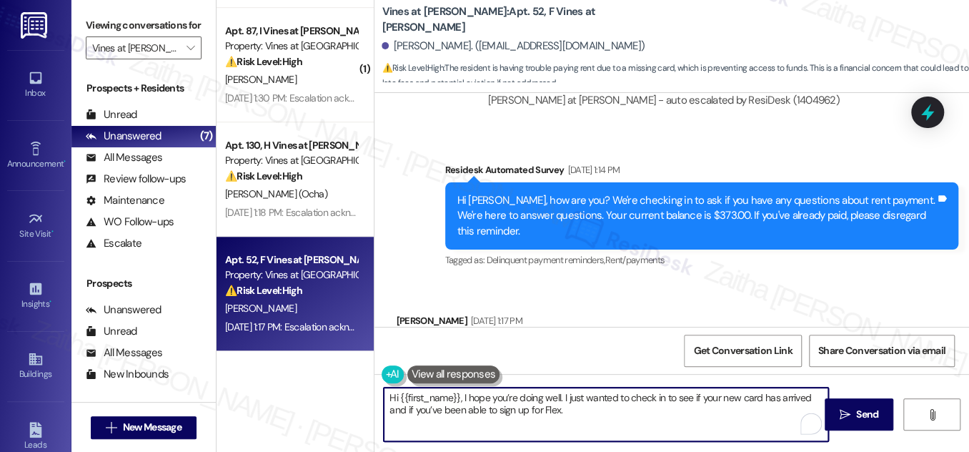
paste textarea "Please let me know if there’s anything else I can help with."
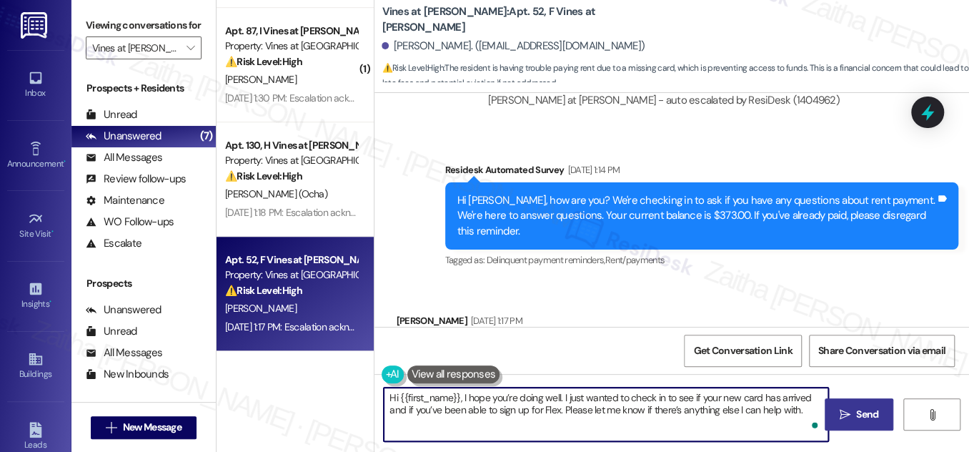
type textarea "Hi {{first_name}}, I hope you’re doing well. I just wanted to check in to see i…"
click at [877, 408] on span "Send" at bounding box center [868, 414] width 22 height 15
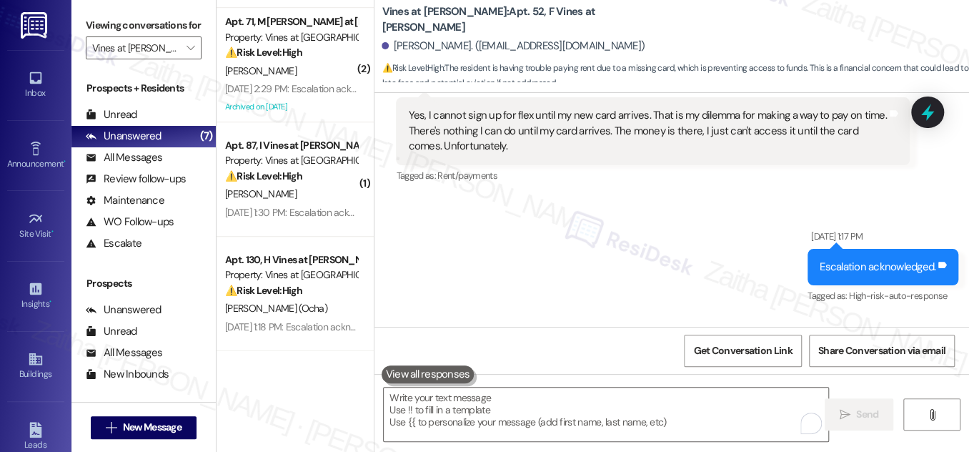
scroll to position [7581, 0]
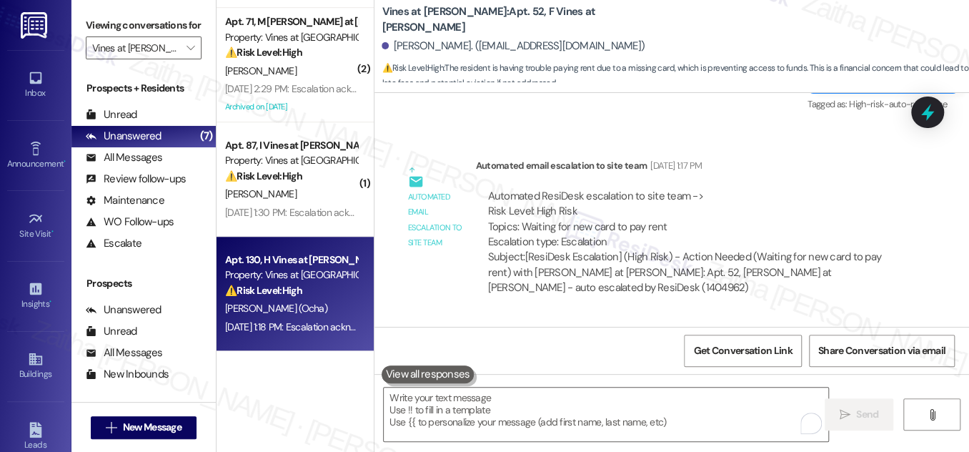
click at [315, 273] on div "Property: Vines at [GEOGRAPHIC_DATA]" at bounding box center [291, 274] width 132 height 15
type textarea "Fetching suggested responses. Please feel free to read through the conversation…"
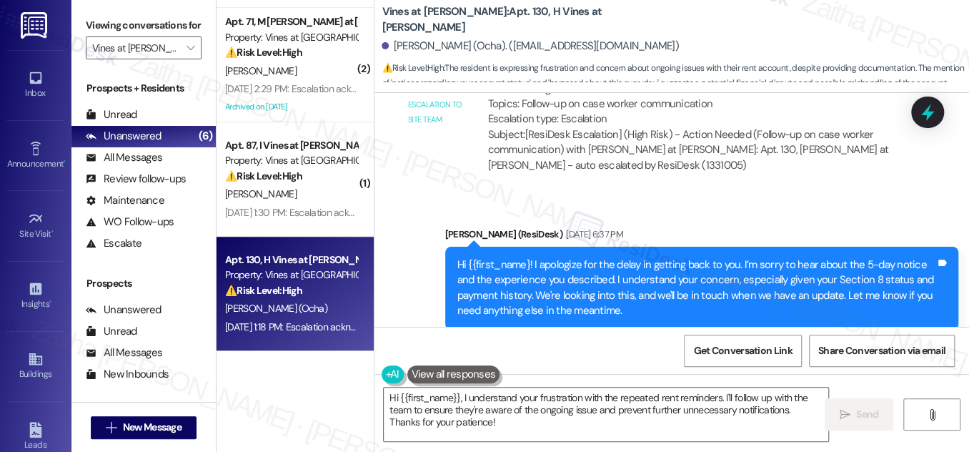
scroll to position [25241, 0]
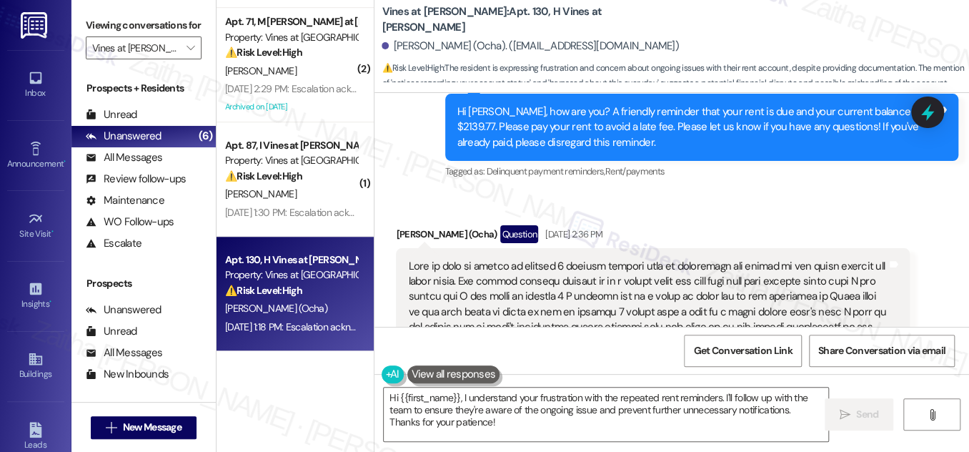
scroll to position [25566, 0]
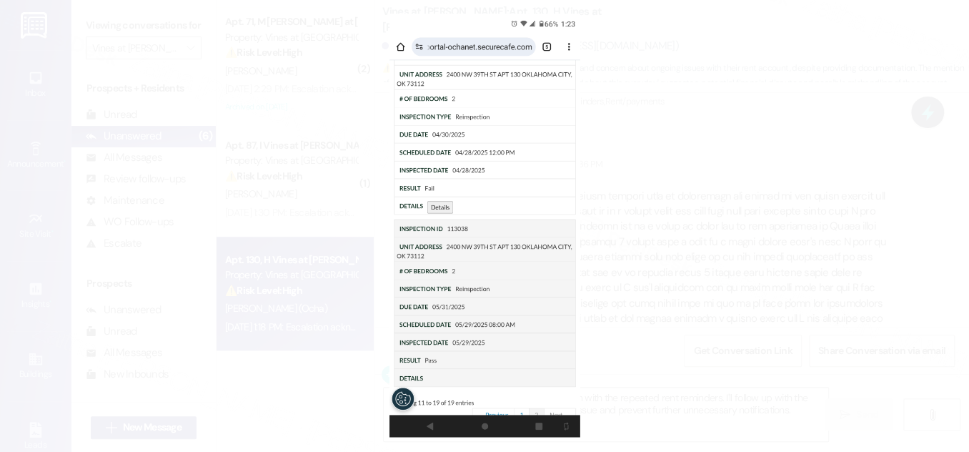
click at [772, 178] on button "Unzoom image" at bounding box center [484, 226] width 969 height 452
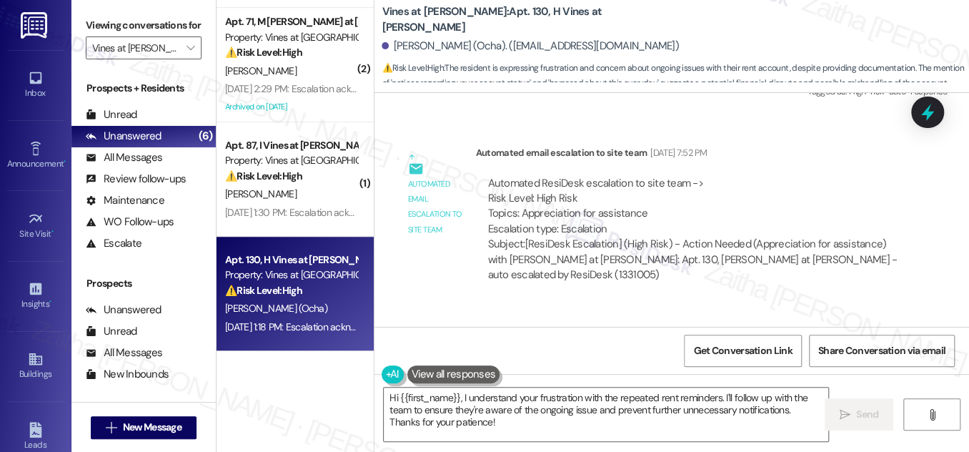
scroll to position [27515, 0]
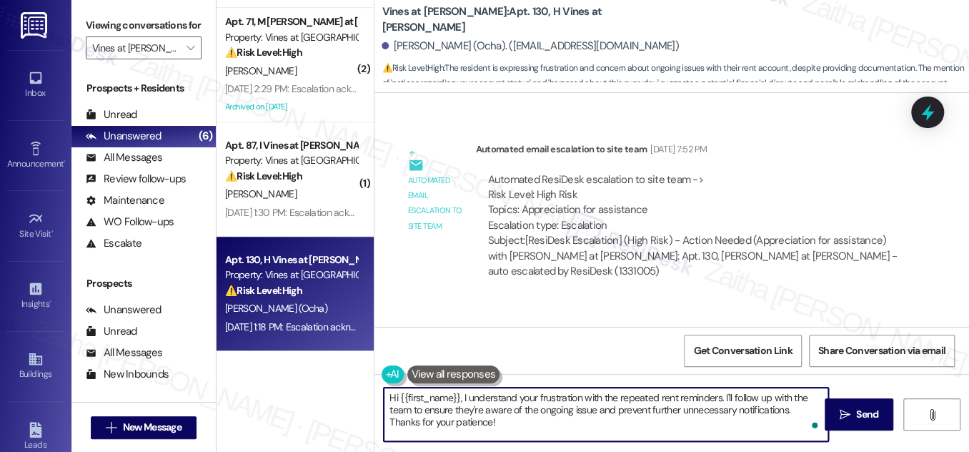
drag, startPoint x: 465, startPoint y: 395, endPoint x: 484, endPoint y: 428, distance: 37.5
click at [484, 428] on textarea "Hi {{first_name}}, I understand your frustration with the repeated rent reminde…" at bounding box center [606, 415] width 445 height 54
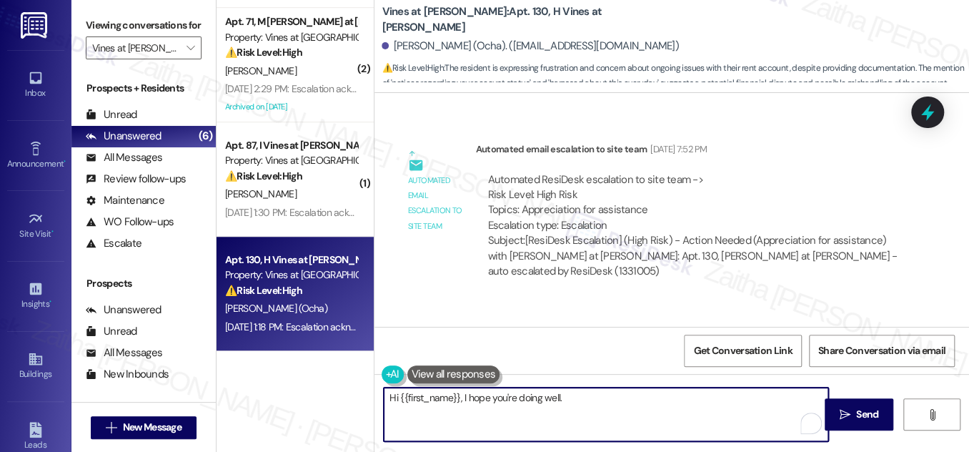
type textarea "Hi {{first_name}}, I hope you're doing well."
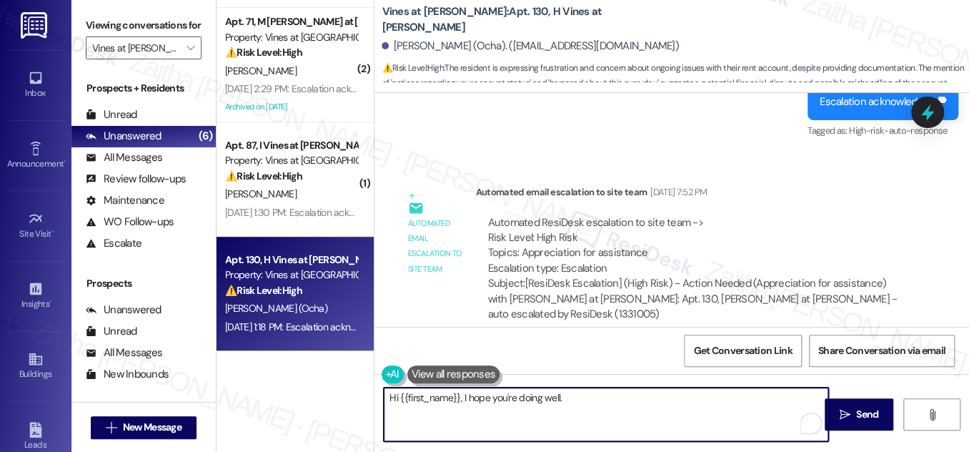
scroll to position [27450, 0]
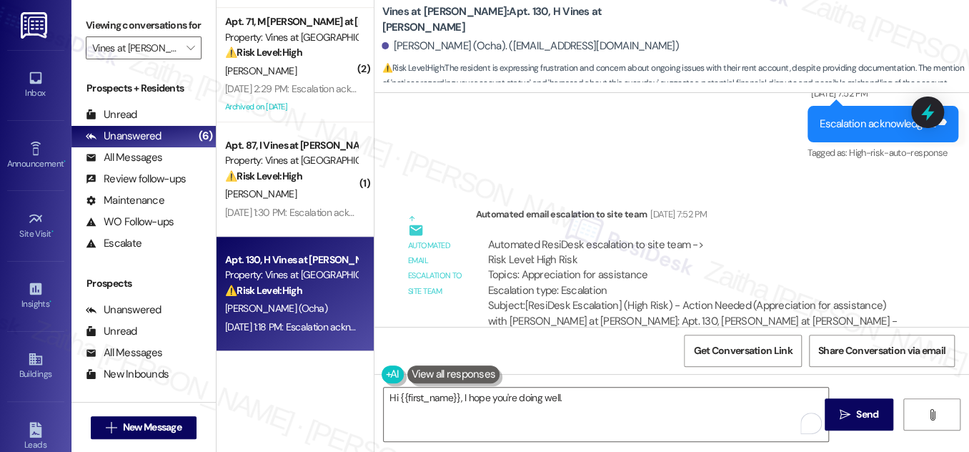
drag, startPoint x: 475, startPoint y: 140, endPoint x: 759, endPoint y: 159, distance: 284.5
copy div "This was sent to me yesterday. My point exactly on how I'm just being harassed …"
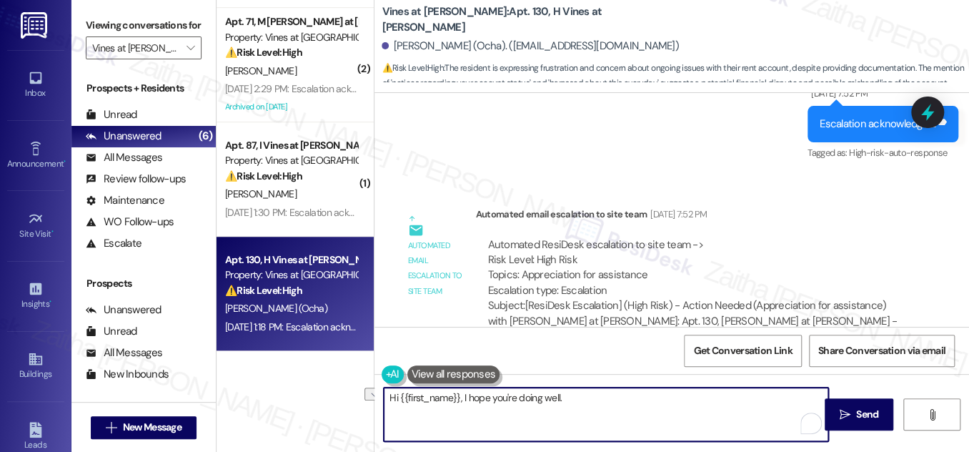
drag, startPoint x: 590, startPoint y: 394, endPoint x: 386, endPoint y: 393, distance: 203.8
click at [385, 393] on textarea "Hi {{first_name}}, I hope you're doing well." at bounding box center [606, 415] width 445 height 54
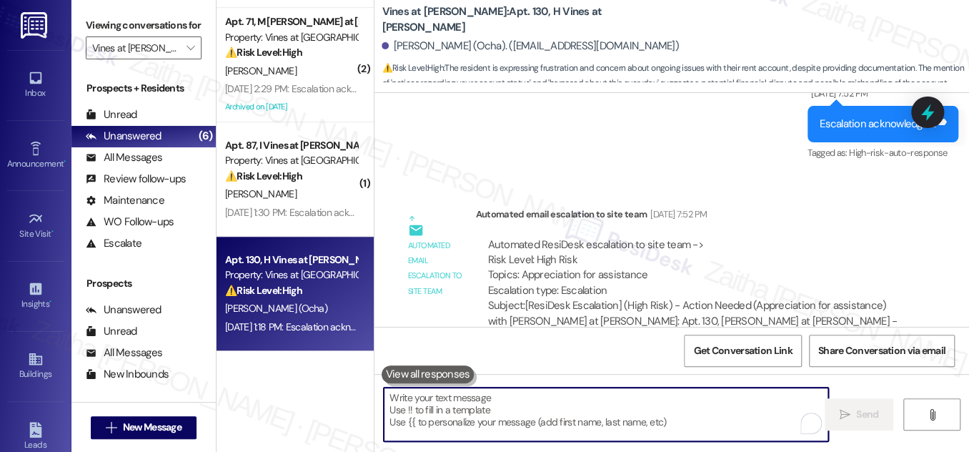
paste textarea "Hi {{first_name}}, I wanted to check in to see if the issue with the office has…"
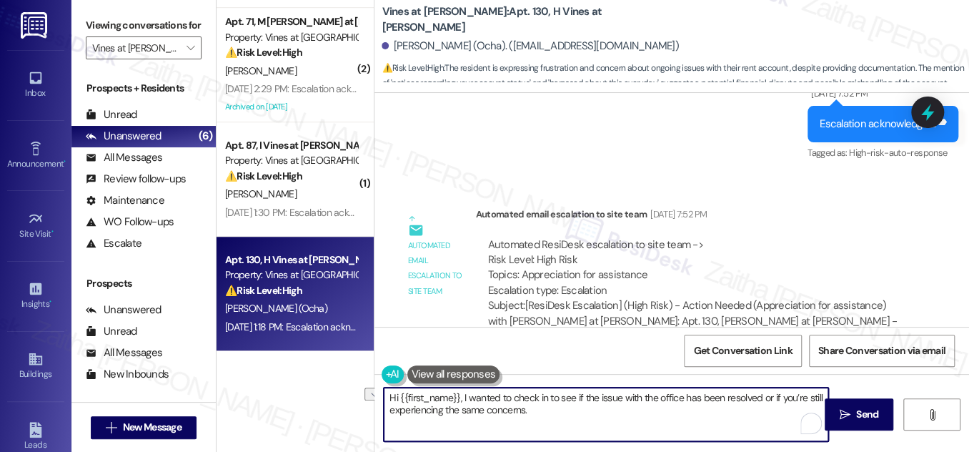
drag, startPoint x: 678, startPoint y: 403, endPoint x: 621, endPoint y: 398, distance: 57.4
click at [621, 398] on textarea "Hi {{first_name}}, I wanted to check in to see if the issue with the office has…" at bounding box center [606, 415] width 445 height 54
click at [761, 396] on textarea "Hi {{first_name}}, I wanted to check in to see if the issue with the office has…" at bounding box center [606, 415] width 445 height 54
drag, startPoint x: 756, startPoint y: 396, endPoint x: 625, endPoint y: 395, distance: 131.6
click at [623, 398] on textarea "Hi {{first_name}}, I wanted to check in to see if the issue with the office has…" at bounding box center [606, 415] width 445 height 54
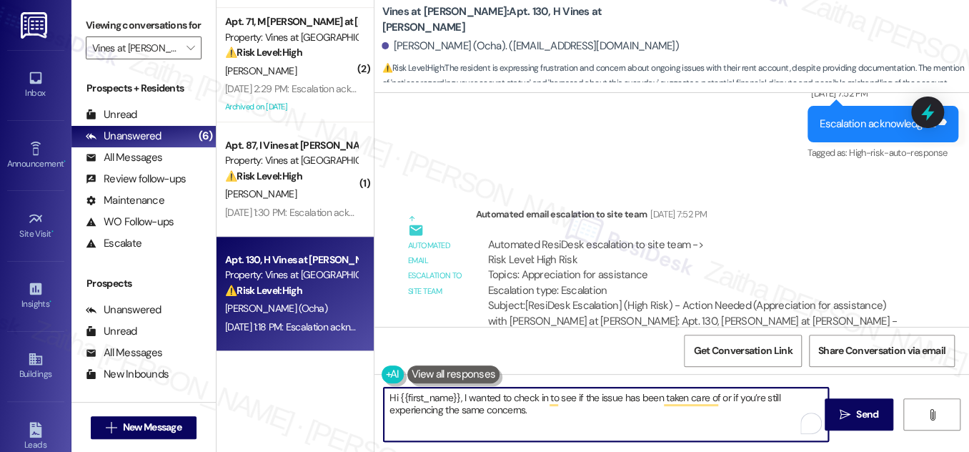
click at [534, 409] on textarea "Hi {{first_name}}, I wanted to check in to see if the issue has been taken care…" at bounding box center [606, 415] width 445 height 54
paste textarea "Please let me know if there’s anything else I can help with."
drag, startPoint x: 719, startPoint y: 395, endPoint x: 523, endPoint y: 405, distance: 195.4
click at [523, 405] on textarea "Hi {{first_name}}, I wanted to check in to see if the issue has been taken care…" at bounding box center [606, 415] width 445 height 54
click at [553, 409] on textarea "Hi {{first_name}}, I wanted to check in to see if the issue has been taken care…" at bounding box center [606, 415] width 445 height 54
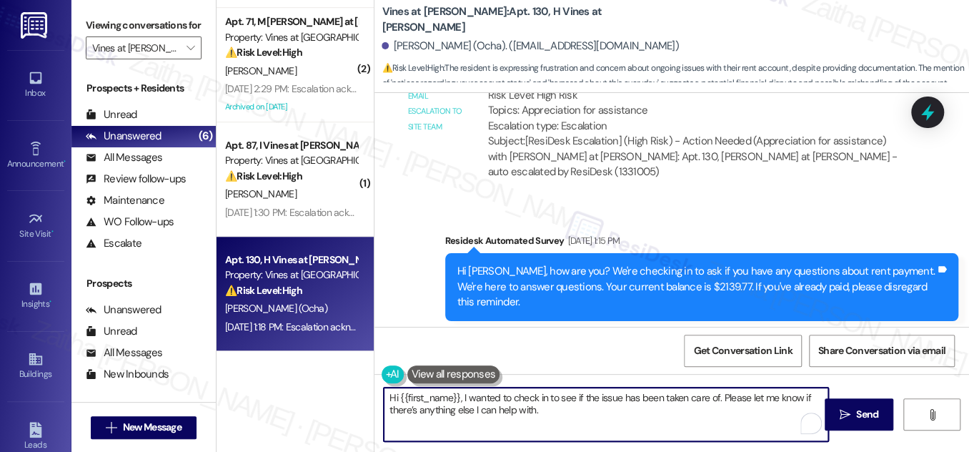
scroll to position [27645, 0]
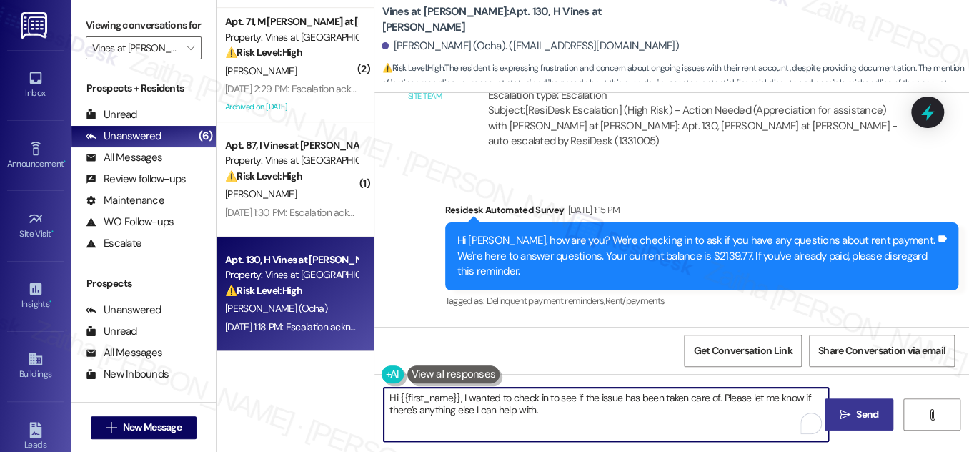
type textarea "Hi {{first_name}}, I wanted to check in to see if the issue has been taken care…"
click at [849, 411] on icon "" at bounding box center [845, 414] width 11 height 11
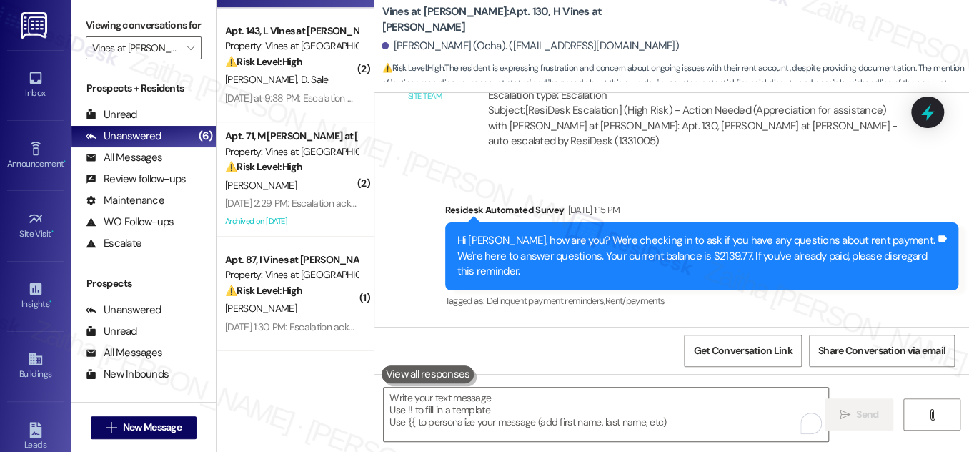
scroll to position [27332, 0]
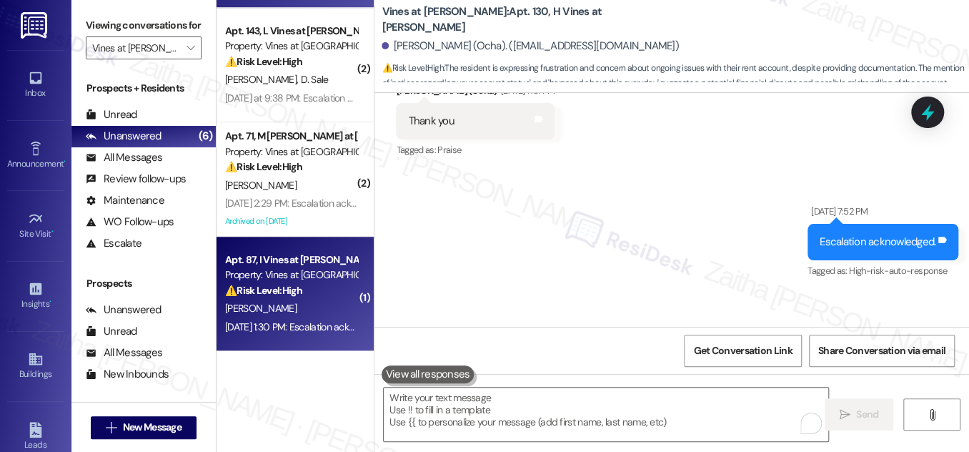
click at [319, 310] on div "[PERSON_NAME]" at bounding box center [291, 309] width 135 height 18
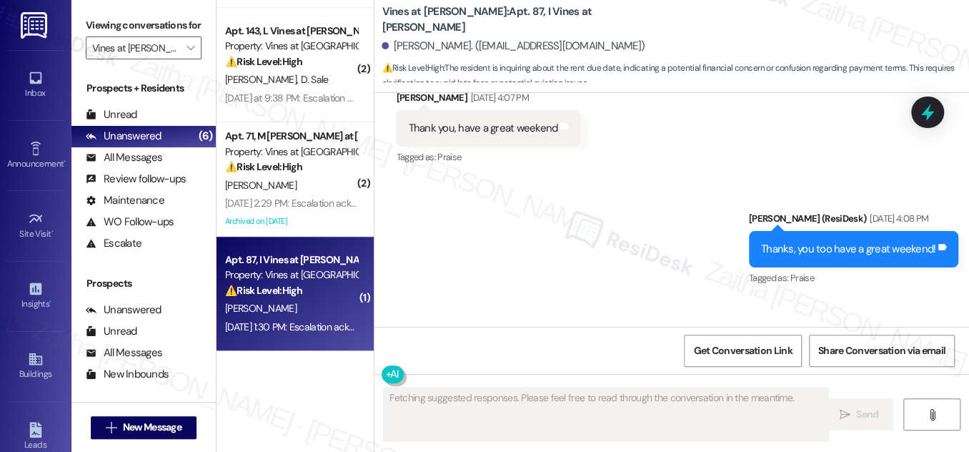
scroll to position [17175, 0]
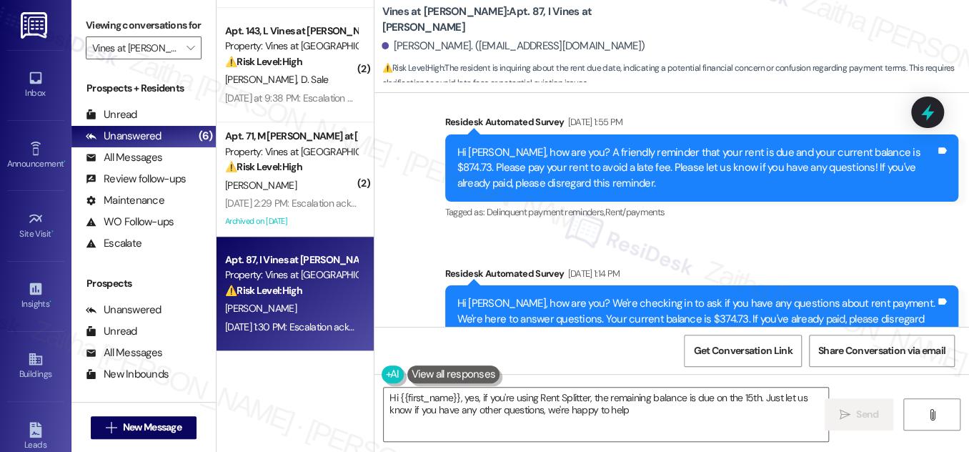
type textarea "Hi {{first_name}}, yes, if you're using Rent Splitter, the remaining balance is…"
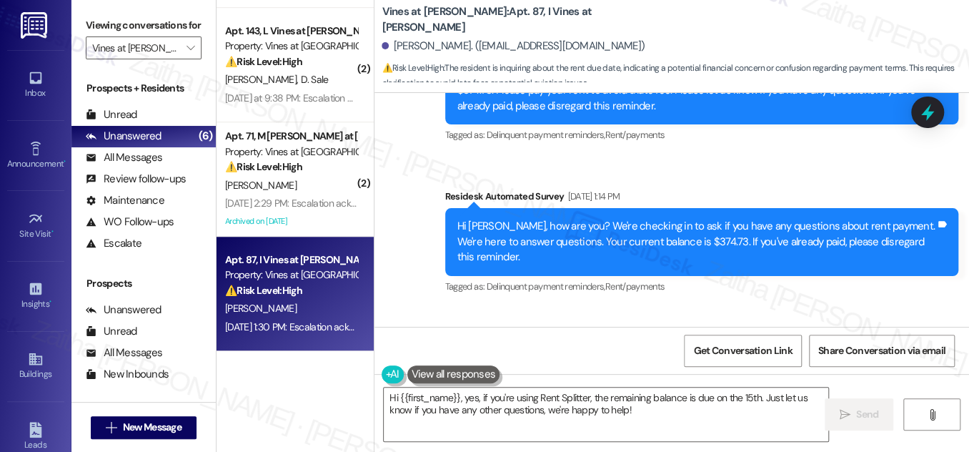
scroll to position [17213, 0]
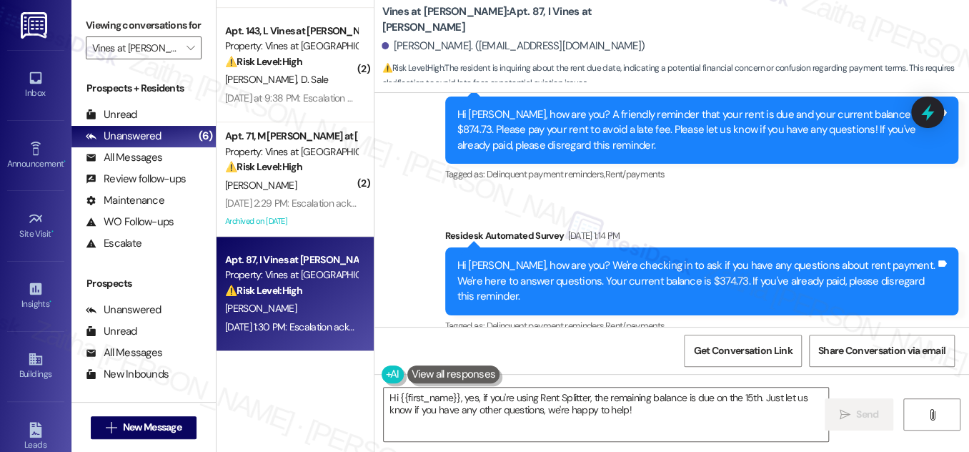
drag, startPoint x: 404, startPoint y: 235, endPoint x: 652, endPoint y: 248, distance: 248.4
click at [643, 402] on div "That would be due on the 15th of August. Am I correct? Tags and notes" at bounding box center [519, 420] width 247 height 36
copy div "That would be due on the 15th of August. Am I correct? Tags and notes"
click at [765, 347] on div "Received via SMS Luis Avelino Question Aug 07, 2025 at 1:30 PM That would be du…" at bounding box center [672, 409] width 595 height 124
click at [746, 347] on div "Received via SMS Luis Avelino Question Aug 07, 2025 at 1:30 PM That would be du…" at bounding box center [672, 409] width 595 height 124
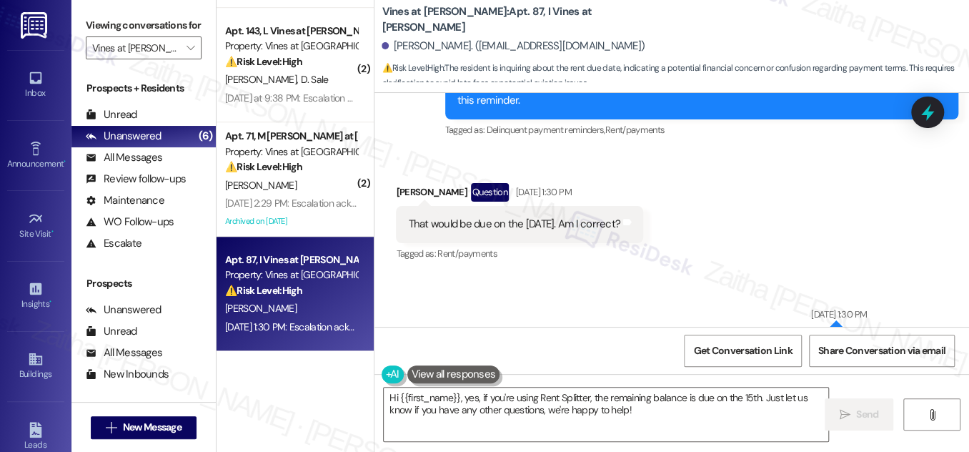
scroll to position [17343, 0]
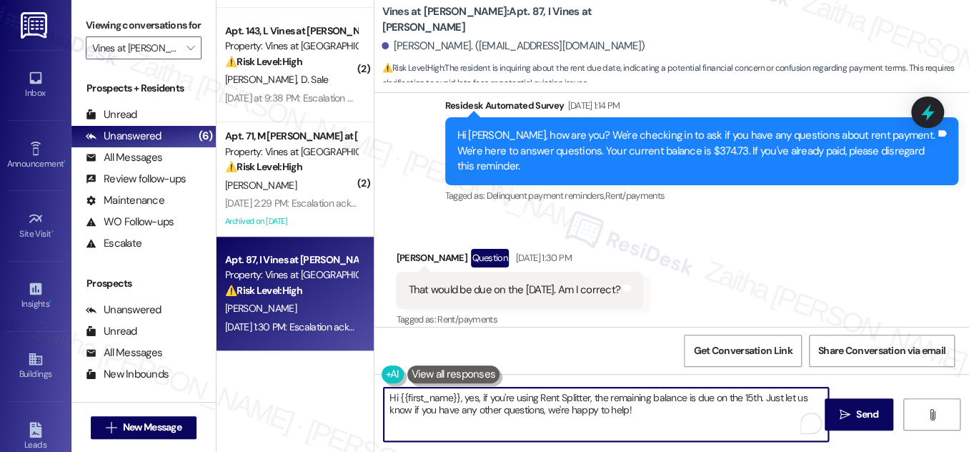
drag, startPoint x: 387, startPoint y: 400, endPoint x: 653, endPoint y: 424, distance: 267.8
click at [653, 424] on textarea "Hi {{first_name}}, yes, if you're using Rent Splitter, the remaining balance is…" at bounding box center [606, 415] width 445 height 54
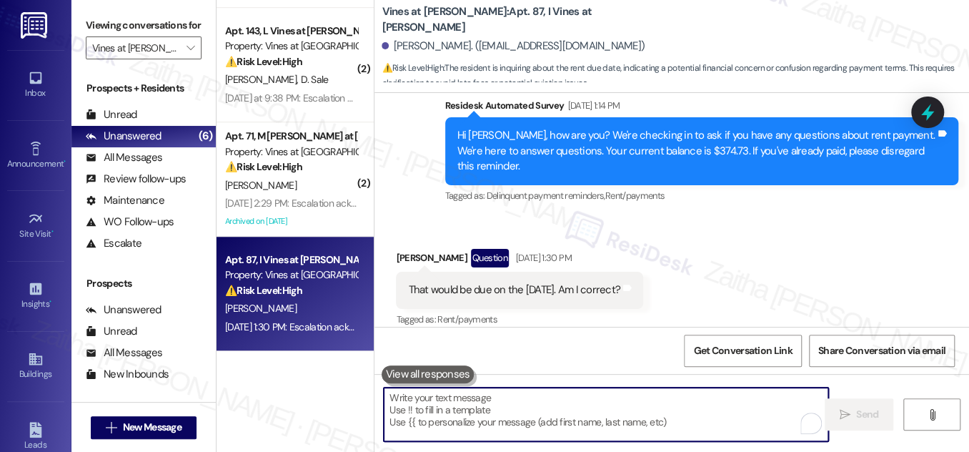
paste textarea "Hi {{first_name}}, I hope you’re doing well. I just wanted to check in to see i…"
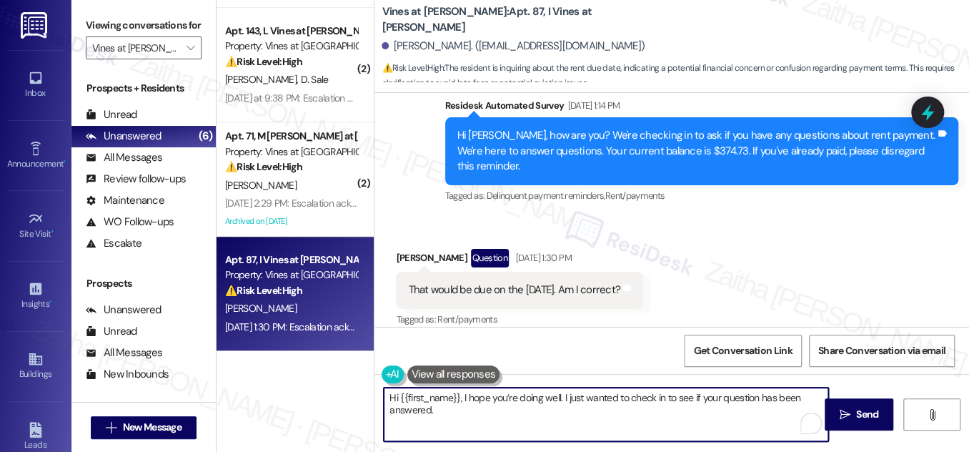
click at [757, 398] on textarea "Hi {{first_name}}, I hope you’re doing well. I just wanted to check in to see i…" at bounding box center [606, 415] width 445 height 54
click at [501, 409] on textarea "Hi {{first_name}}, I hope you’re doing well. I just wanted to check in to see i…" at bounding box center [606, 415] width 445 height 54
paste textarea "Please let me know if there’s anything else I can help with."
click at [789, 396] on textarea "Hi {{first_name}}, I hope you’re doing well. I just wanted to check in to see i…" at bounding box center [606, 415] width 445 height 54
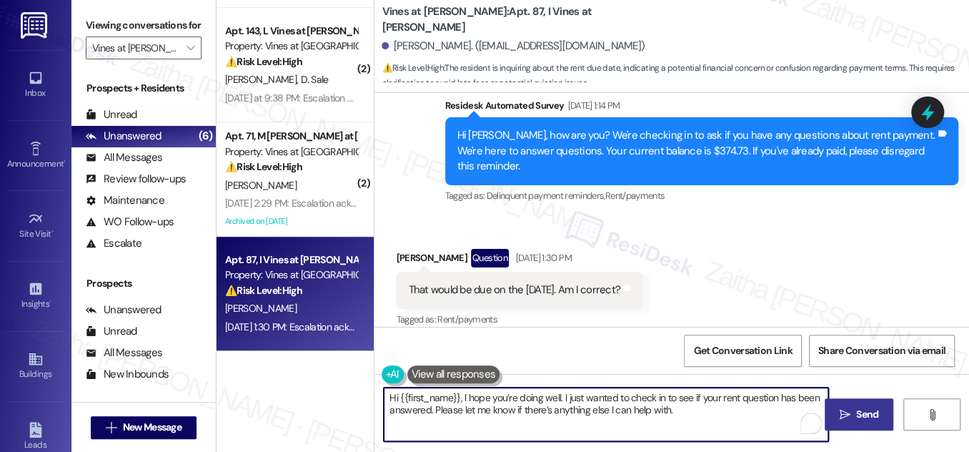
type textarea "Hi {{first_name}}, I hope you’re doing well. I just wanted to check in to see i…"
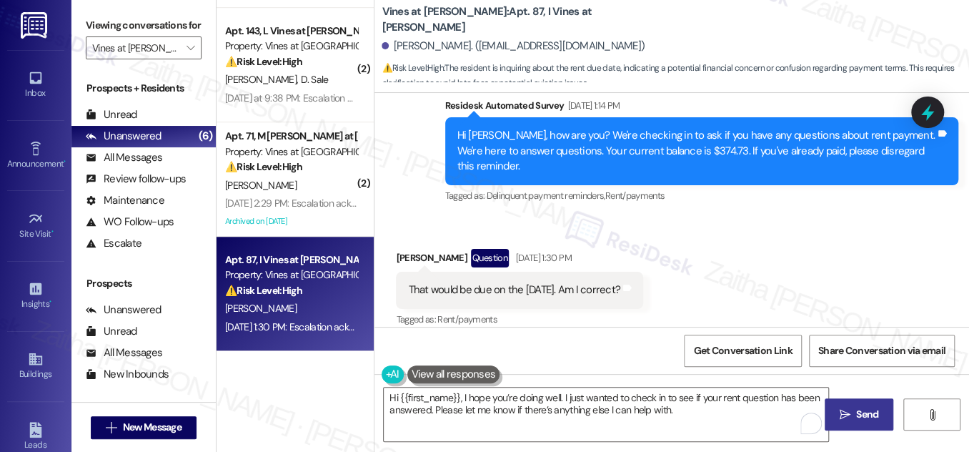
click at [868, 403] on button " Send" at bounding box center [859, 414] width 69 height 32
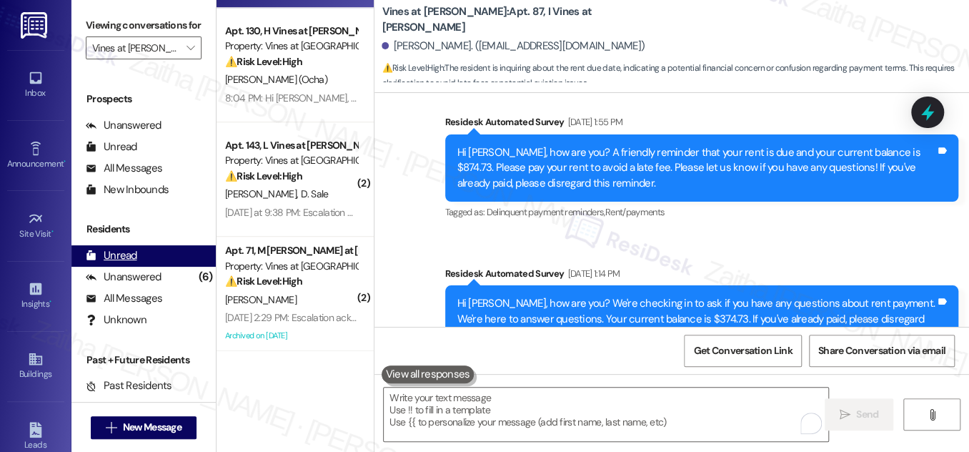
scroll to position [124, 0]
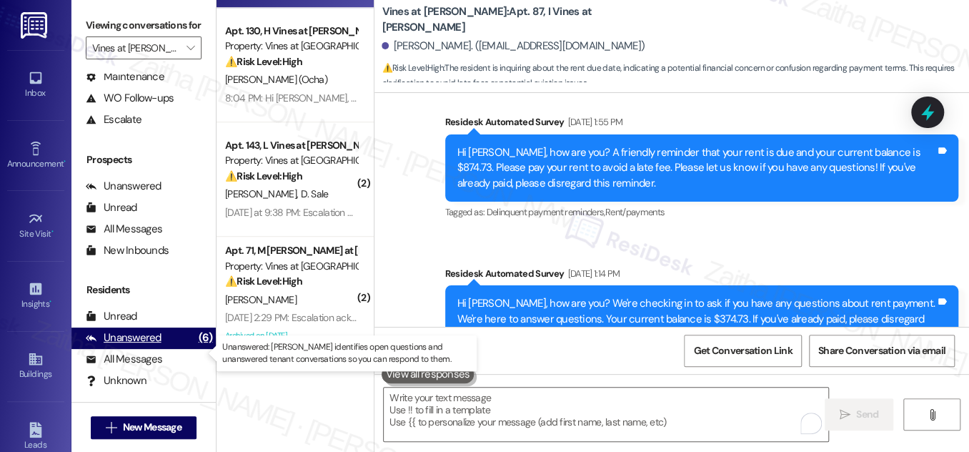
click at [119, 345] on div "Unanswered" at bounding box center [124, 337] width 76 height 15
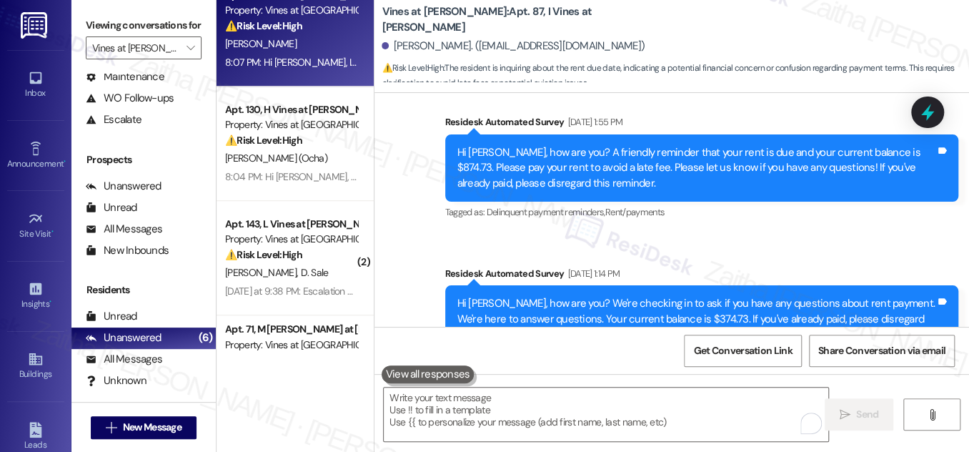
scroll to position [450, 0]
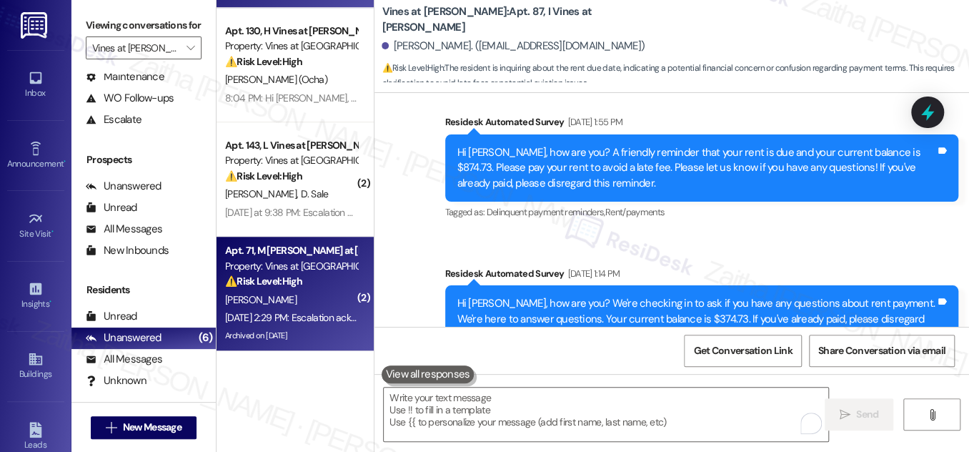
click at [293, 295] on div "[PERSON_NAME]" at bounding box center [291, 300] width 135 height 18
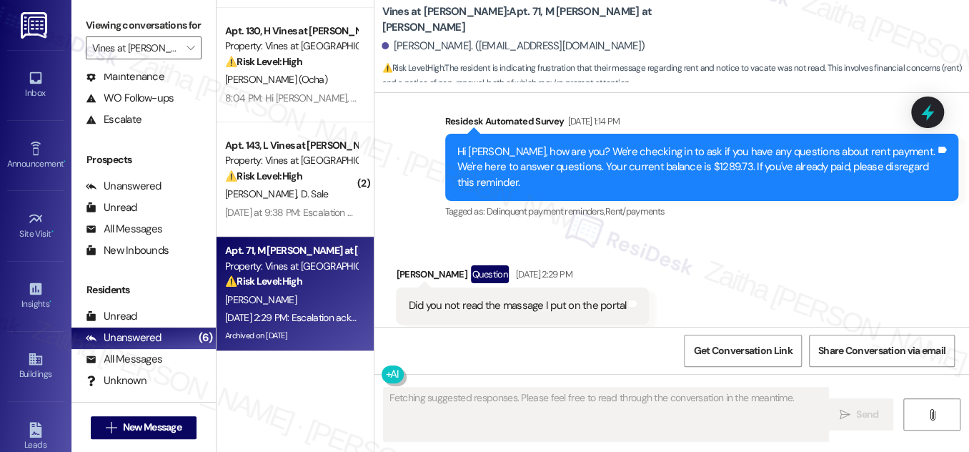
scroll to position [14080, 0]
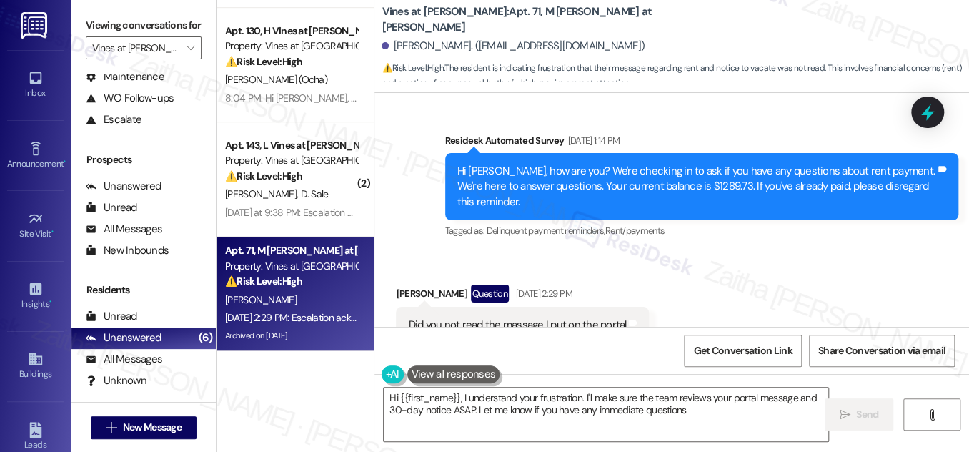
type textarea "Hi {{first_name}}, I understand your frustration. I'll make sure the team revie…"
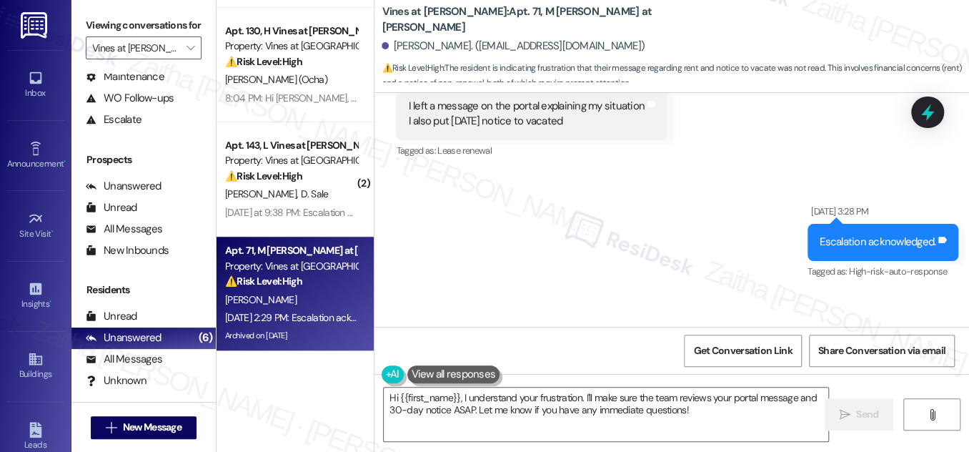
scroll to position [13689, 0]
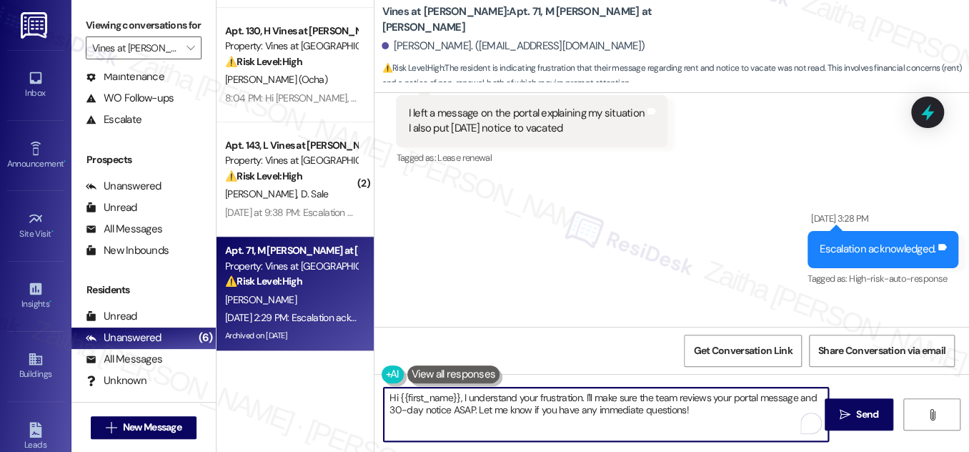
drag, startPoint x: 385, startPoint y: 395, endPoint x: 721, endPoint y: 419, distance: 336.9
click at [721, 419] on textarea "Hi {{first_name}}, I understand your frustration. I'll make sure the team revie…" at bounding box center [606, 415] width 445 height 54
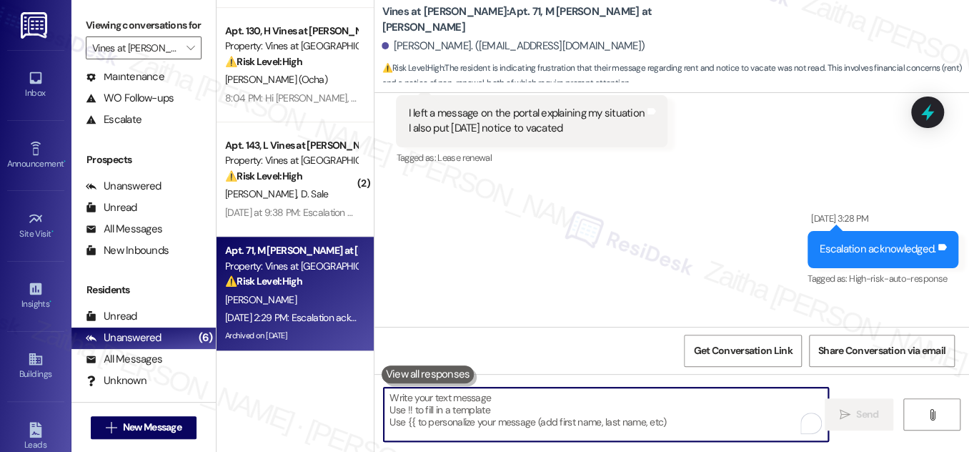
paste textarea "Hi {{first_name}}, I hope you’re doing well. I just wanted to check in to see i…"
type textarea "Hi {{first_name}}, I hope you’re doing well. I just wanted to check in to see i…"
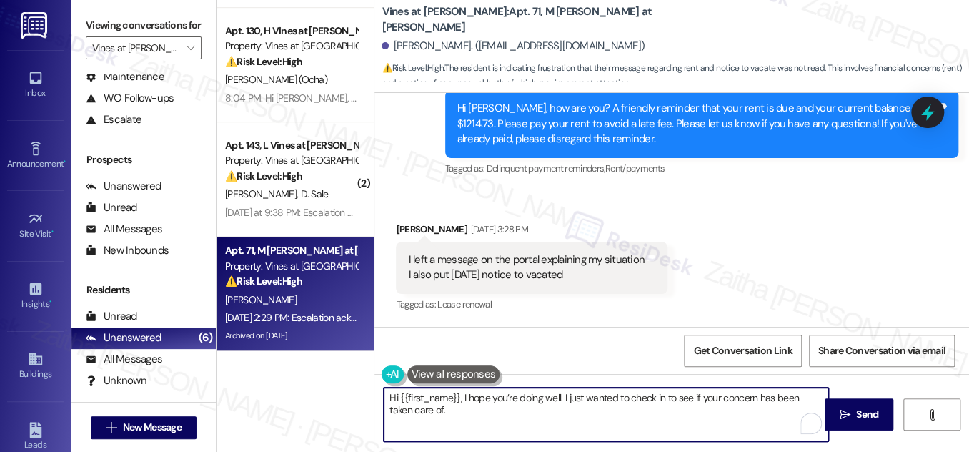
scroll to position [13559, 0]
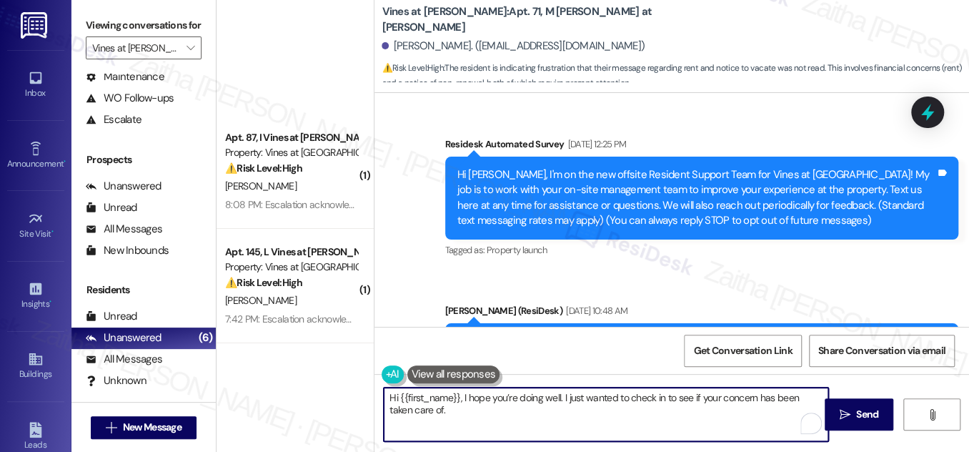
scroll to position [13559, 0]
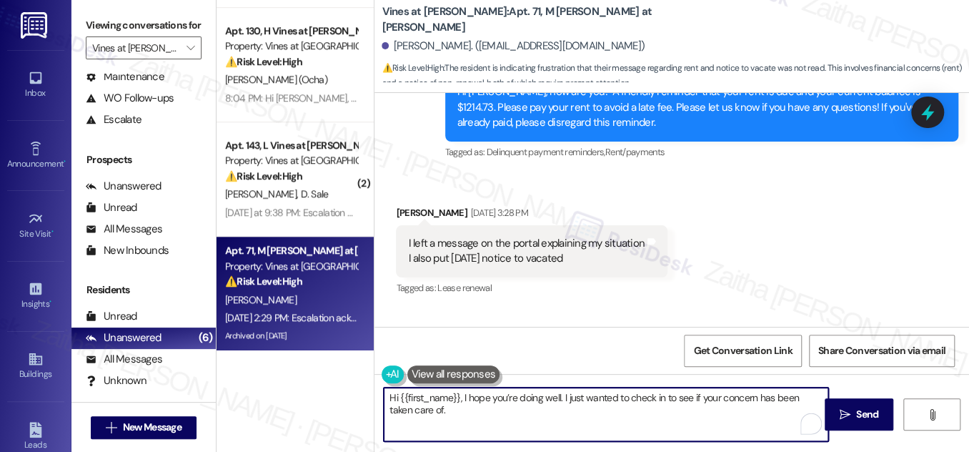
paste textarea "Please let me know if there’s anything else I can help with."
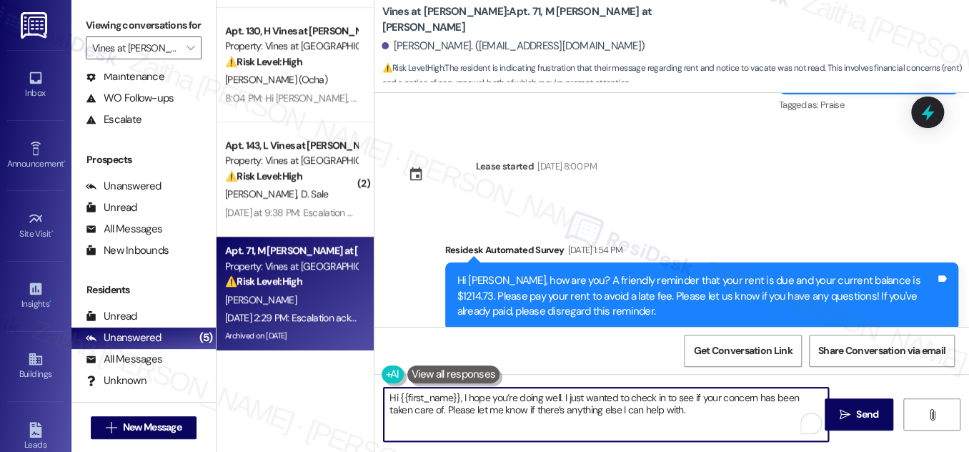
scroll to position [13365, 0]
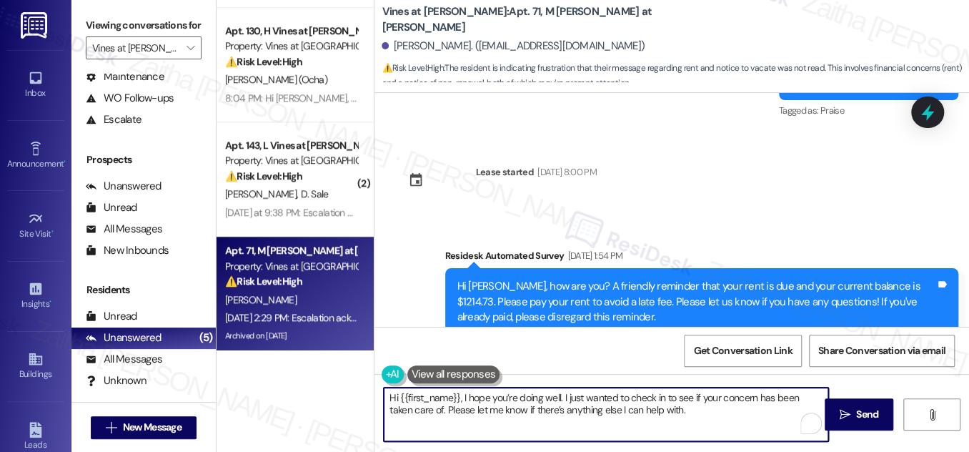
click at [800, 396] on textarea "Hi {{first_name}}, I hope you’re doing well. I just wanted to check in to see i…" at bounding box center [606, 415] width 445 height 54
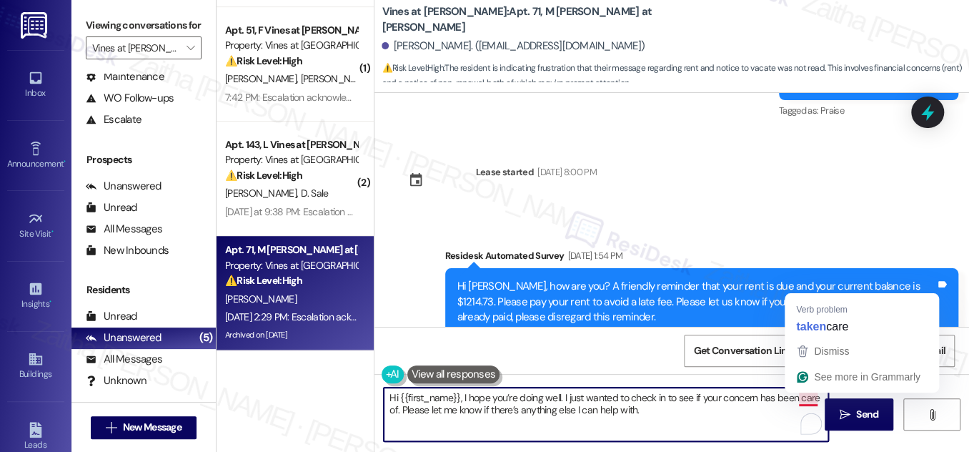
scroll to position [335, 0]
click at [806, 395] on textarea "Hi {{first_name}}, I hope you’re doing well. I just wanted to check in to see i…" at bounding box center [606, 415] width 445 height 54
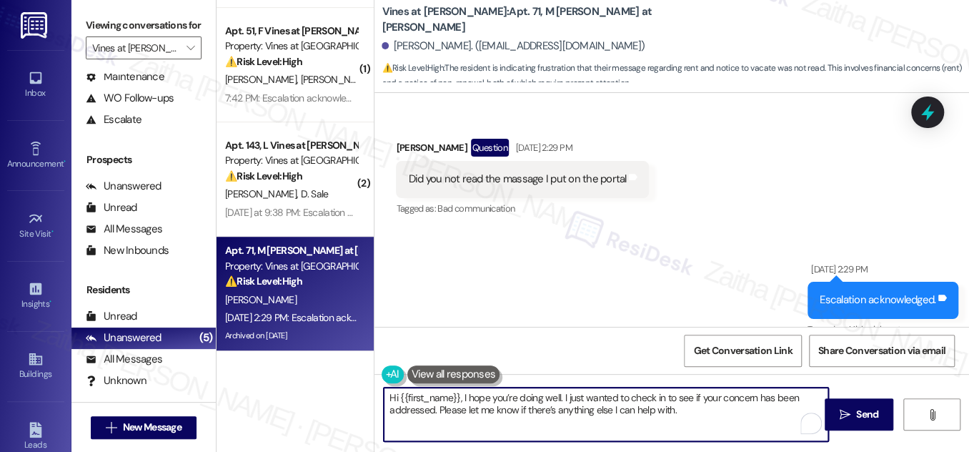
scroll to position [14274, 0]
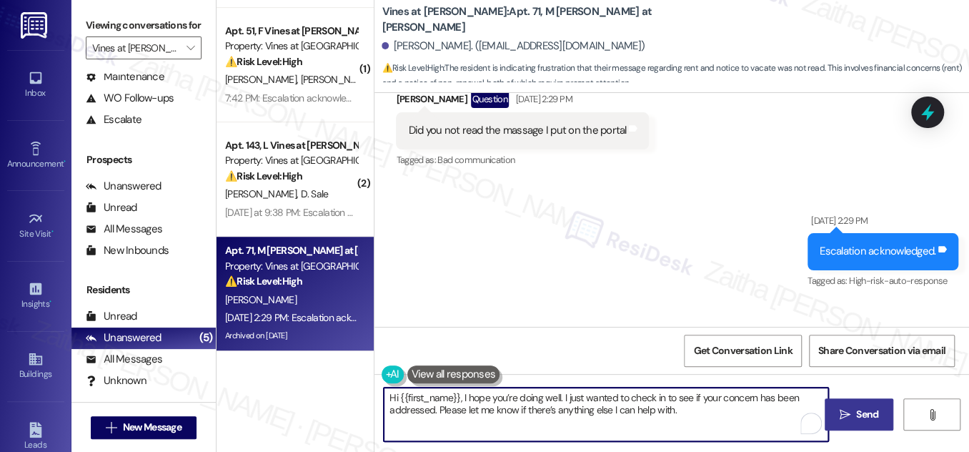
type textarea "Hi {{first_name}}, I hope you’re doing well. I just wanted to check in to see i…"
click at [862, 415] on span "Send" at bounding box center [868, 414] width 22 height 15
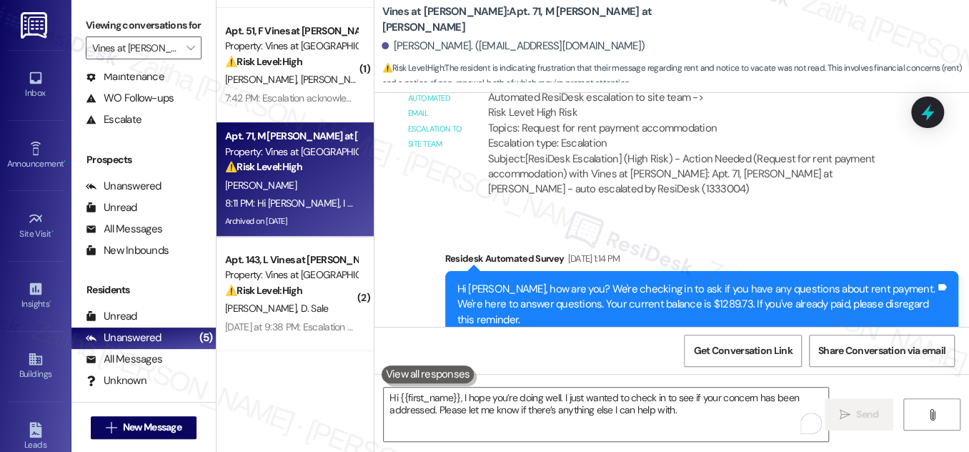
scroll to position [13962, 0]
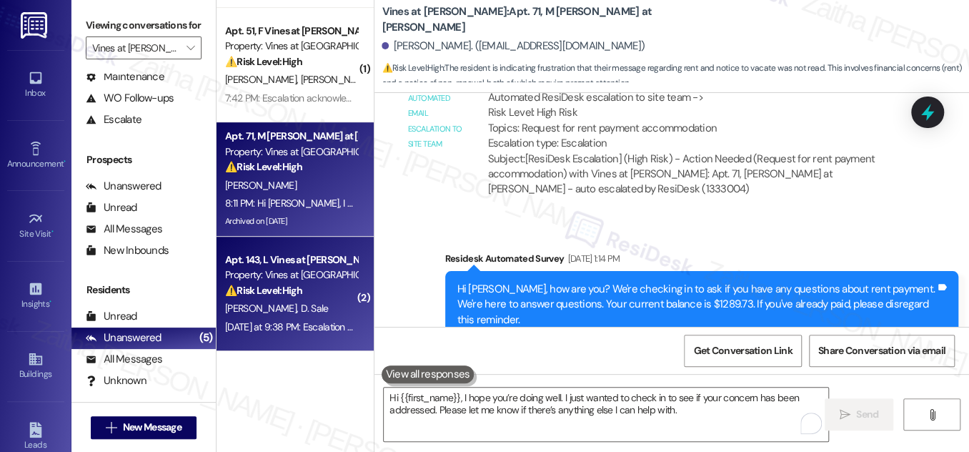
click at [329, 312] on div "[PERSON_NAME] D. Sale" at bounding box center [291, 309] width 135 height 18
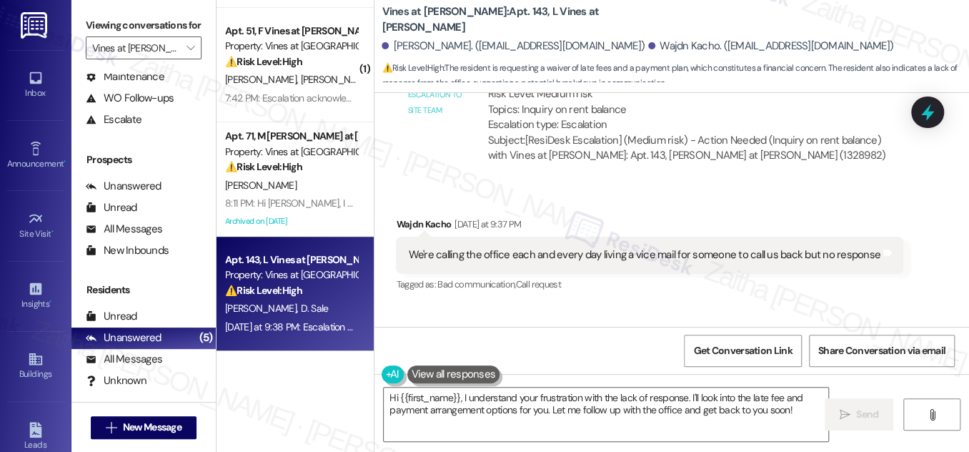
scroll to position [10459, 0]
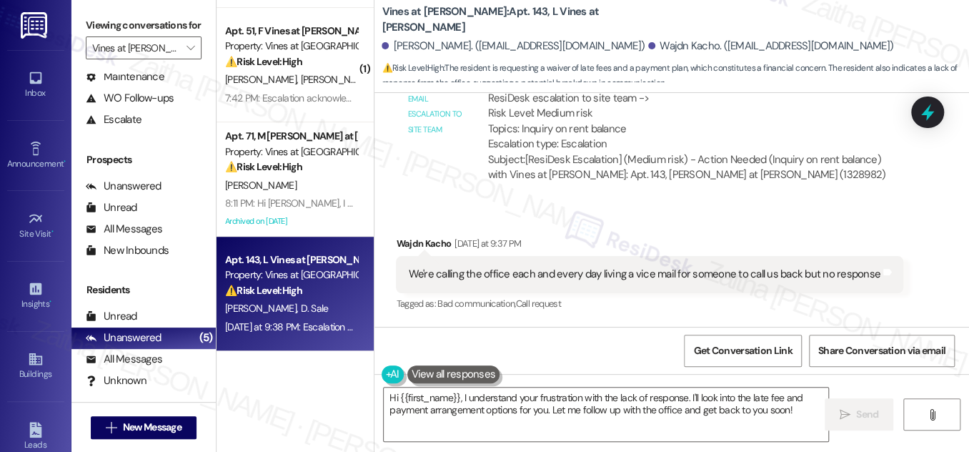
drag, startPoint x: 623, startPoint y: 277, endPoint x: 455, endPoint y: 171, distance: 198.3
click at [455, 325] on div "Sent via SMS ResiDesk After Hours Assistant [DATE] at 9:37 PM Escalation acknow…" at bounding box center [672, 408] width 595 height 167
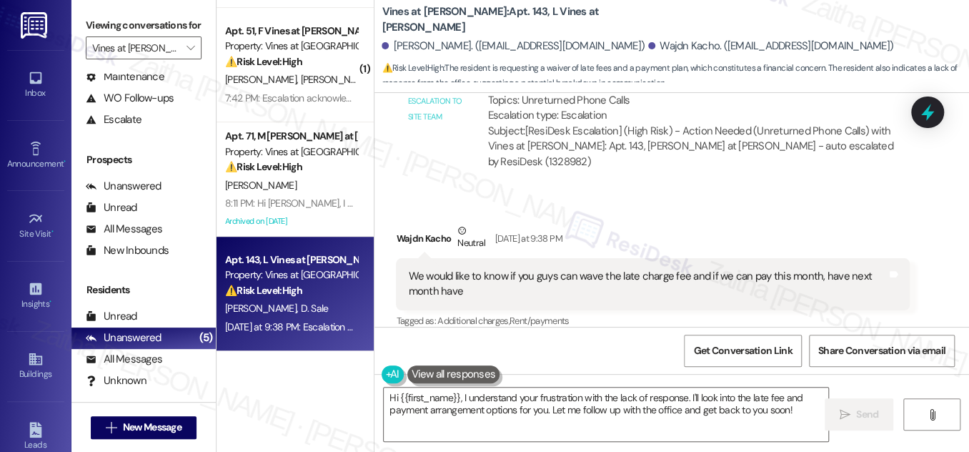
scroll to position [10886, 0]
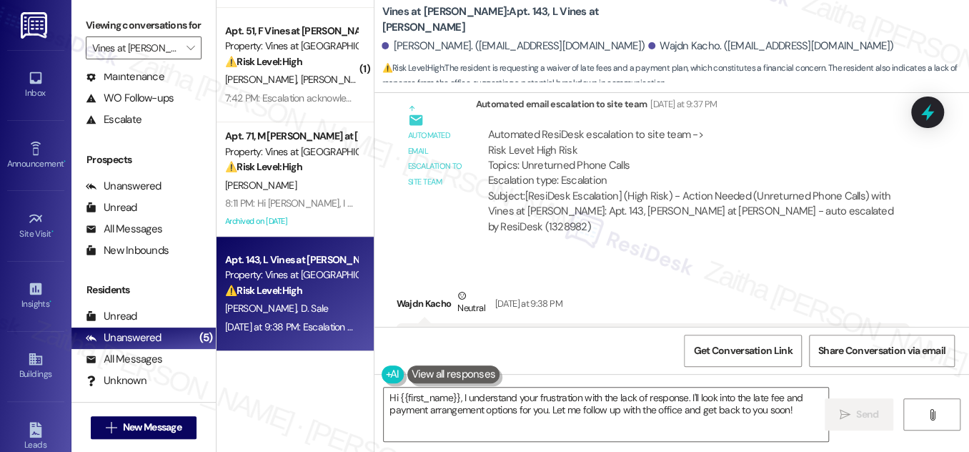
drag, startPoint x: 407, startPoint y: 158, endPoint x: 486, endPoint y: 173, distance: 80.8
click at [486, 334] on div "We would like to know if you guys can wave the late charge fee and if we can pa…" at bounding box center [647, 349] width 478 height 31
copy div "We would like to know if you guys can wave the late charge fee and if we can pa…"
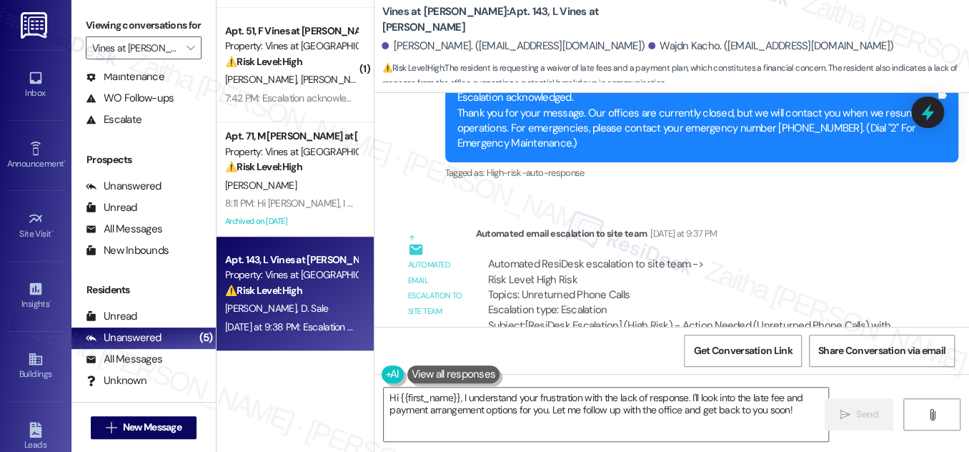
scroll to position [10822, 0]
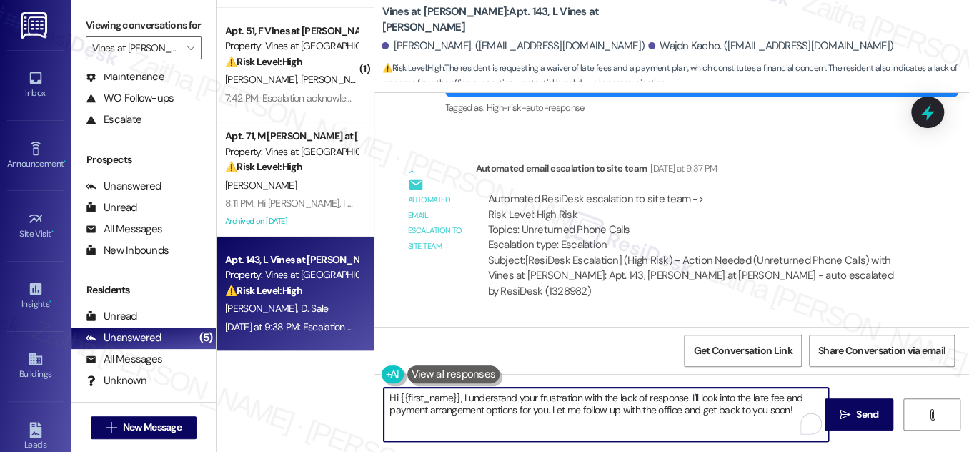
drag, startPoint x: 461, startPoint y: 393, endPoint x: 798, endPoint y: 397, distance: 336.8
click at [797, 404] on textarea "Hi {{first_name}}, I understand your frustration with the lack of response. I'l…" at bounding box center [606, 415] width 445 height 54
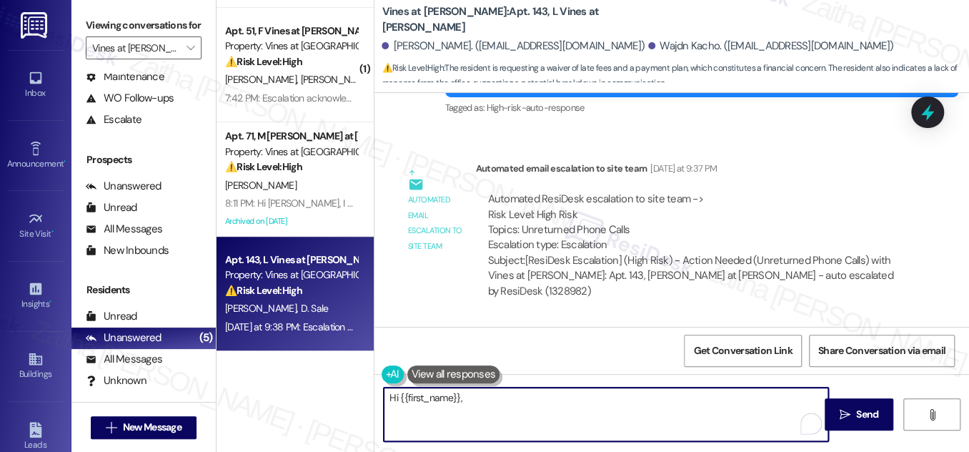
paste textarea "I understand your request to waive the late fee and adjust the payment schedule."
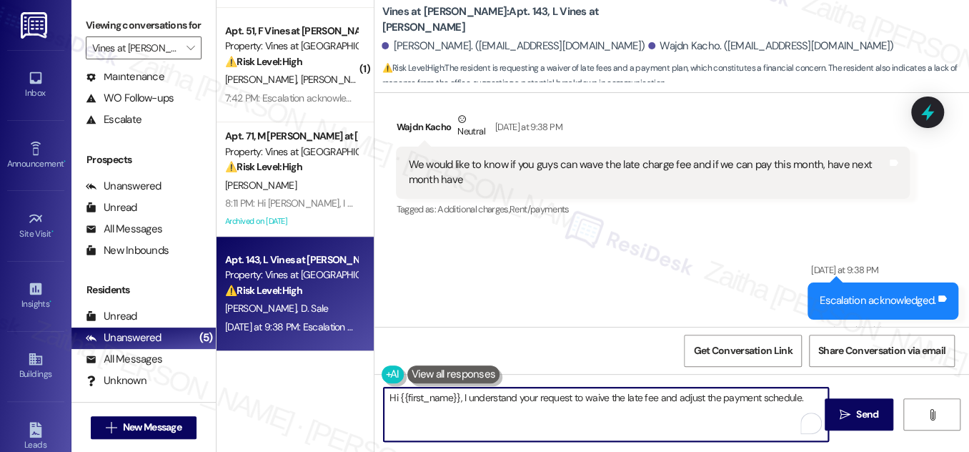
scroll to position [11081, 0]
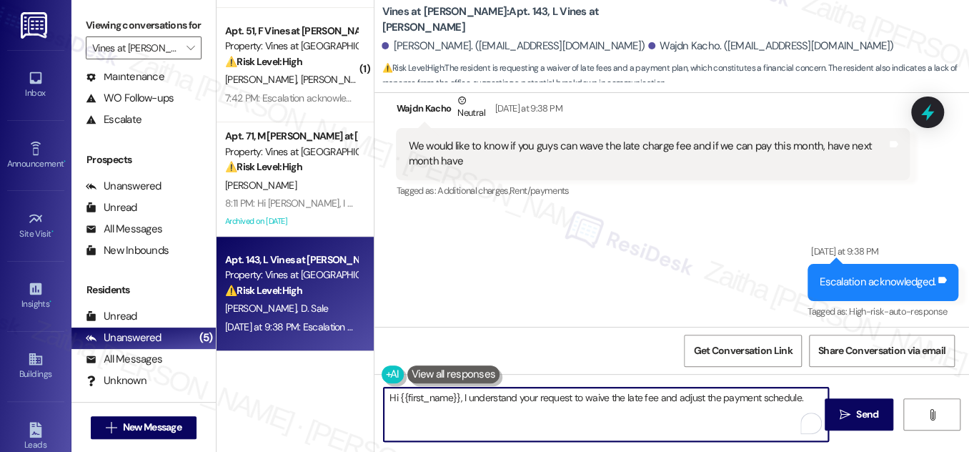
paste textarea "We're looking into this, and we'll be in touch when we have an update. Let me k…"
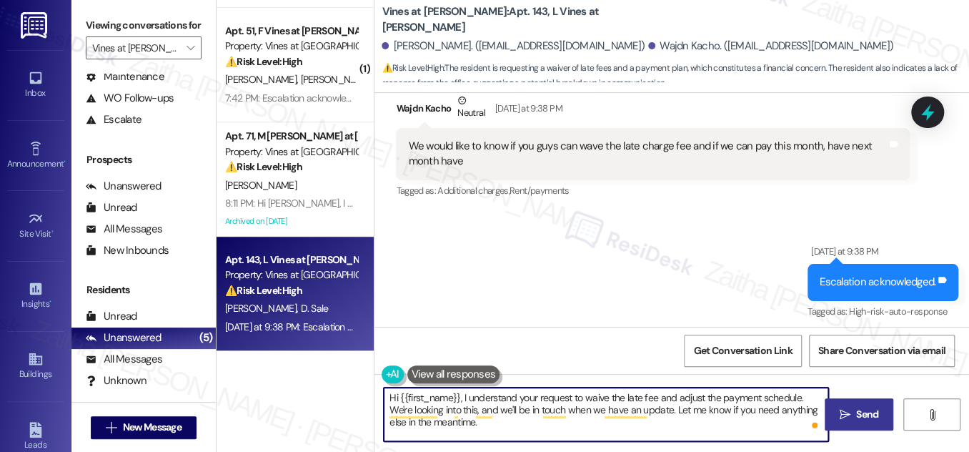
type textarea "Hi {{first_name}}, I understand your request to waive the late fee and adjust t…"
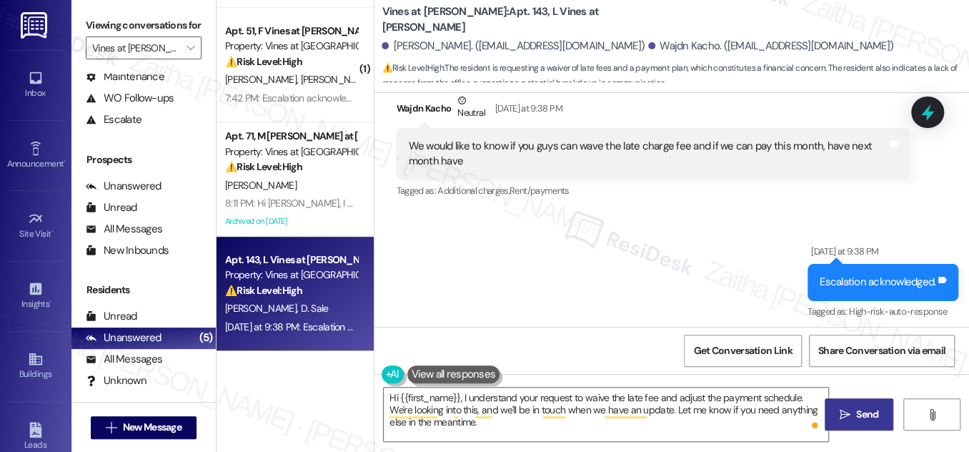
click at [860, 417] on span "Send" at bounding box center [868, 414] width 22 height 15
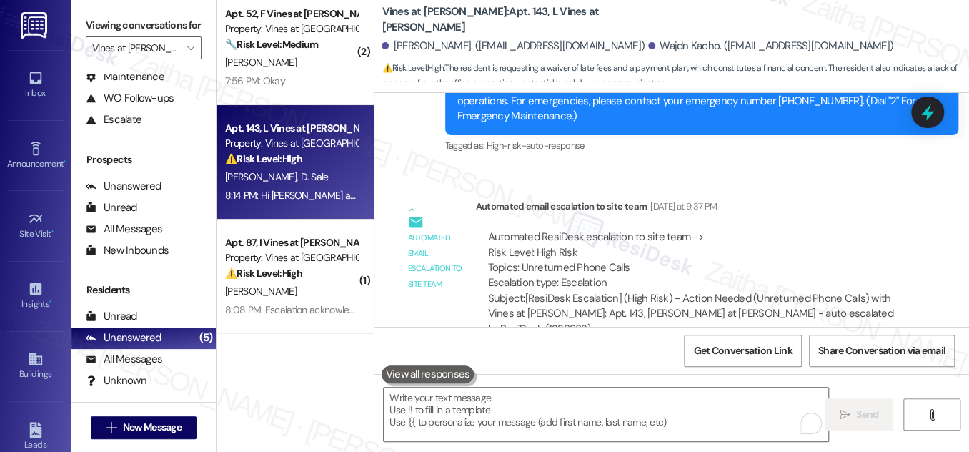
scroll to position [0, 0]
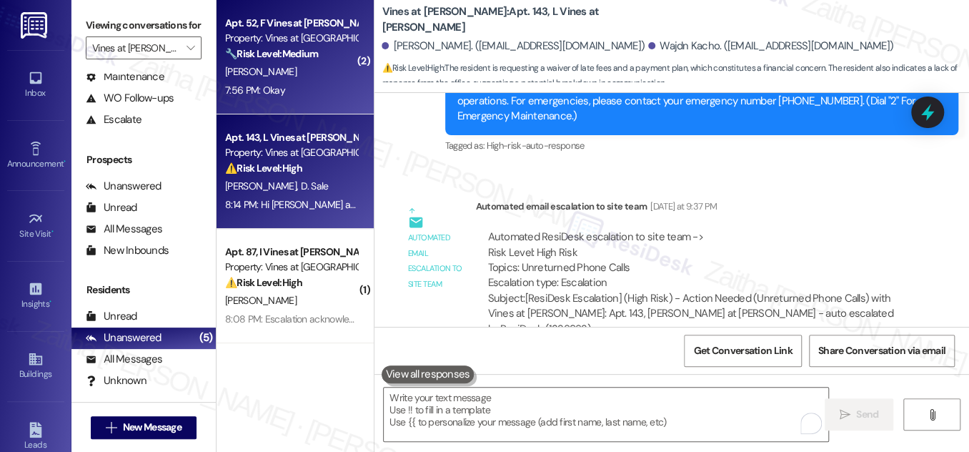
click at [310, 60] on div "🔧 Risk Level: Medium The resident indicates they paid with a money order due to…" at bounding box center [291, 53] width 132 height 15
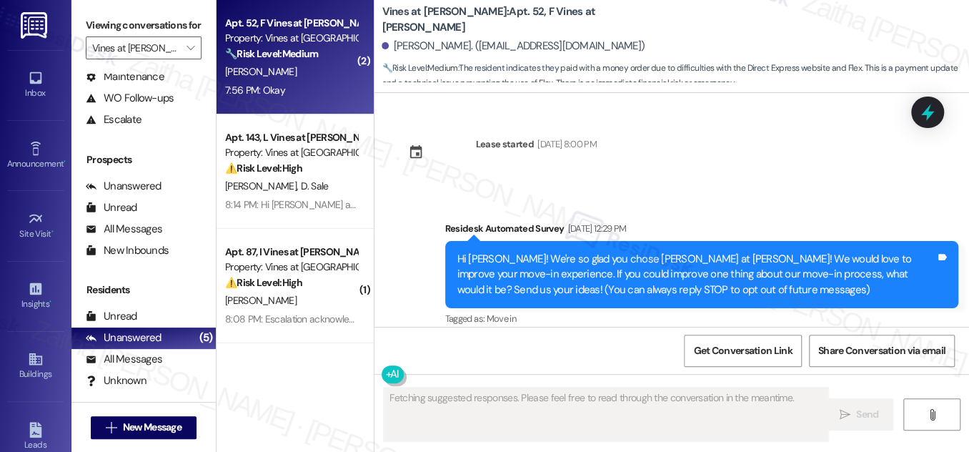
type textarea "Fetching suggested responses. Please feel free to read through the conversation…"
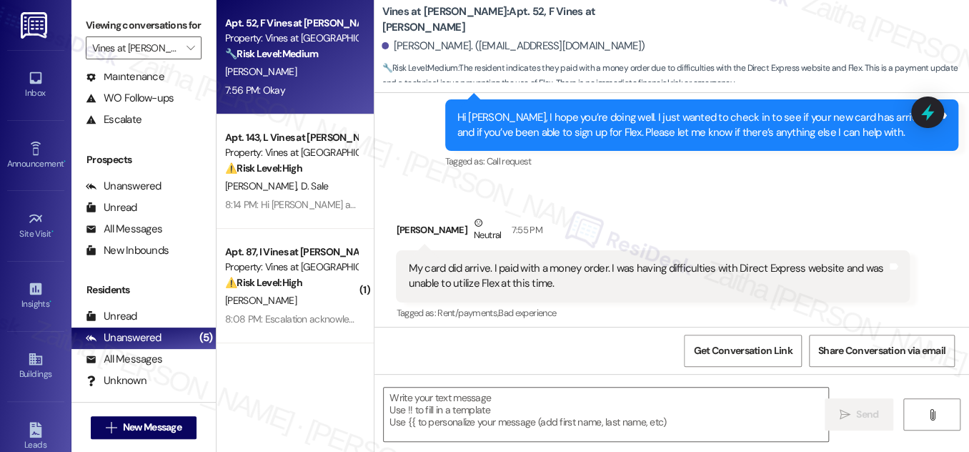
scroll to position [7830, 0]
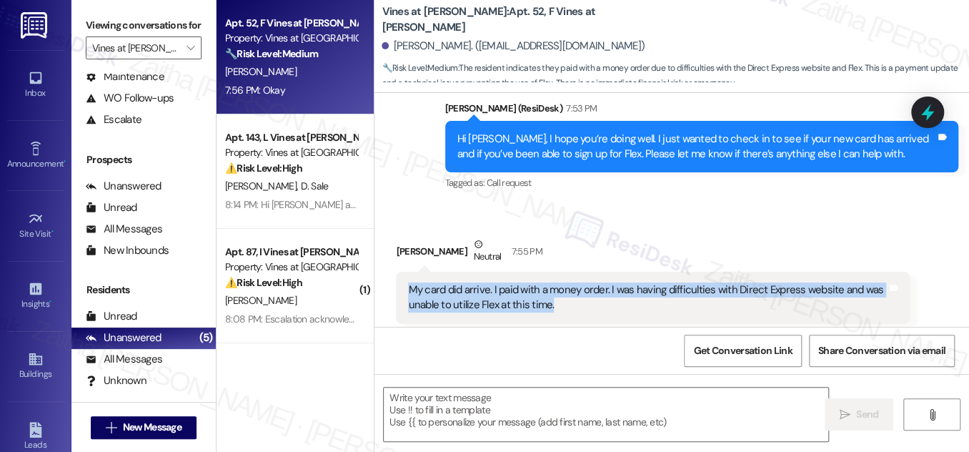
drag, startPoint x: 408, startPoint y: 180, endPoint x: 561, endPoint y: 209, distance: 155.8
click at [561, 272] on div "My card did arrive. I paid with a money order. I was having difficulties with D…" at bounding box center [652, 298] width 513 height 52
copy div "My card did arrive. I paid with a money order. I was having difficulties with D…"
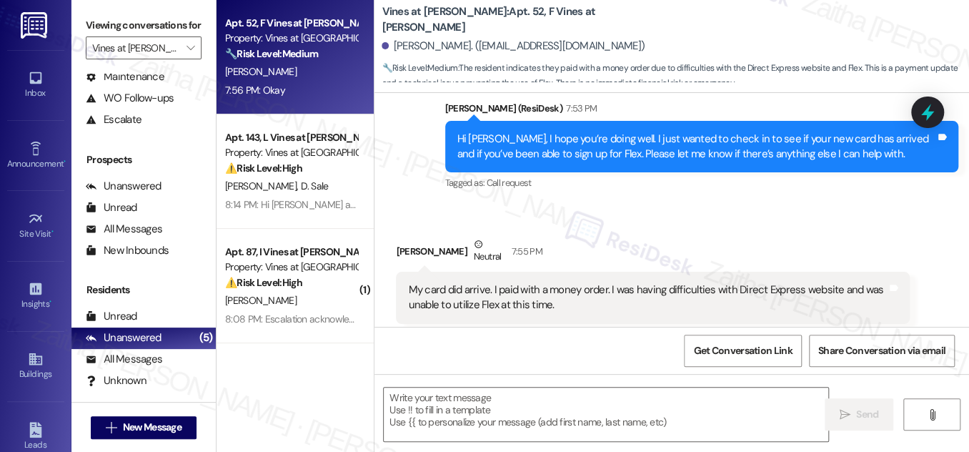
click at [696, 226] on div "Received via SMS [PERSON_NAME] Neutral 7:55 PM My card did arrive. I paid with …" at bounding box center [652, 290] width 535 height 129
click at [450, 417] on textarea at bounding box center [606, 415] width 445 height 54
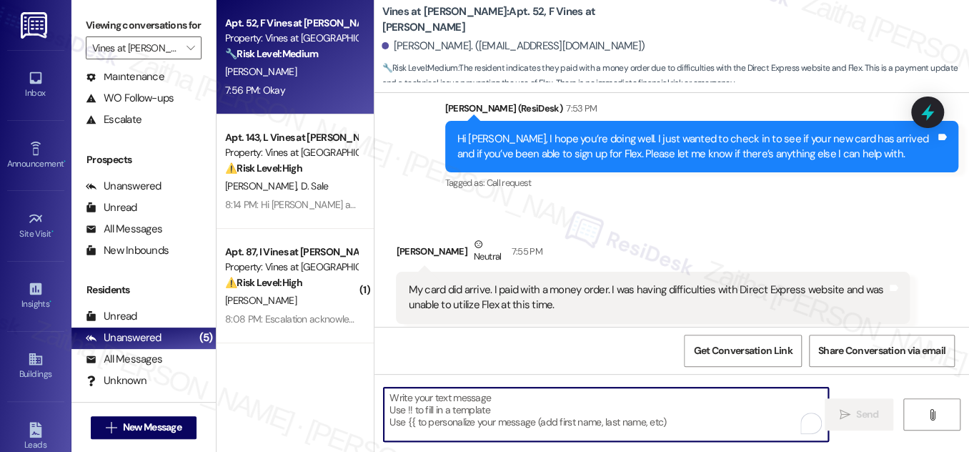
paste textarea "Thank you for the update. I’m glad to hear your card arrived and that you were …"
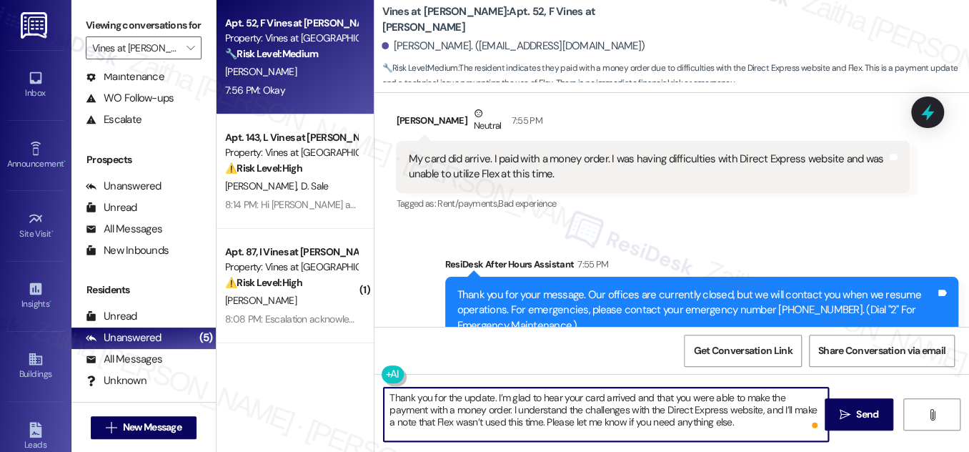
scroll to position [8025, 0]
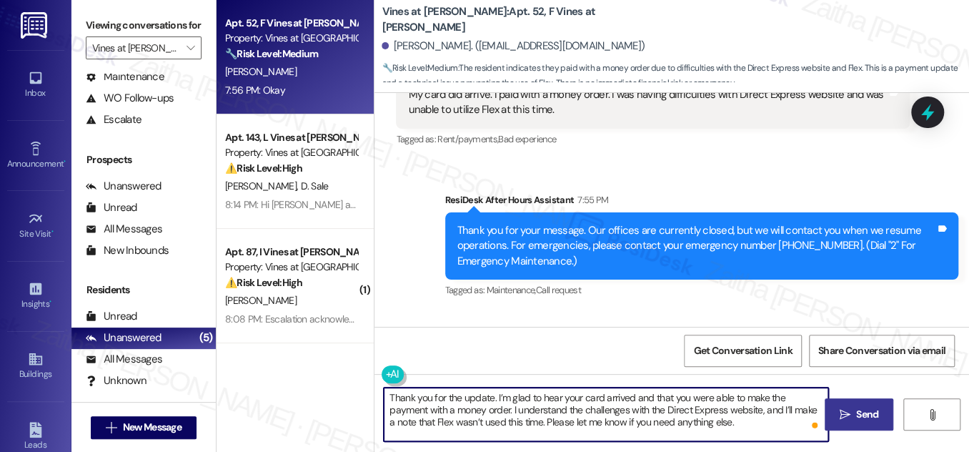
type textarea "Thank you for the update. I’m glad to hear your card arrived and that you were …"
click at [857, 409] on span "Send" at bounding box center [868, 414] width 22 height 15
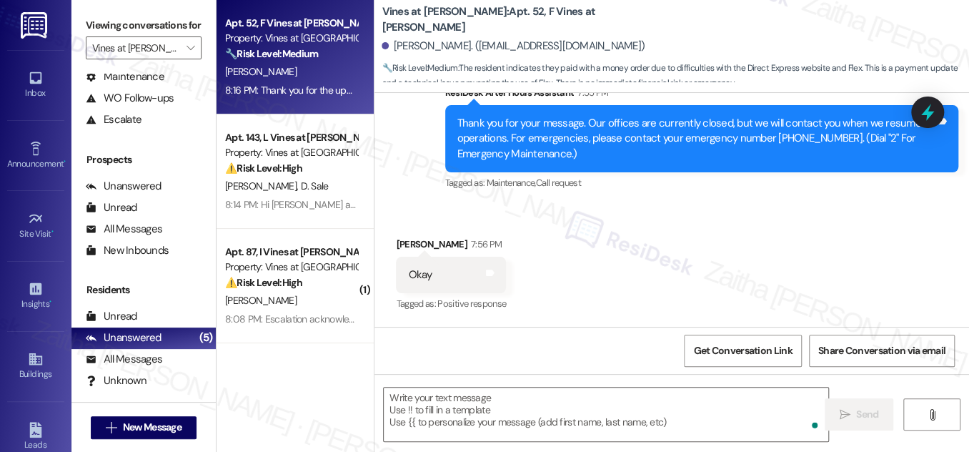
scroll to position [8156, 0]
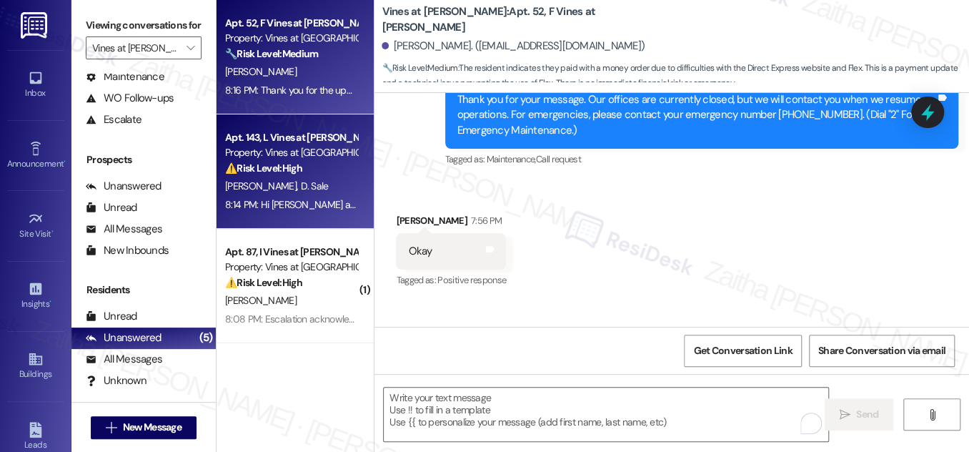
click at [332, 172] on div "⚠️ Risk Level: High The resident is requesting a waiver of late fees and a paym…" at bounding box center [291, 168] width 132 height 15
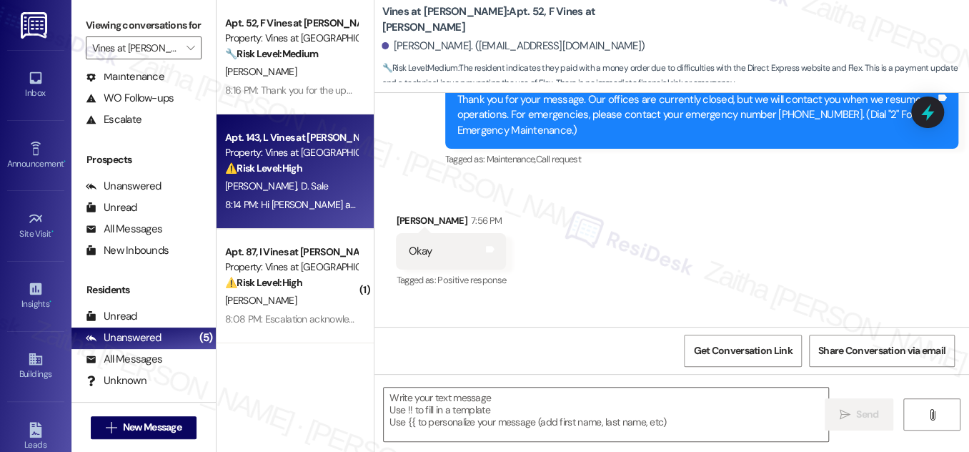
type textarea "Fetching suggested responses. Please feel free to read through the conversation…"
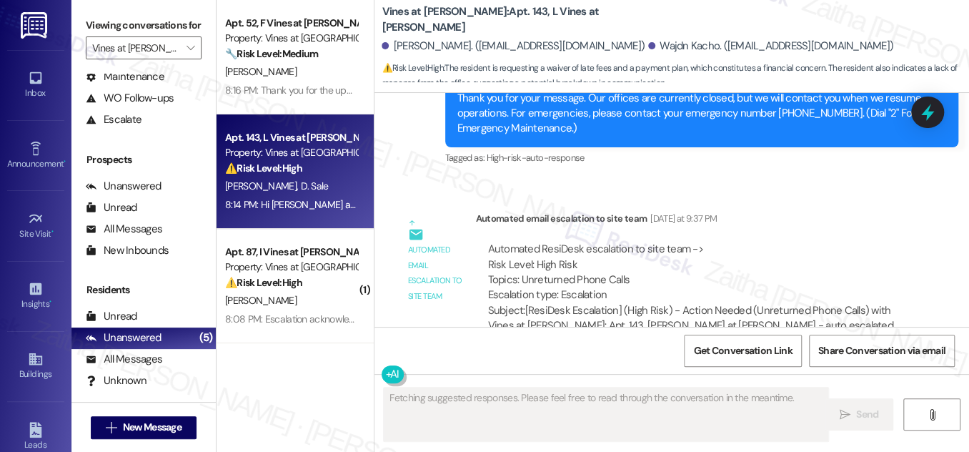
scroll to position [10784, 0]
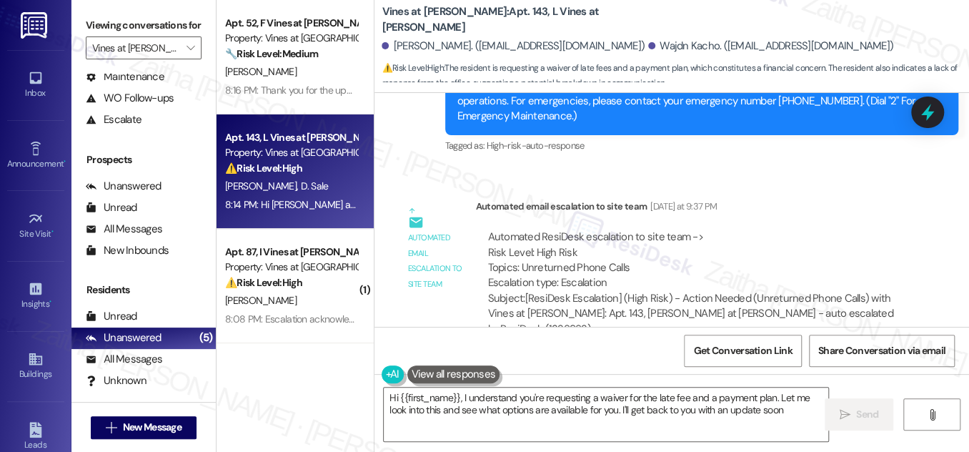
type textarea "Hi {{first_name}}, I understand you're requesting a waiver for the late fee and…"
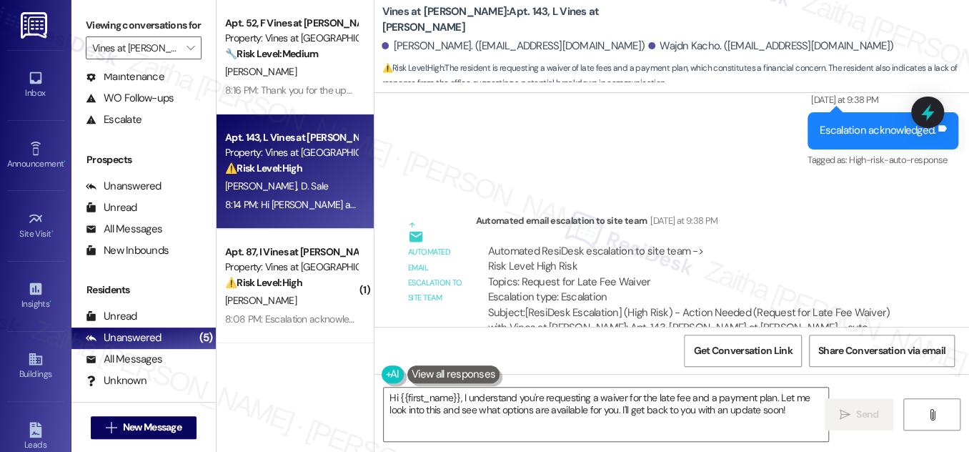
scroll to position [194, 0]
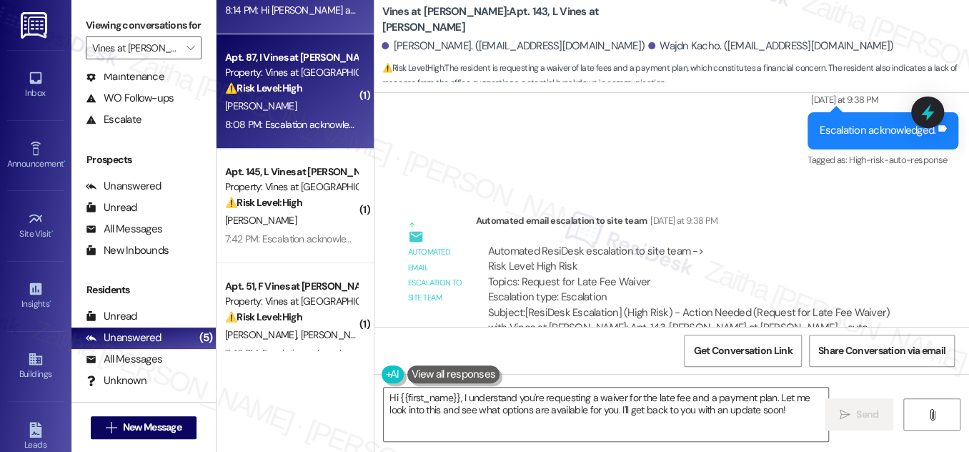
click at [312, 94] on div "⚠️ Risk Level: High The resident indicates that their rent question has not bee…" at bounding box center [291, 88] width 132 height 15
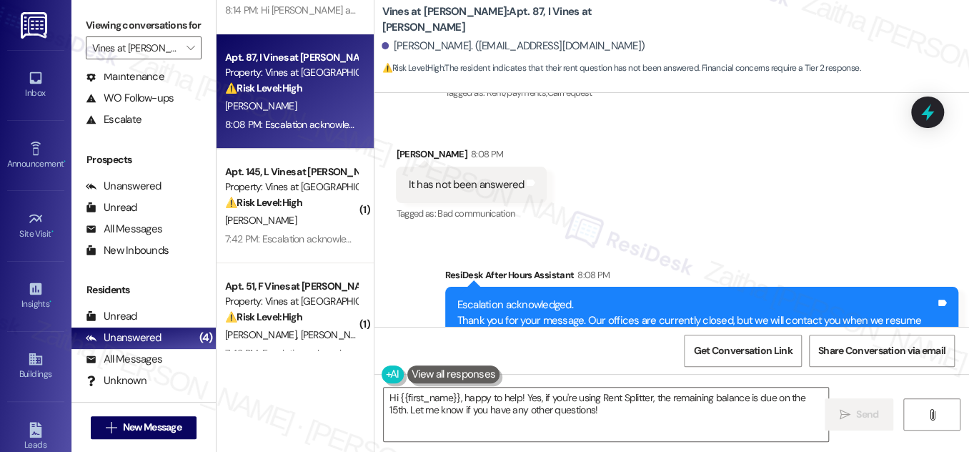
scroll to position [18087, 0]
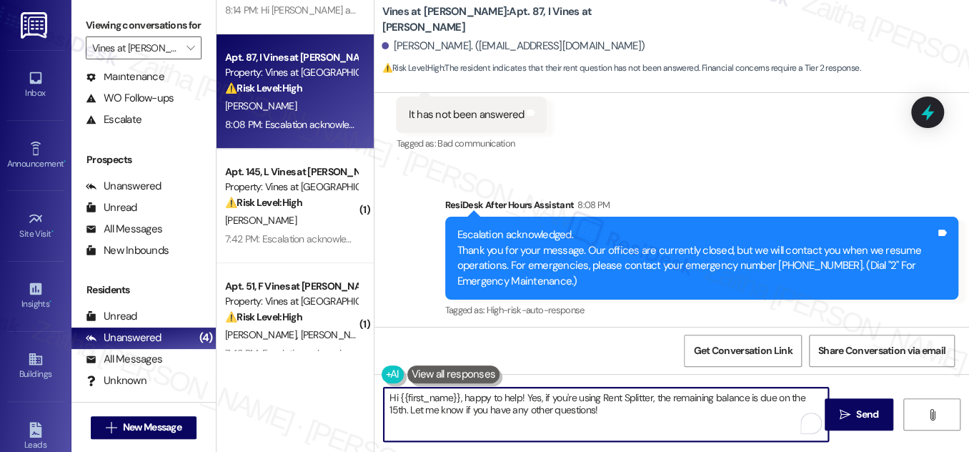
drag, startPoint x: 505, startPoint y: 413, endPoint x: 623, endPoint y: 418, distance: 118.1
click at [623, 418] on textarea "Hi {{first_name}}, happy to help! Yes, if you're using Rent Splitter, the remai…" at bounding box center [606, 415] width 445 height 54
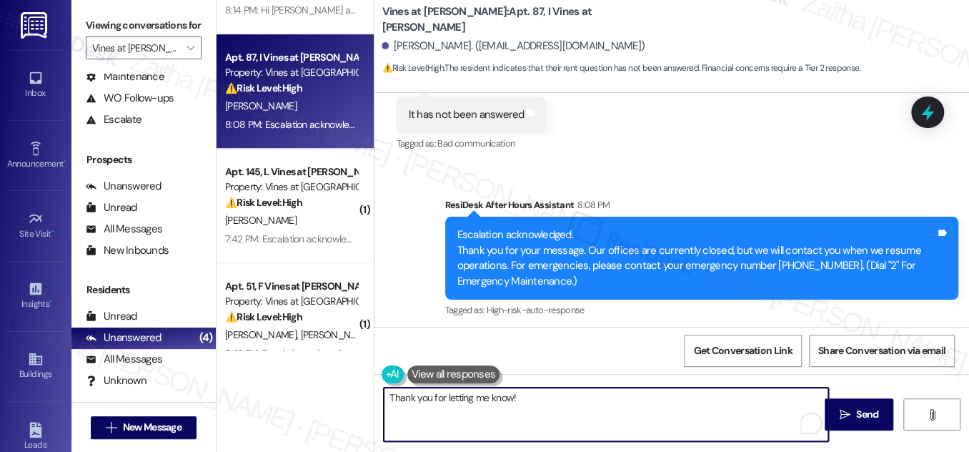
paste textarea "We're looking into this, and we'll be in touch when we have an update. Let me k…"
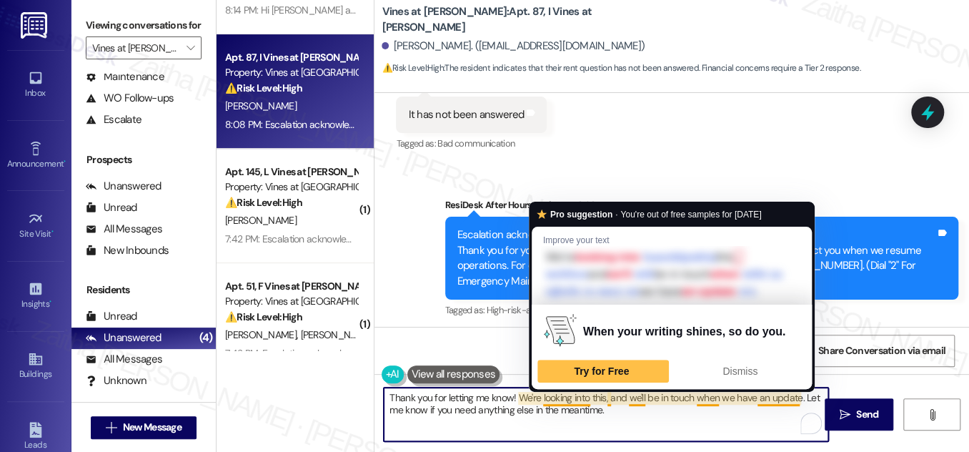
click at [587, 394] on textarea "Thank you for letting me know! We're looking into this, and we'll be in touch w…" at bounding box center [606, 415] width 445 height 54
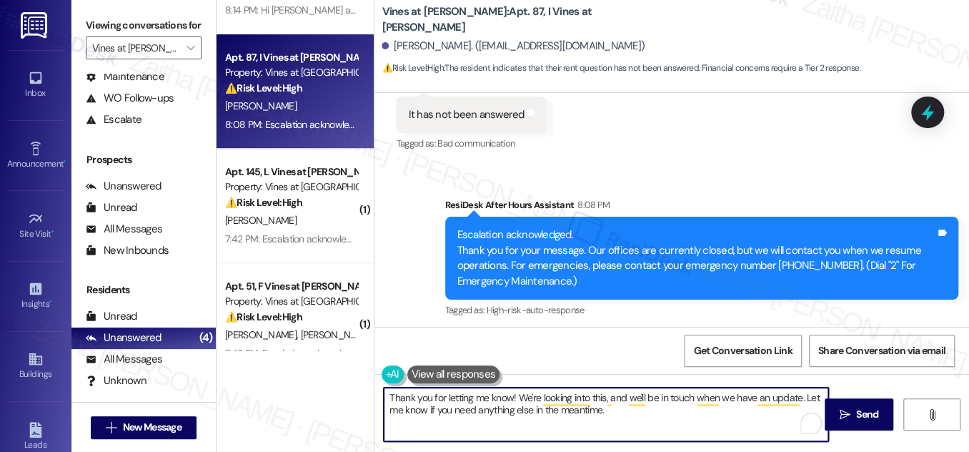
click at [593, 395] on textarea "Thank you for letting me know! We're looking into this, and we'll be in touch w…" at bounding box center [606, 415] width 445 height 54
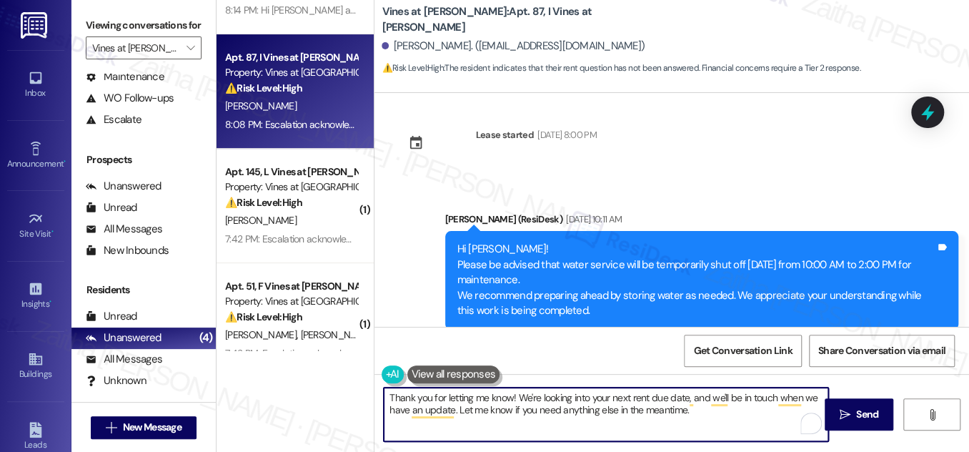
scroll to position [17113, 0]
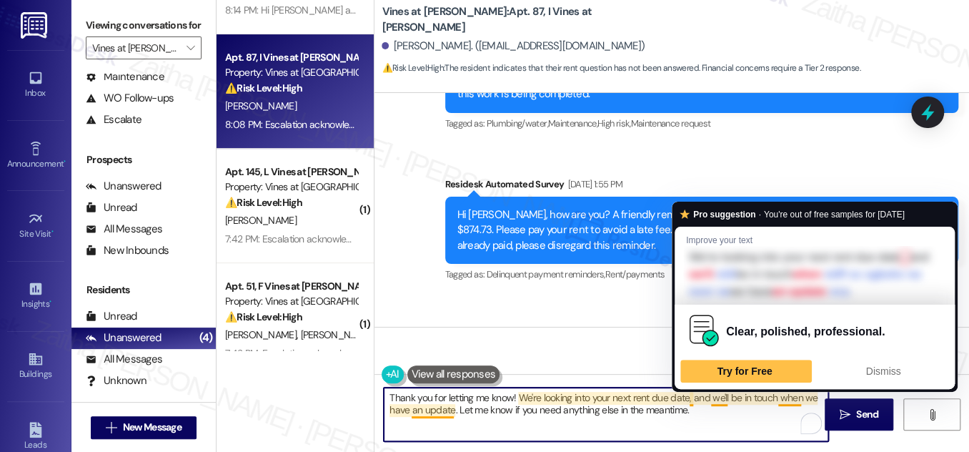
click at [789, 398] on textarea "Thank you for letting me know! We're looking into your next rent due date, and …" at bounding box center [606, 415] width 445 height 54
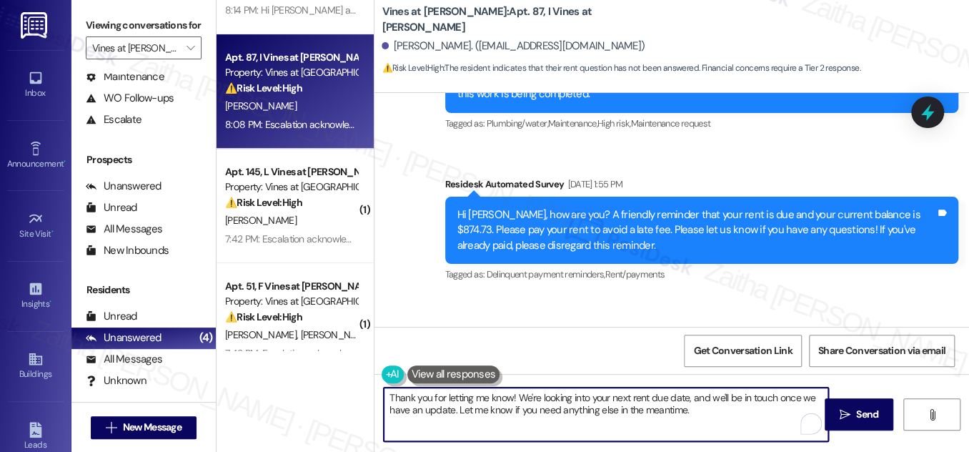
click at [393, 409] on textarea "Thank you for letting me know! We're looking into your next rent due date, and …" at bounding box center [606, 415] width 445 height 54
type textarea "Thank you for letting me know! We're looking into your next rent due date, and …"
click at [874, 413] on span "Send" at bounding box center [868, 414] width 22 height 15
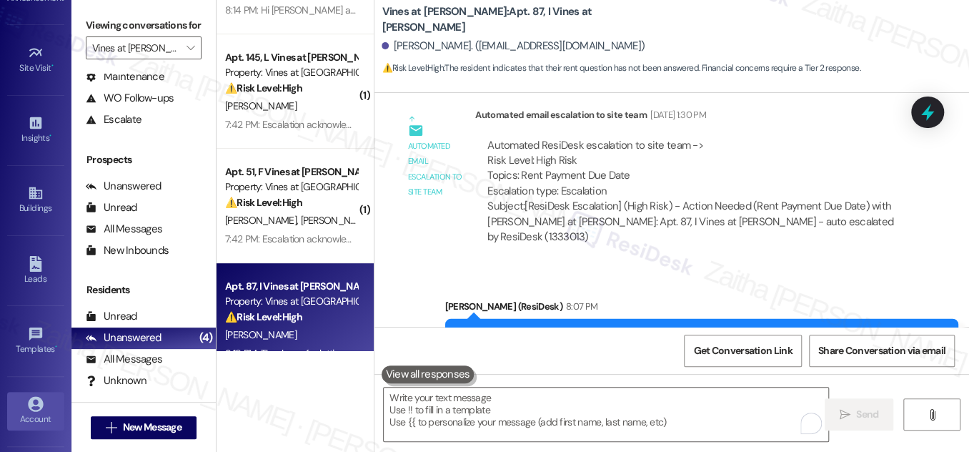
scroll to position [194, 0]
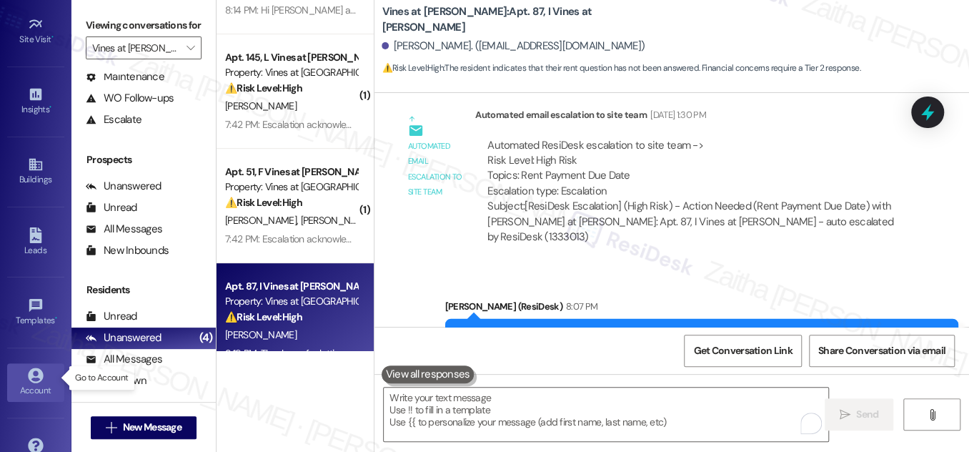
click at [36, 377] on icon at bounding box center [36, 375] width 16 height 16
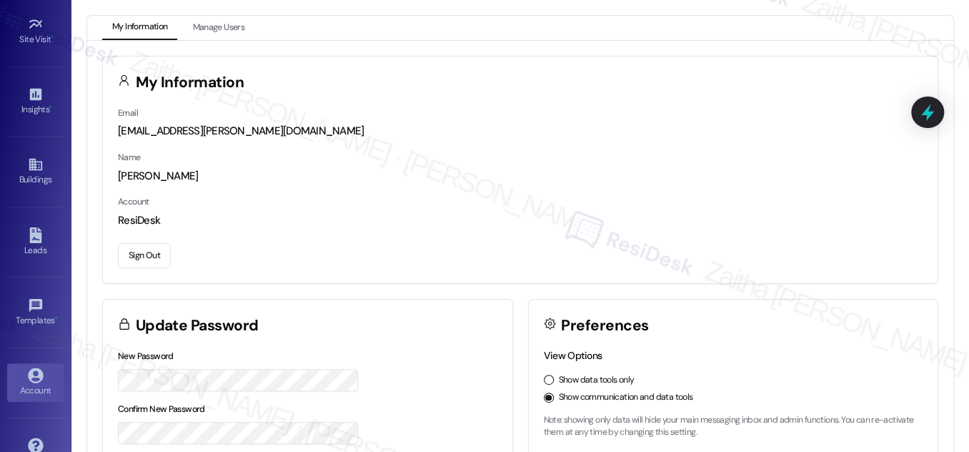
click at [144, 251] on button "Sign Out" at bounding box center [144, 255] width 53 height 25
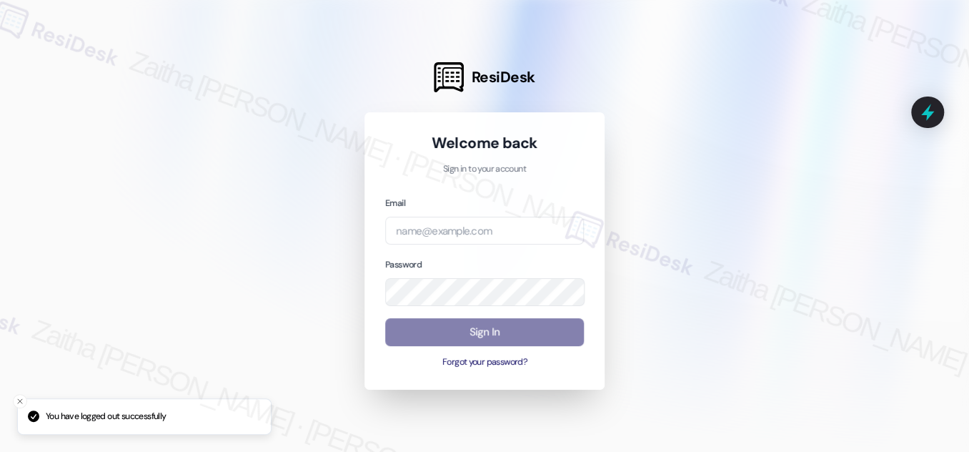
drag, startPoint x: 736, startPoint y: 112, endPoint x: 300, endPoint y: 74, distance: 437.1
click at [736, 112] on div at bounding box center [484, 226] width 969 height 452
click at [661, 181] on div at bounding box center [484, 226] width 969 height 452
